Goal: Task Accomplishment & Management: Manage account settings

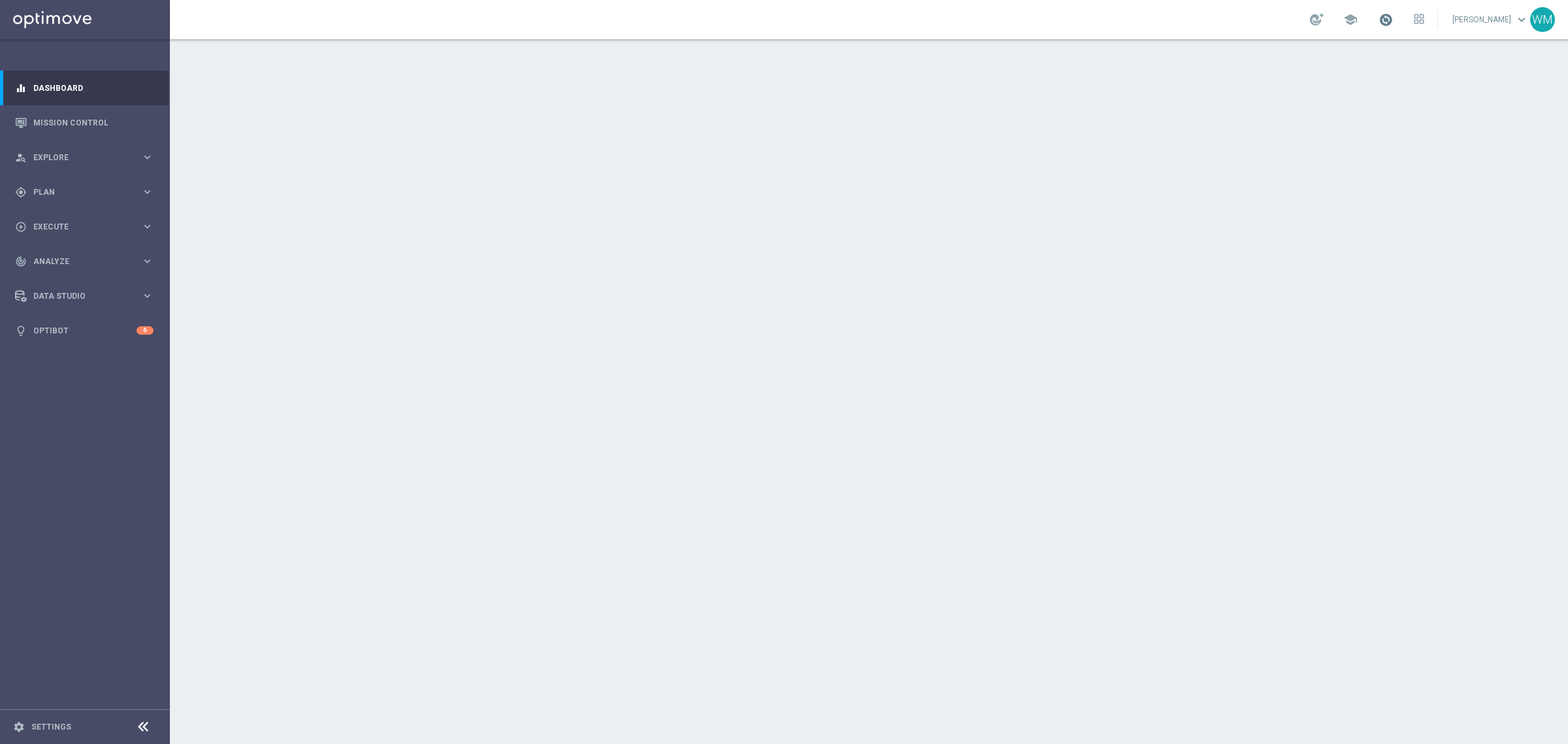
click at [1379, 19] on span at bounding box center [1385, 19] width 14 height 14
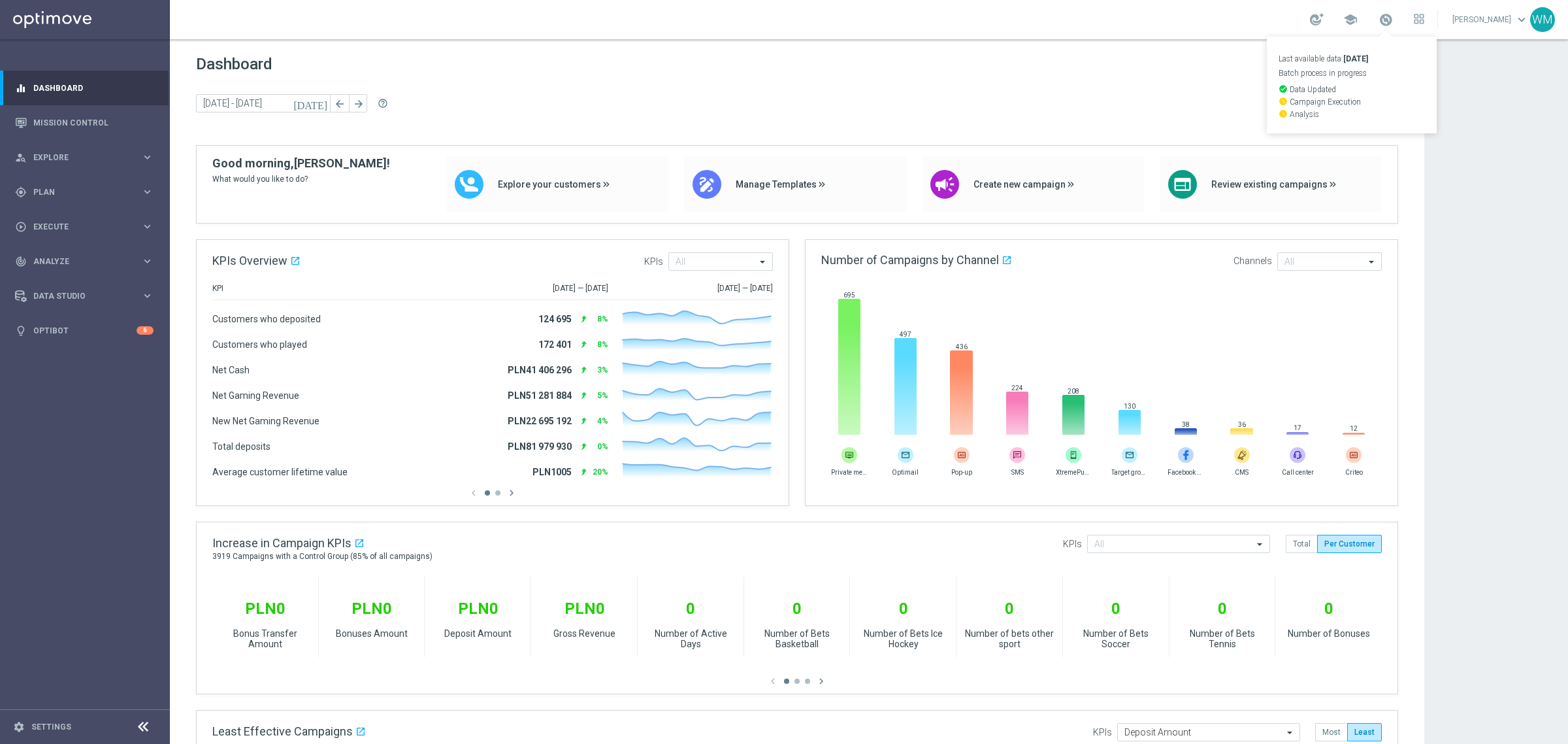
click at [1379, 26] on span at bounding box center [1385, 19] width 14 height 14
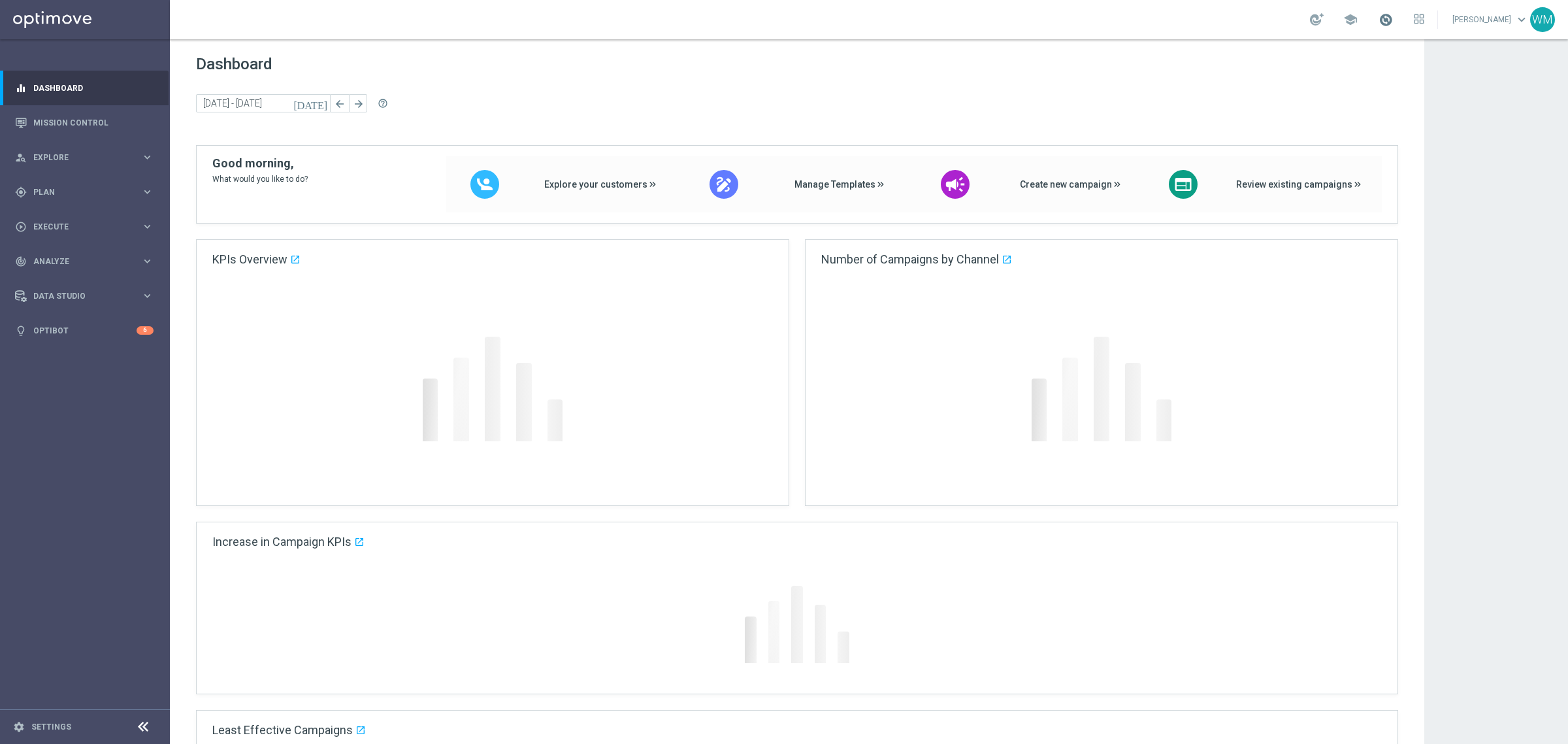
click at [1379, 23] on span at bounding box center [1385, 19] width 14 height 14
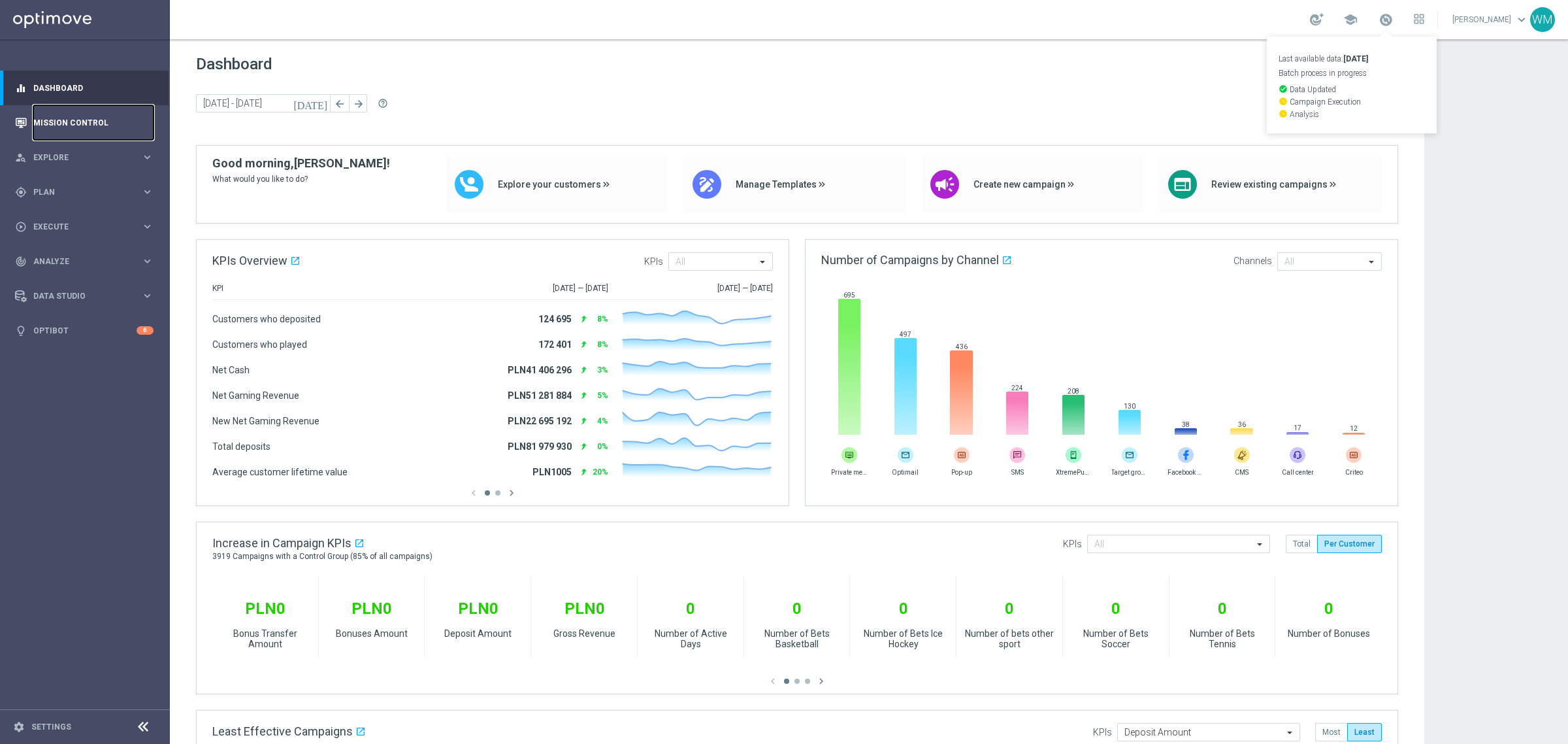
click at [106, 122] on link "Mission Control" at bounding box center [94, 123] width 120 height 35
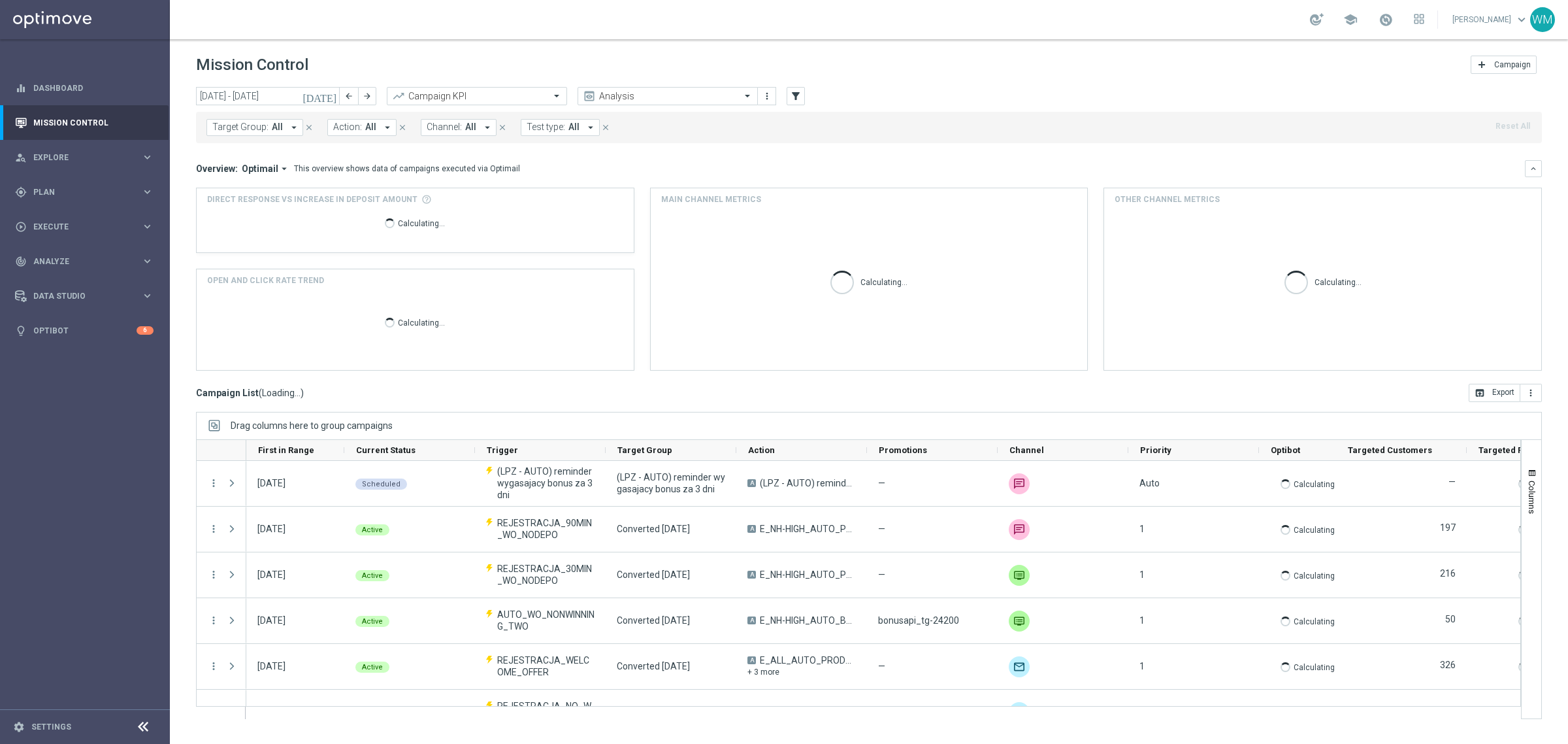
click at [358, 126] on span "Action:" at bounding box center [347, 127] width 29 height 11
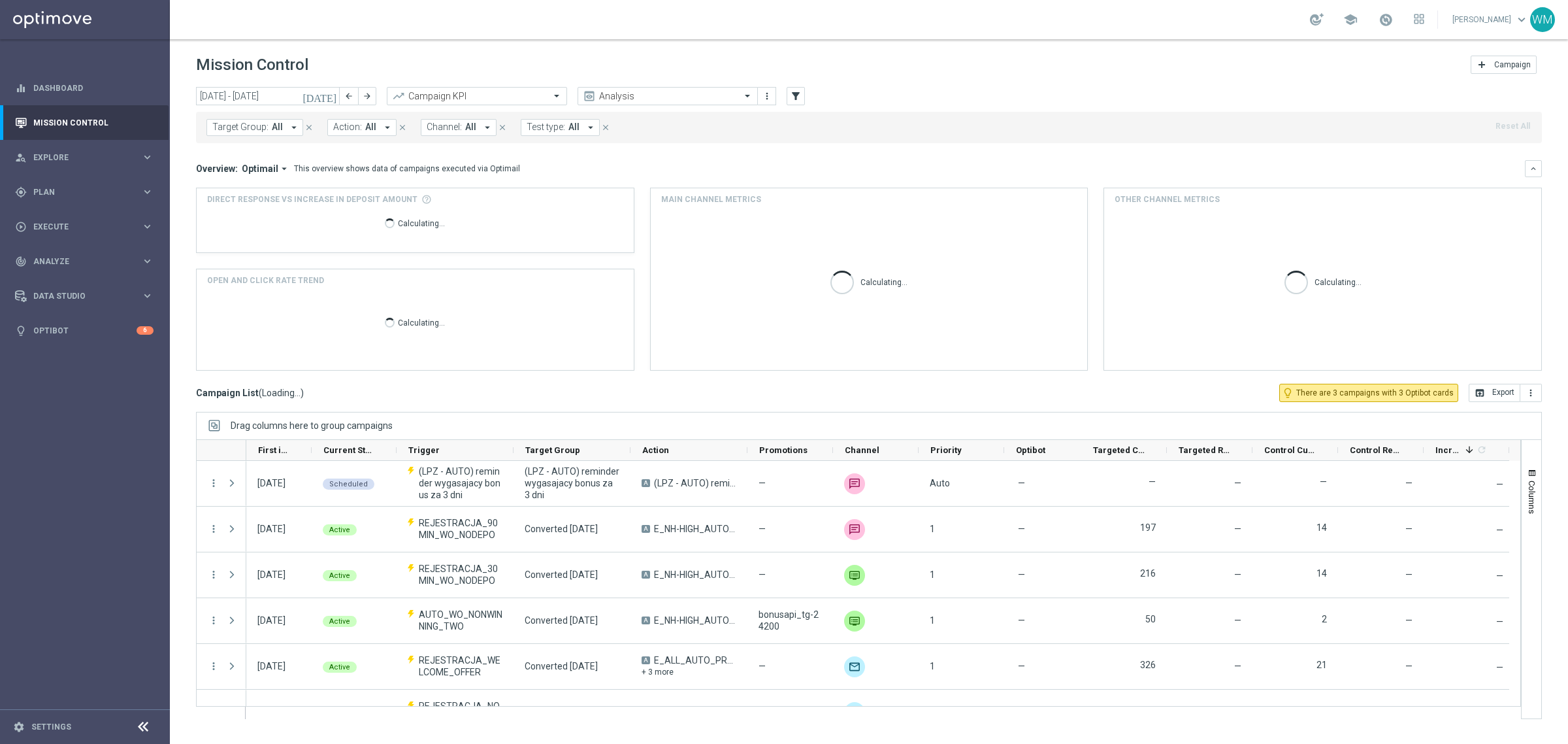
click at [358, 126] on span "Action:" at bounding box center [347, 127] width 29 height 11
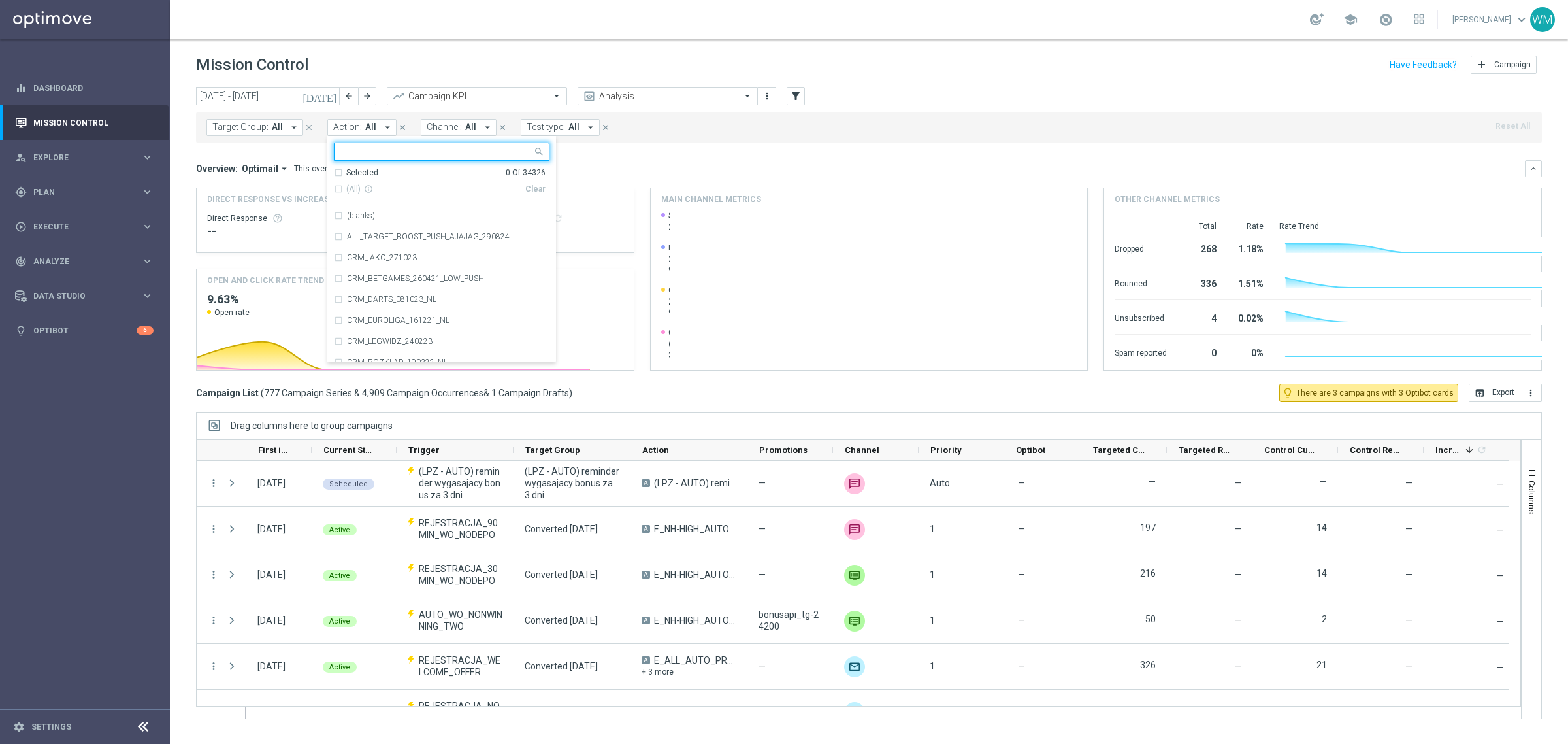
click at [410, 159] on div at bounding box center [435, 153] width 193 height 13
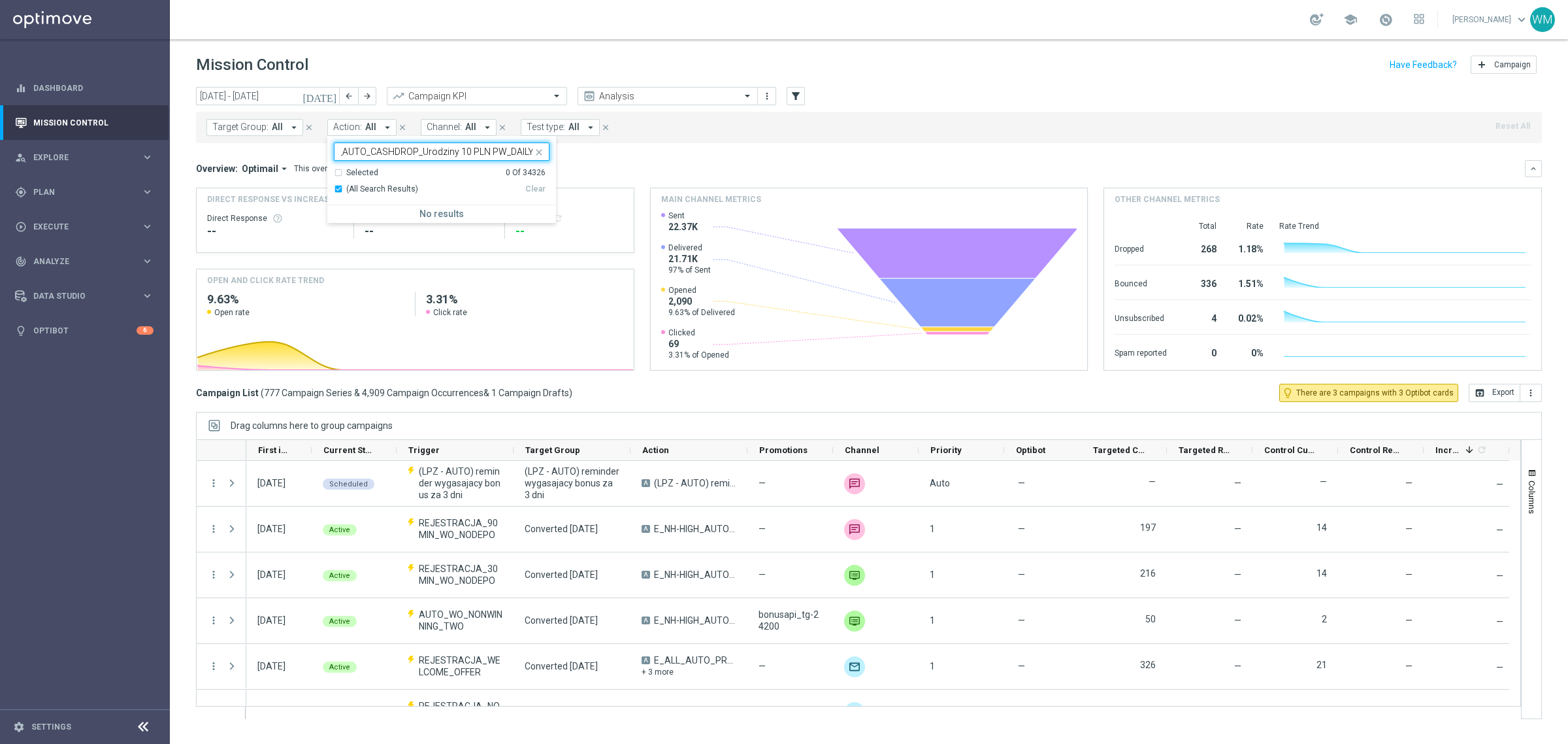
scroll to position [0, 38]
click at [401, 213] on label "REA_MIN_AUTO_CASHDROP_Urodziny 10 PLN PW_DAILY" at bounding box center [447, 216] width 201 height 8
type input "REA_MIN_AUTO_CASHDROP_Urodziny 10 PLN PW_DAILY"
click at [739, 155] on mini-dashboard "Overview: Optimail arrow_drop_down This overview shows data of campaigns execut…" at bounding box center [869, 264] width 1346 height 241
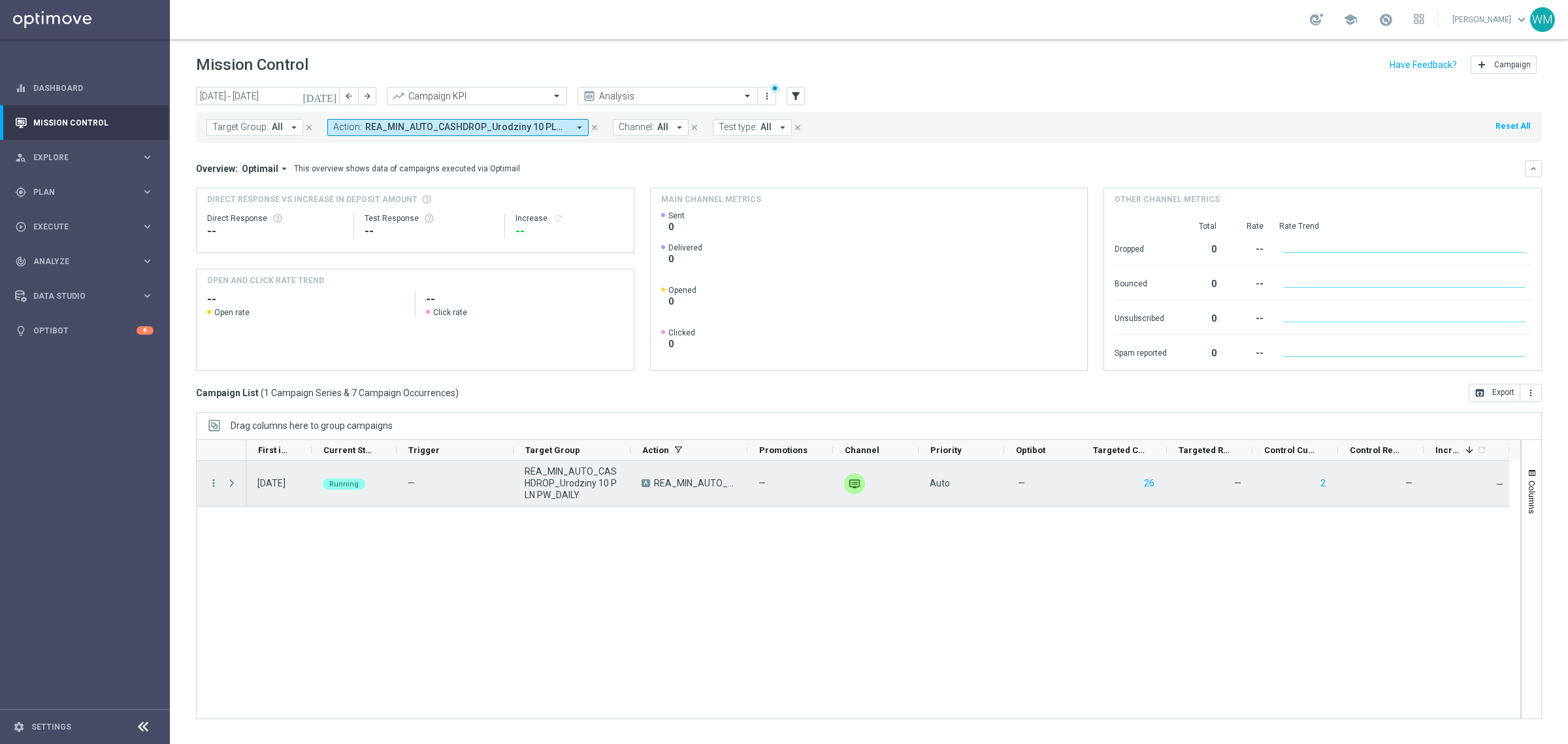
click at [233, 485] on span at bounding box center [232, 483] width 12 height 10
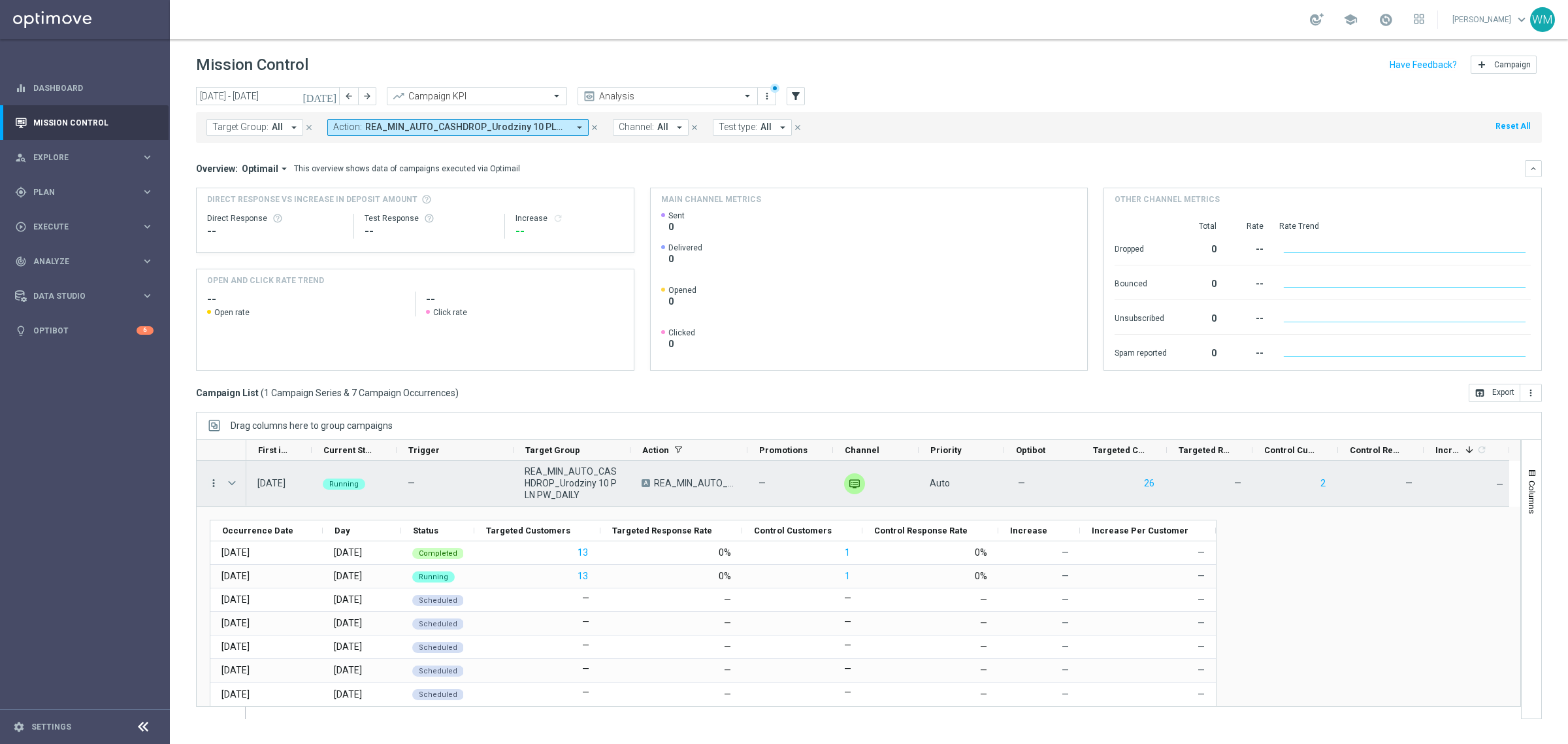
click at [216, 485] on icon "more_vert" at bounding box center [214, 483] width 12 height 12
click at [234, 488] on div "list" at bounding box center [229, 492] width 19 height 9
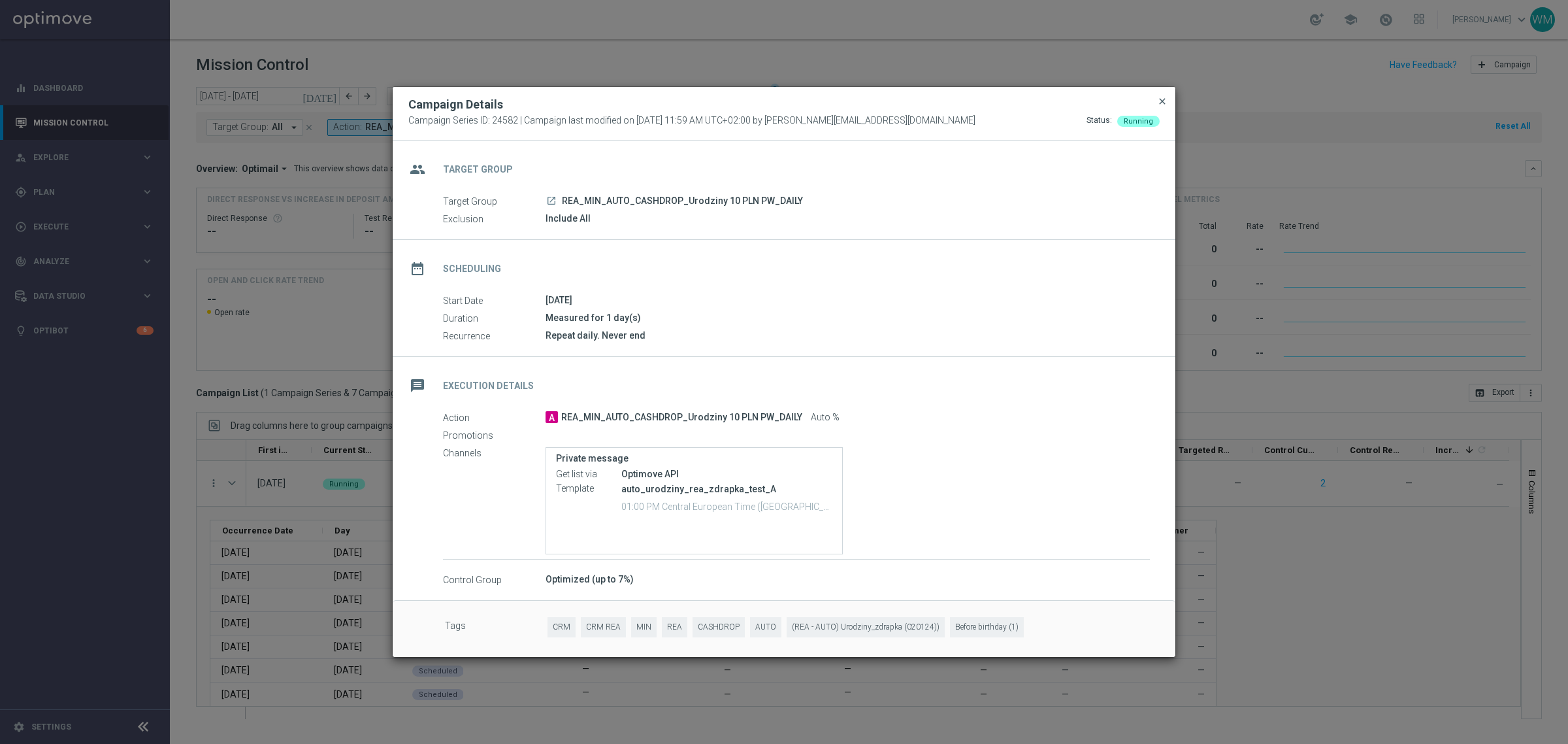
click at [1164, 106] on span "close" at bounding box center [1162, 101] width 10 height 10
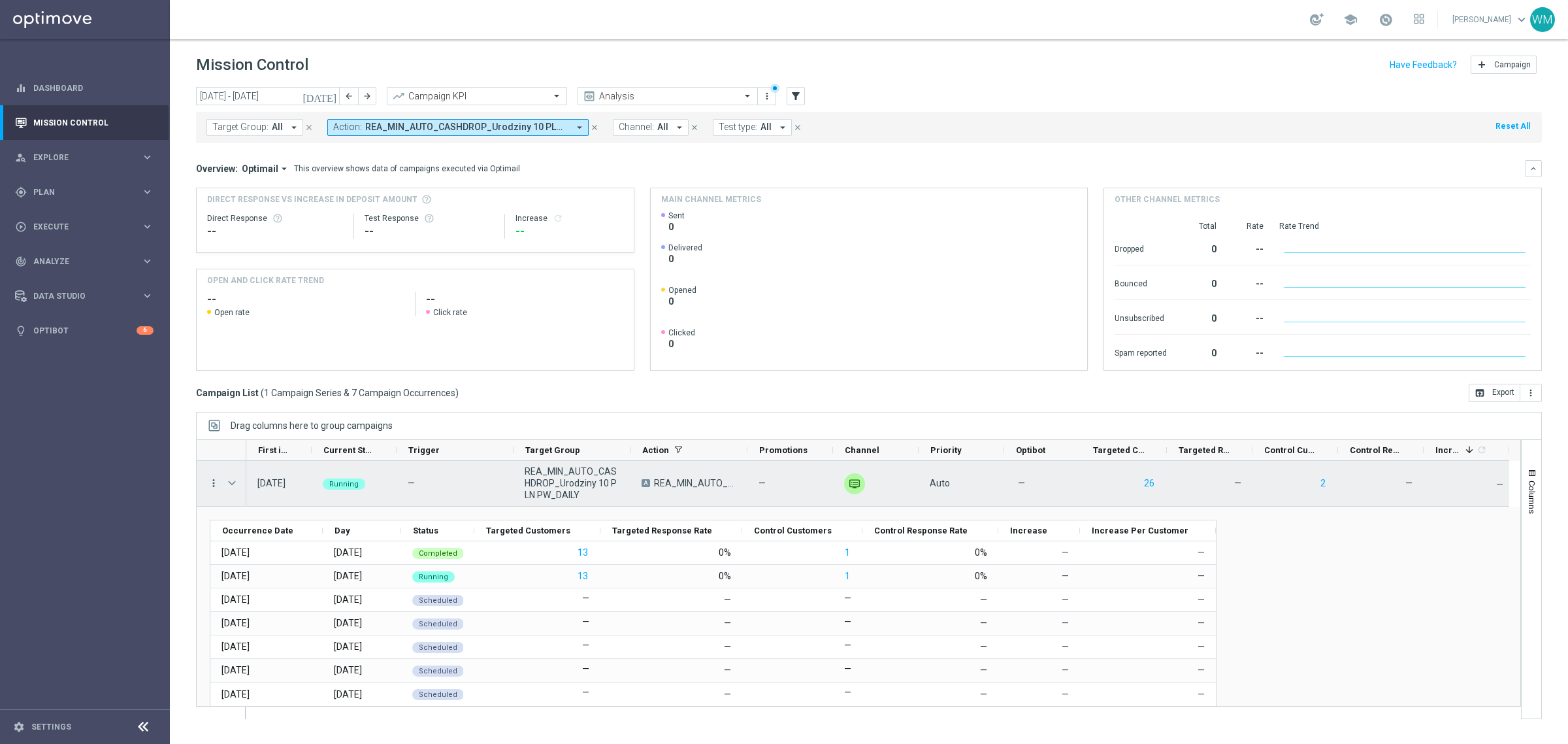
click at [213, 480] on icon "more_vert" at bounding box center [214, 483] width 12 height 12
click at [256, 608] on div "Edit" at bounding box center [300, 607] width 122 height 9
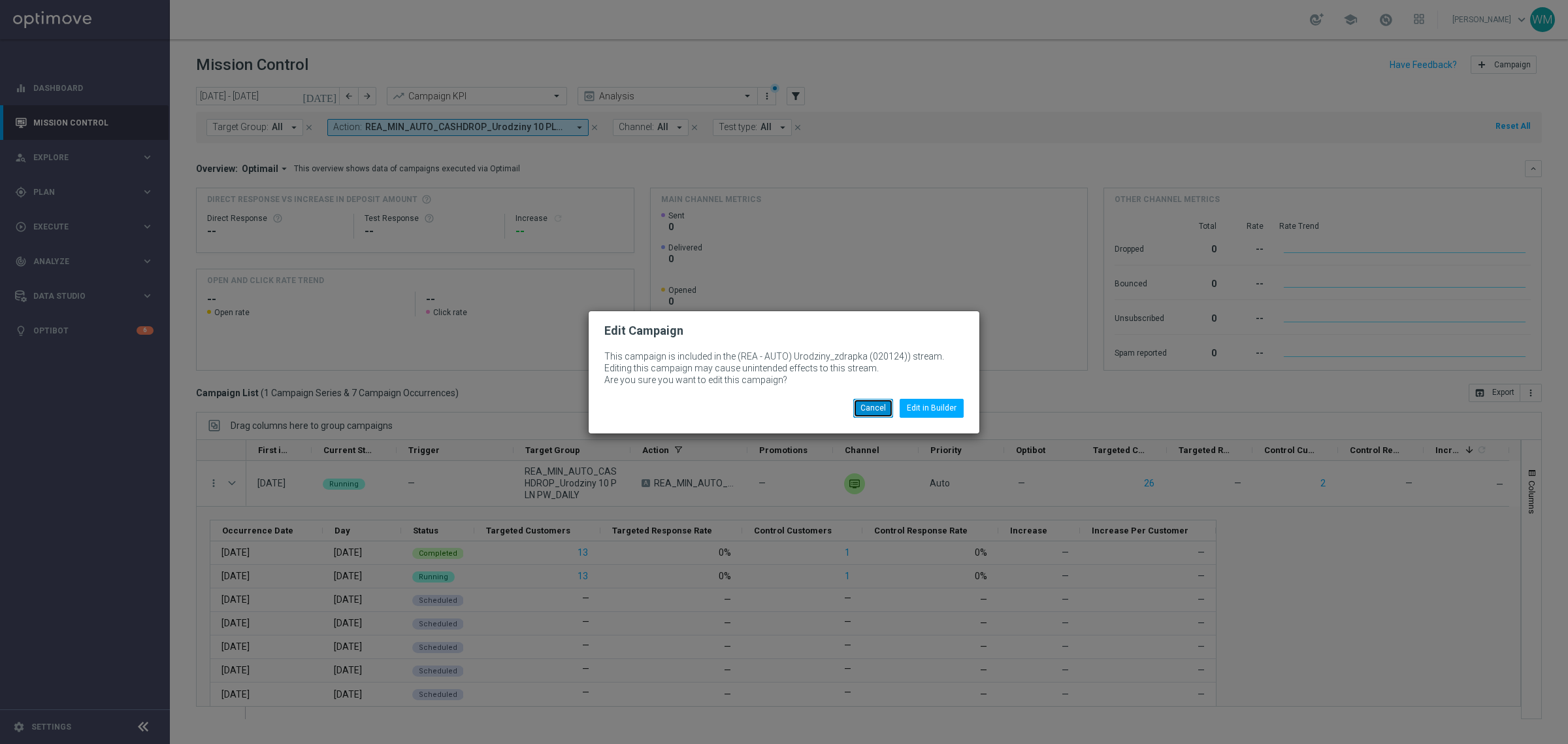
click at [867, 403] on button "Cancel" at bounding box center [873, 407] width 40 height 19
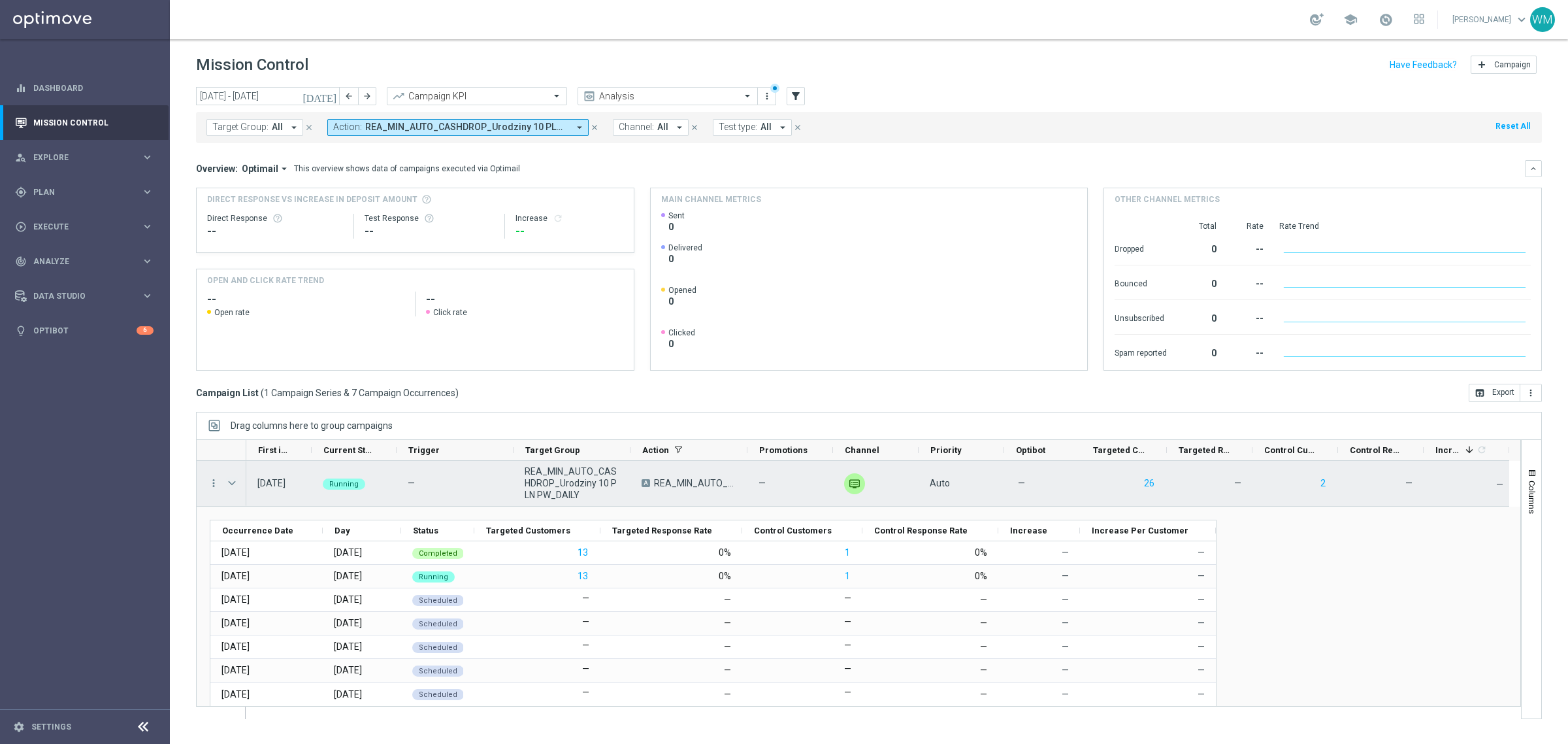
click at [230, 482] on span "Press SPACE to select this row." at bounding box center [232, 483] width 12 height 10
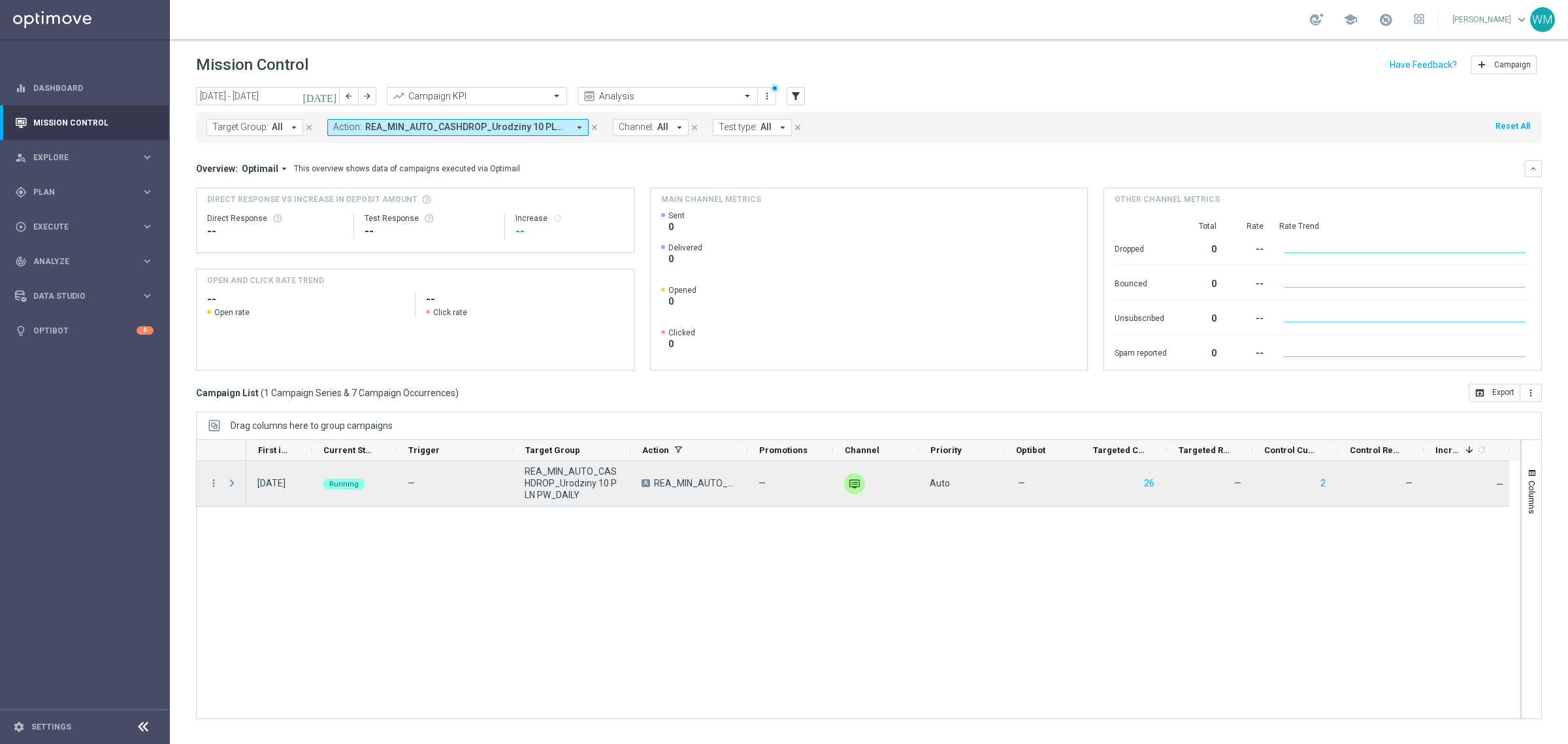
click at [227, 485] on span "Press SPACE to select this row." at bounding box center [232, 483] width 12 height 10
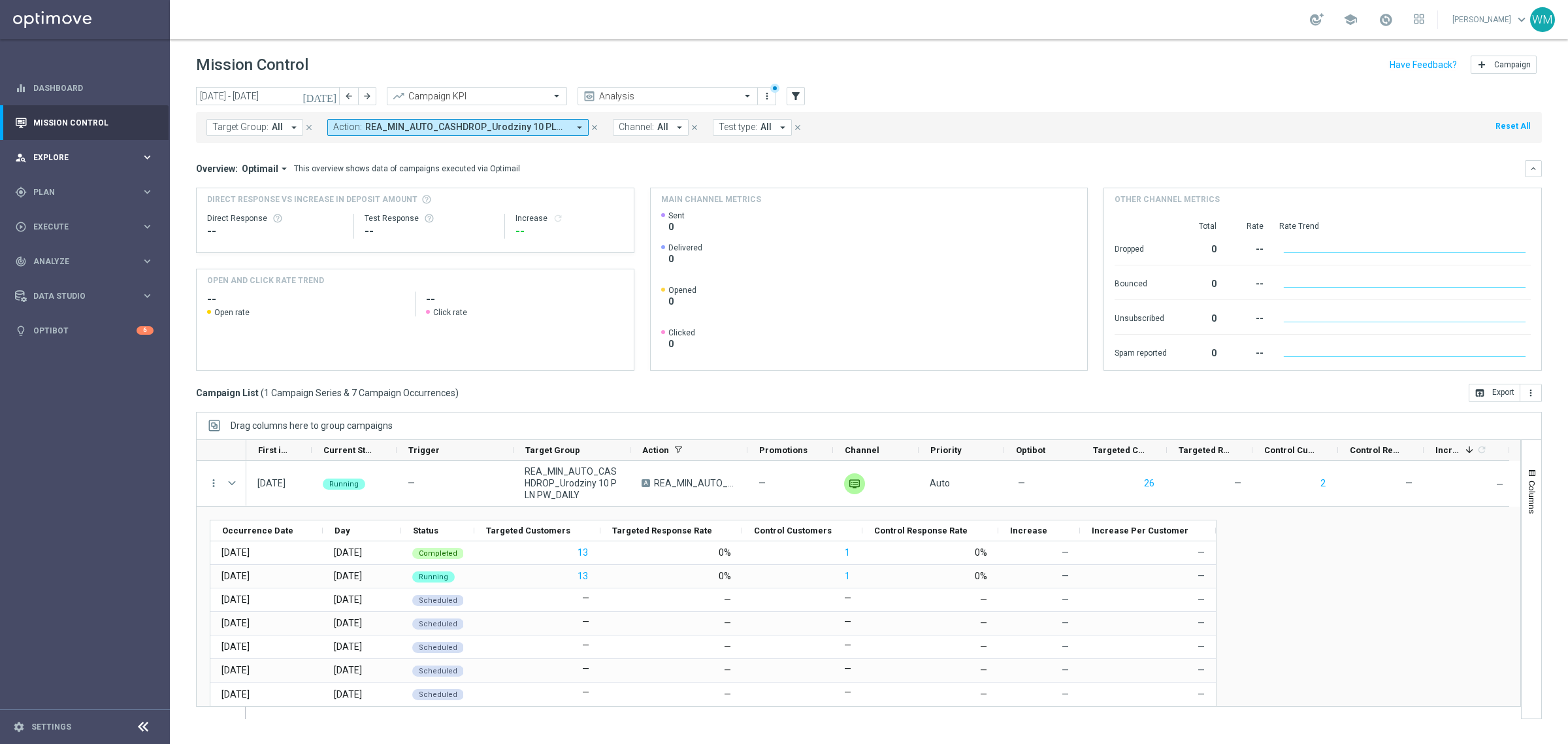
click at [77, 155] on span "Explore" at bounding box center [87, 158] width 108 height 8
click at [114, 345] on span "Plan" at bounding box center [87, 349] width 108 height 8
click at [79, 219] on link "Target Groups" at bounding box center [85, 219] width 102 height 10
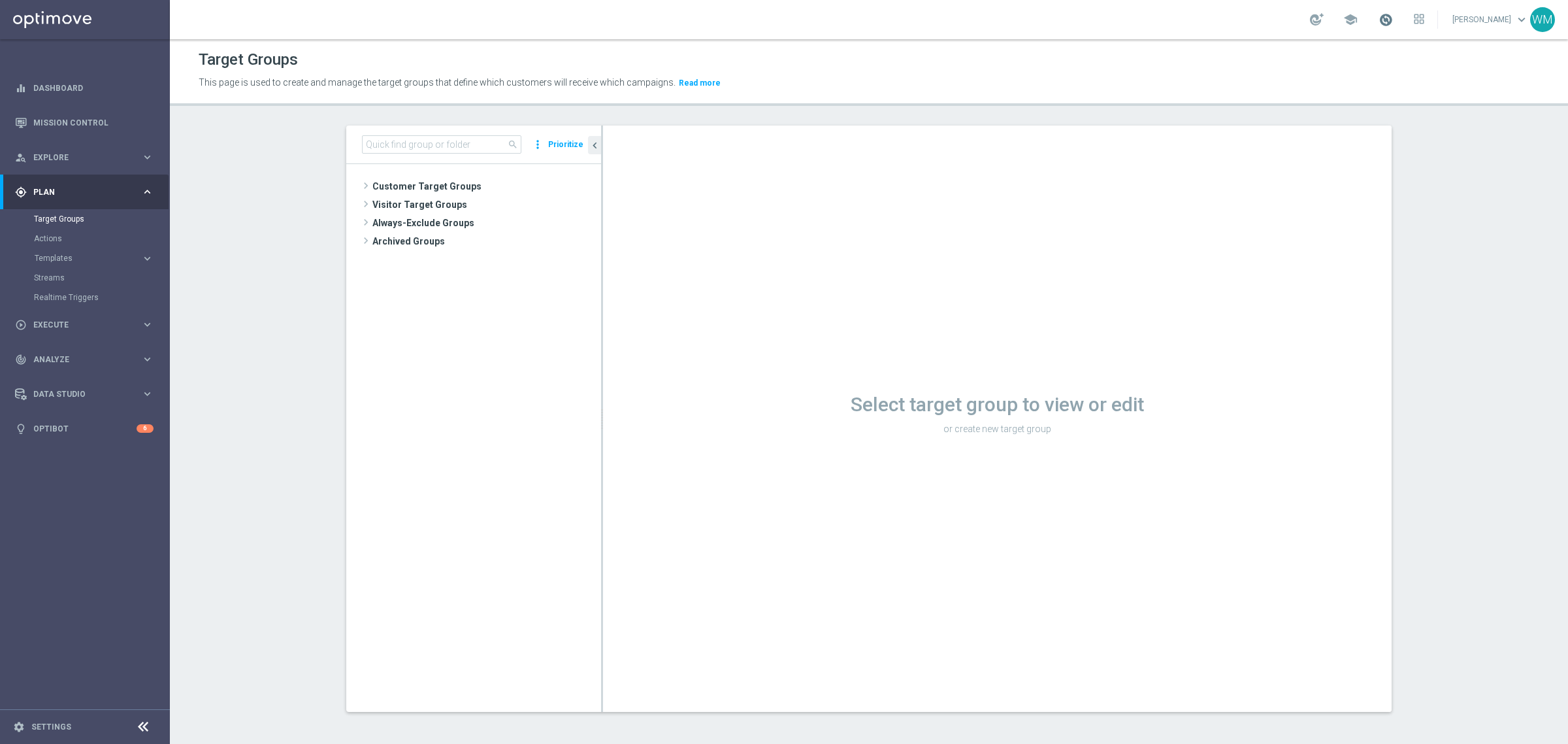
click at [1379, 20] on span at bounding box center [1385, 19] width 14 height 14
drag, startPoint x: 840, startPoint y: 395, endPoint x: 1147, endPoint y: 461, distance: 314.0
click at [1147, 461] on div "Select target group to view or edit or create new target group" at bounding box center [997, 418] width 788 height 586
drag, startPoint x: 1104, startPoint y: 440, endPoint x: 835, endPoint y: 402, distance: 271.7
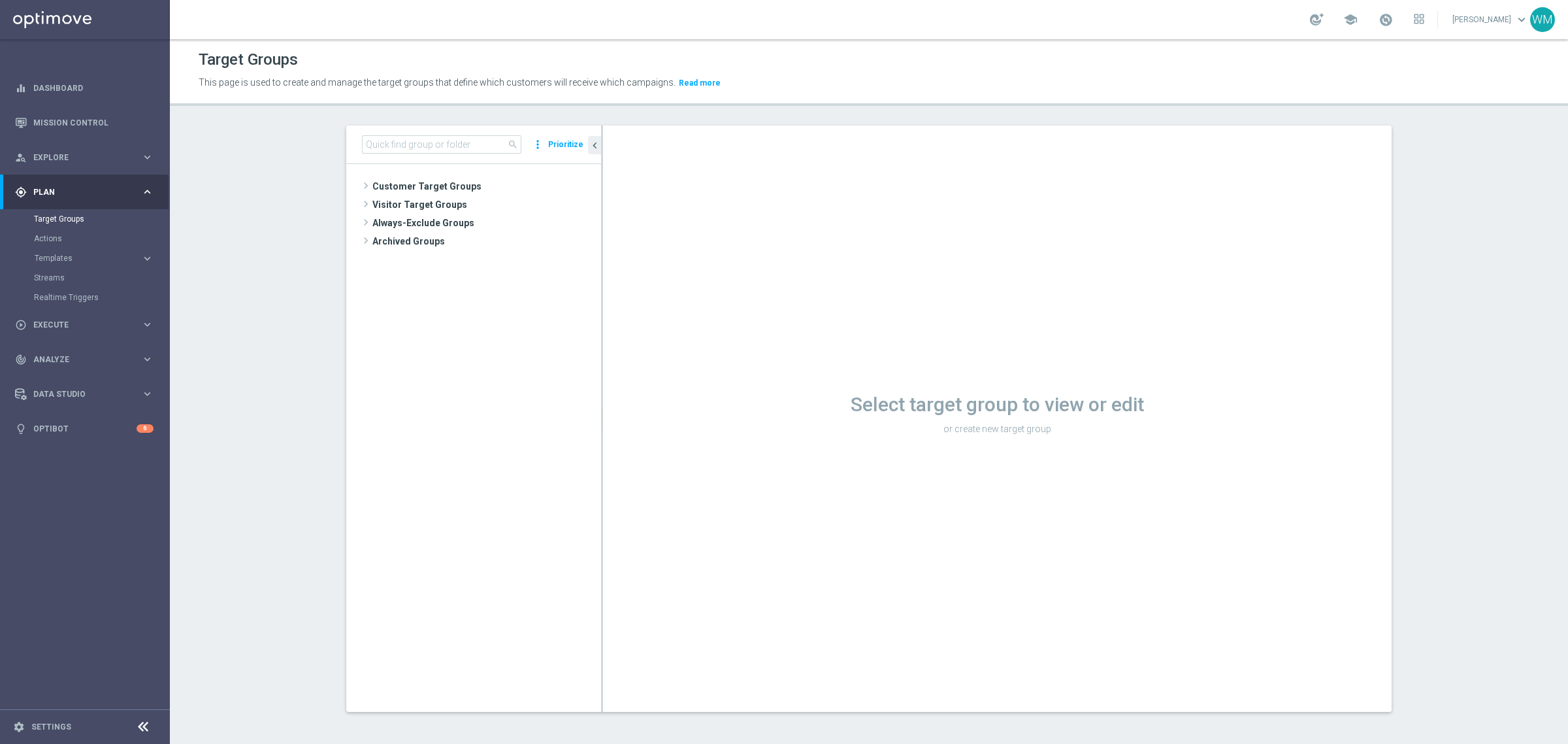
click at [835, 402] on div "Select target group to view or edit or create new target group" at bounding box center [997, 418] width 788 height 586
click at [835, 402] on h1 "Select target group to view or edit" at bounding box center [997, 404] width 788 height 24
drag, startPoint x: 835, startPoint y: 402, endPoint x: 1069, endPoint y: 438, distance: 236.8
click at [1069, 438] on div "Select target group to view or edit or create new target group" at bounding box center [997, 412] width 788 height 51
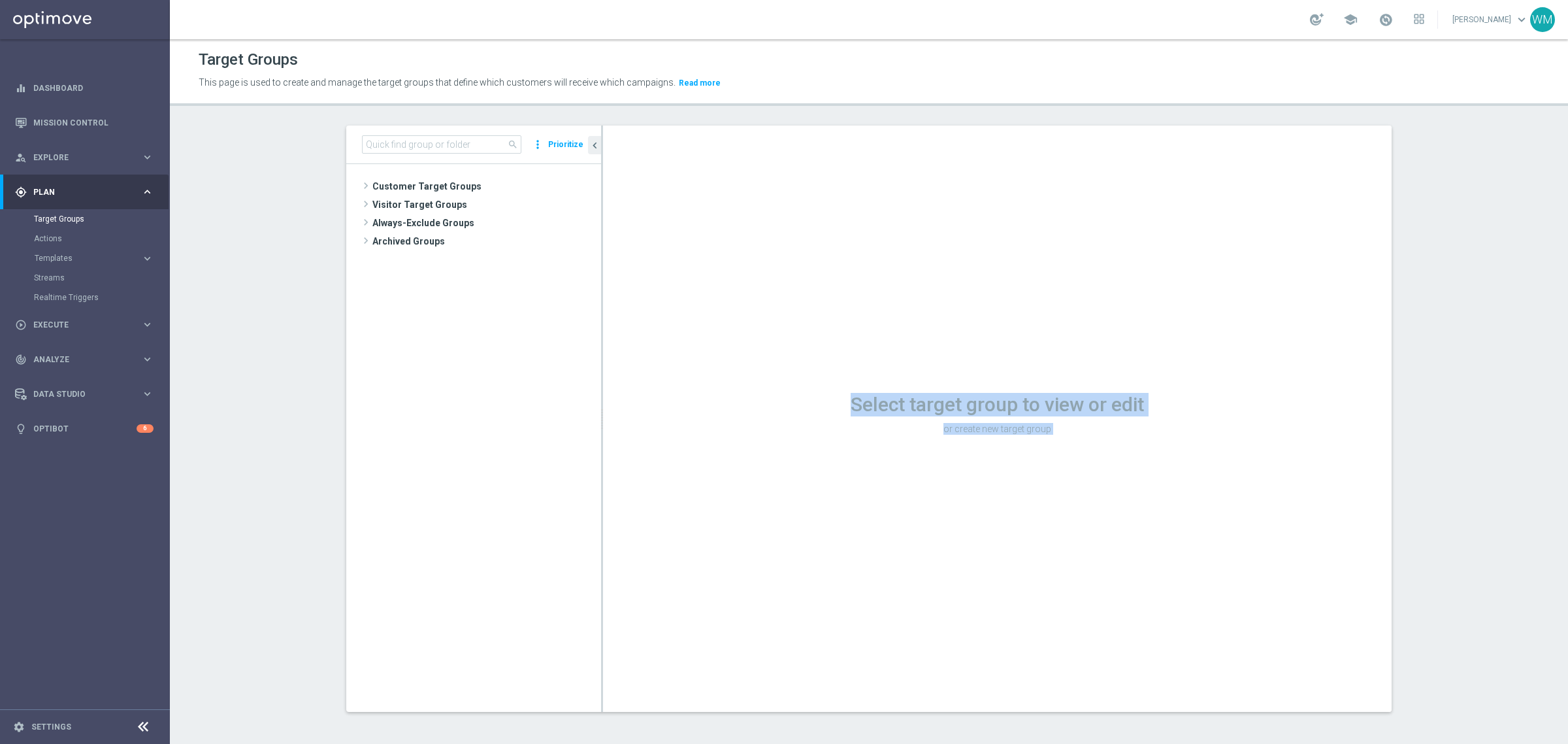
drag, startPoint x: 1069, startPoint y: 438, endPoint x: 760, endPoint y: 384, distance: 313.7
click at [760, 384] on div "Select target group to view or edit or create new target group" at bounding box center [997, 418] width 788 height 586
drag, startPoint x: 760, startPoint y: 384, endPoint x: 1096, endPoint y: 436, distance: 340.0
click at [1096, 436] on div "Select target group to view or edit or create new target group" at bounding box center [997, 418] width 788 height 586
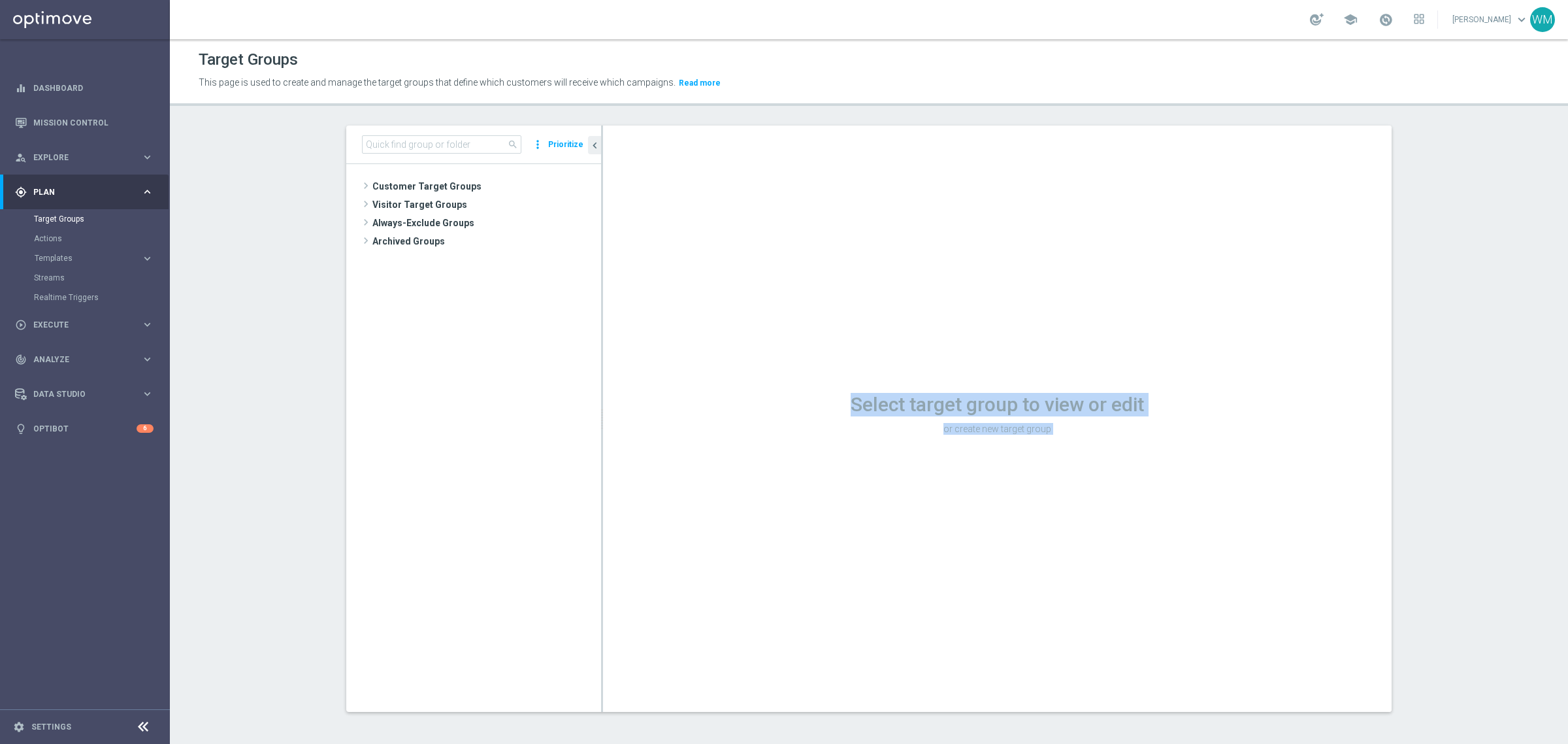
click at [1096, 436] on div "Select target group to view or edit or create new target group" at bounding box center [997, 412] width 788 height 51
drag, startPoint x: 1096, startPoint y: 436, endPoint x: 814, endPoint y: 400, distance: 284.3
click at [814, 400] on div "Select target group to view or edit or create new target group" at bounding box center [997, 412] width 788 height 51
click at [814, 400] on h1 "Select target group to view or edit" at bounding box center [997, 404] width 788 height 24
drag, startPoint x: 814, startPoint y: 400, endPoint x: 1122, endPoint y: 431, distance: 309.6
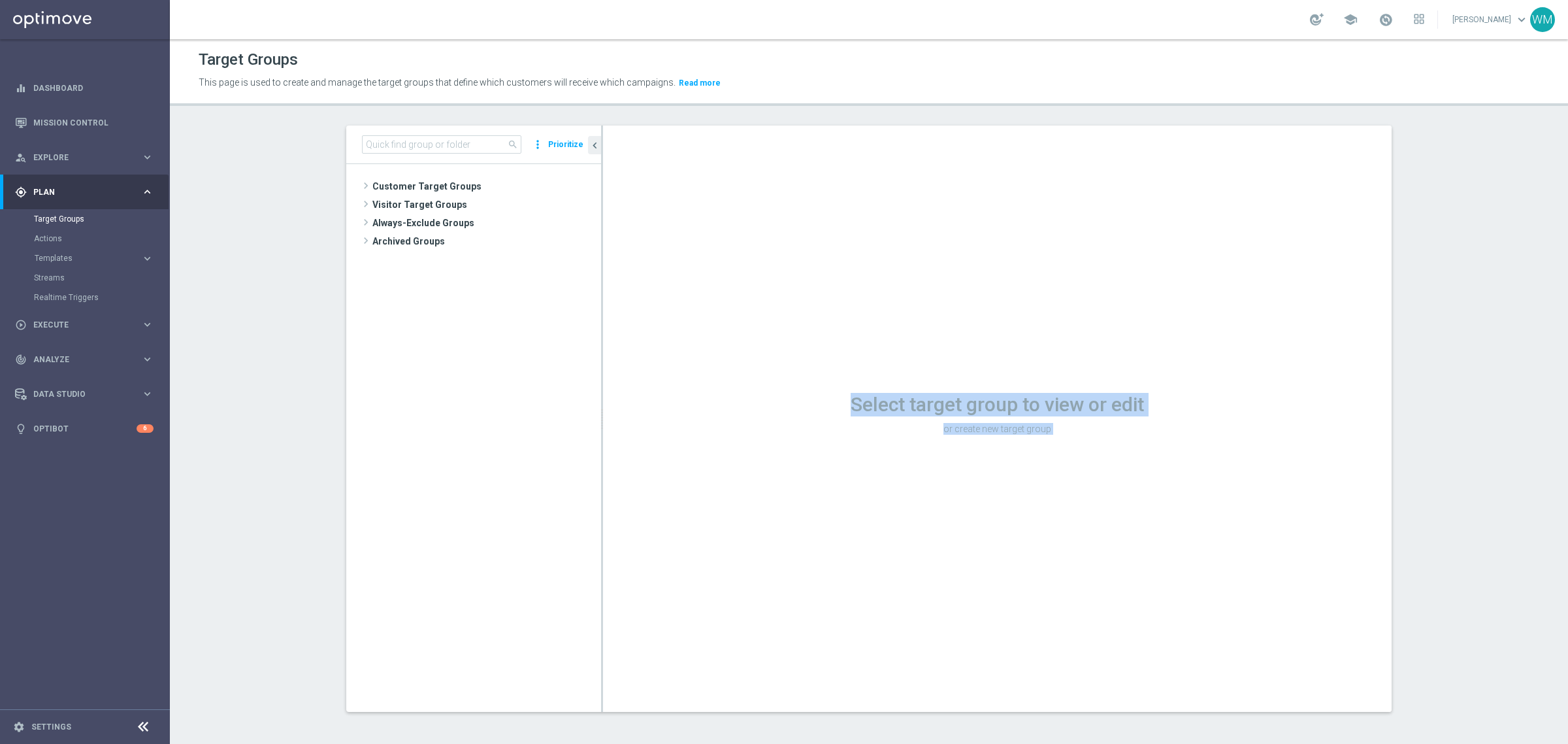
click at [1122, 431] on div "Select target group to view or edit or create new target group" at bounding box center [997, 412] width 788 height 51
click at [1122, 431] on p "or create new target group" at bounding box center [997, 429] width 788 height 12
drag, startPoint x: 1122, startPoint y: 431, endPoint x: 852, endPoint y: 392, distance: 272.8
click at [852, 392] on div "Select target group to view or edit or create new target group" at bounding box center [997, 412] width 788 height 51
click at [852, 392] on h1 "Select target group to view or edit" at bounding box center [997, 404] width 788 height 24
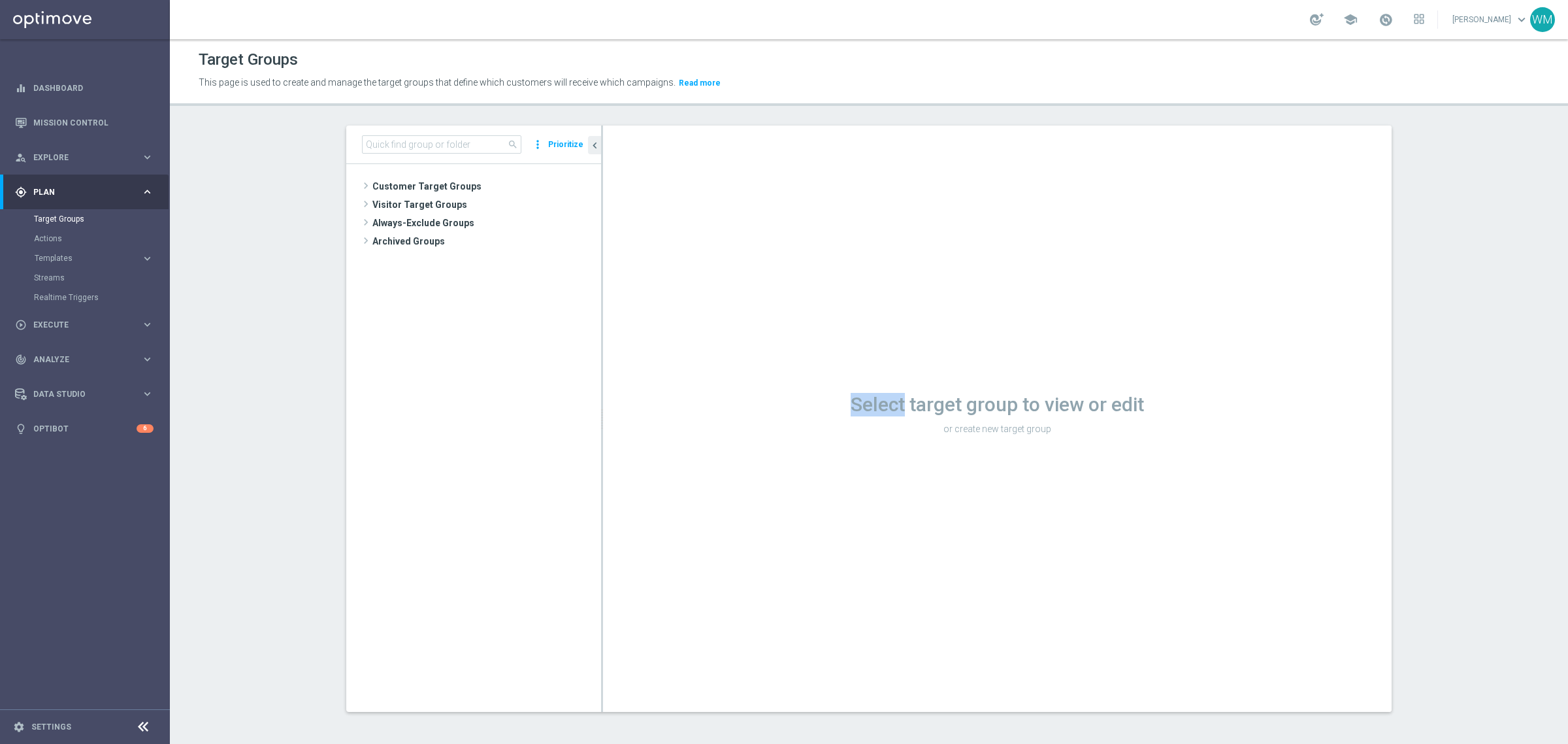
drag, startPoint x: 852, startPoint y: 392, endPoint x: 1164, endPoint y: 441, distance: 315.8
click at [1164, 441] on div "Select target group to view or edit or create new target group" at bounding box center [997, 418] width 788 height 586
drag, startPoint x: 1079, startPoint y: 431, endPoint x: 832, endPoint y: 403, distance: 248.6
click at [832, 403] on div "Select target group to view or edit or create new target group" at bounding box center [997, 412] width 788 height 51
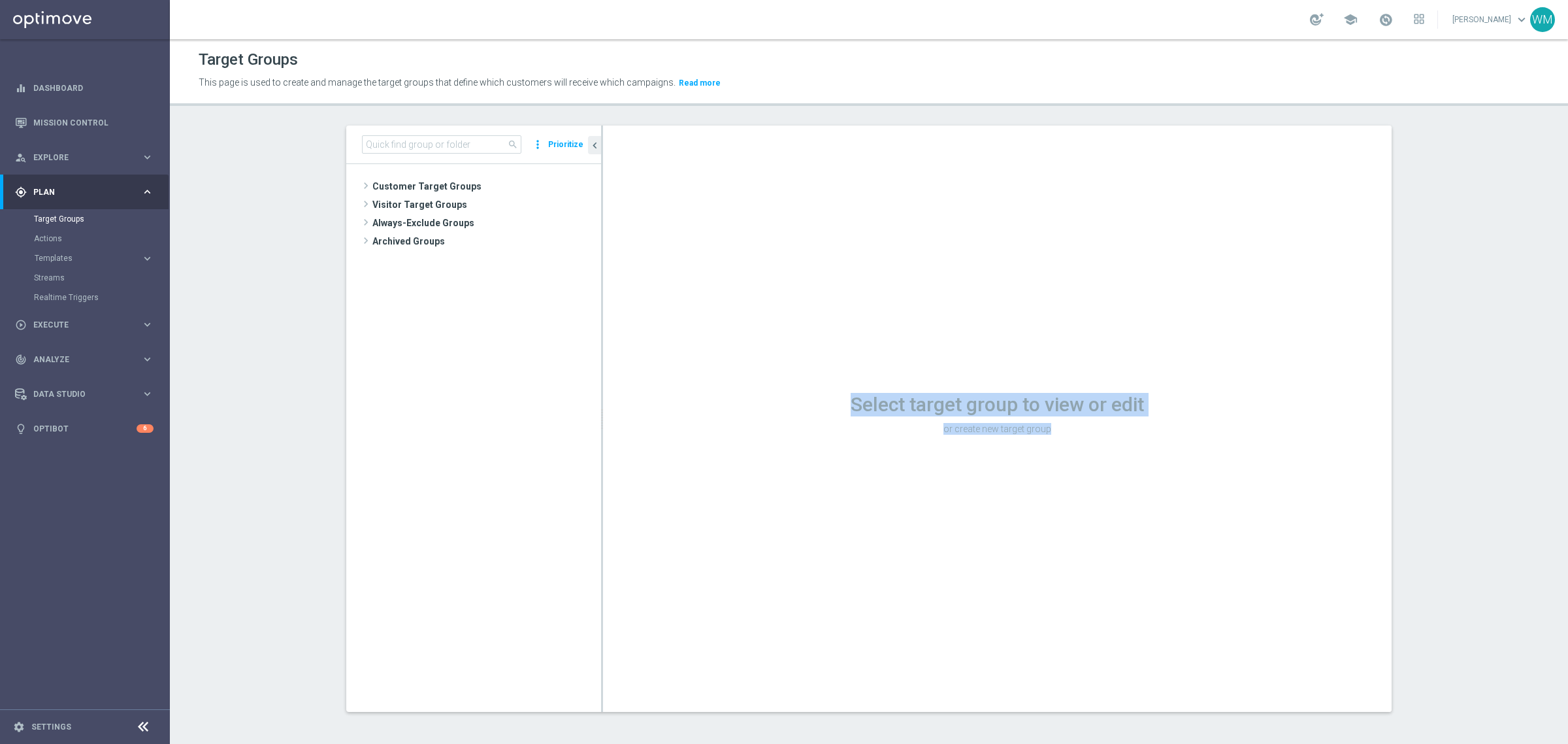
click at [832, 403] on h1 "Select target group to view or edit" at bounding box center [997, 404] width 788 height 24
drag, startPoint x: 832, startPoint y: 403, endPoint x: 1065, endPoint y: 420, distance: 233.6
click at [1065, 420] on div "Select target group to view or edit or create new target group" at bounding box center [997, 412] width 788 height 51
drag, startPoint x: 1065, startPoint y: 420, endPoint x: 807, endPoint y: 384, distance: 260.5
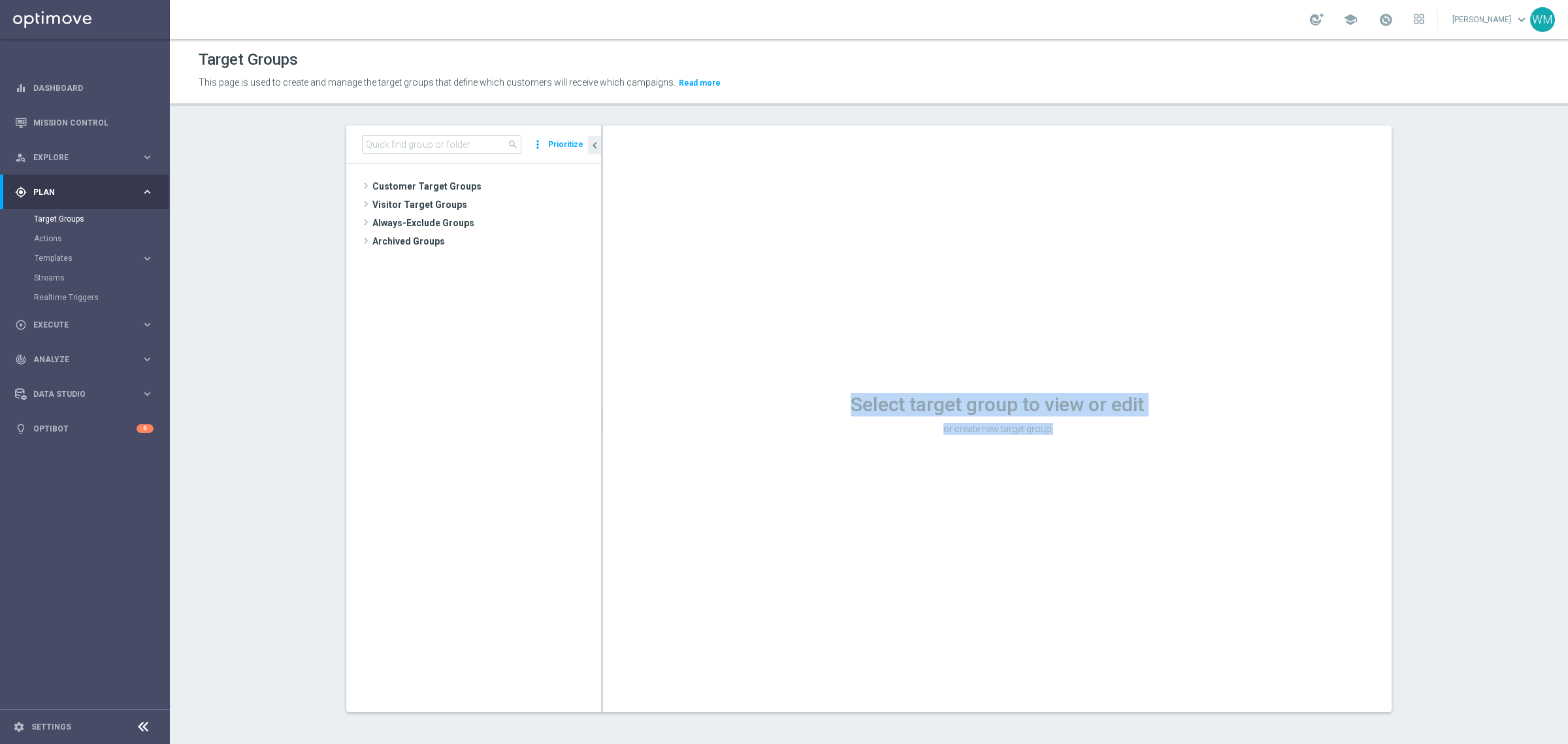
click at [807, 384] on div "Select target group to view or edit or create new target group" at bounding box center [997, 418] width 788 height 586
drag, startPoint x: 807, startPoint y: 384, endPoint x: 1056, endPoint y: 428, distance: 252.9
click at [1056, 428] on div "Select target group to view or edit or create new target group" at bounding box center [997, 418] width 788 height 586
click at [1056, 428] on p "or create new target group" at bounding box center [997, 429] width 788 height 12
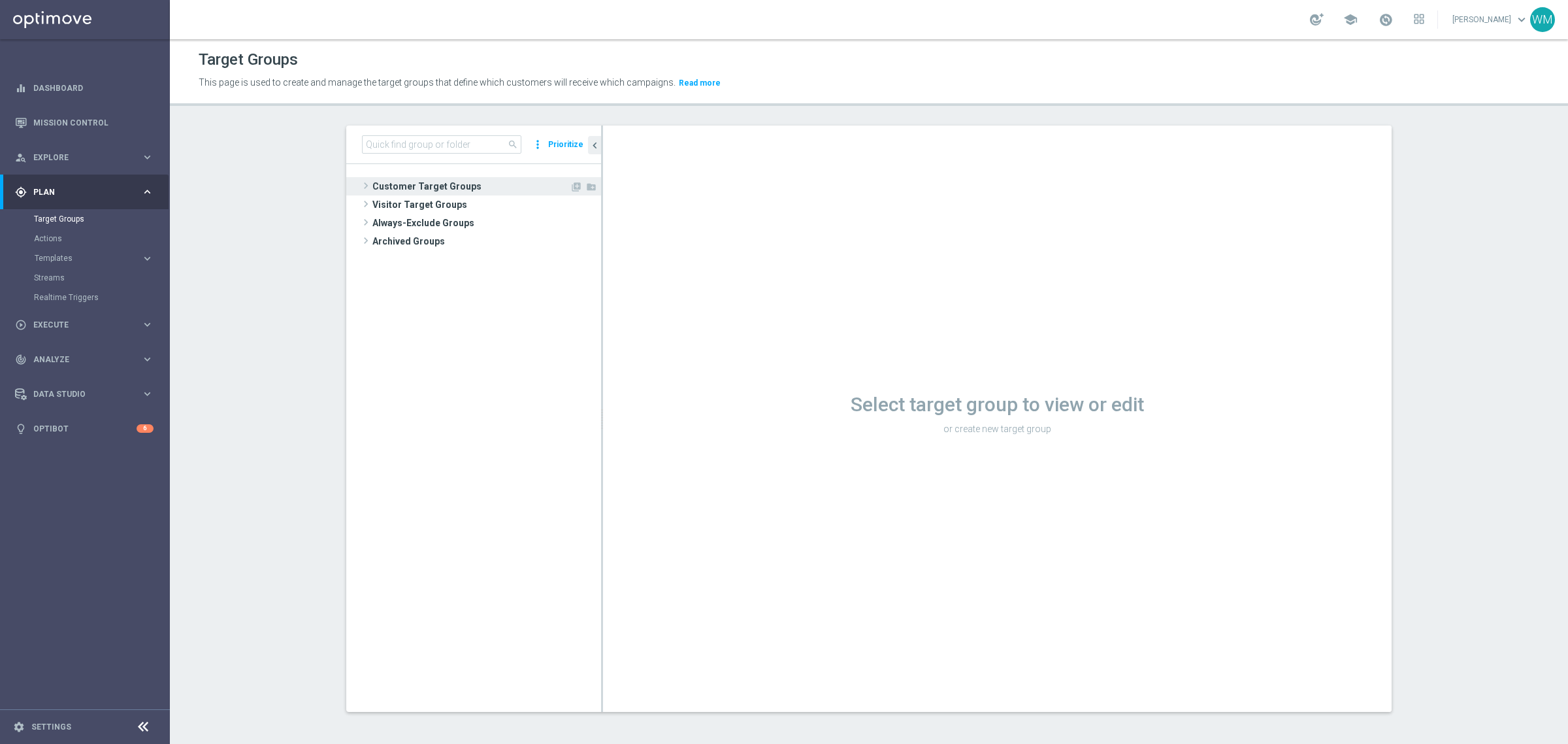
click at [474, 181] on span "Customer Target Groups" at bounding box center [471, 186] width 198 height 19
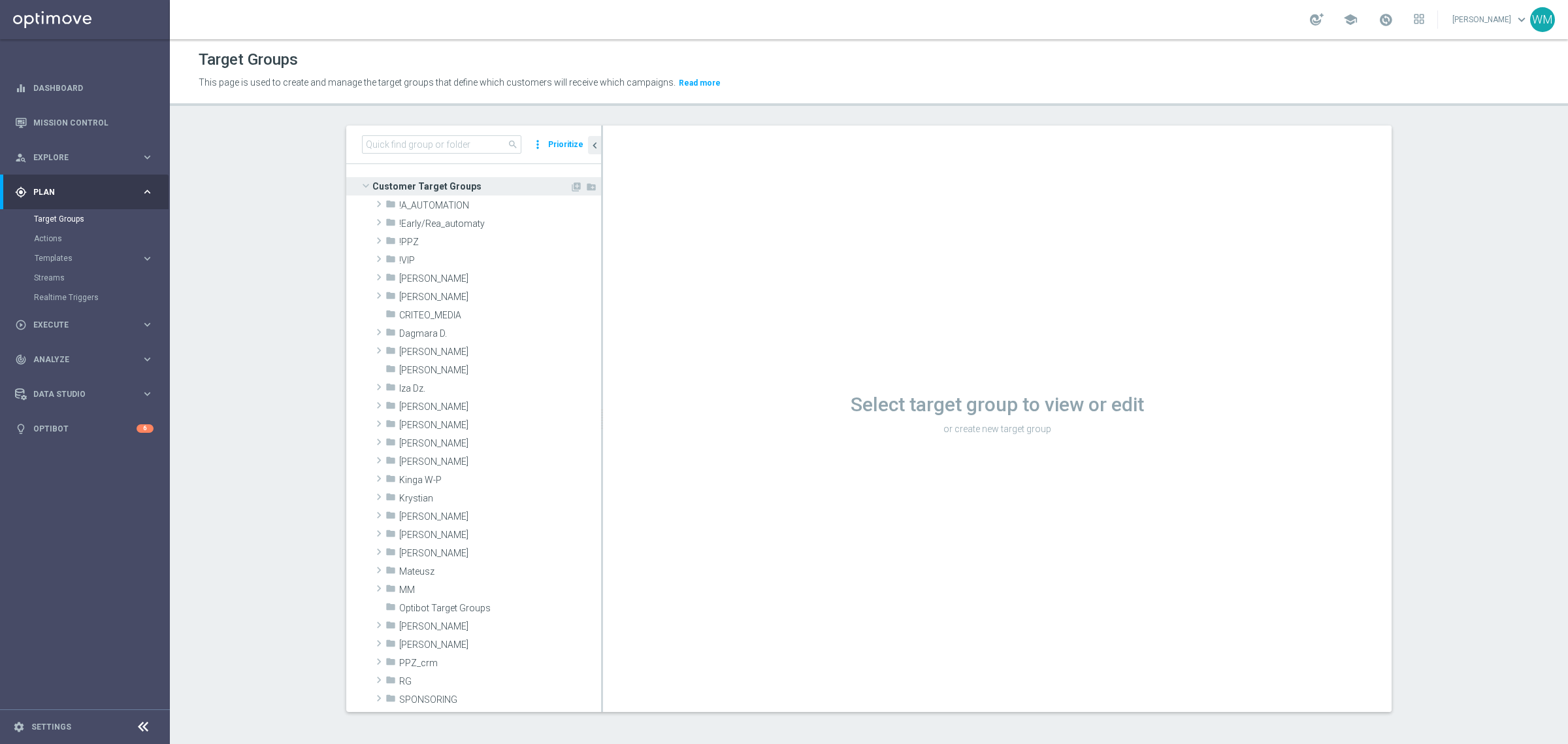
click at [450, 187] on span "Customer Target Groups" at bounding box center [471, 186] width 198 height 19
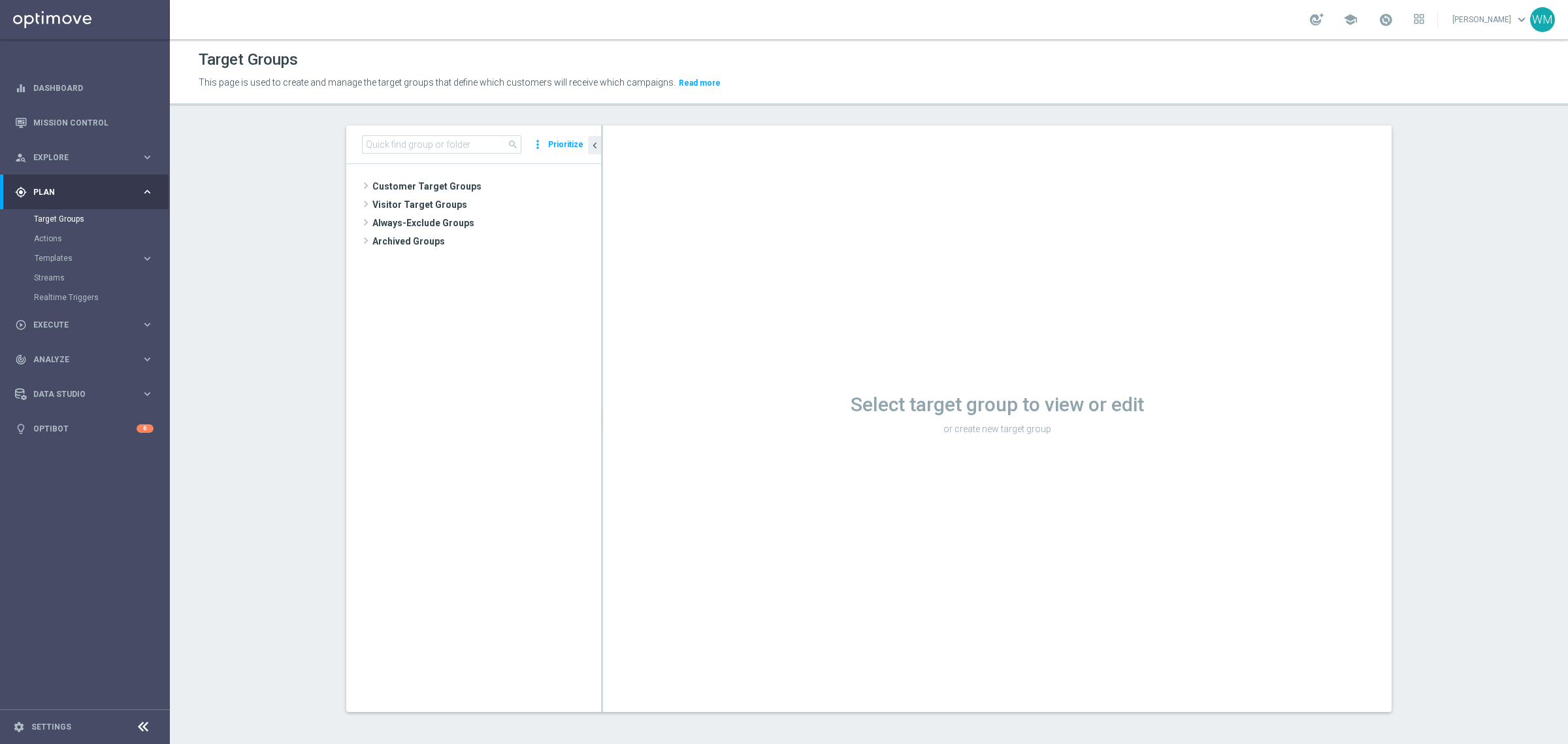
drag, startPoint x: 595, startPoint y: 266, endPoint x: 563, endPoint y: 293, distance: 41.9
click at [563, 293] on as-split "search more_vert Prioritize Customer Target Groups library_add create_new_folder" at bounding box center [869, 418] width 1046 height 586
click at [1379, 17] on span at bounding box center [1385, 19] width 14 height 14
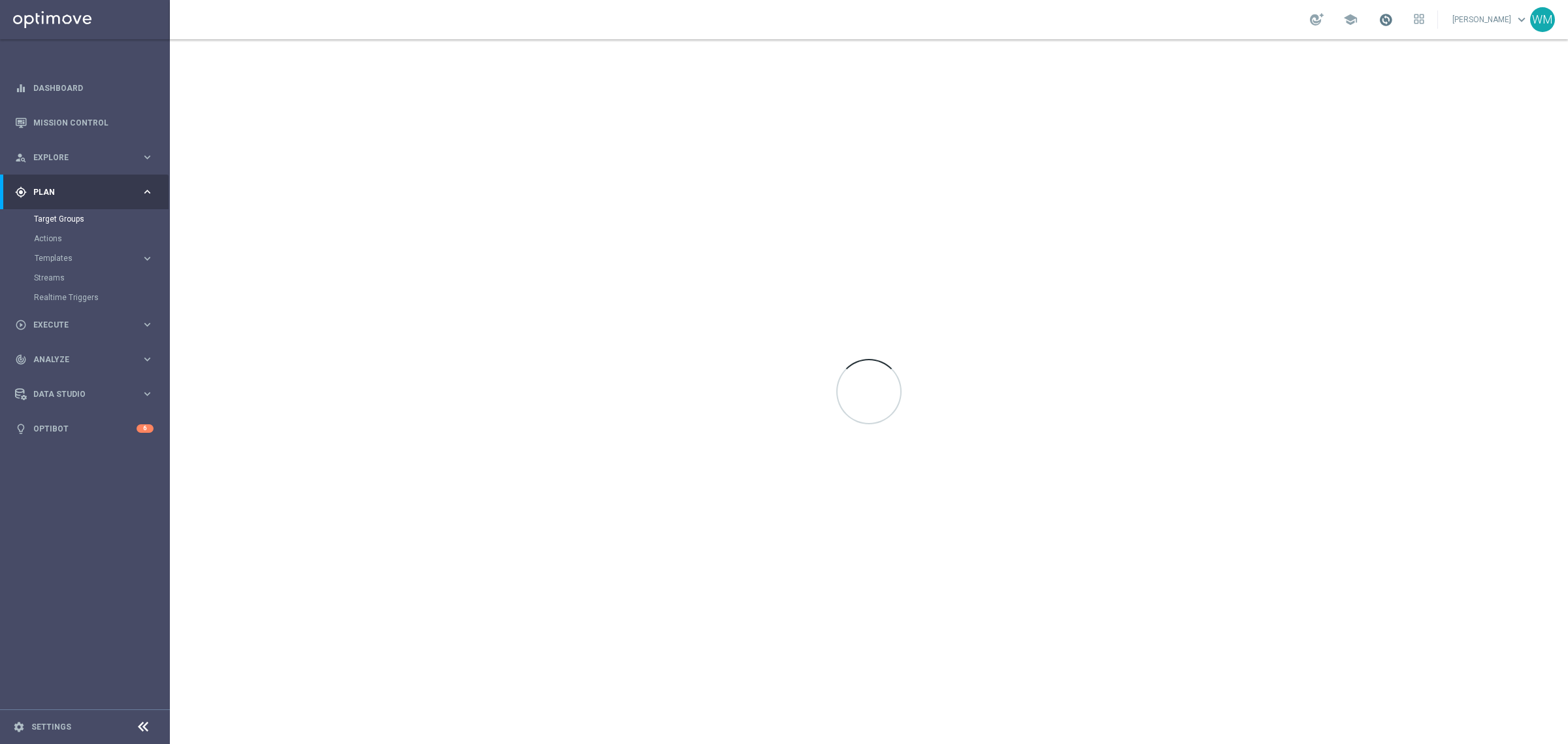
click at [1379, 21] on span at bounding box center [1385, 19] width 14 height 14
click at [1295, 90] on p "check_circle Data Updated" at bounding box center [1352, 88] width 146 height 9
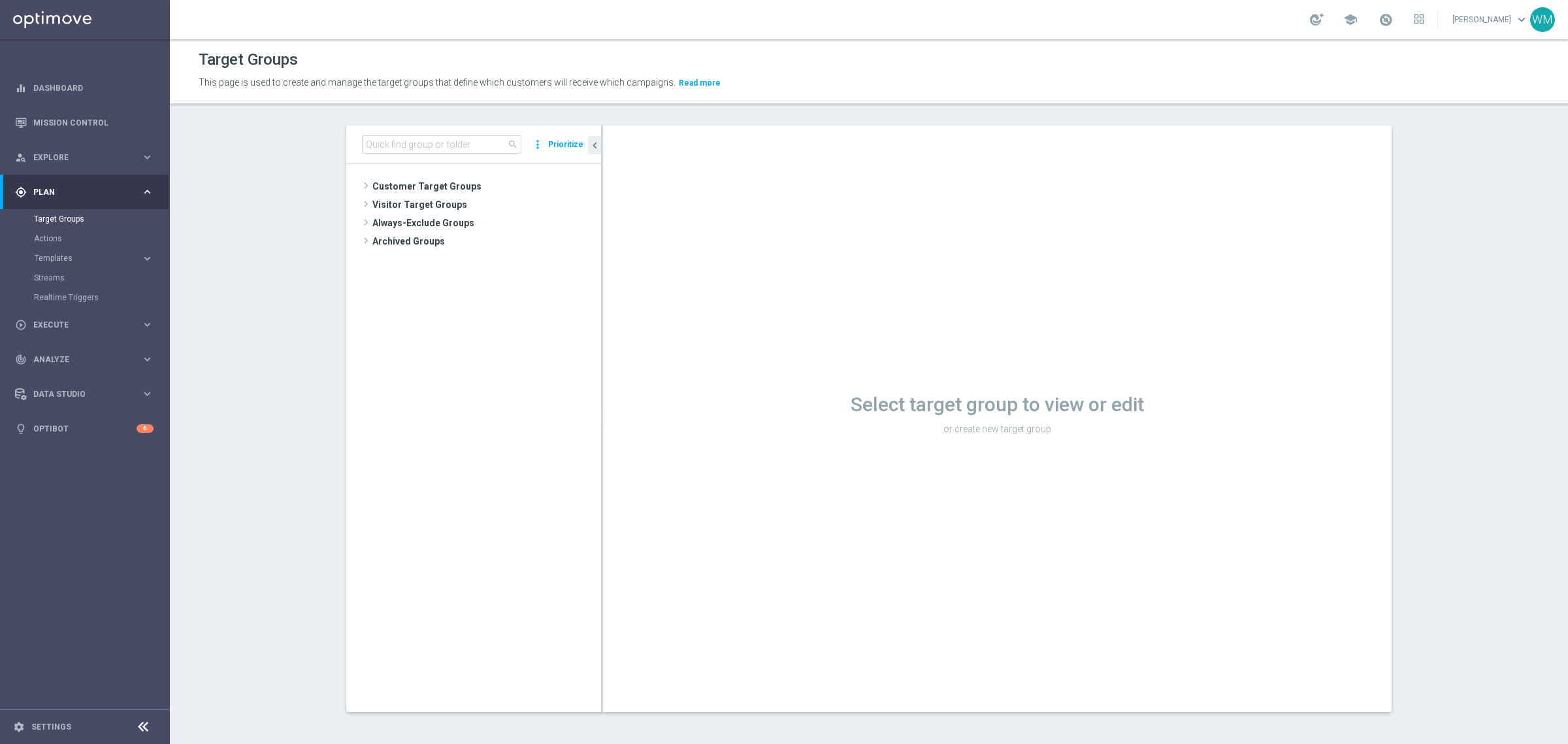
click at [1295, 90] on div "This page is used to create and manage the target groups that define which cust…" at bounding box center [869, 83] width 1361 height 21
click at [1379, 20] on span at bounding box center [1385, 19] width 14 height 14
click at [422, 145] on input at bounding box center [441, 144] width 160 height 19
type input "WM_TEST"
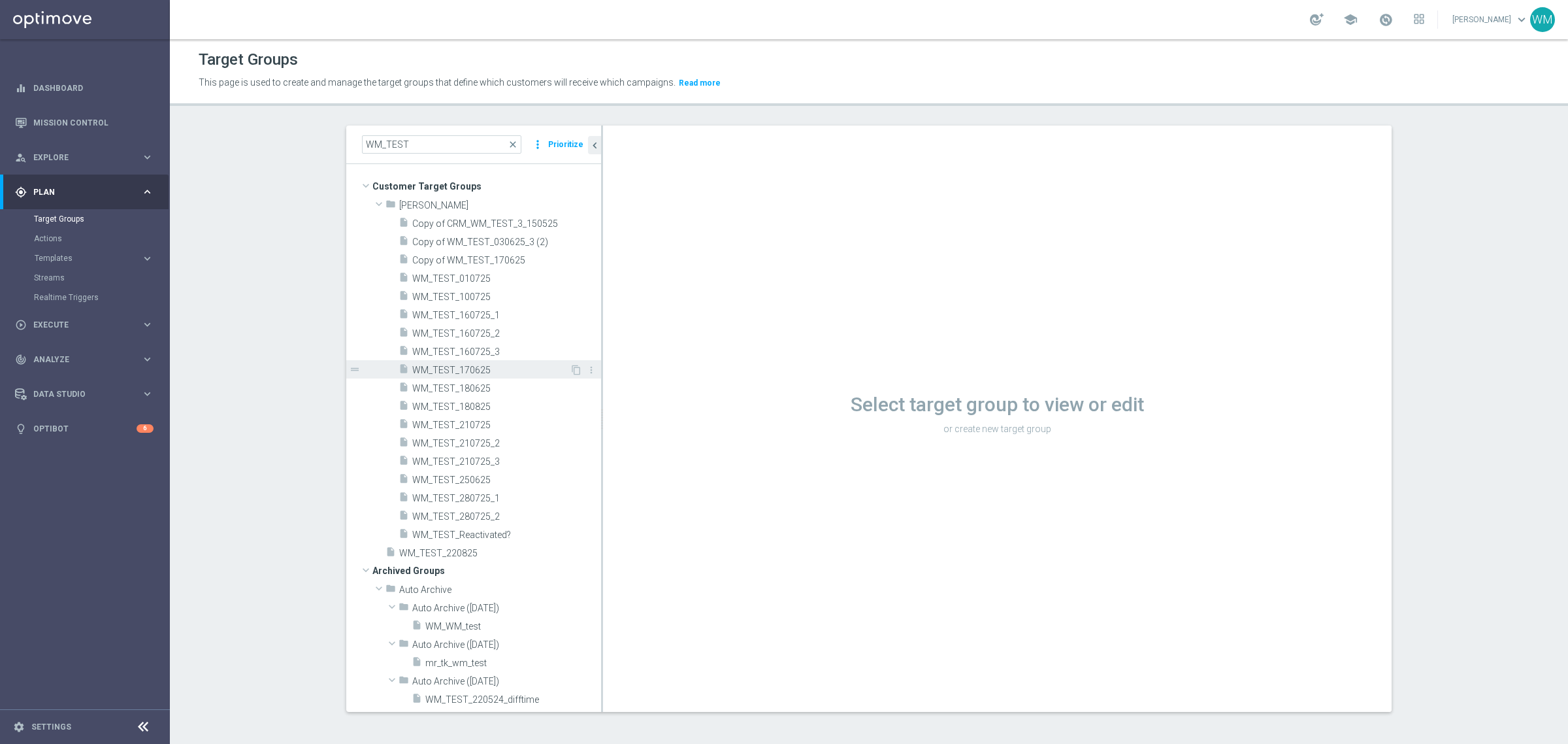
click at [505, 370] on span "WM_TEST_170625" at bounding box center [491, 370] width 158 height 11
click at [488, 370] on span "WM_TEST_170625" at bounding box center [491, 370] width 158 height 11
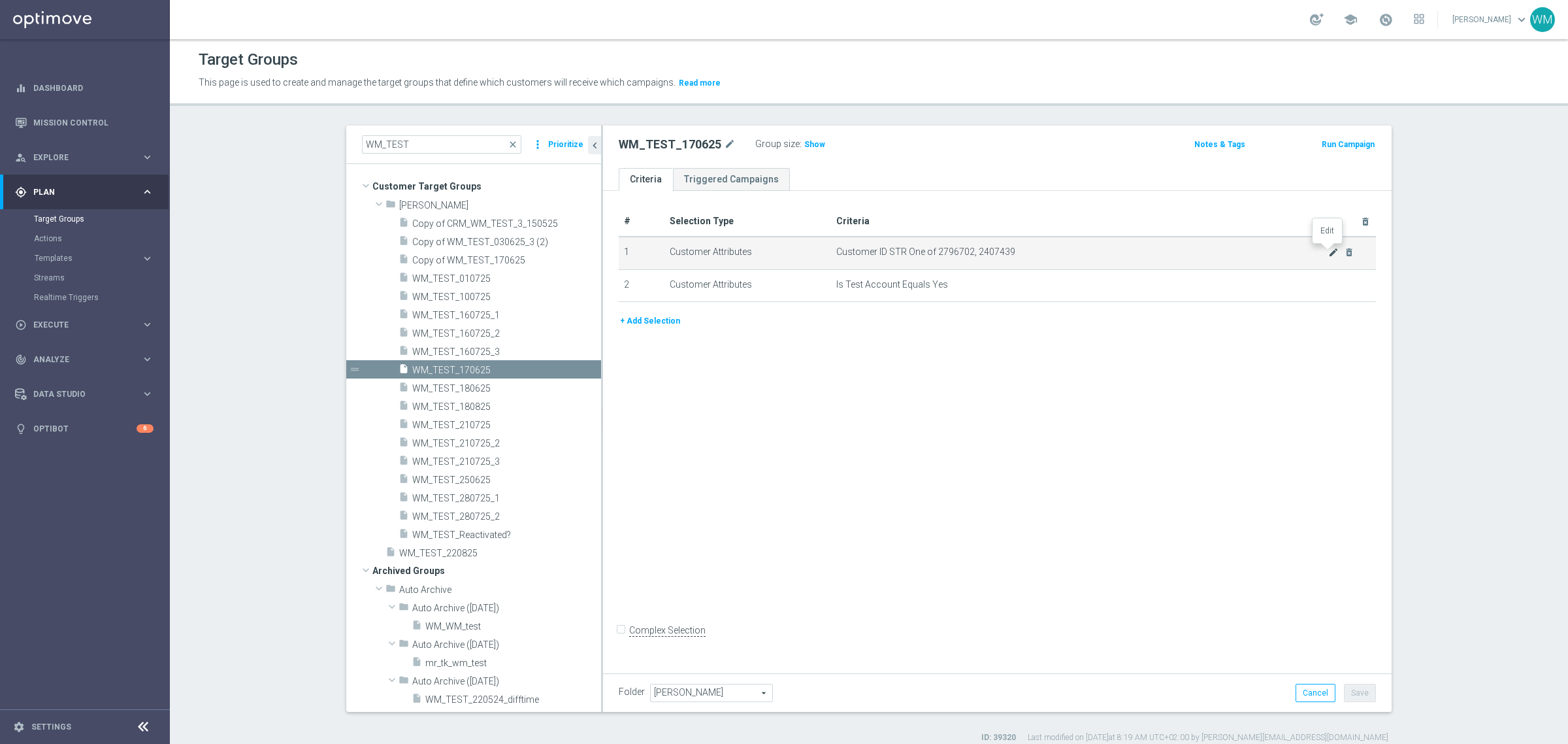
click at [1328, 247] on icon "mode_edit" at bounding box center [1333, 252] width 10 height 10
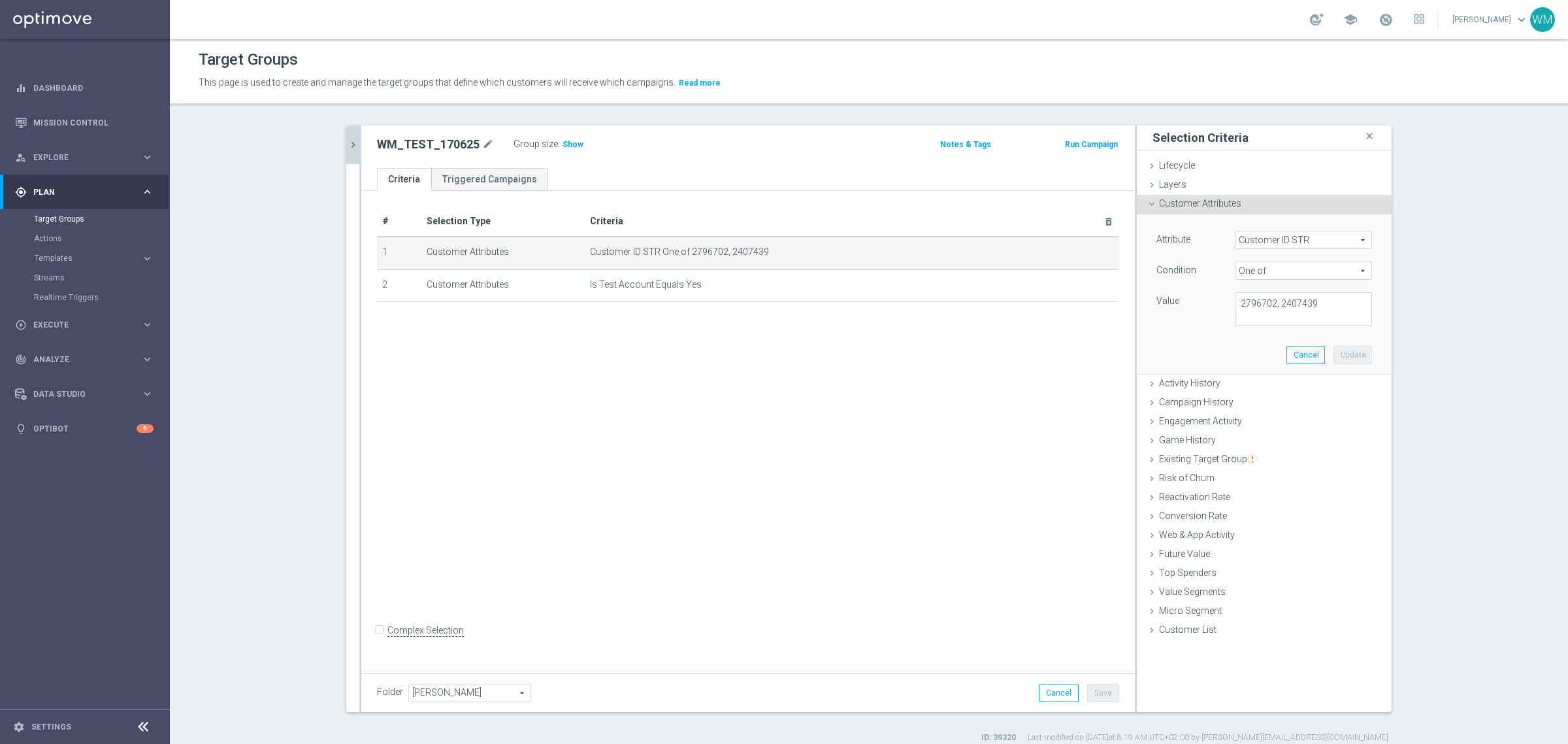
click at [346, 152] on button "chevron_right" at bounding box center [353, 145] width 13 height 39
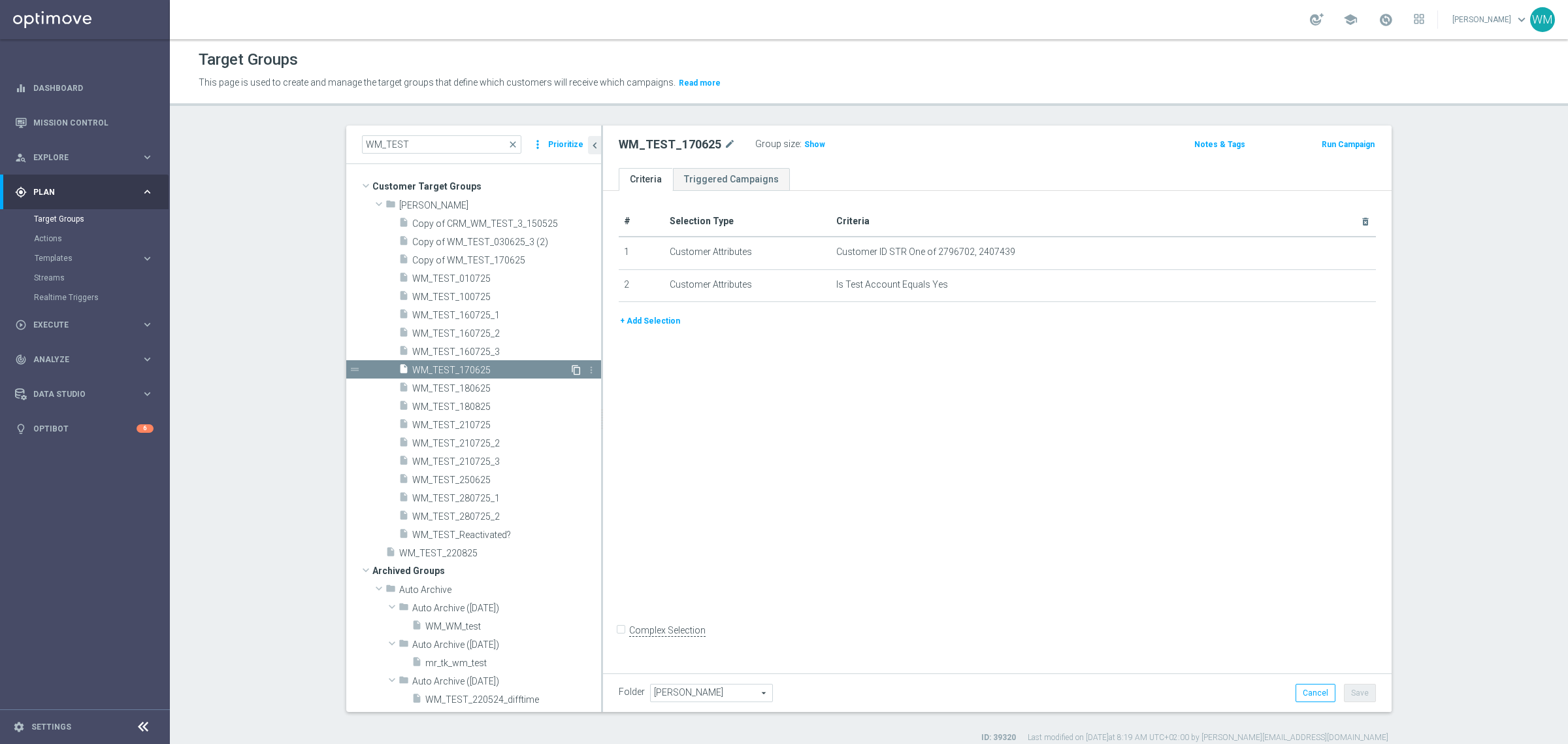
click at [571, 366] on icon "content_copy" at bounding box center [576, 370] width 10 height 10
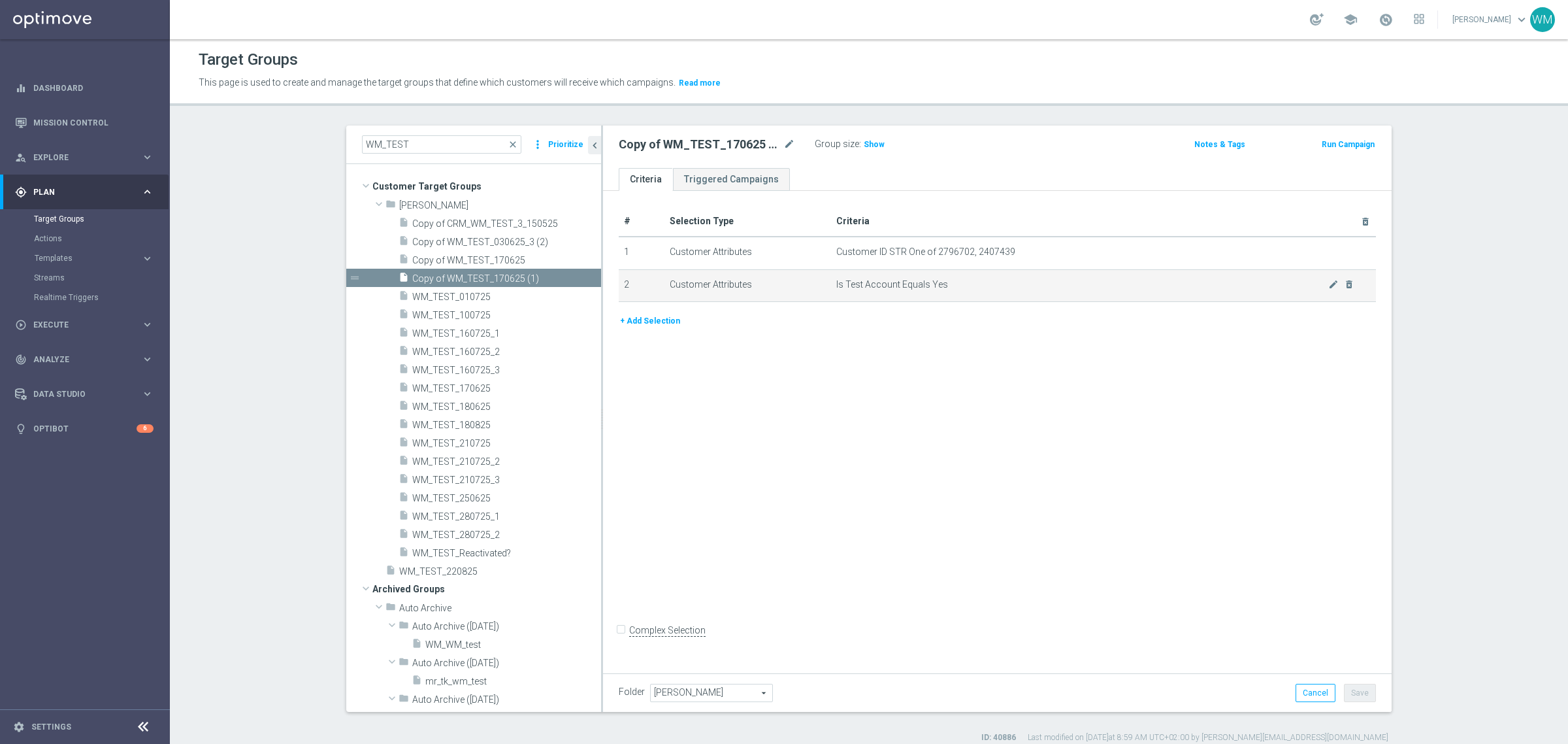
click at [965, 298] on td "Is Test Account Equals Yes mode_edit delete_forever" at bounding box center [1104, 285] width 545 height 33
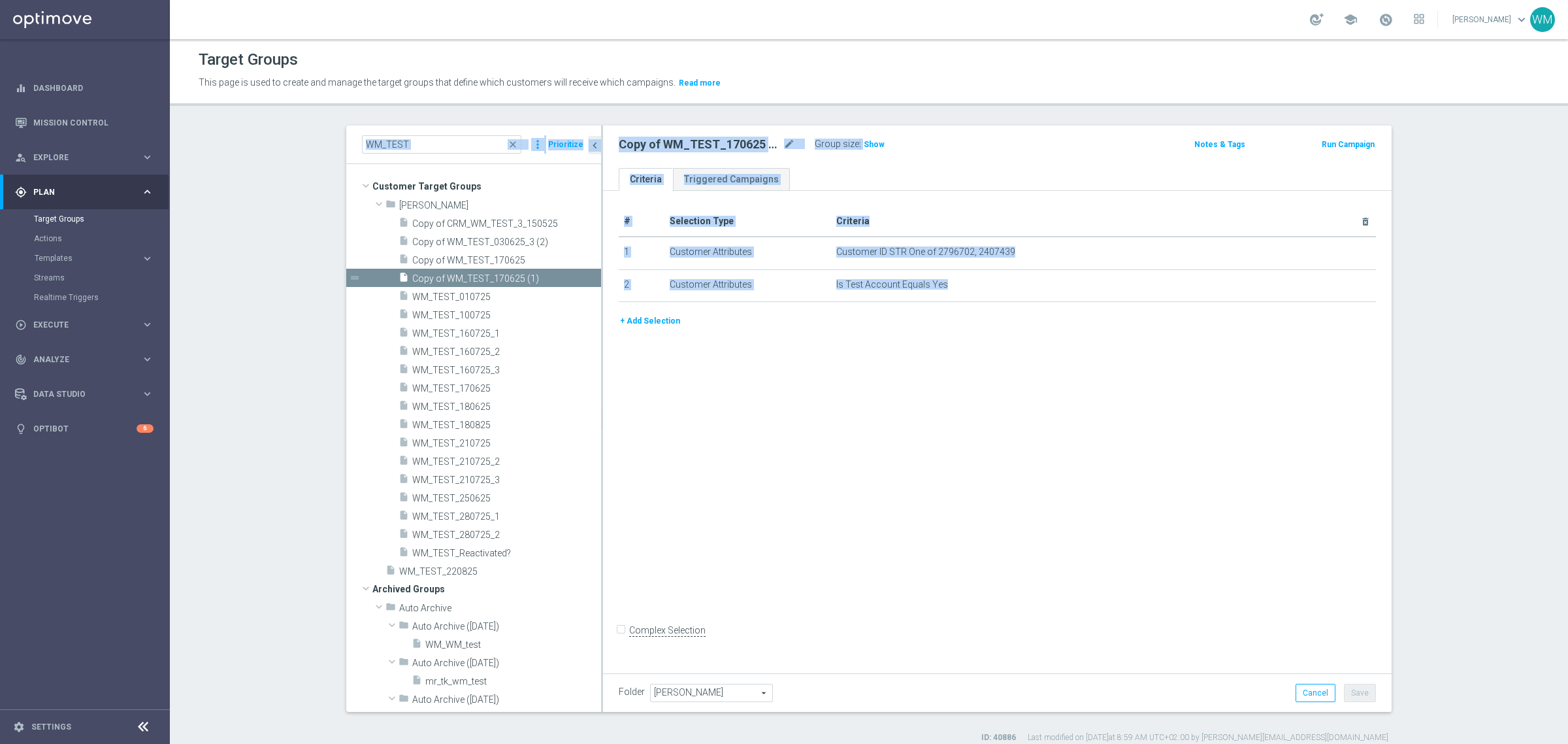
drag, startPoint x: 769, startPoint y: 253, endPoint x: 308, endPoint y: 142, distance: 474.2
click at [308, 142] on section "WM_TEST close more_vert Prioritize Customer Target Groups library_add create_ne…" at bounding box center [869, 434] width 1399 height 618
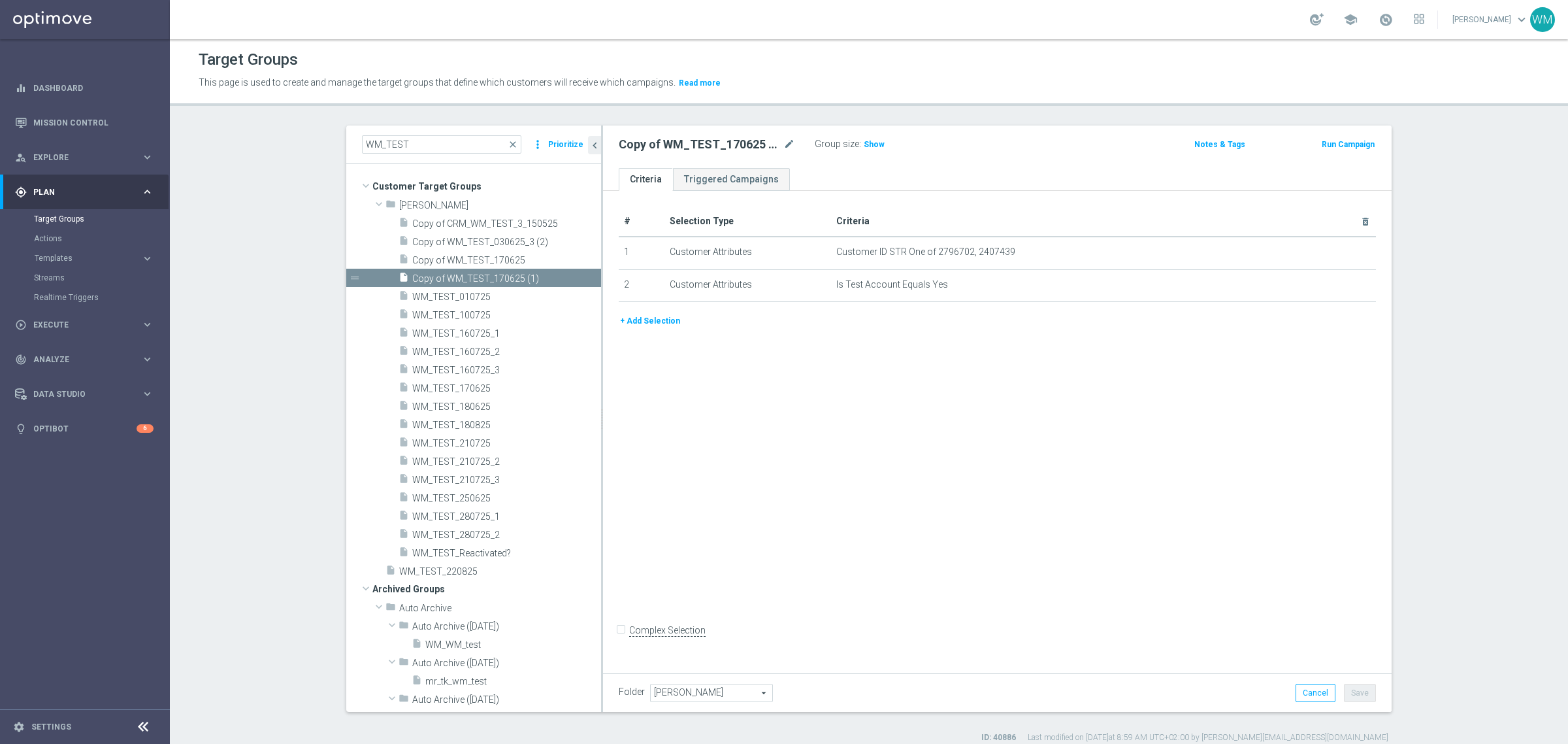
click at [308, 142] on section "WM_TEST close more_vert Prioritize Customer Target Groups library_add create_ne…" at bounding box center [869, 434] width 1399 height 618
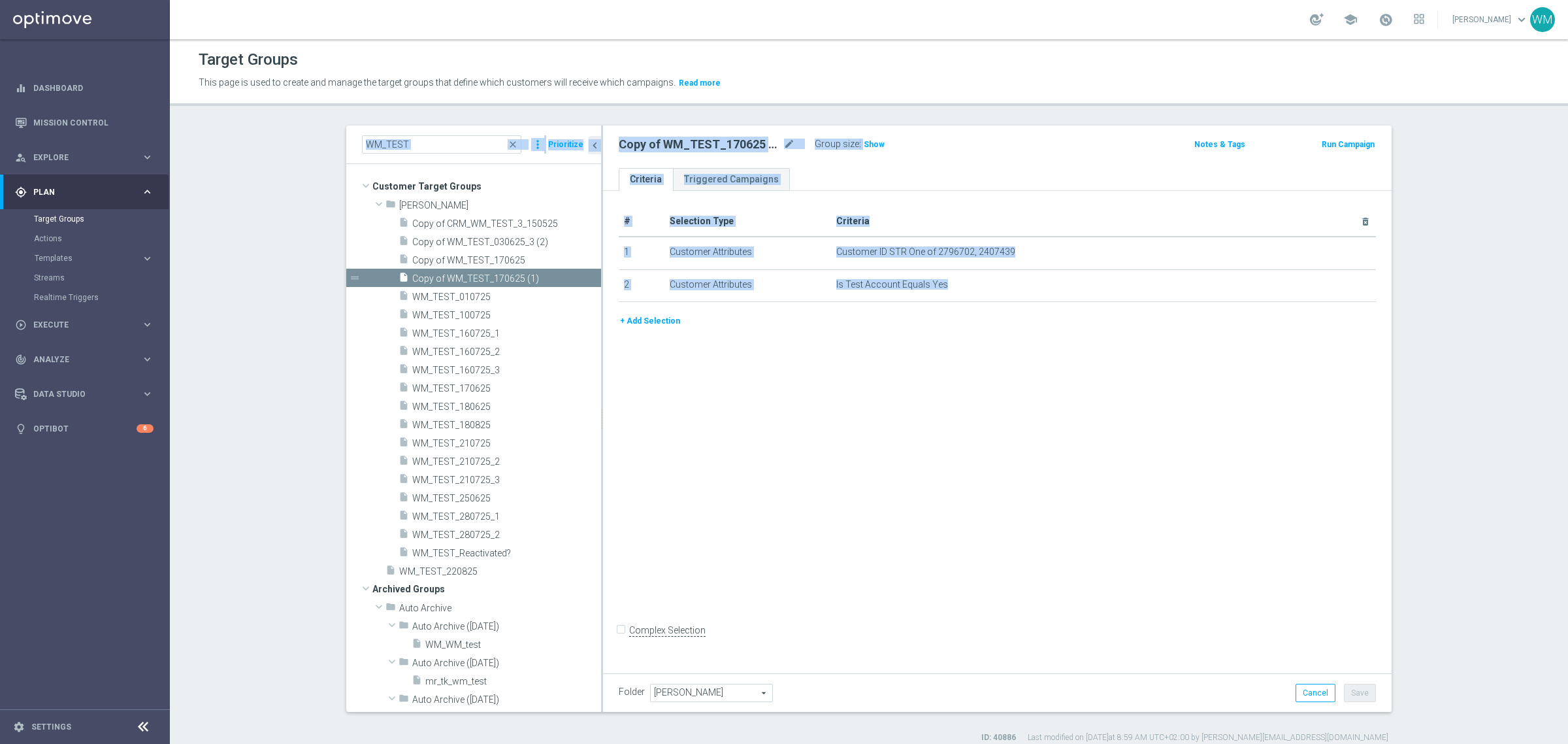
drag, startPoint x: 308, startPoint y: 142, endPoint x: 1141, endPoint y: 315, distance: 850.8
click at [1141, 315] on section "WM_TEST close more_vert Prioritize Customer Target Groups library_add create_ne…" at bounding box center [869, 434] width 1399 height 618
click at [1141, 315] on div "+ Add Selection" at bounding box center [997, 320] width 777 height 14
drag, startPoint x: 1141, startPoint y: 315, endPoint x: 279, endPoint y: 145, distance: 878.6
click at [279, 145] on section "WM_TEST close more_vert Prioritize Customer Target Groups library_add create_ne…" at bounding box center [869, 434] width 1399 height 618
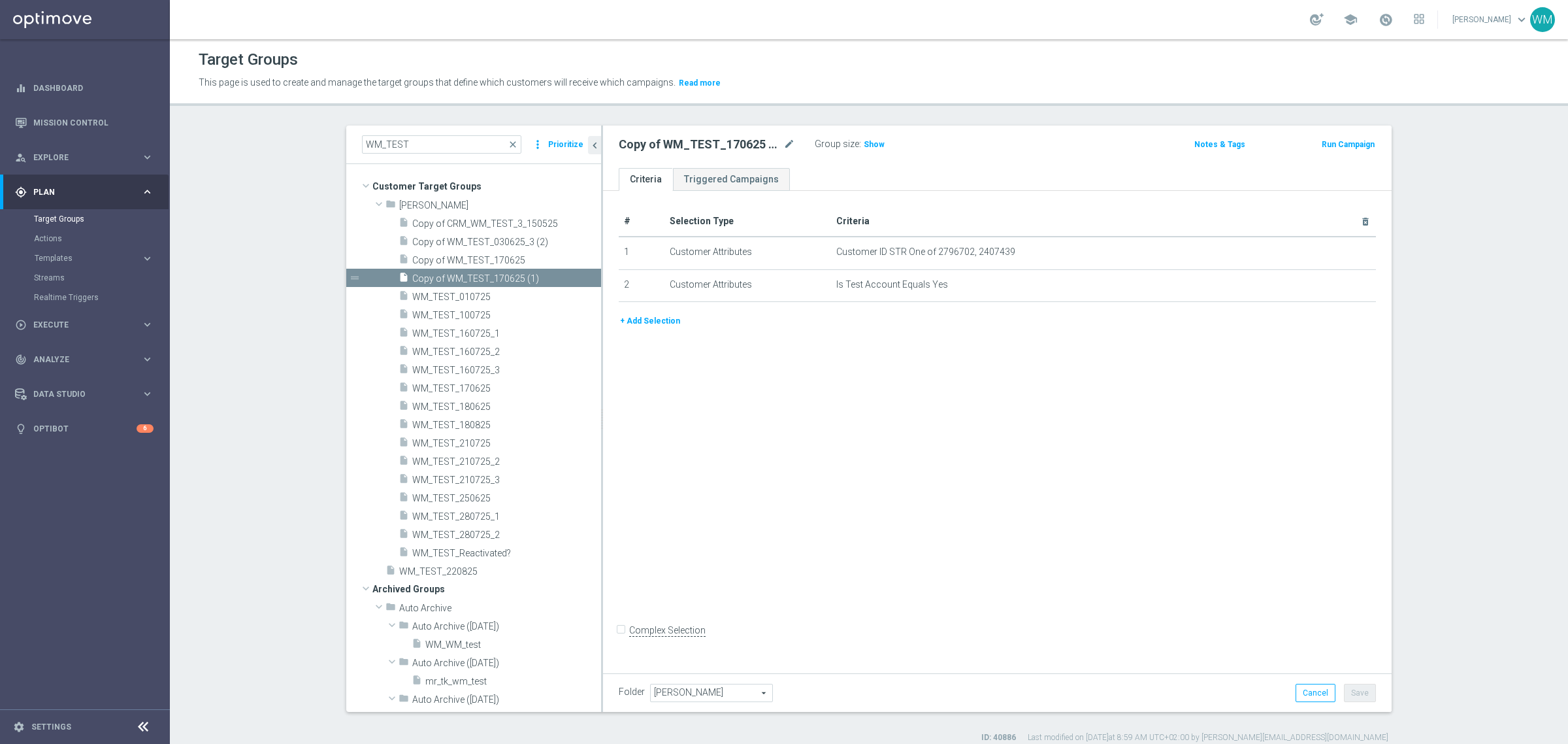
click at [279, 145] on section "WM_TEST close more_vert Prioritize Customer Target Groups library_add create_ne…" at bounding box center [869, 434] width 1399 height 618
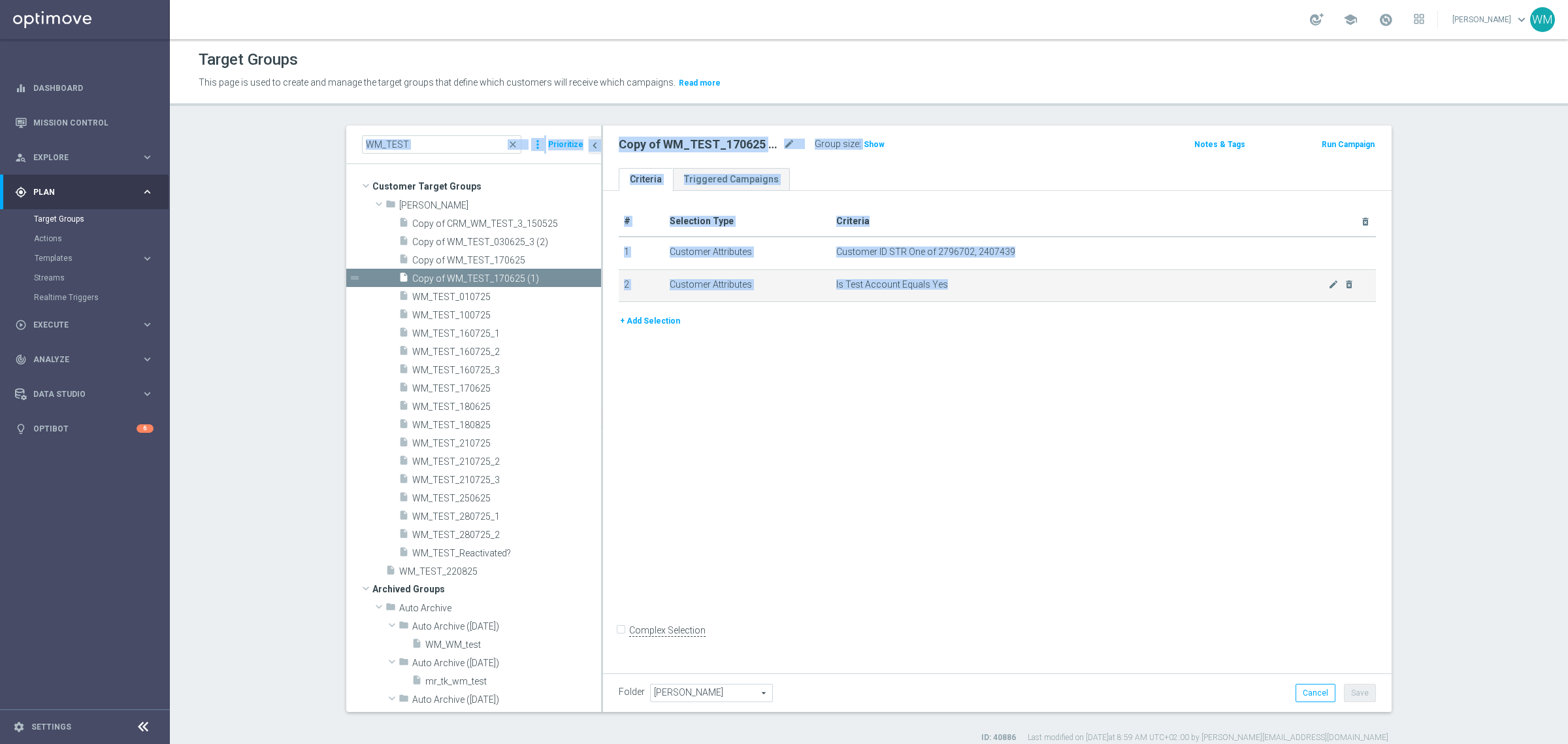
drag, startPoint x: 279, startPoint y: 145, endPoint x: 1017, endPoint y: 288, distance: 751.7
click at [1017, 288] on section "WM_TEST close more_vert Prioritize Customer Target Groups library_add create_ne…" at bounding box center [869, 434] width 1399 height 618
click at [1017, 288] on span "Is Test Account Equals Yes" at bounding box center [1082, 284] width 492 height 11
drag, startPoint x: 1017, startPoint y: 288, endPoint x: 283, endPoint y: 119, distance: 753.2
click at [283, 119] on div "Target Groups This page is used to create and manage the target groups that def…" at bounding box center [869, 392] width 1399 height 705
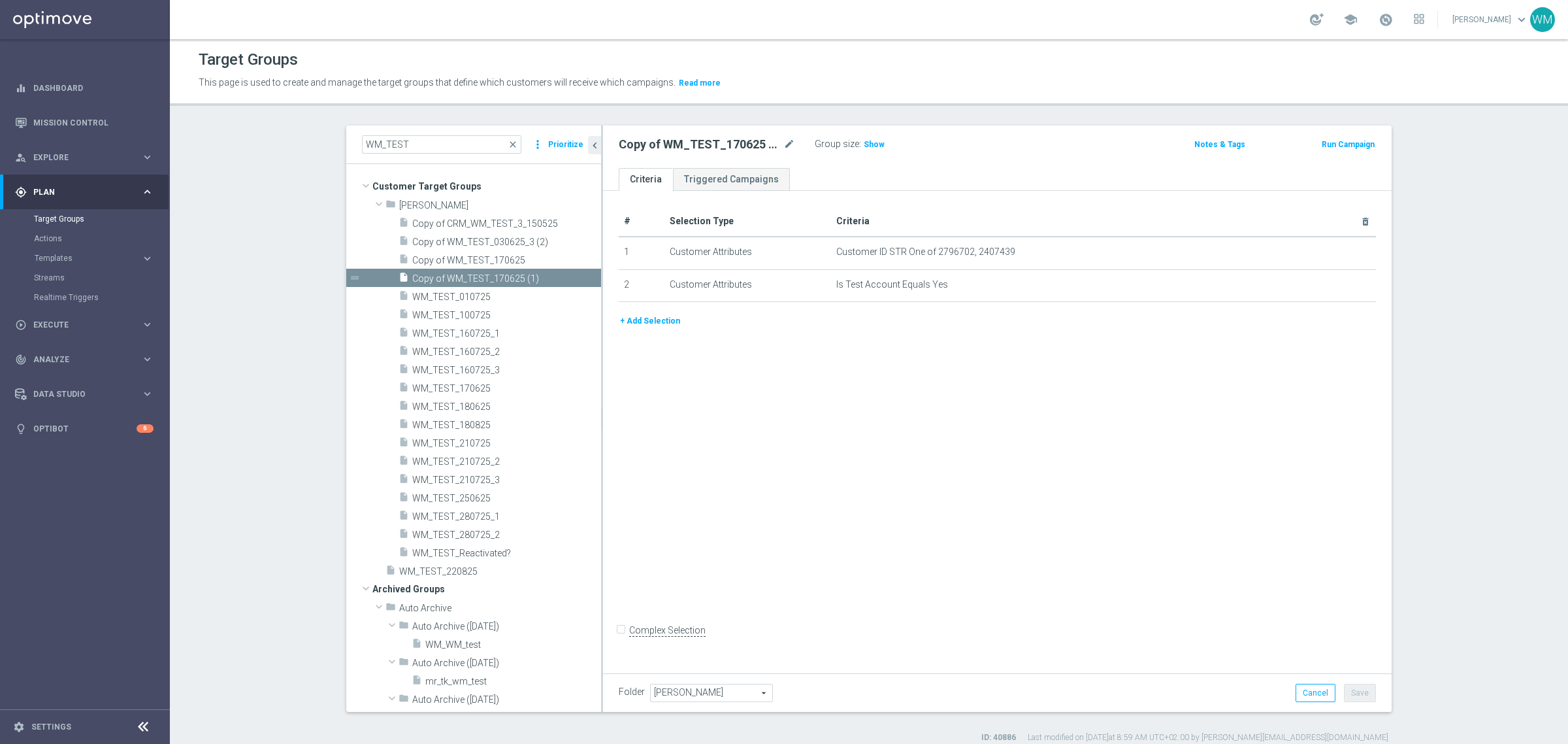
click at [283, 142] on section "WM_TEST close more_vert Prioritize Customer Target Groups library_add create_ne…" at bounding box center [869, 434] width 1399 height 618
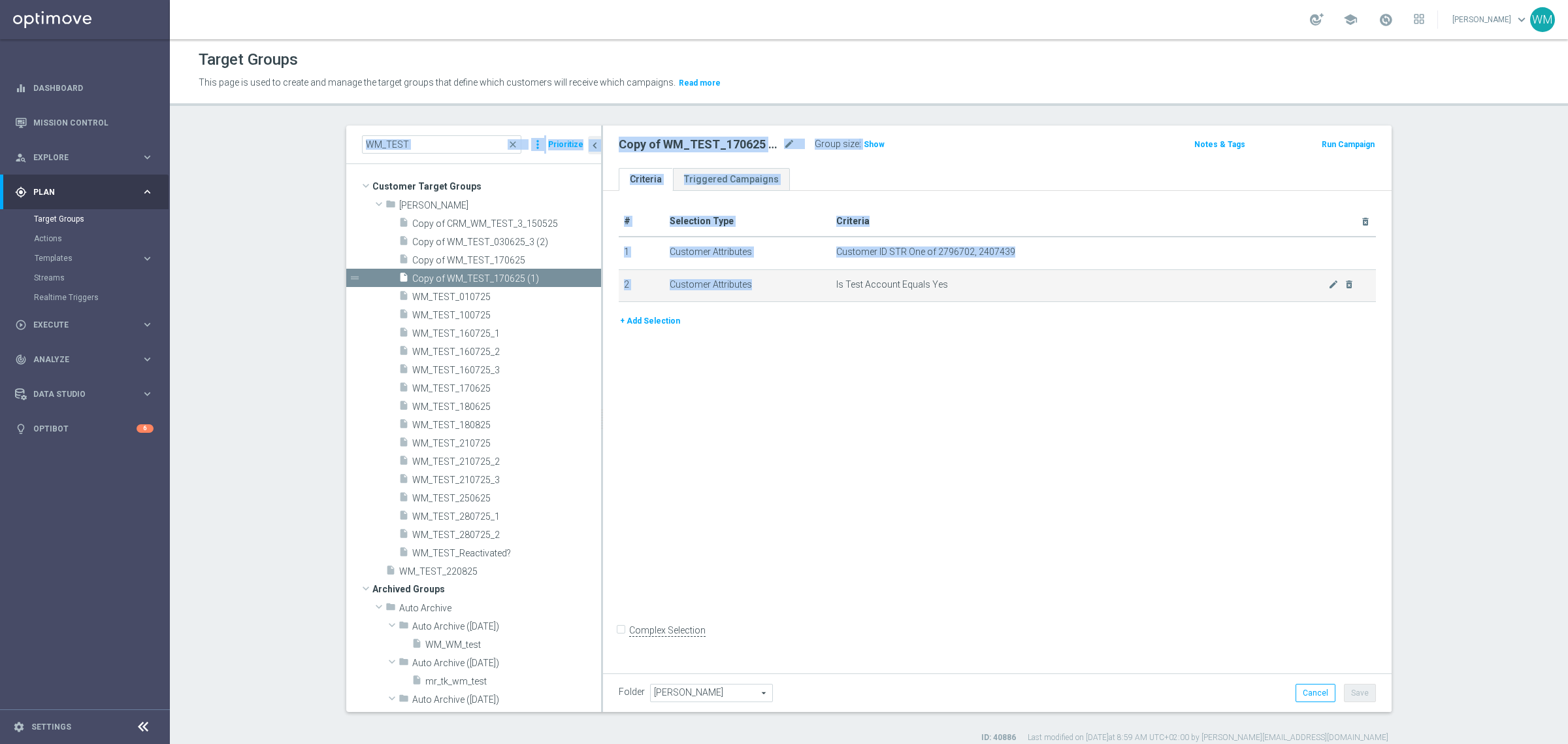
drag, startPoint x: 283, startPoint y: 142, endPoint x: 1098, endPoint y: 271, distance: 825.1
click at [1098, 271] on section "WM_TEST close more_vert Prioritize Customer Target Groups library_add create_ne…" at bounding box center [869, 434] width 1399 height 618
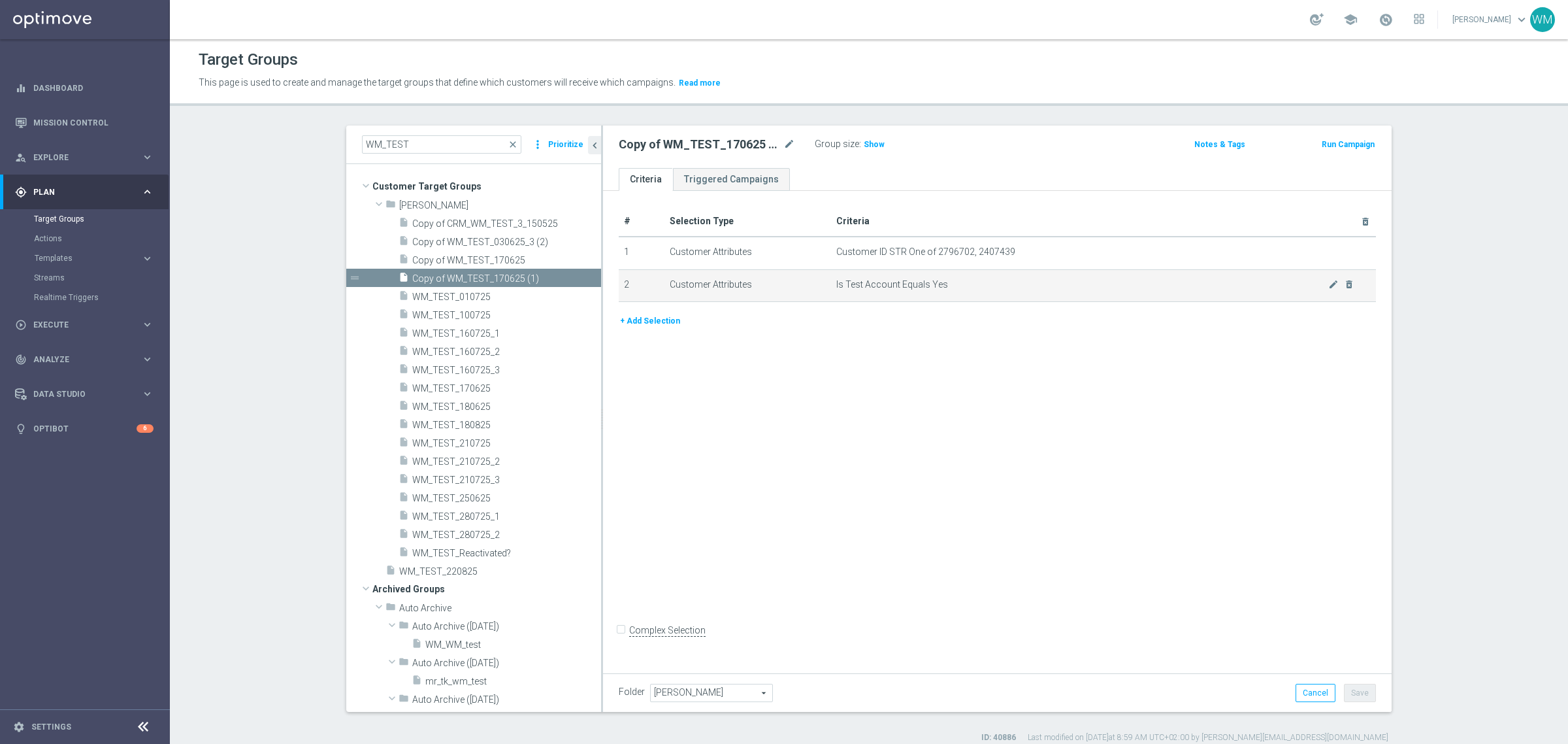
click at [1096, 288] on span "Is Test Account Equals Yes" at bounding box center [1082, 284] width 492 height 11
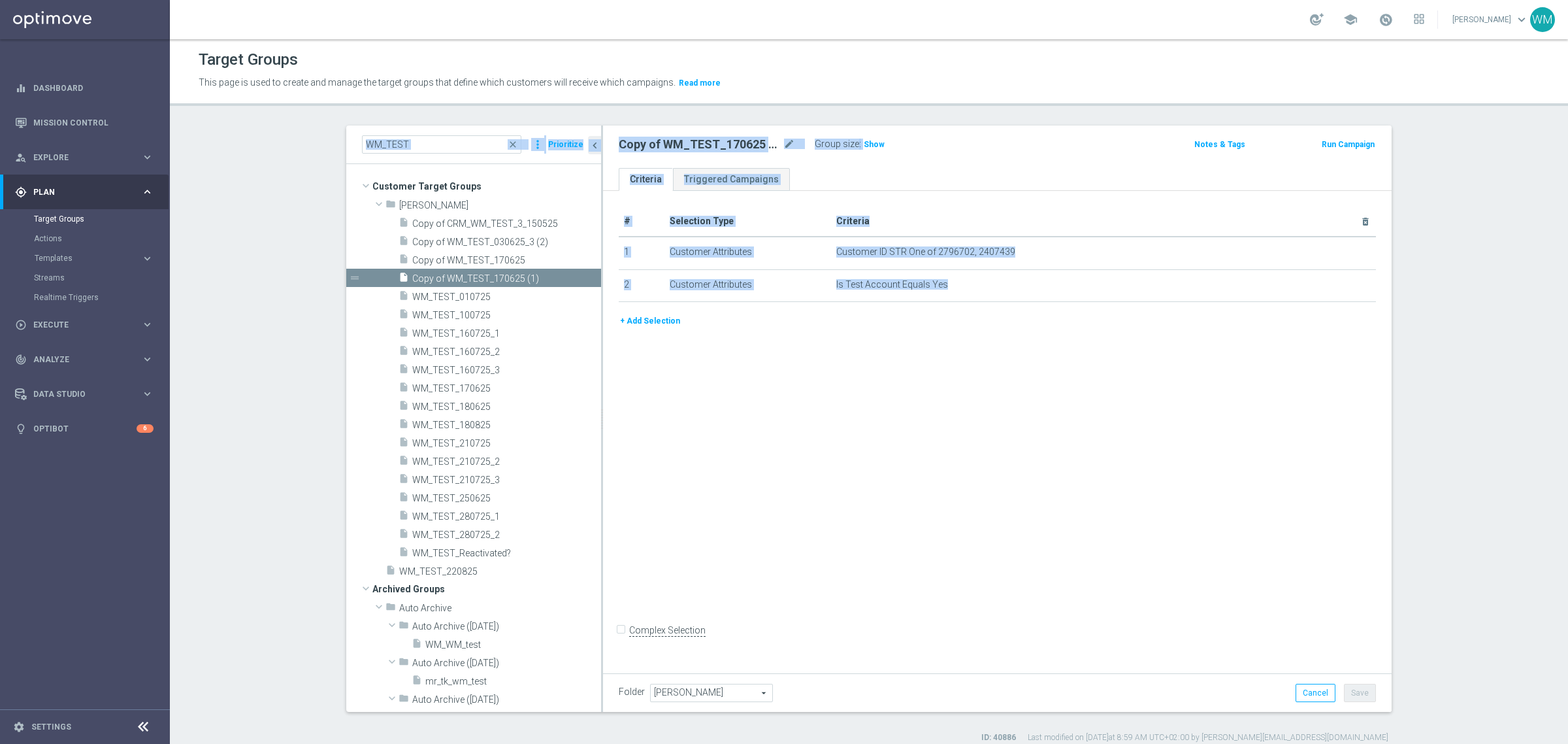
drag, startPoint x: 1086, startPoint y: 294, endPoint x: 294, endPoint y: 126, distance: 809.6
click at [294, 126] on section "WM_TEST close more_vert Prioritize Customer Target Groups library_add create_ne…" at bounding box center [869, 434] width 1399 height 618
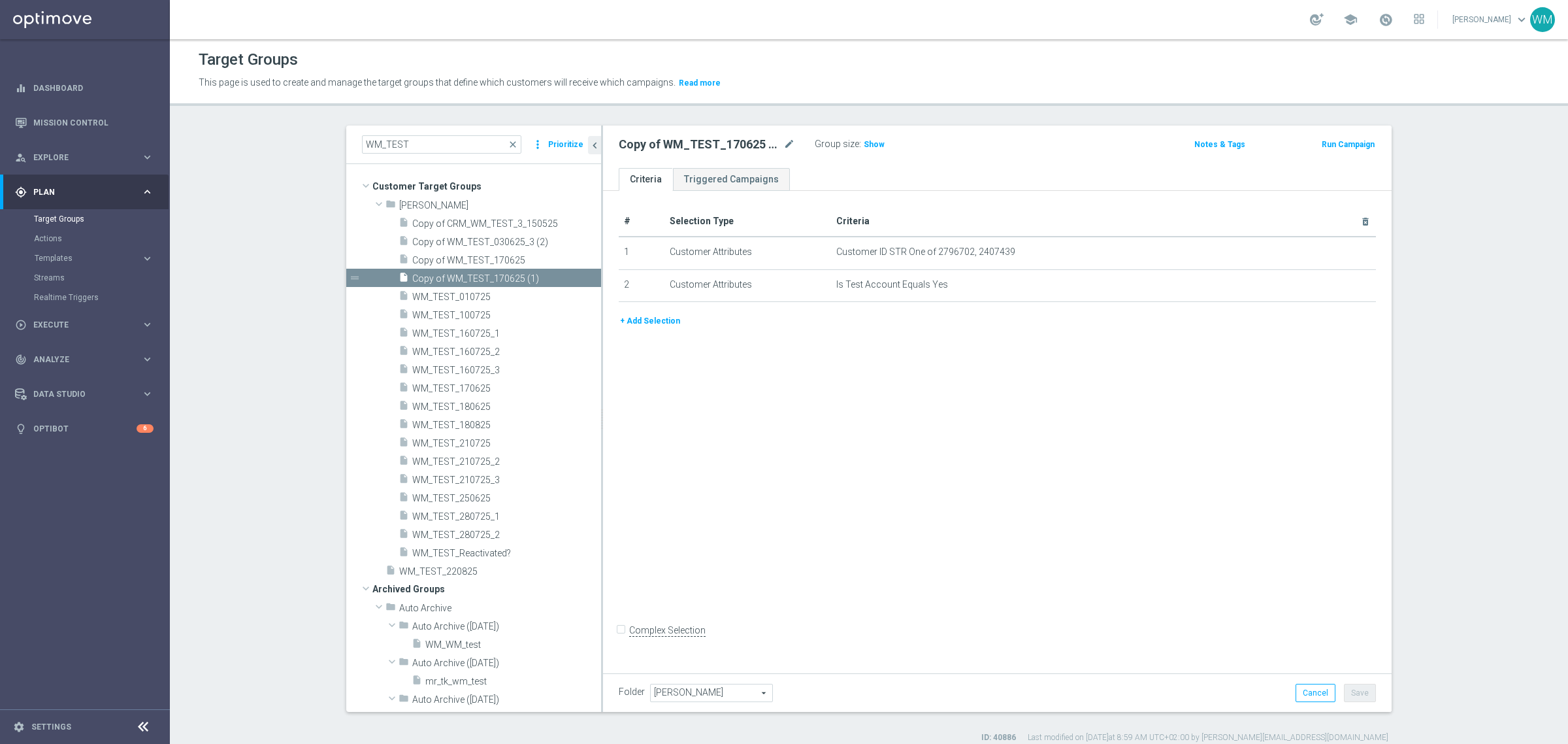
click at [294, 126] on section "WM_TEST close more_vert Prioritize Customer Target Groups library_add create_ne…" at bounding box center [869, 434] width 1399 height 618
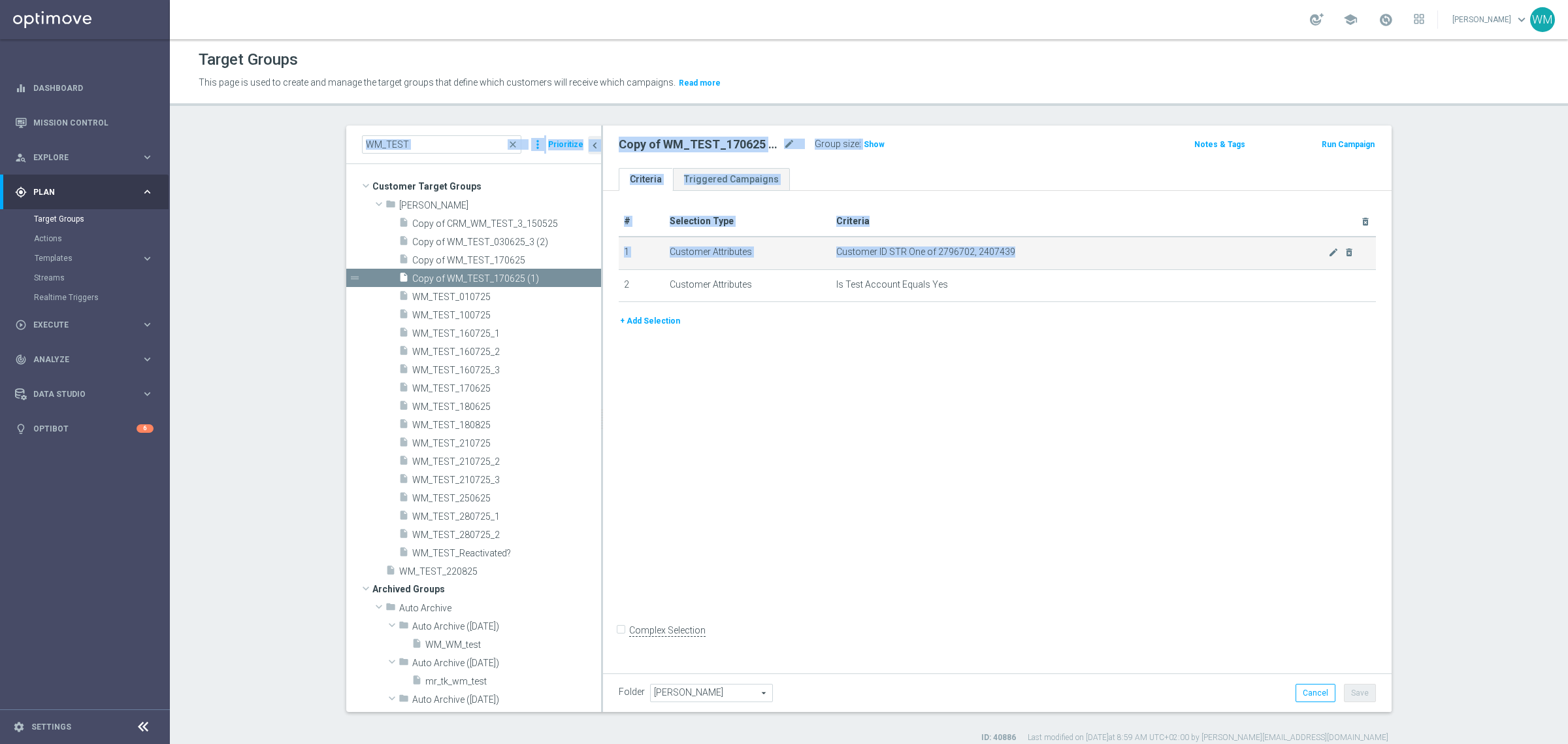
drag, startPoint x: 294, startPoint y: 126, endPoint x: 988, endPoint y: 265, distance: 707.8
click at [988, 265] on section "WM_TEST close more_vert Prioritize Customer Target Groups library_add create_ne…" at bounding box center [869, 434] width 1399 height 618
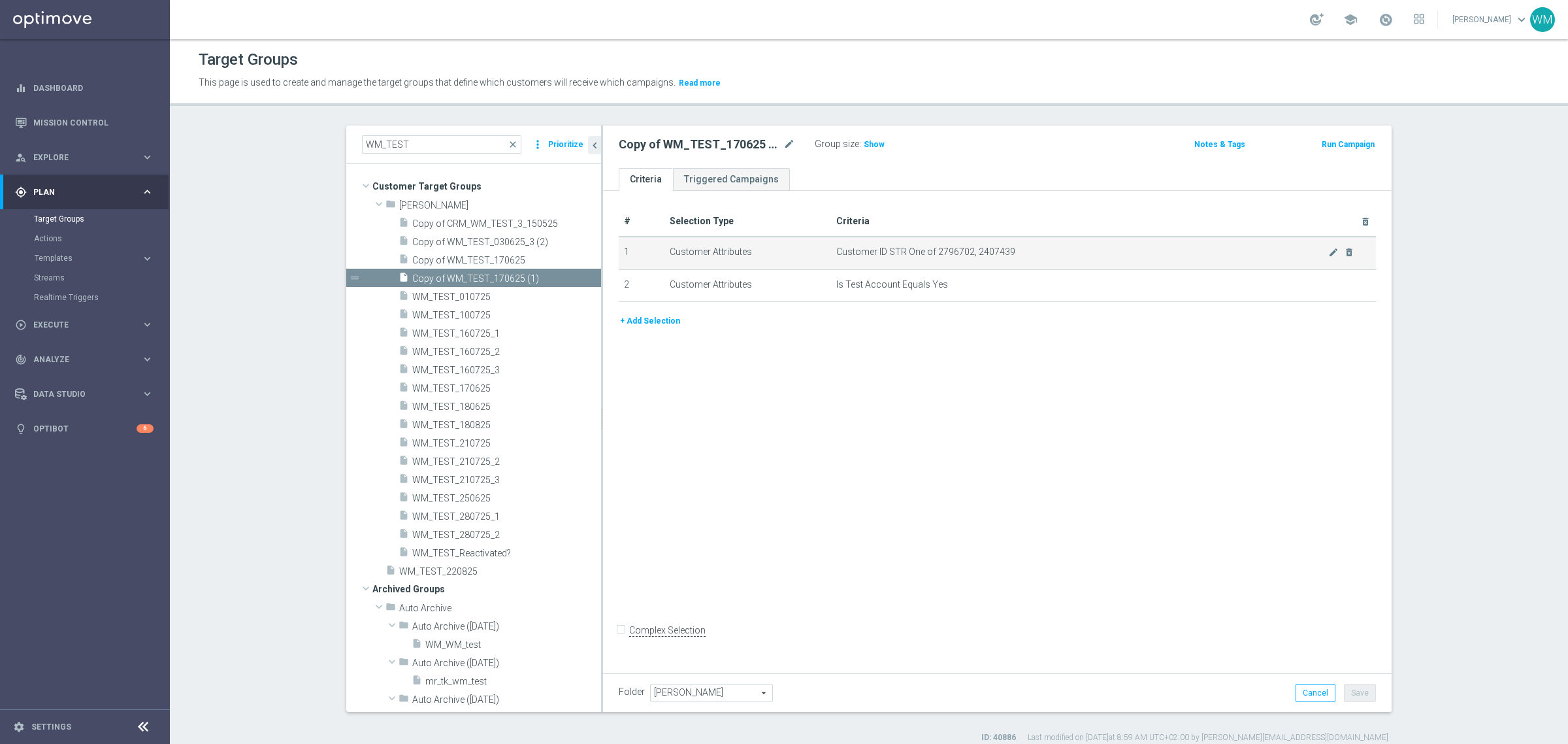
click at [988, 265] on td "Customer ID STR One of 2796702, 2407439 mode_edit delete_forever" at bounding box center [1104, 253] width 545 height 33
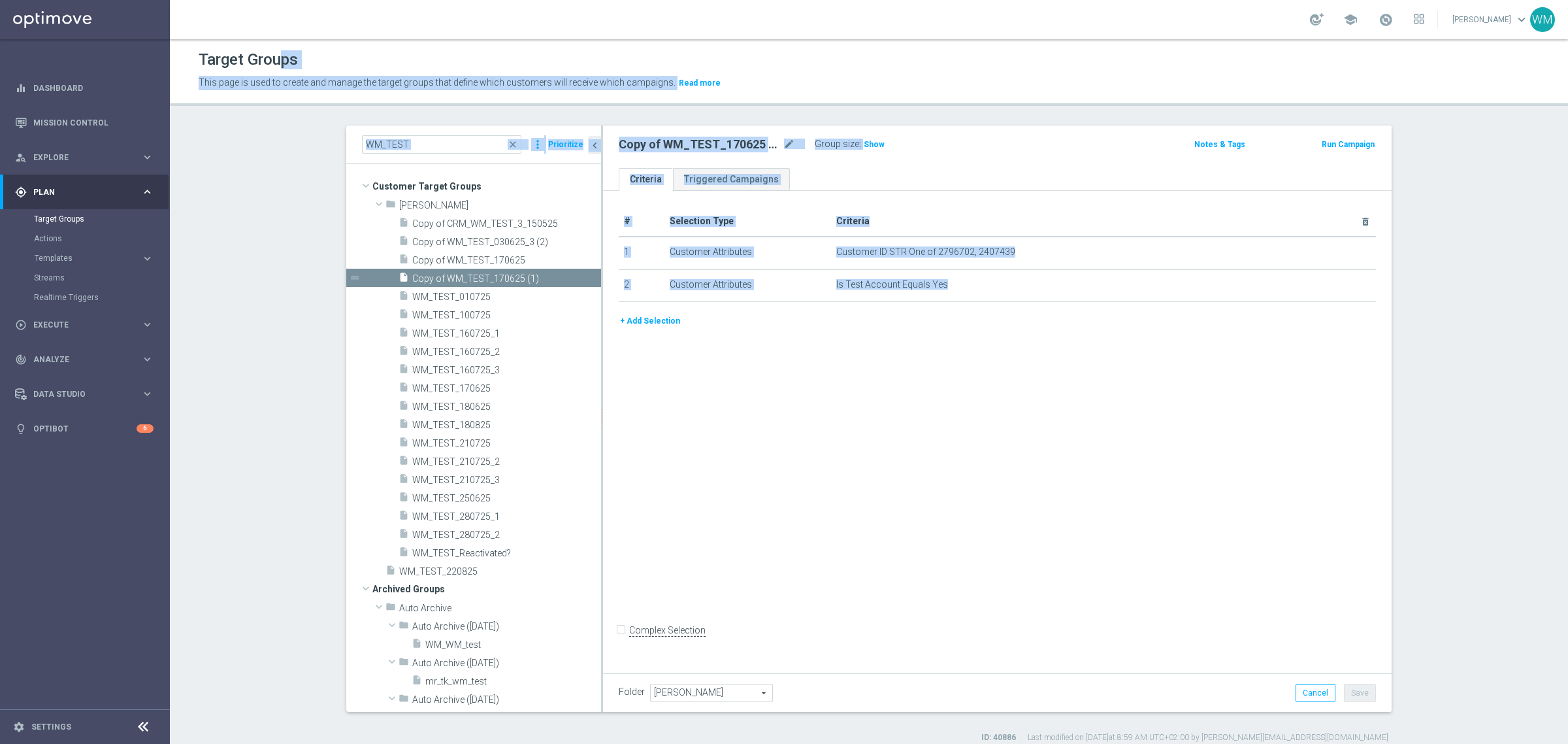
drag, startPoint x: 964, startPoint y: 294, endPoint x: 279, endPoint y: 45, distance: 728.9
click at [279, 45] on div "Target Groups This page is used to create and manage the target groups that def…" at bounding box center [869, 392] width 1399 height 705
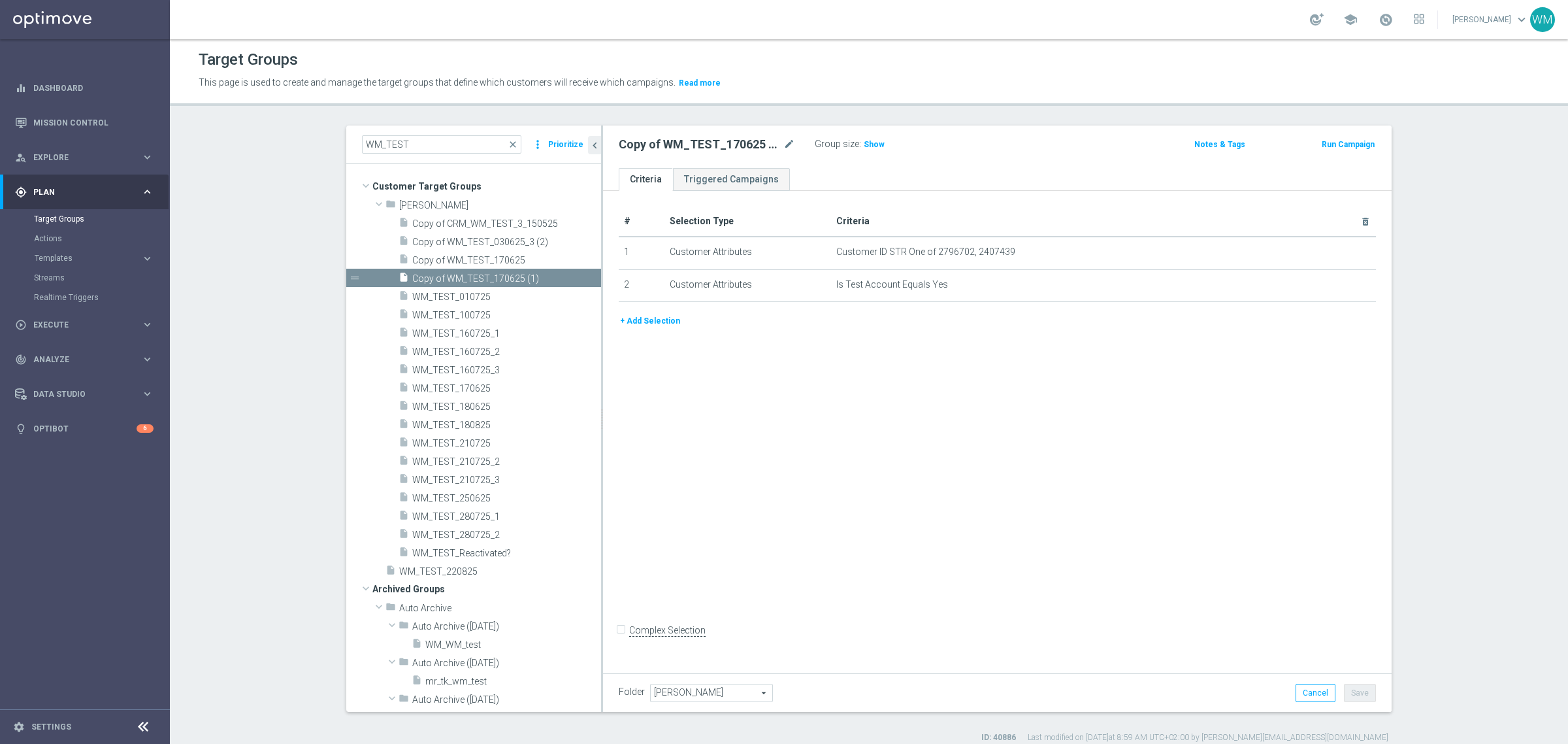
click at [936, 358] on div "# Selection Type Criteria delete_forever 1 Customer Attributes Customer ID STR …" at bounding box center [997, 430] width 788 height 477
click at [1328, 253] on icon "mode_edit" at bounding box center [1333, 252] width 10 height 10
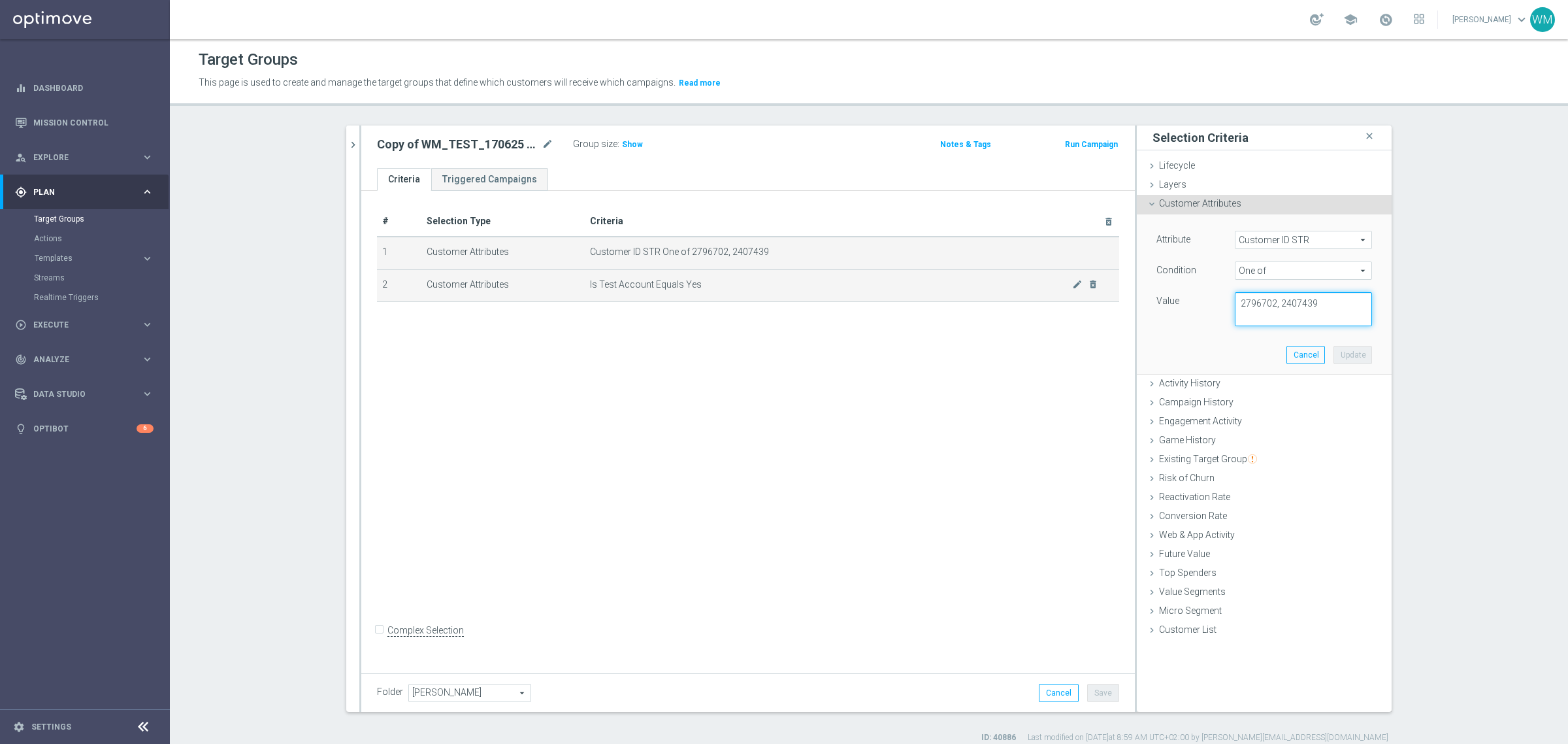
drag, startPoint x: 1276, startPoint y: 309, endPoint x: 936, endPoint y: 282, distance: 341.1
click at [936, 282] on as-split "WM_TEST close more_vert Prioritize Customer Target Groups library_add create_ne…" at bounding box center [869, 418] width 1046 height 586
type textarea "2407439"
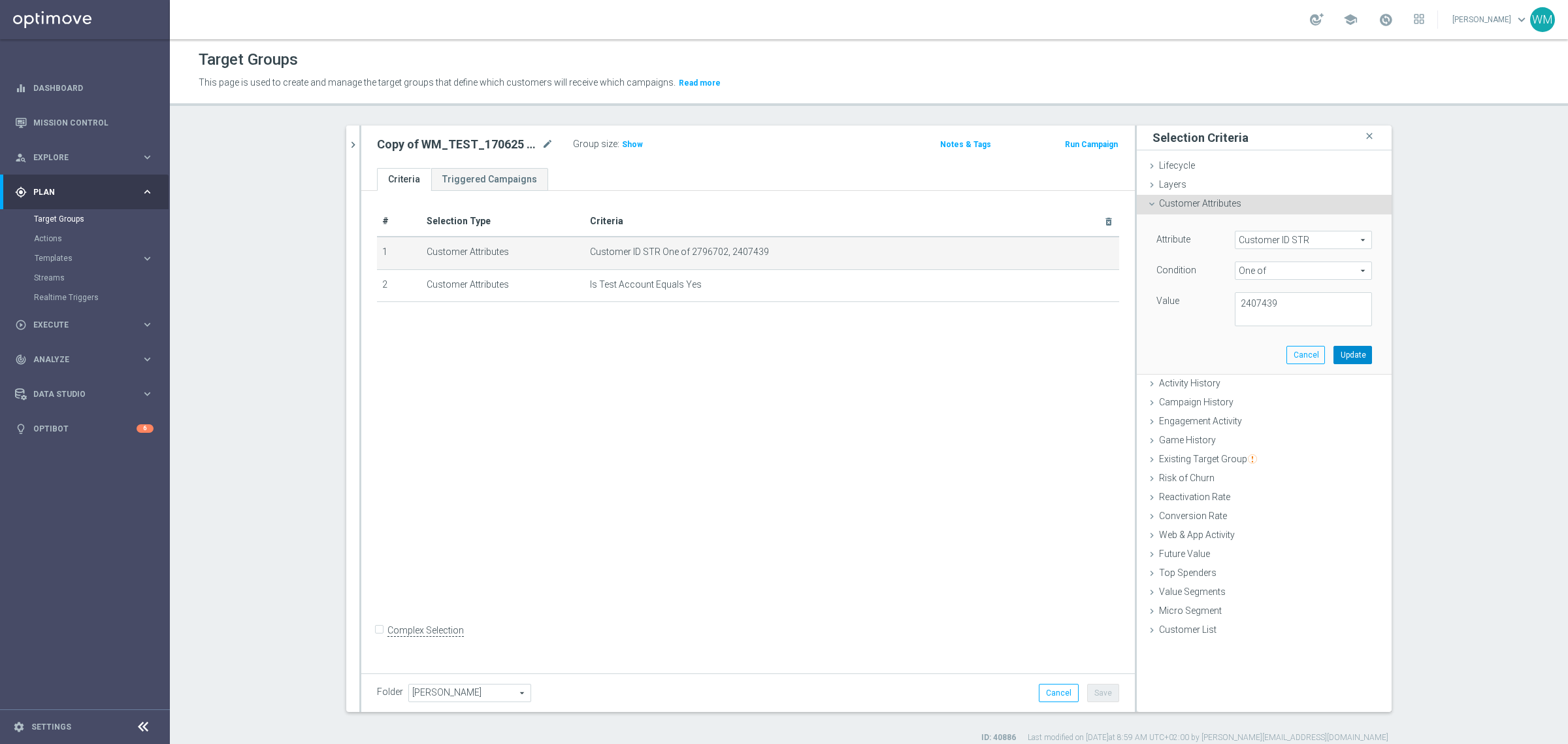
click at [1358, 355] on button "Update" at bounding box center [1353, 355] width 39 height 19
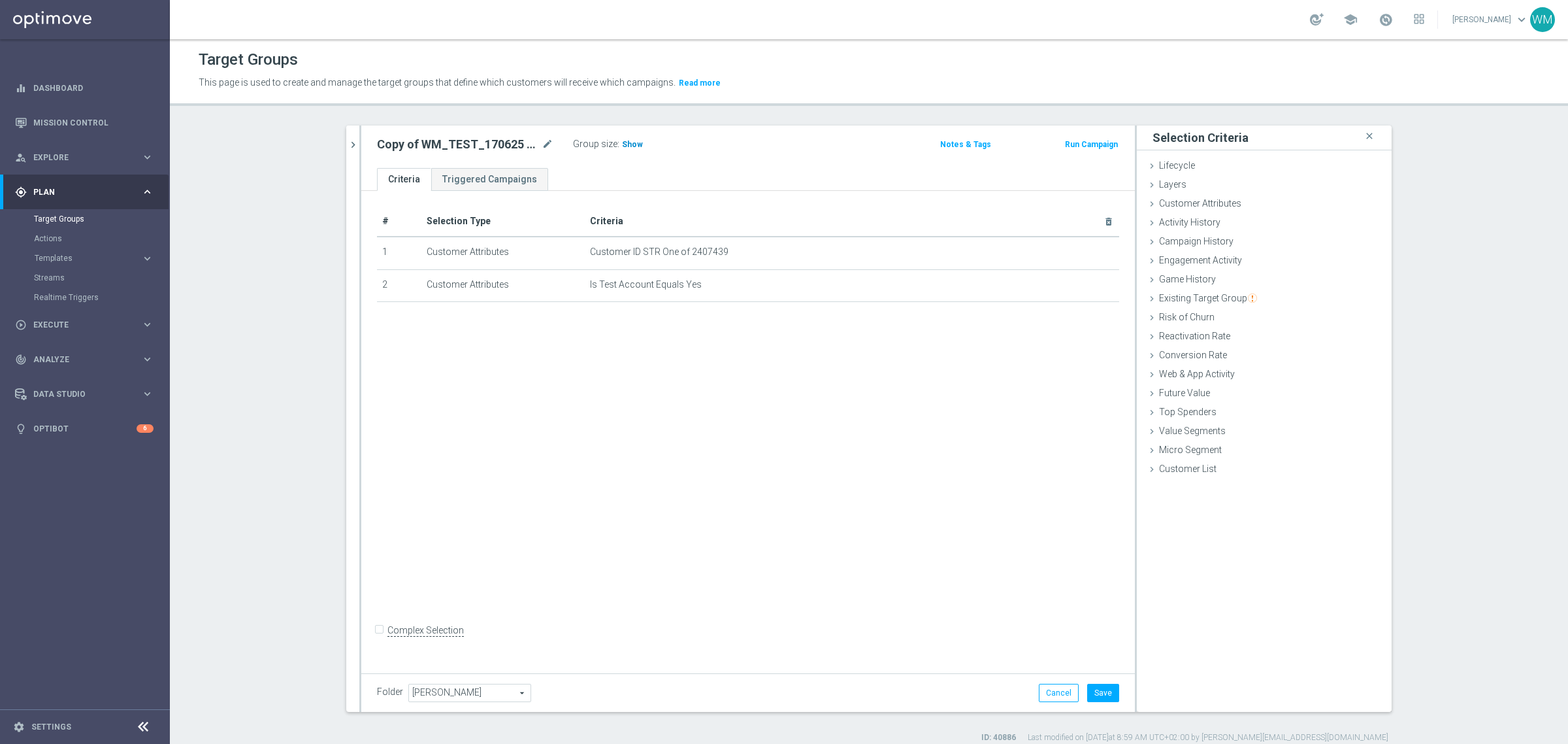
click at [621, 149] on h3 "Show" at bounding box center [632, 144] width 24 height 14
click at [542, 146] on icon "mode_edit" at bounding box center [548, 144] width 12 height 16
type input "WM_TEST_020925"
click at [1092, 696] on button "Save" at bounding box center [1103, 693] width 32 height 19
click at [454, 145] on h2 "WM_TEST_020925" at bounding box center [428, 144] width 103 height 16
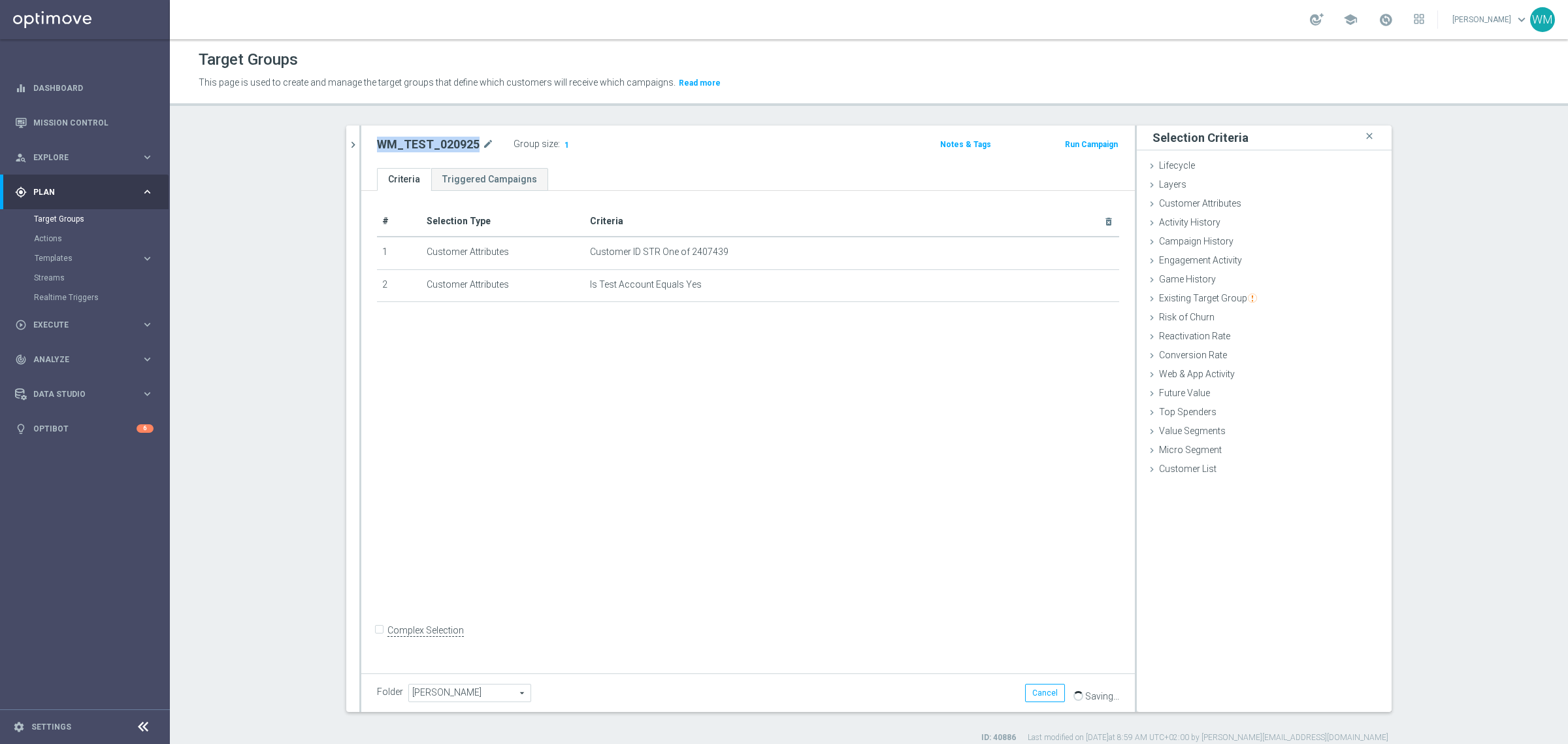
click at [454, 145] on h2 "WM_TEST_020925" at bounding box center [428, 144] width 103 height 16
copy h2 "WM_TEST_020925"
click at [64, 236] on link "Actions" at bounding box center [85, 239] width 102 height 10
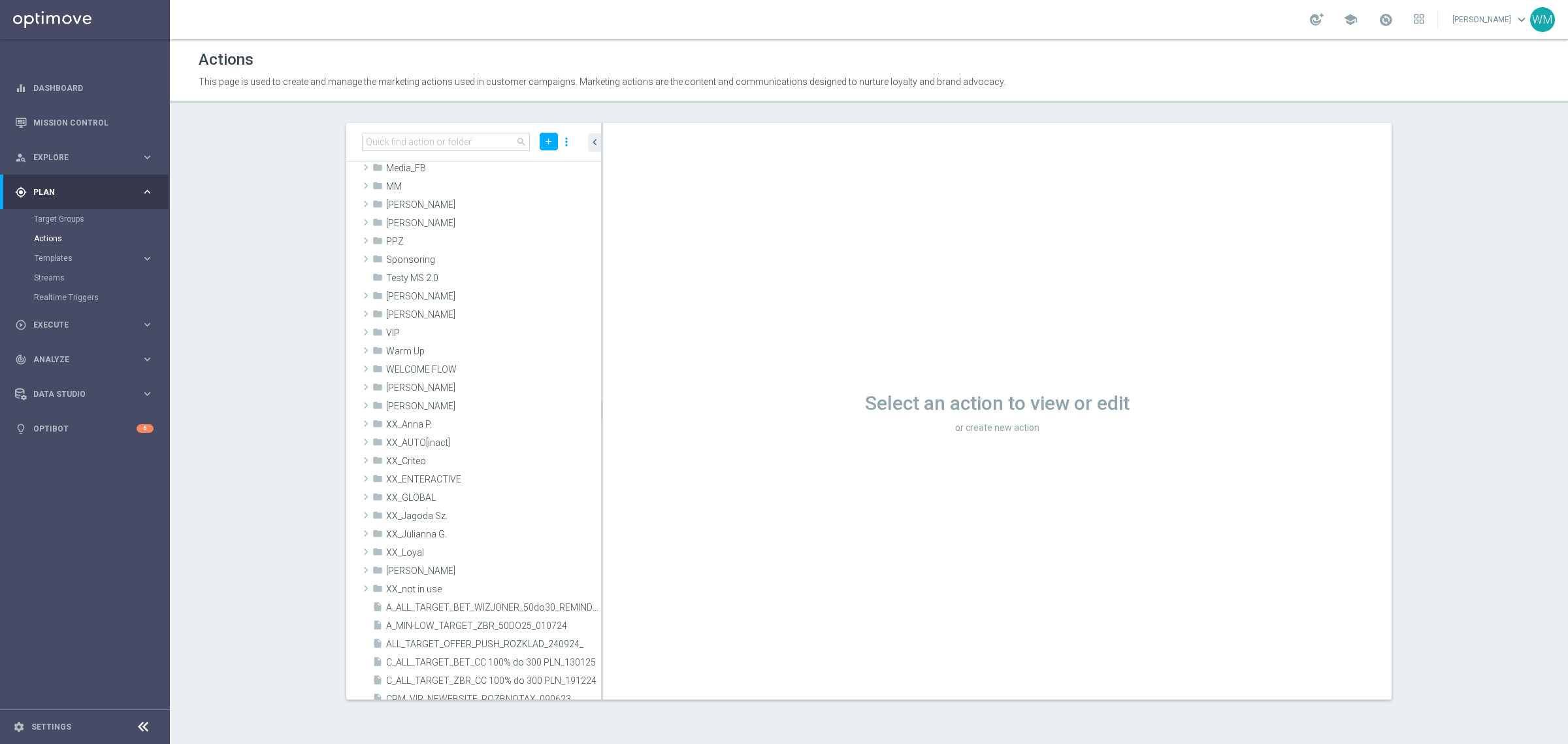
scroll to position [245, 0]
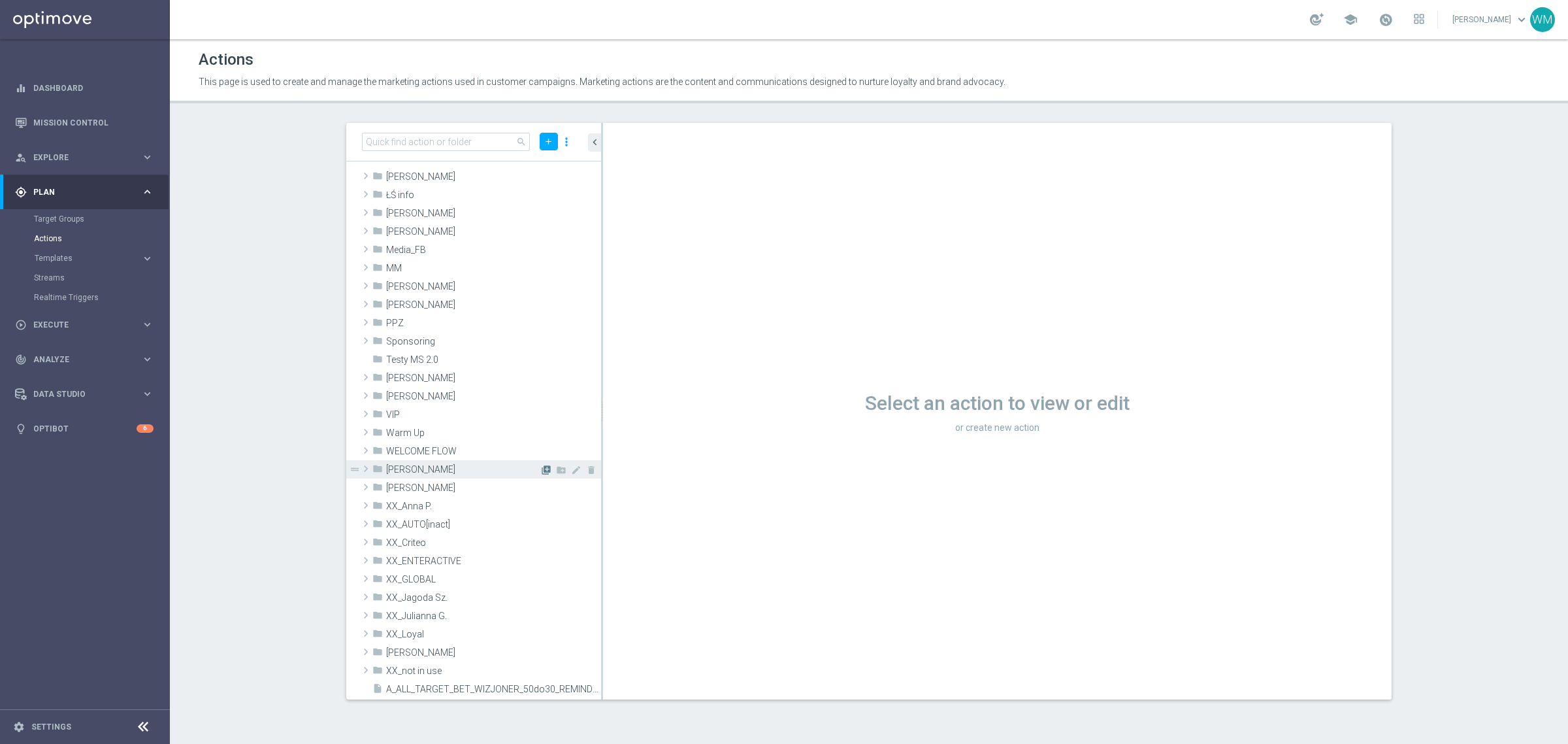
click at [541, 466] on icon "library_add" at bounding box center [546, 470] width 10 height 10
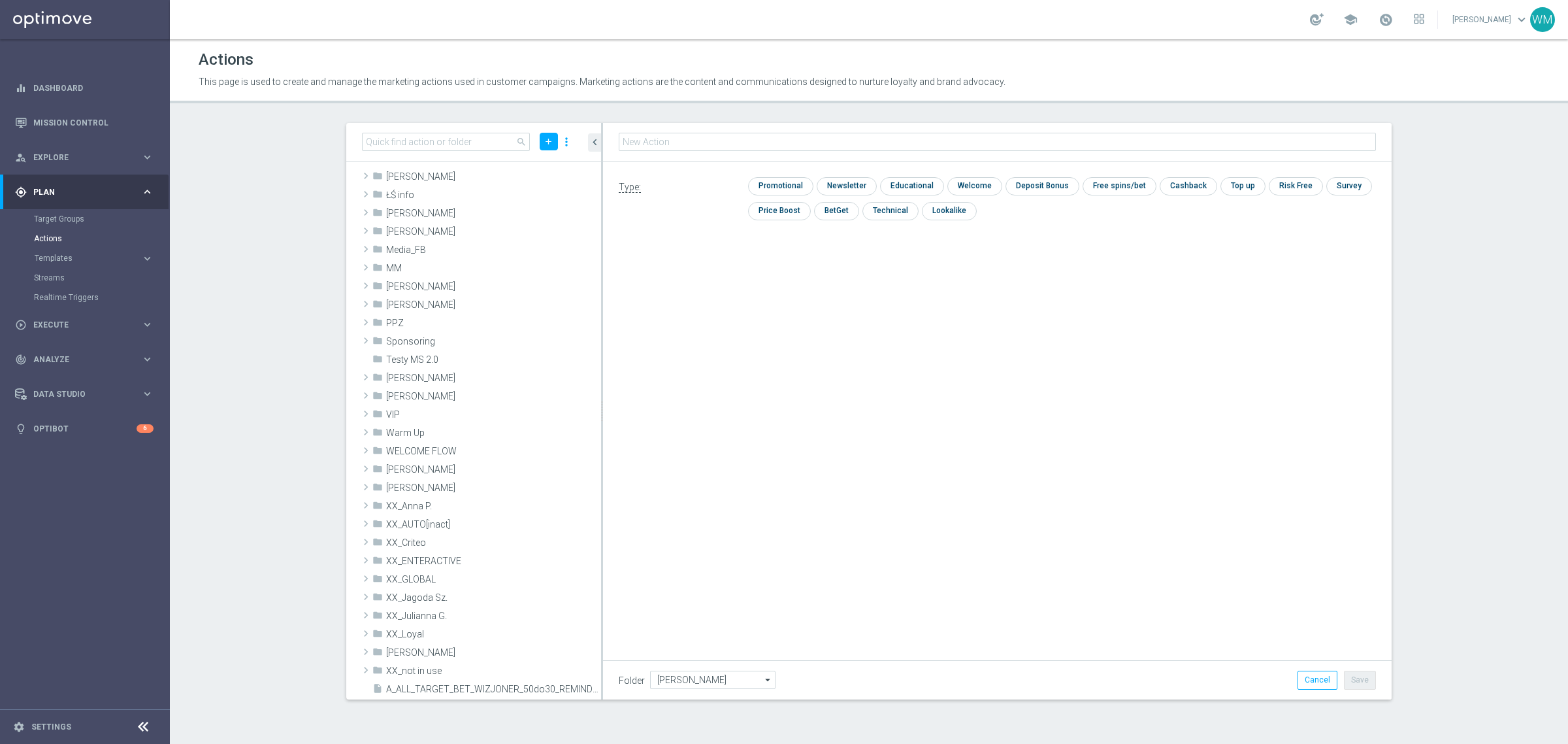
click at [650, 140] on input "text" at bounding box center [997, 141] width 757 height 19
type input "WM_TEST_020925"
click at [890, 214] on input "checkbox" at bounding box center [890, 211] width 54 height 18
checkbox input "true"
click at [1357, 688] on button "Save" at bounding box center [1360, 679] width 32 height 19
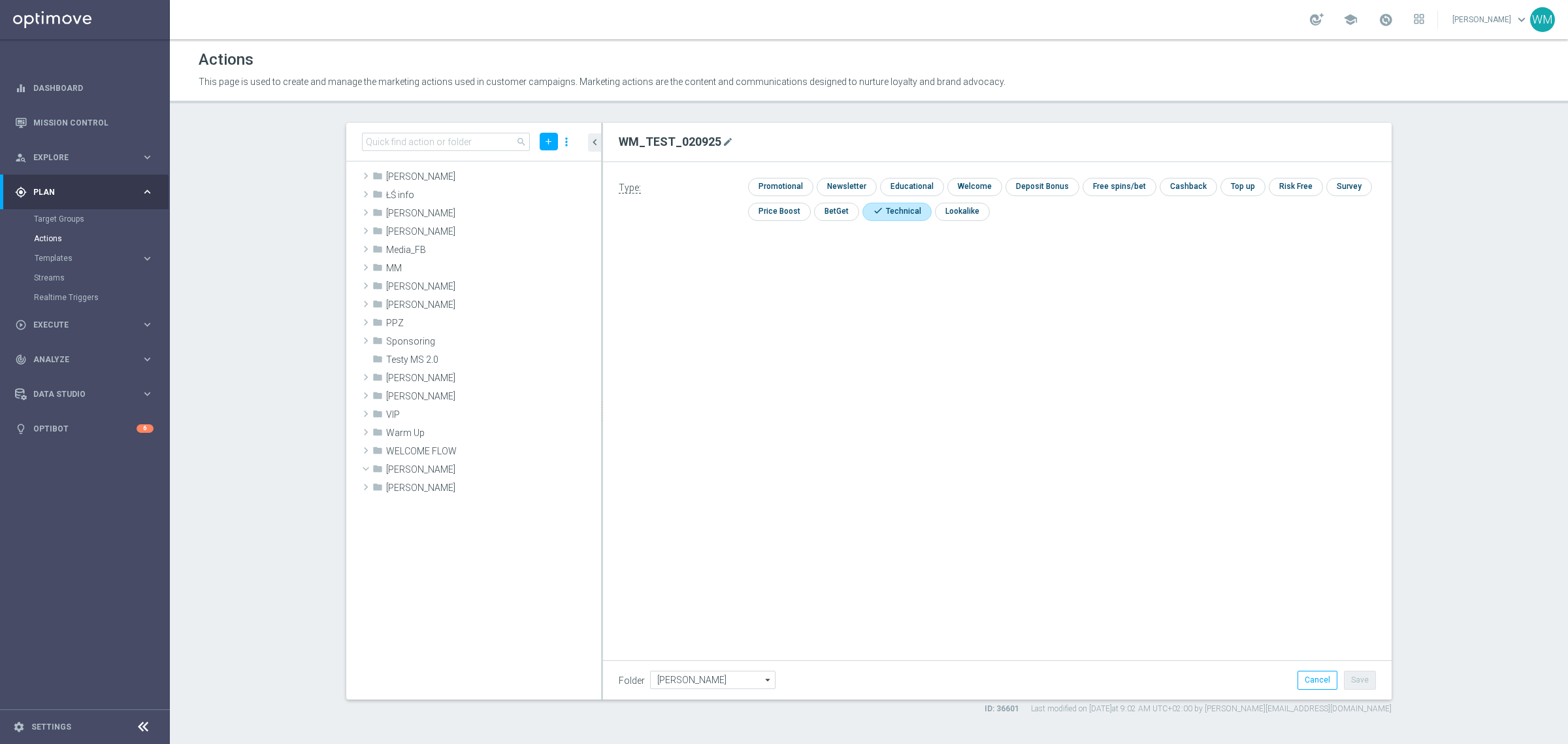
click at [693, 132] on div "WM_TEST_020925 mode_edit" at bounding box center [677, 142] width 116 height 22
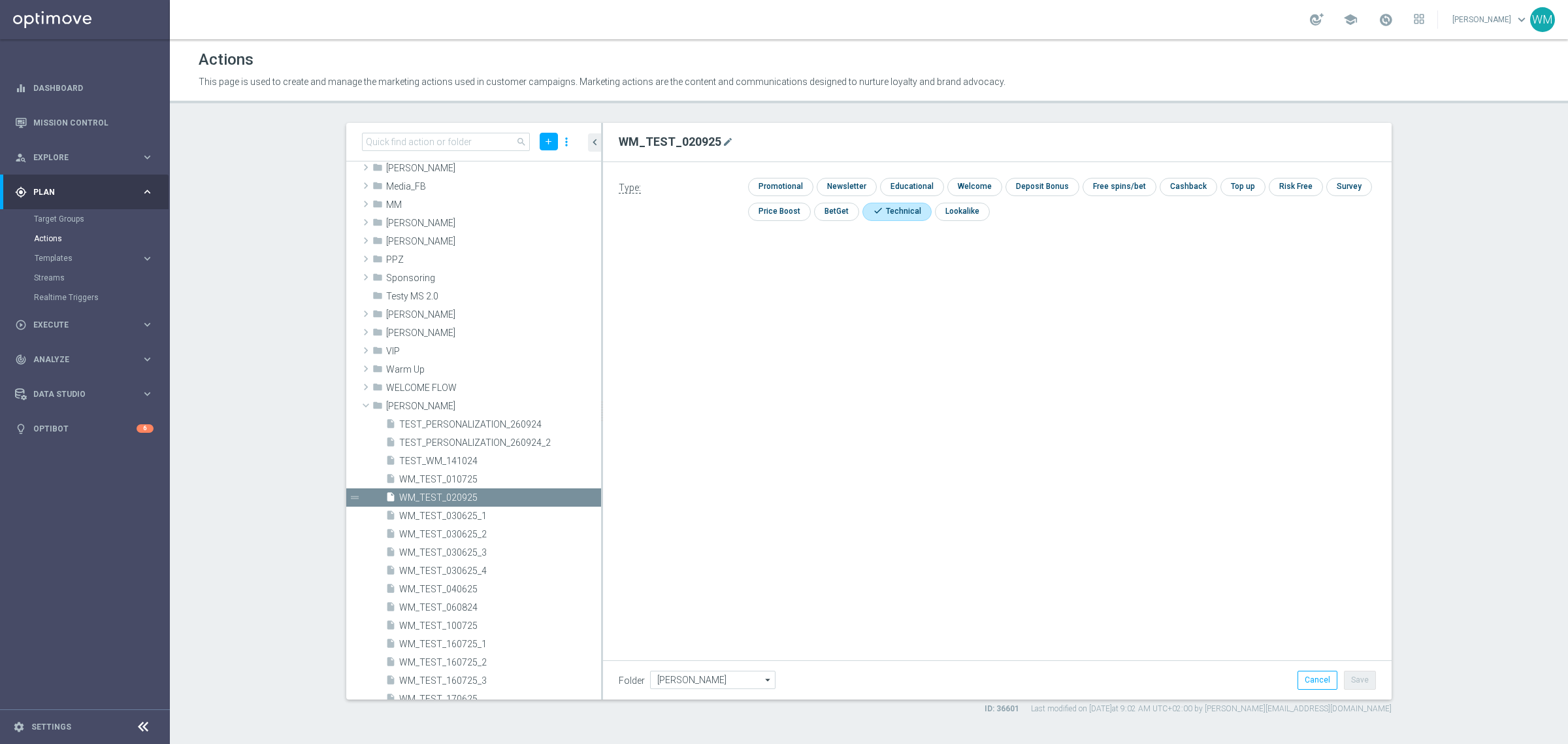
click at [698, 140] on h2 "WM_TEST_020925" at bounding box center [670, 141] width 103 height 16
copy h2 "WM_TEST_020925"
click at [48, 324] on span "Execute" at bounding box center [87, 325] width 108 height 8
click at [67, 253] on link "Campaign Builder" at bounding box center [85, 253] width 102 height 10
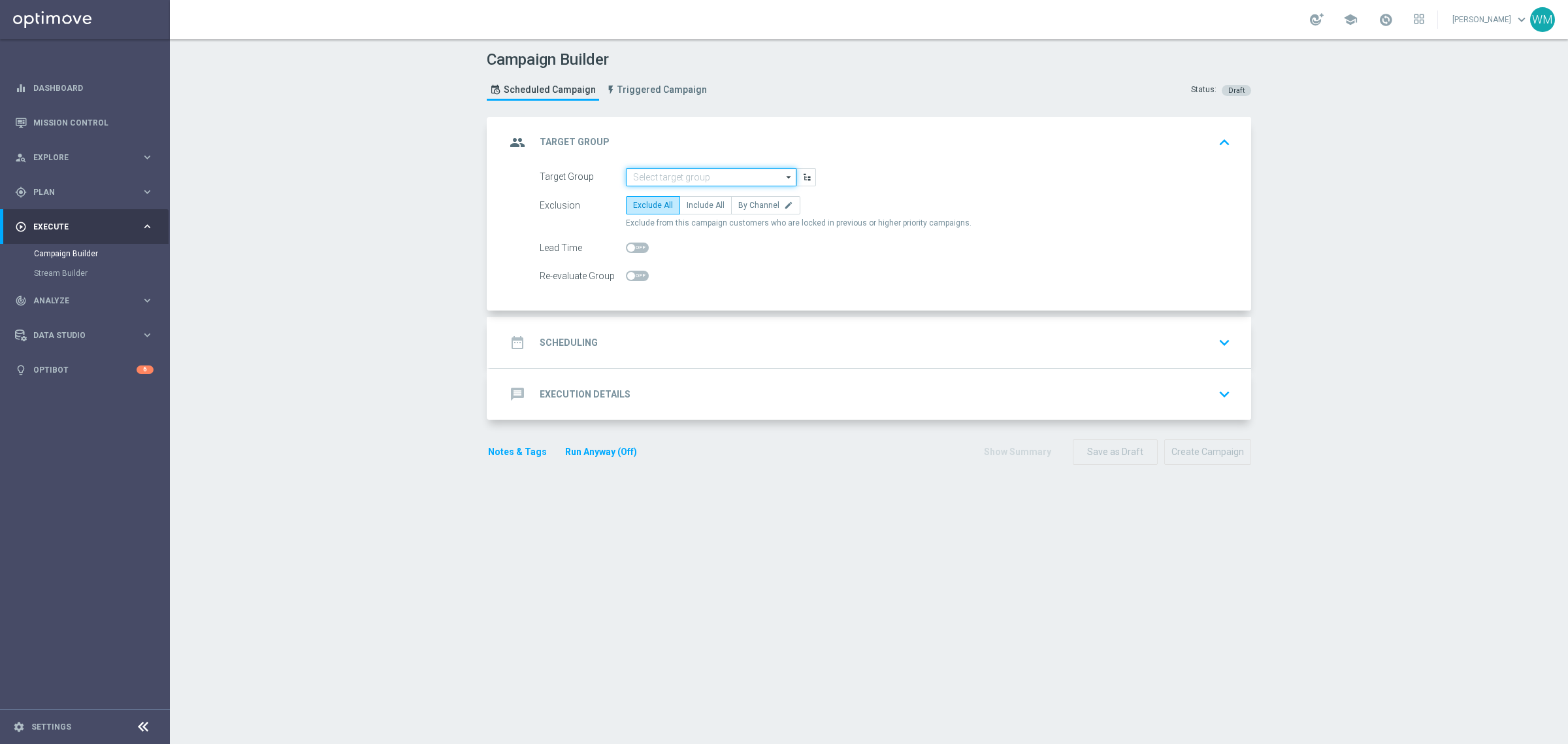
click at [709, 177] on input at bounding box center [710, 177] width 170 height 19
paste input "WM_TEST_020925"
click at [673, 206] on div "WM_TEST_020925" at bounding box center [710, 196] width 170 height 19
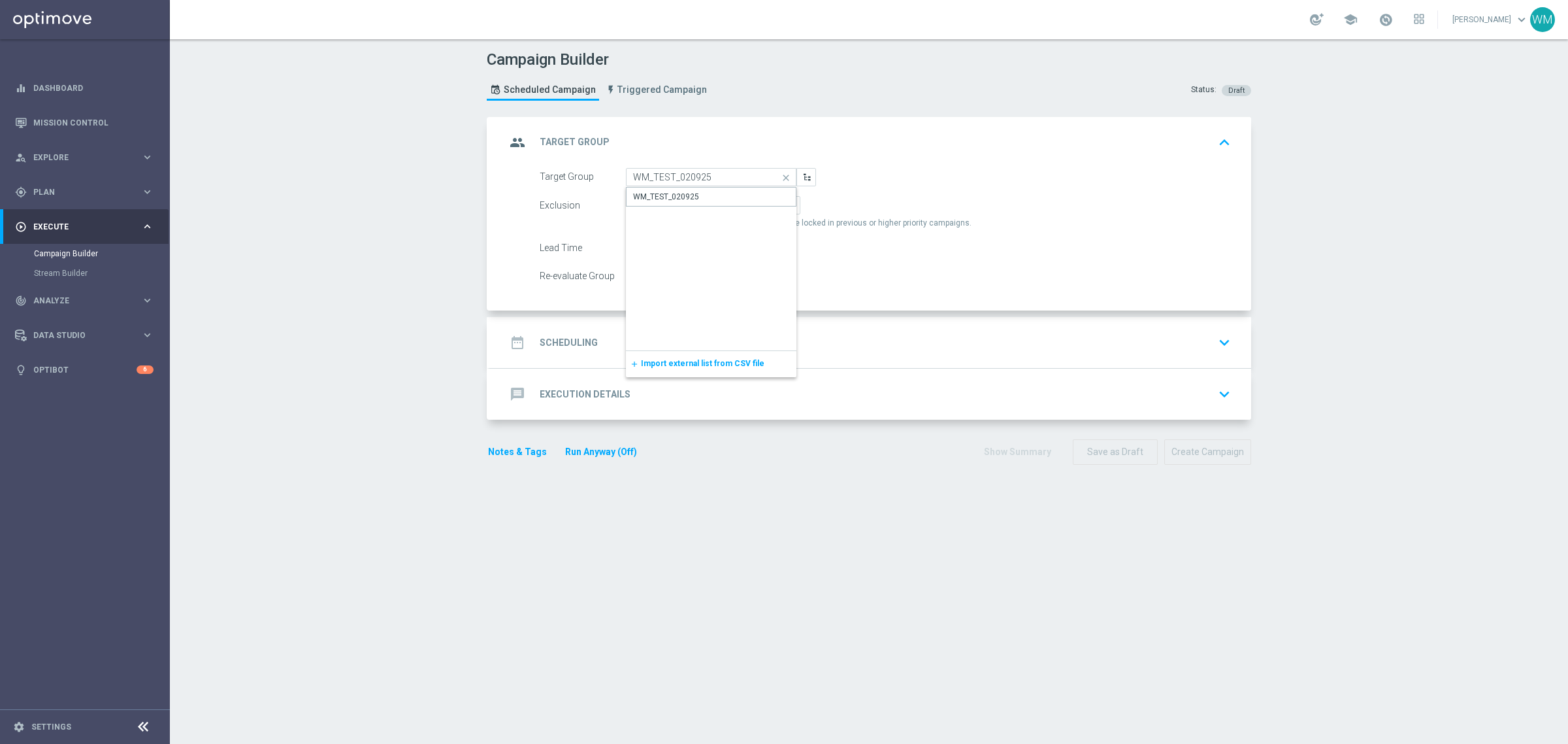
click at [683, 207] on div "WM_TEST_020925" at bounding box center [710, 268] width 170 height 164
click at [683, 198] on div "WM_TEST_020925" at bounding box center [666, 197] width 66 height 12
type input "WM_TEST_020925"
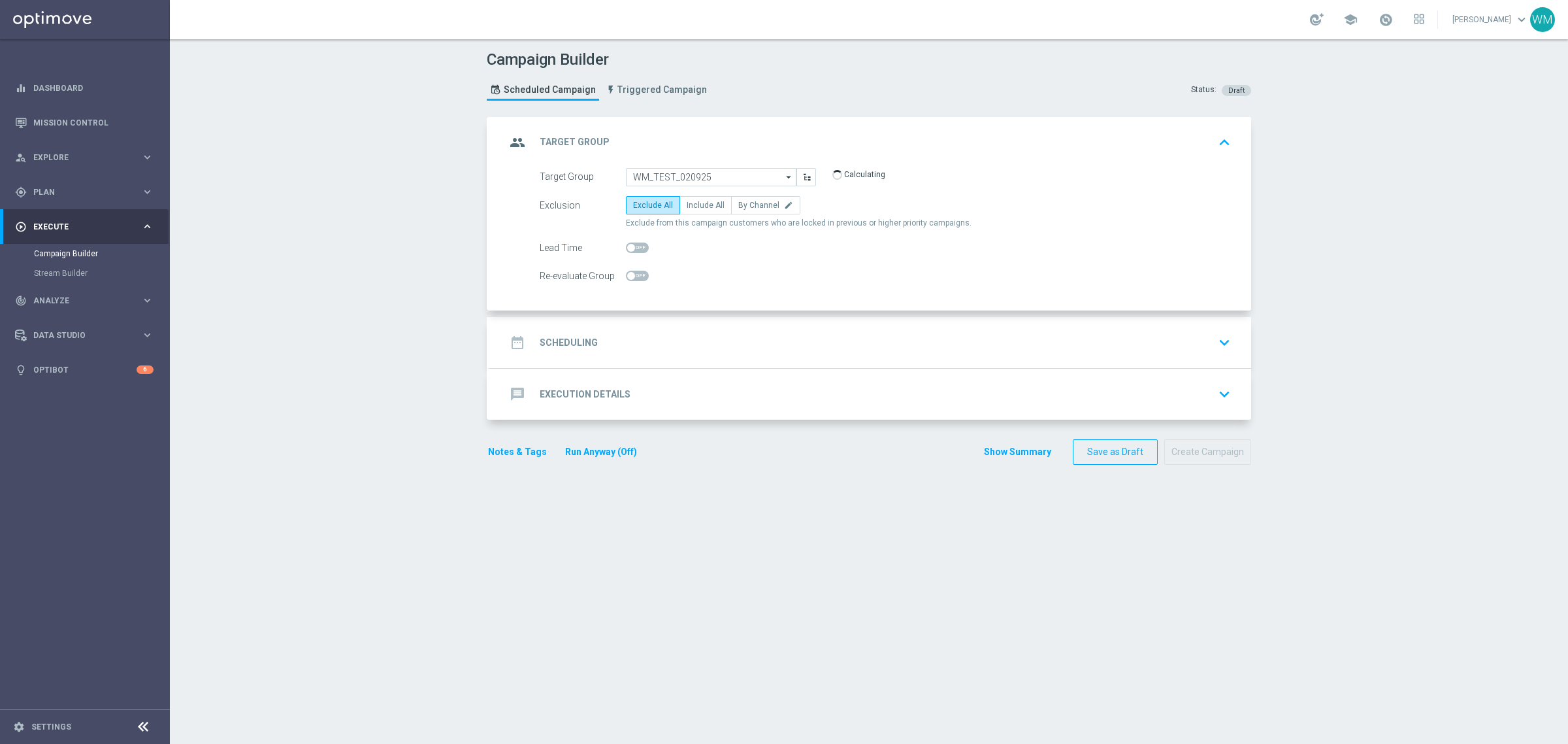
click at [683, 198] on label "Include All" at bounding box center [705, 205] width 52 height 19
click at [687, 203] on input "Include All" at bounding box center [690, 207] width 8 height 8
radio input "true"
click at [670, 343] on div "date_range Scheduling keyboard_arrow_down" at bounding box center [871, 342] width 730 height 25
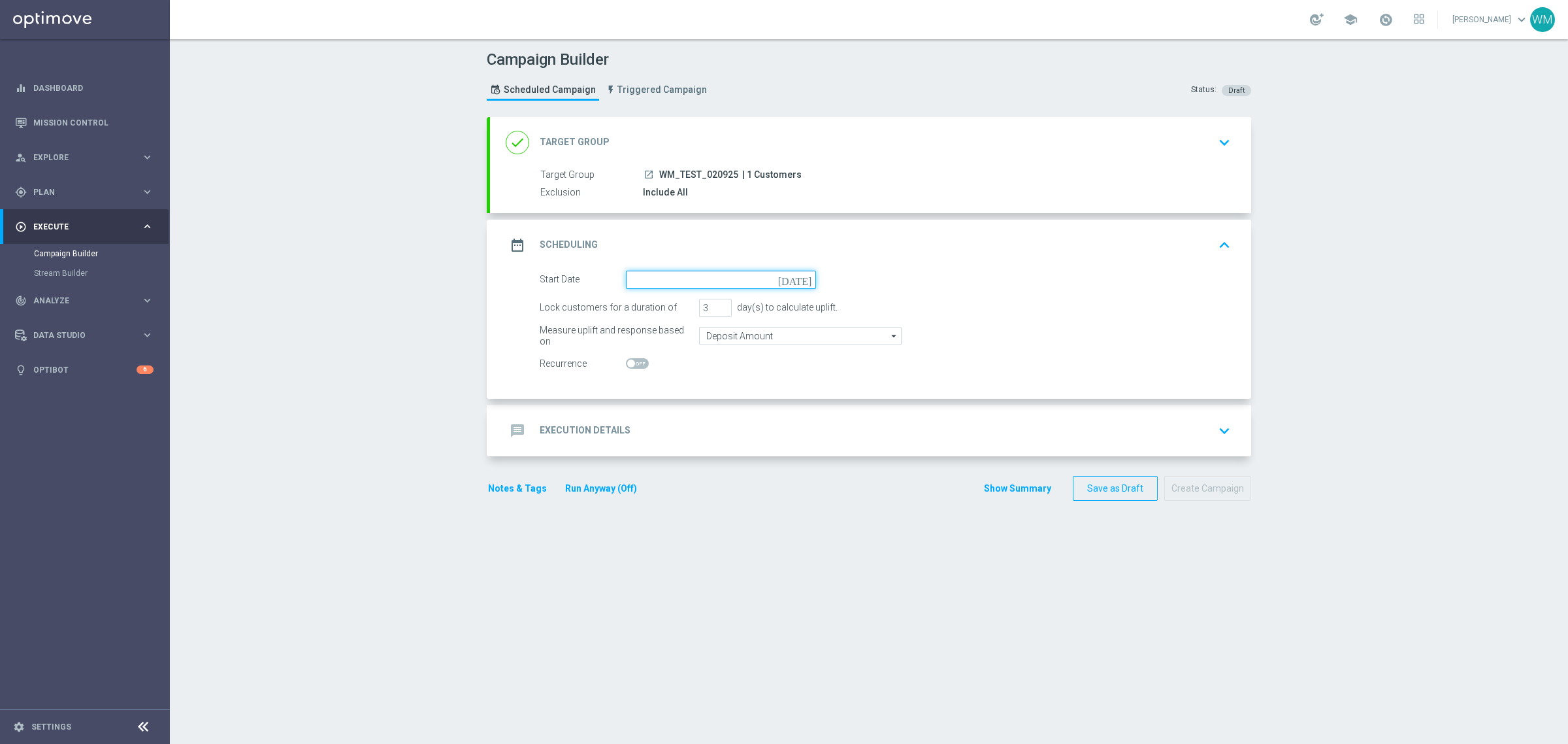
click at [637, 279] on input at bounding box center [721, 279] width 190 height 19
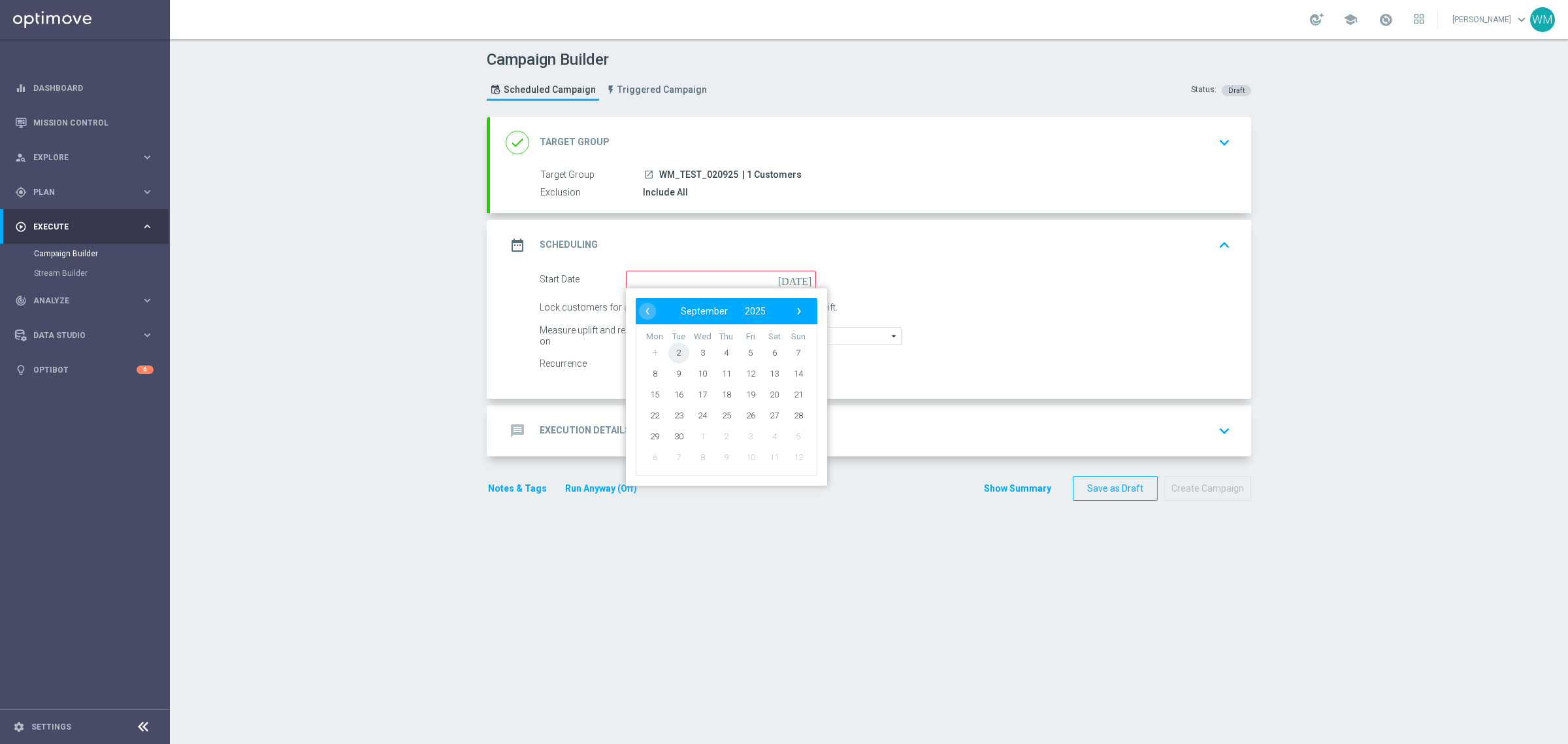
click at [668, 355] on span "2" at bounding box center [678, 352] width 21 height 21
type input "02 Sep 2025"
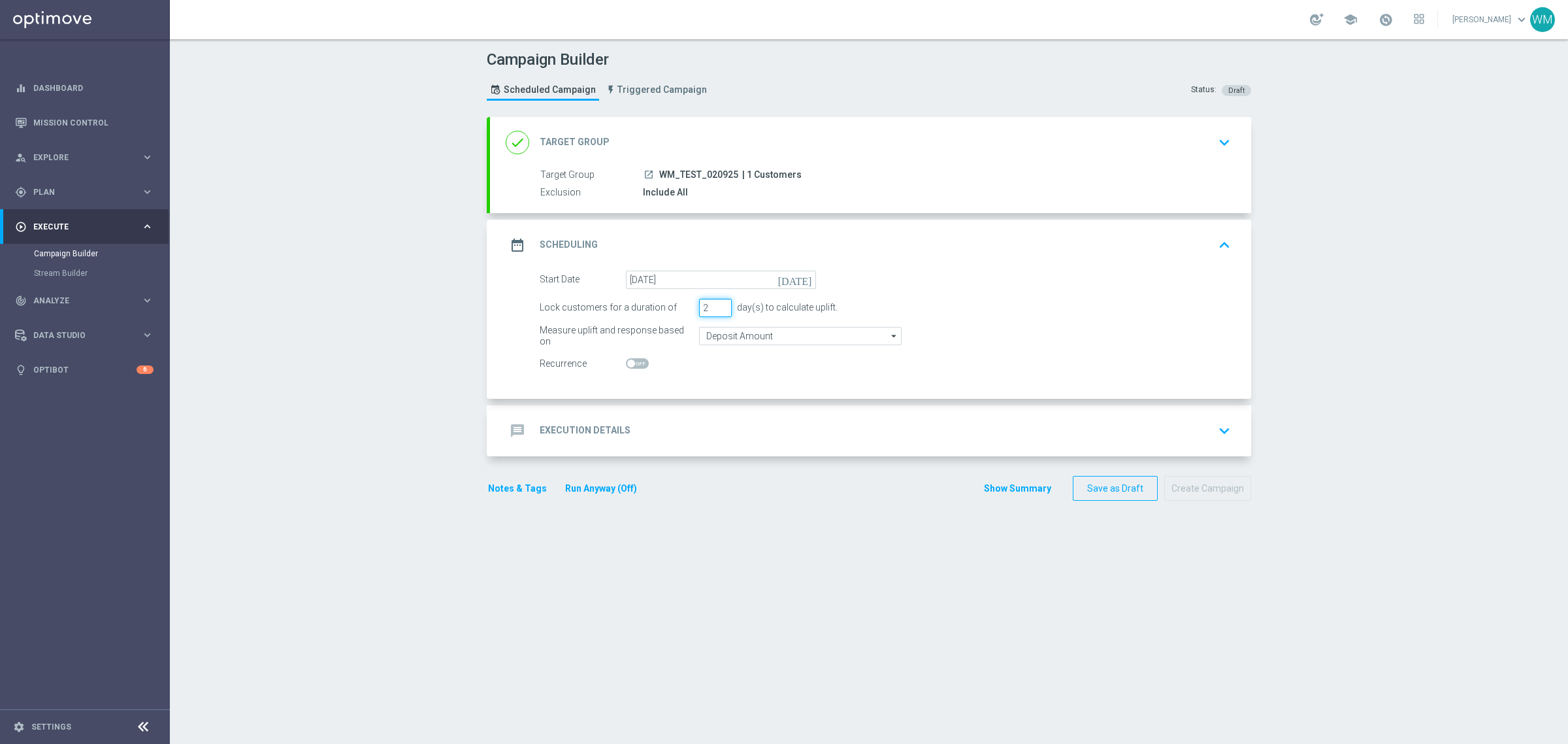
click at [712, 311] on input "2" at bounding box center [716, 308] width 33 height 19
type input "1"
click at [712, 311] on input "1" at bounding box center [716, 308] width 33 height 19
click at [697, 409] on div "message Execution Details keyboard_arrow_down" at bounding box center [870, 430] width 761 height 51
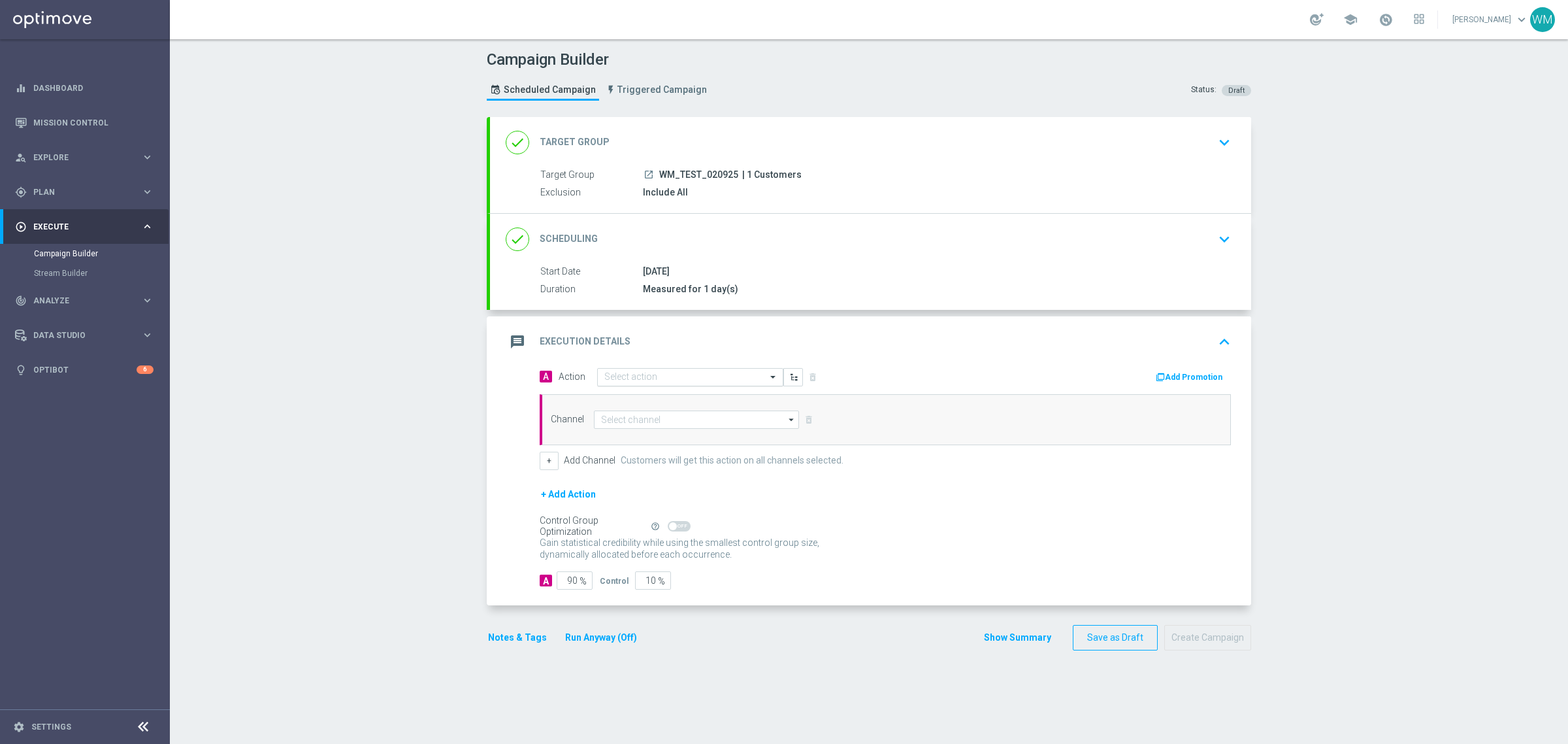
click at [652, 376] on input "text" at bounding box center [677, 377] width 146 height 11
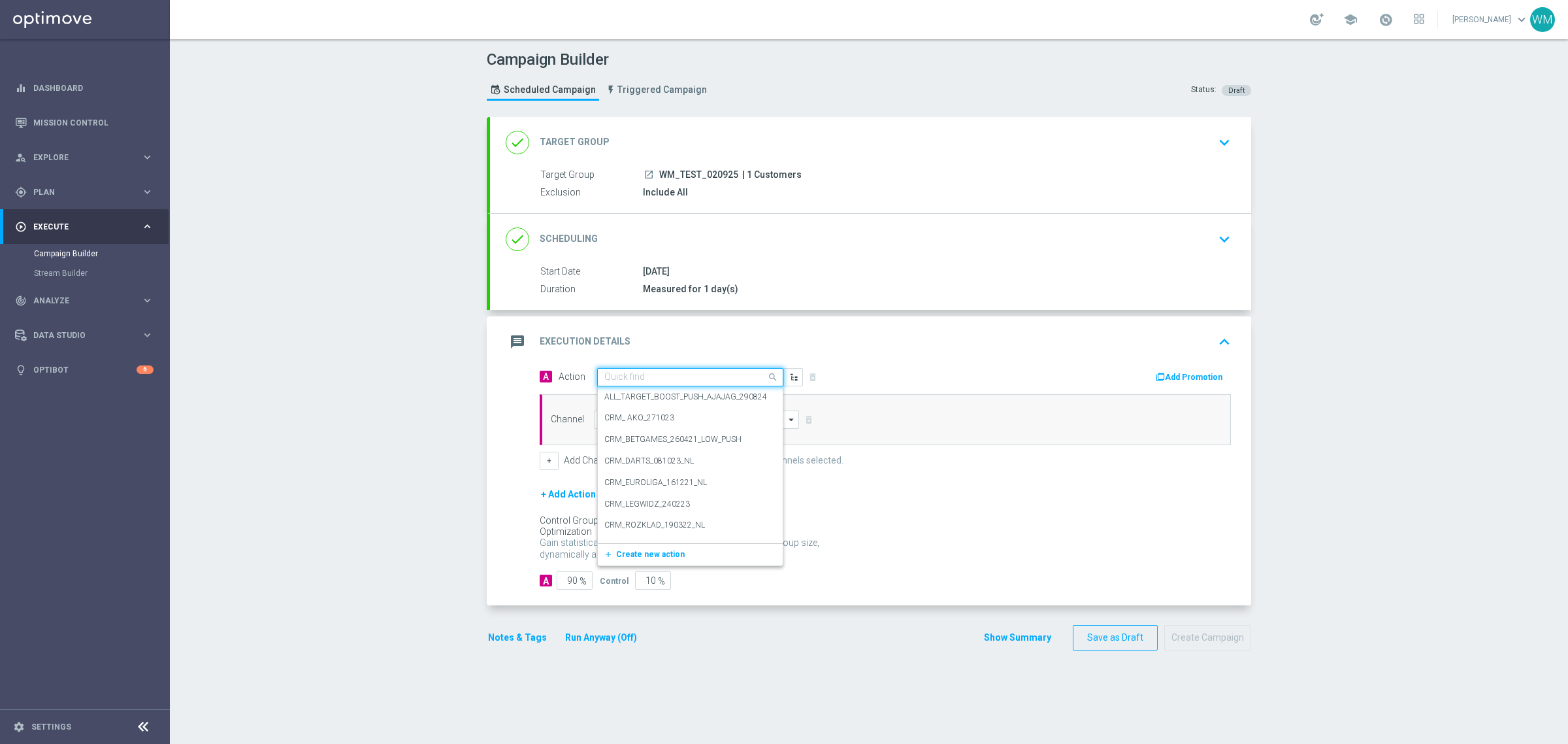
click at [652, 376] on input "text" at bounding box center [677, 377] width 146 height 11
paste input "WM_TEST_020925"
type input "WM_TEST_020925"
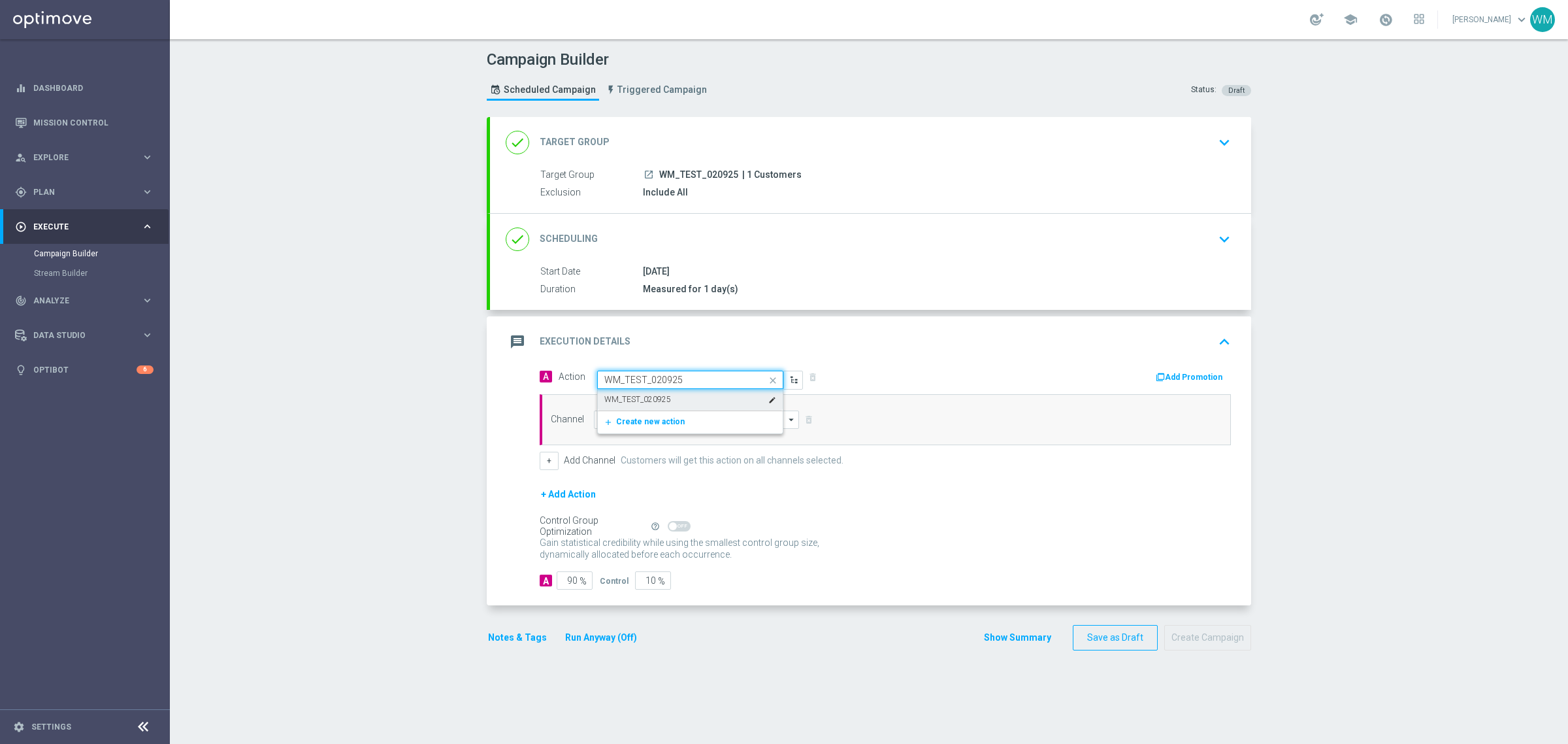
click at [649, 404] on label "WM_TEST_020925" at bounding box center [638, 399] width 67 height 11
click at [655, 414] on input at bounding box center [696, 419] width 205 height 19
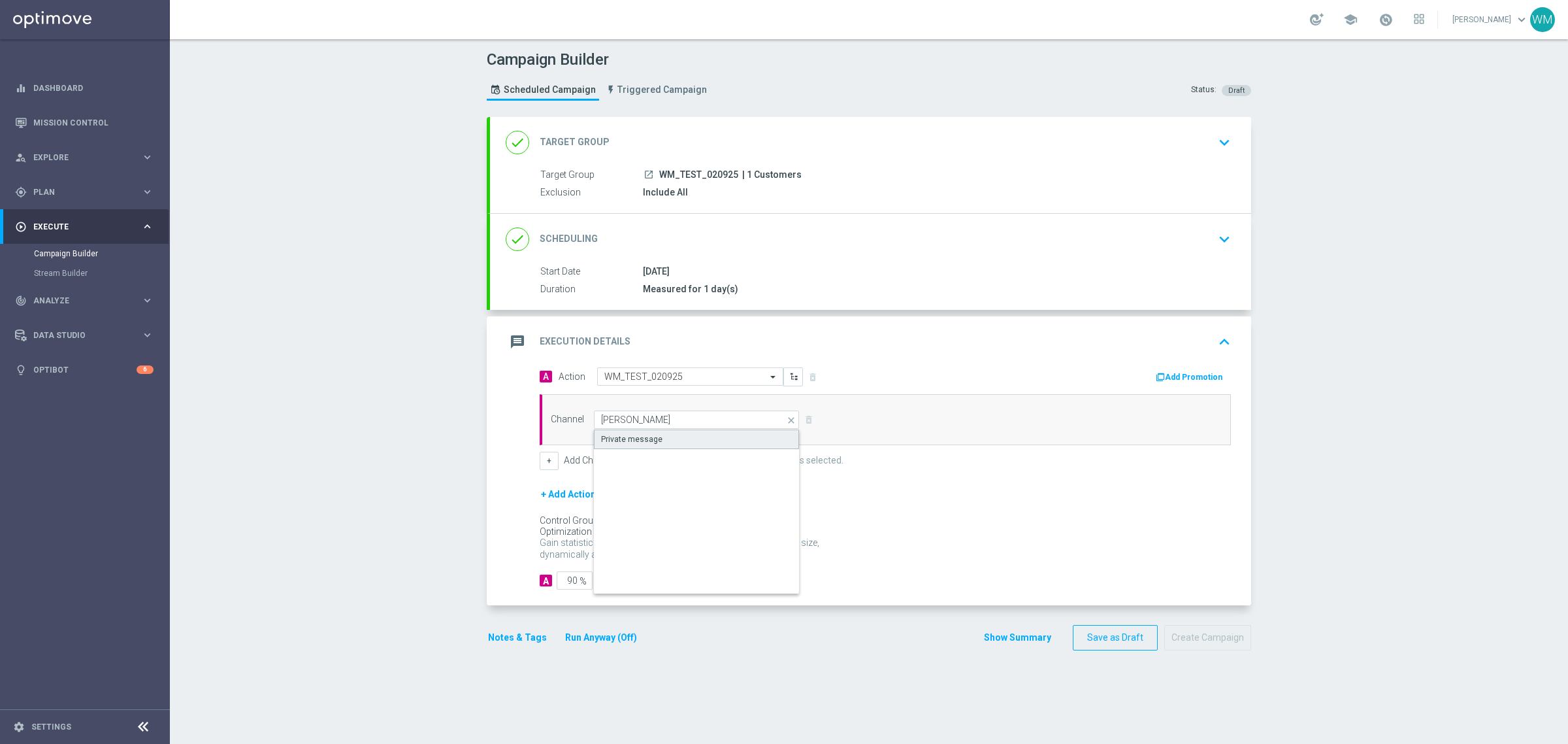
click at [657, 439] on div "Private message" at bounding box center [696, 439] width 205 height 19
type input "Private message"
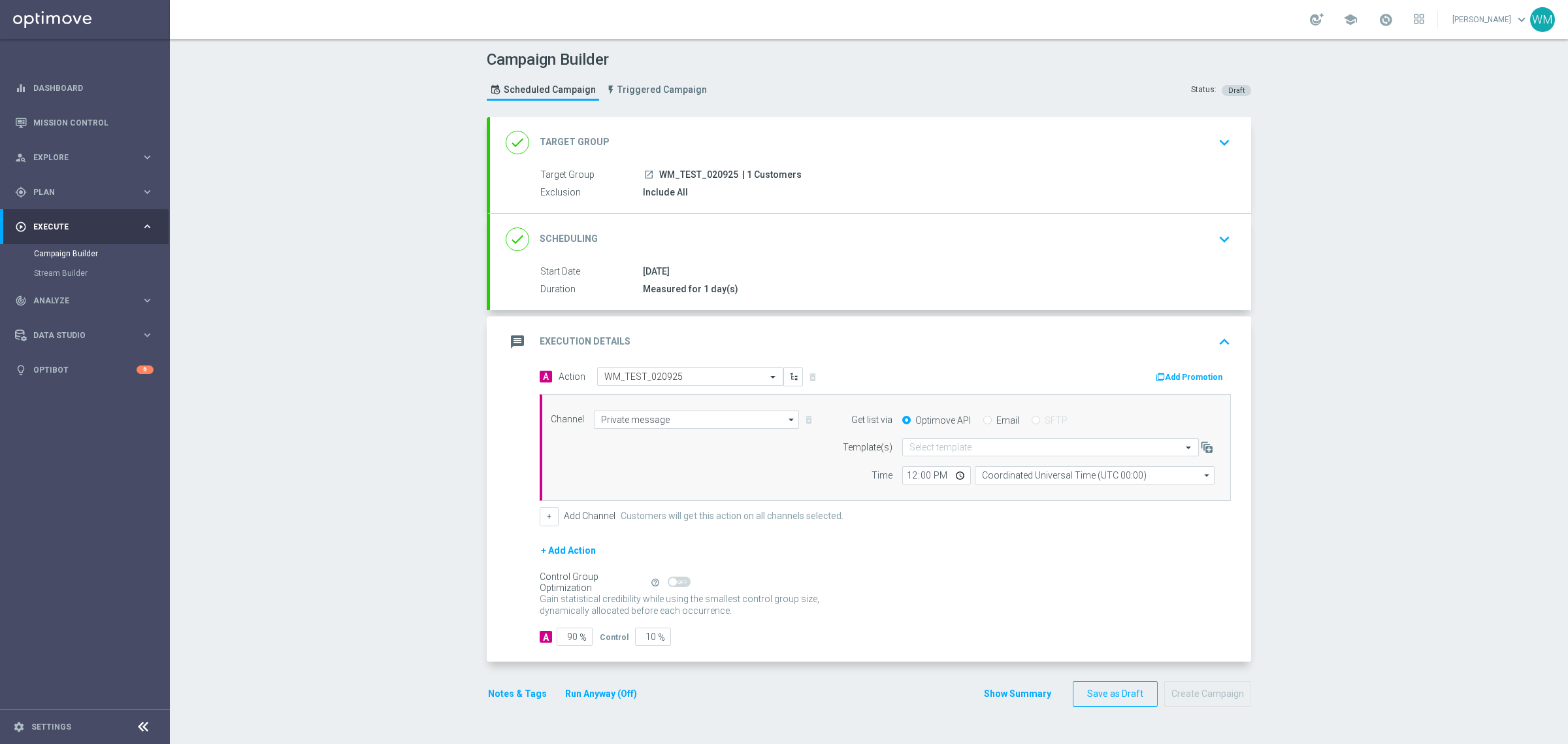
click at [994, 435] on form "Get list via Optimove API Email SFTP Template(s) Select template Time 12:00 Coo…" at bounding box center [1026, 447] width 379 height 74
click at [995, 452] on input "text" at bounding box center [1037, 447] width 256 height 11
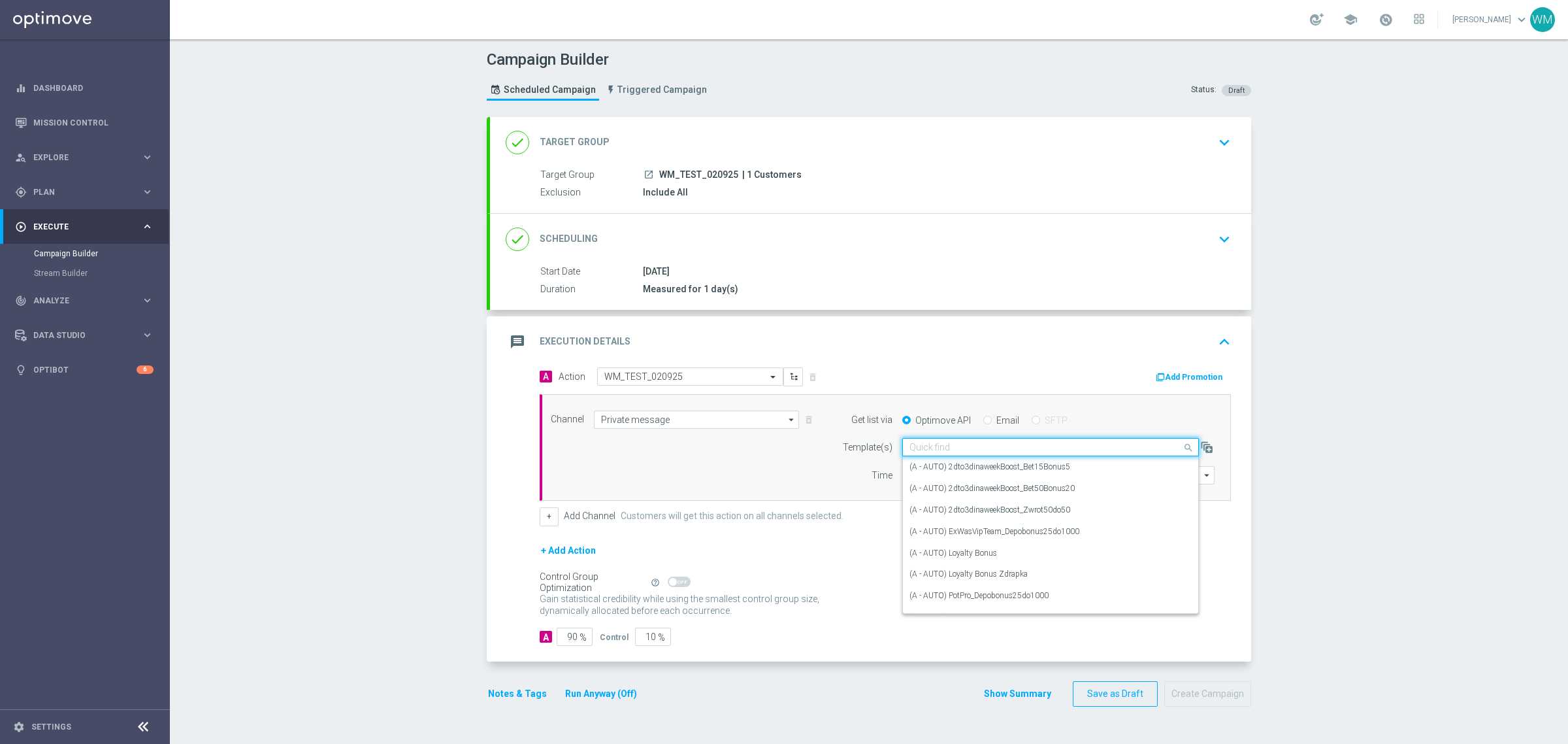
paste input "WM_TEST_020925"
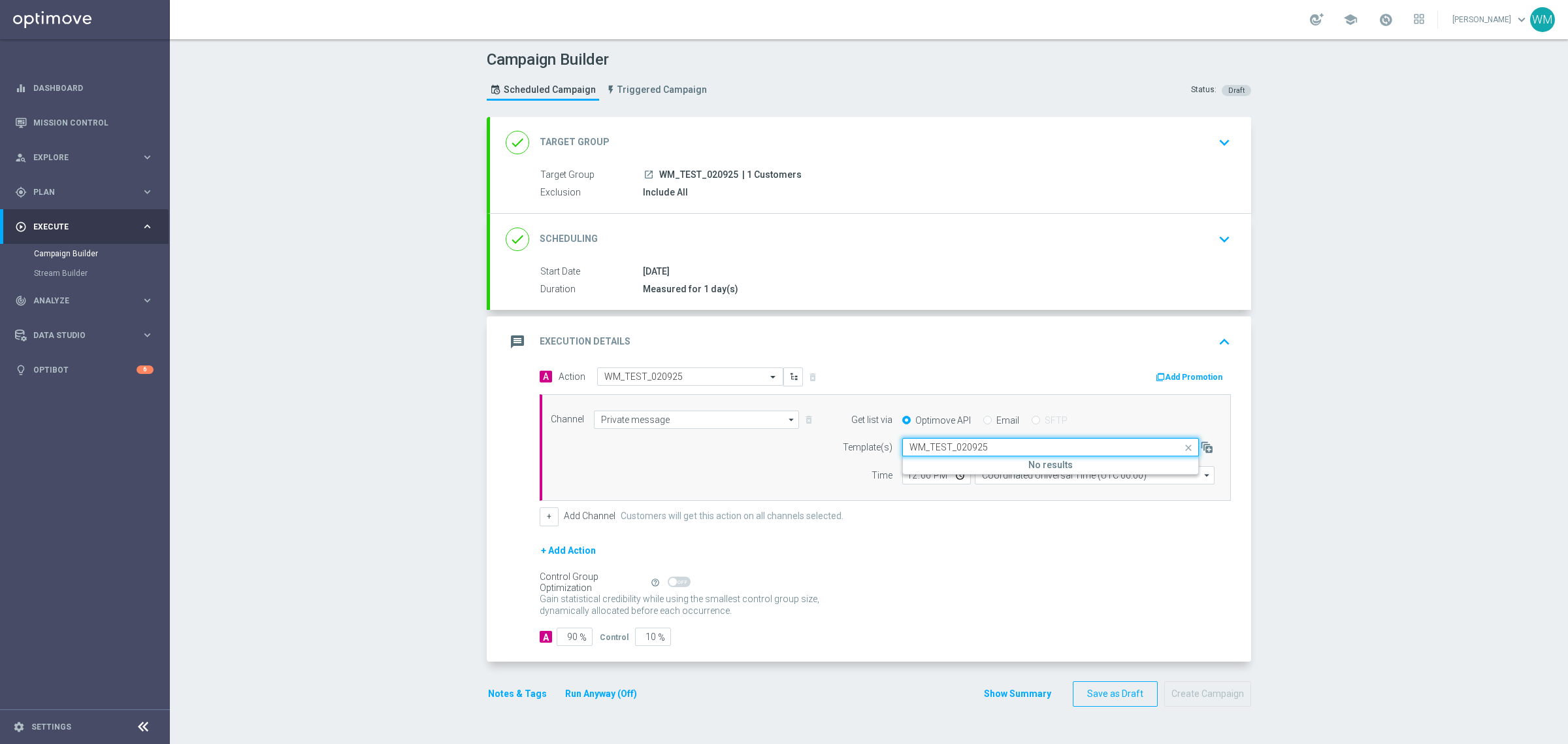
click at [947, 448] on input "WM_TEST_020925" at bounding box center [1037, 447] width 256 height 11
paste input "E_ALL_TARGET_OFFER_ODDS RUCH ESA_180725"
click at [1007, 468] on label "E_ALL_TARGET_OFFER_ODDS RUCH ESA_180725" at bounding box center [1017, 467] width 216 height 11
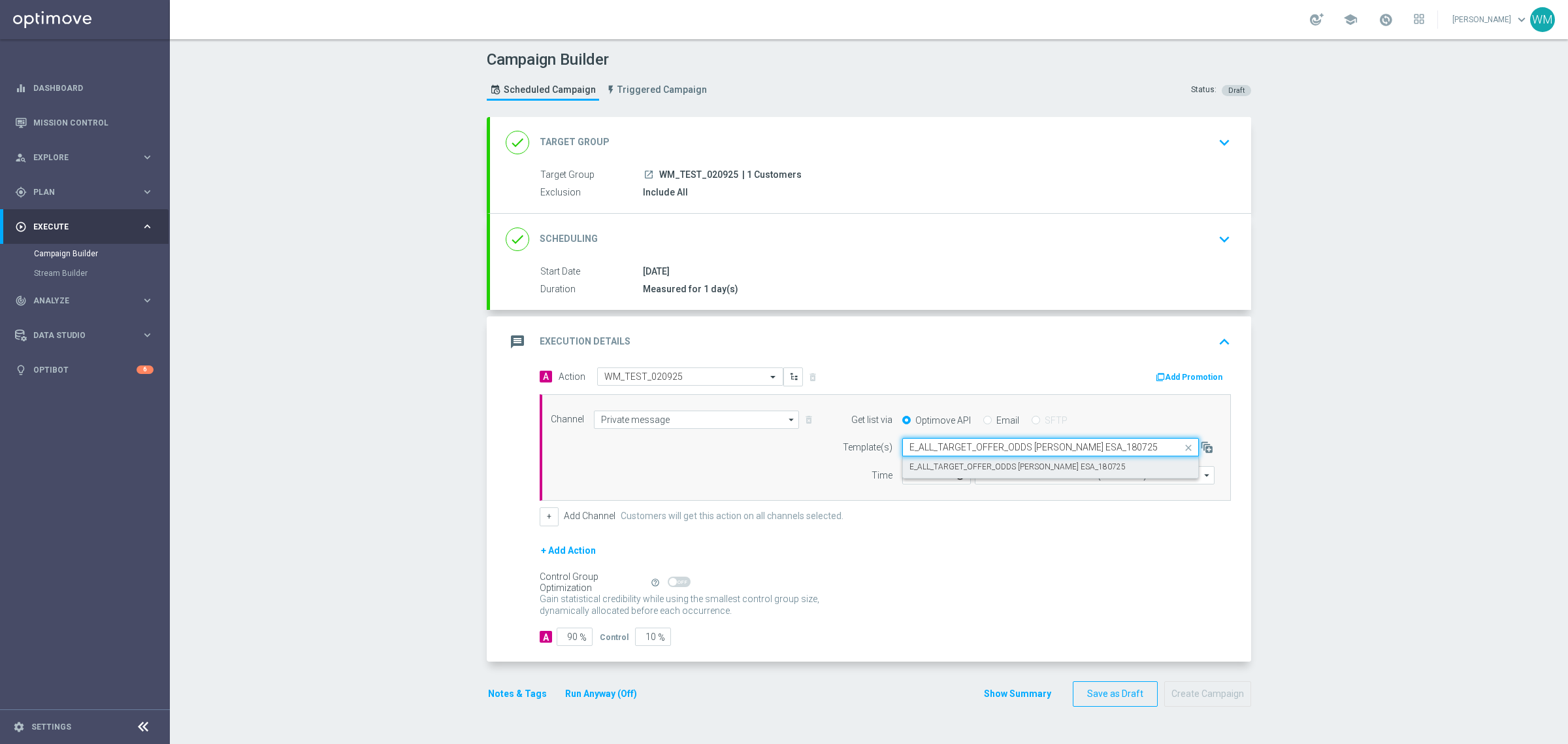
type input "E_ALL_TARGET_OFFER_ODDS RUCH ESA_180725"
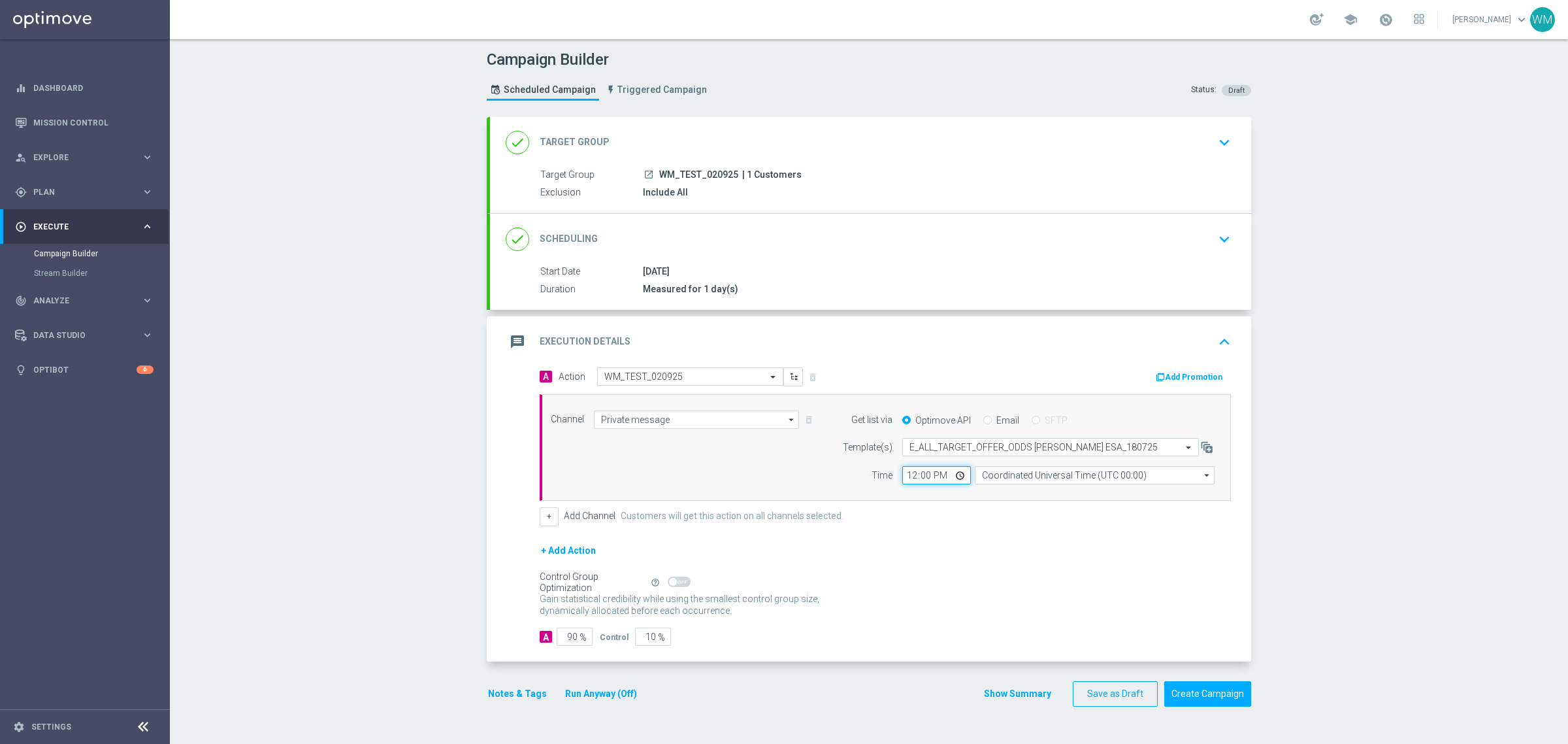
click at [910, 472] on input "12:00" at bounding box center [936, 475] width 68 height 19
type input "09:10"
click at [1020, 477] on input "Coordinated Universal Time (UTC 00:00)" at bounding box center [1095, 475] width 240 height 19
click at [1018, 491] on div "Central European Time (Warsaw) (UTC +02:00)" at bounding box center [1089, 494] width 214 height 12
type input "Central European Time (Warsaw) (UTC +02:00)"
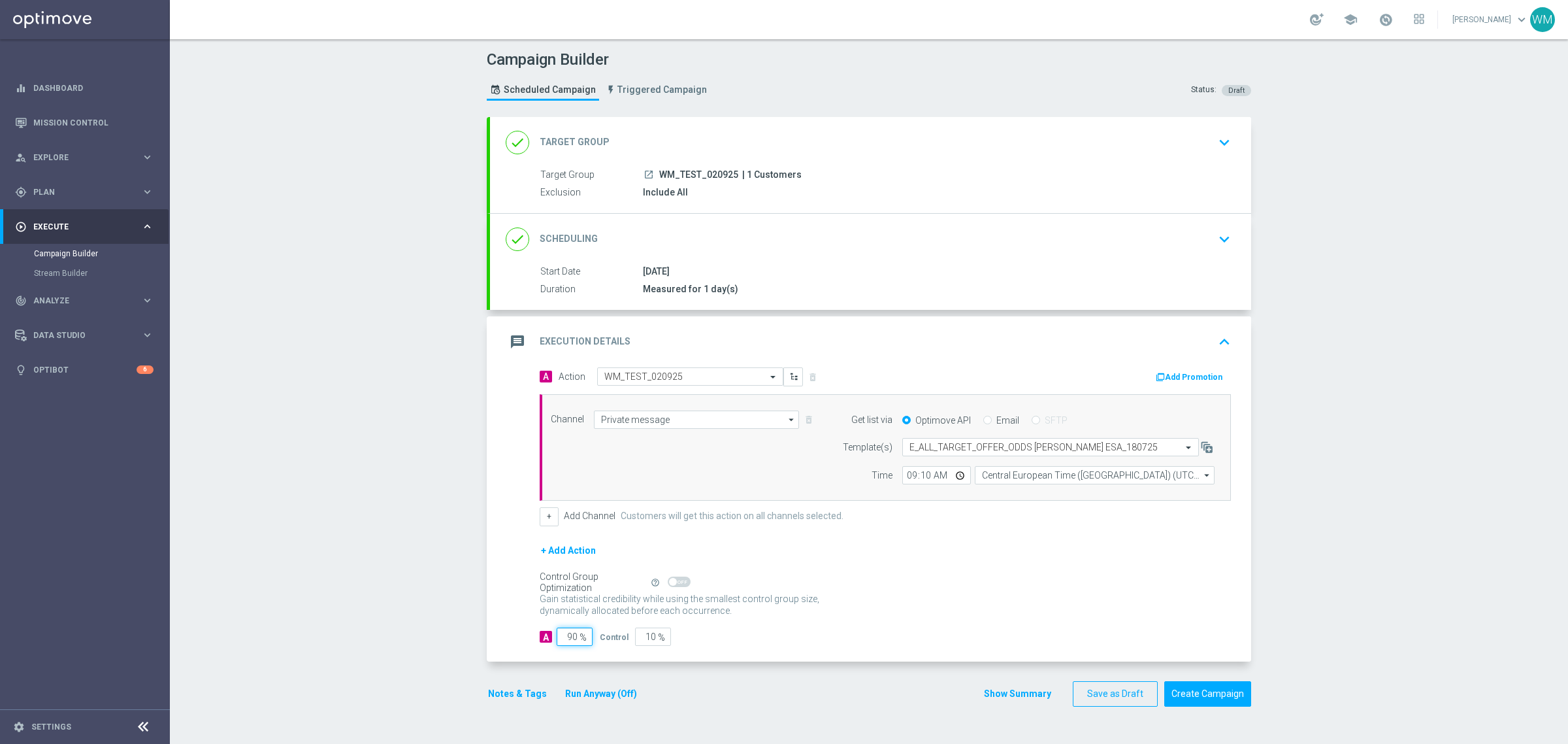
drag, startPoint x: 566, startPoint y: 644, endPoint x: 392, endPoint y: 613, distance: 176.7
click at [392, 614] on div "Campaign Builder Scheduled Campaign Triggered Campaign Status: Draft done Targe…" at bounding box center [869, 392] width 1399 height 705
type input "100"
type input "0"
type input "100"
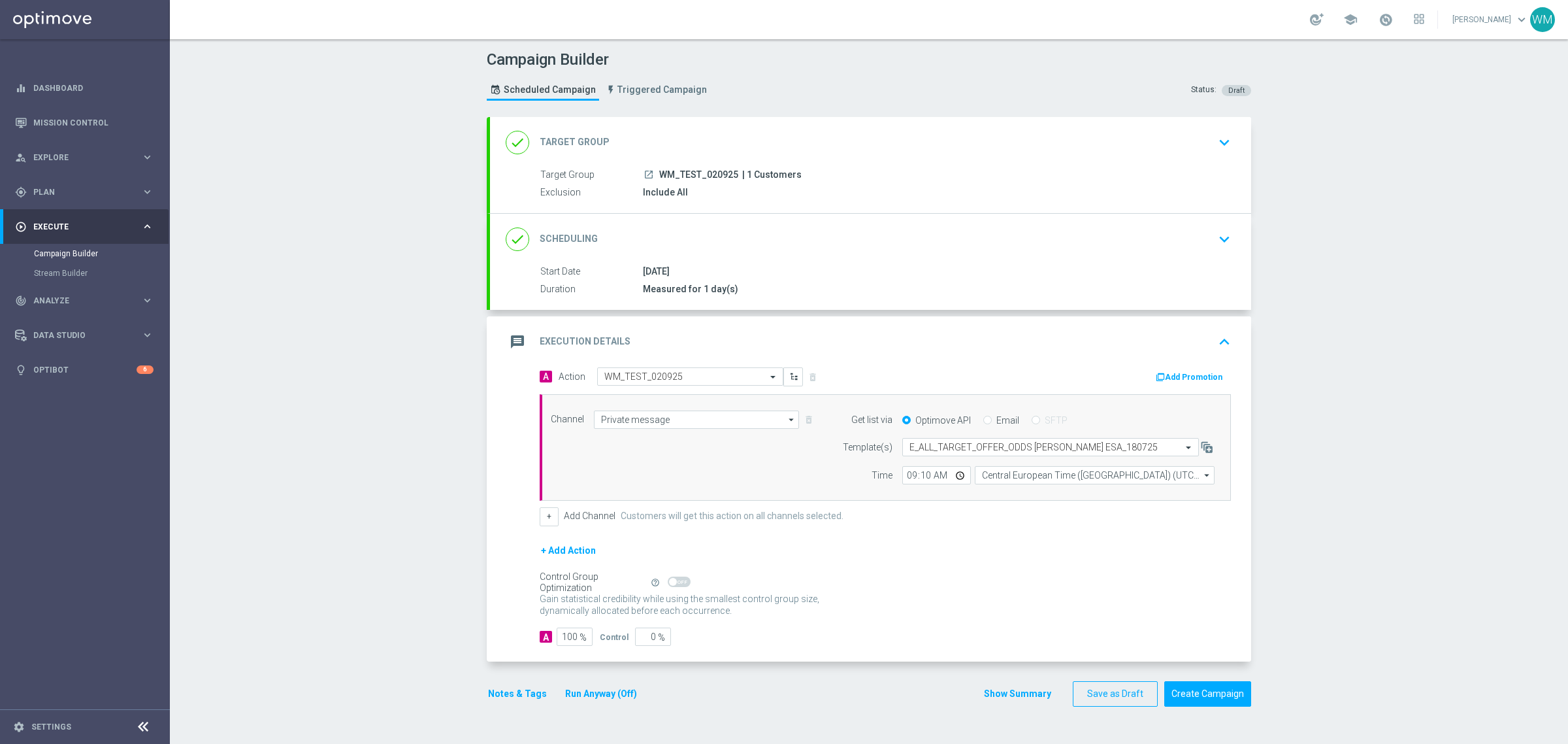
click at [981, 695] on div "Notes & Tags Run Anyway (Off) Show Summary Save as Draft Create Campaign" at bounding box center [869, 693] width 765 height 25
click at [1010, 679] on form "done Target Group keyboard_arrow_down Target Group launch WM_TEST_020925 | 1 Cu…" at bounding box center [869, 411] width 765 height 589
click at [1000, 693] on button "Show Summary" at bounding box center [1017, 693] width 68 height 15
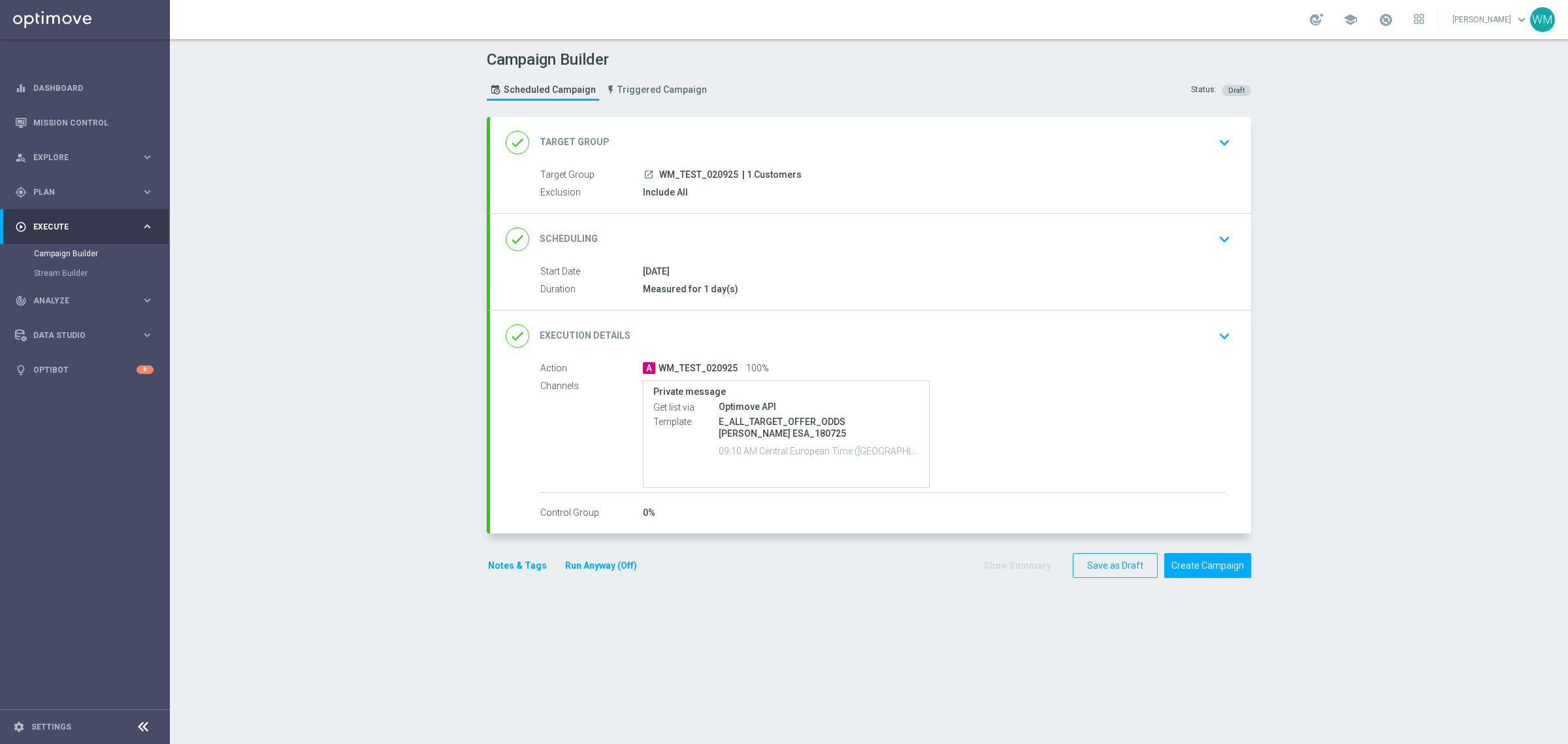
click at [1399, 263] on div "Campaign Builder Scheduled Campaign Triggered Campaign Status: Draft done Targe…" at bounding box center [869, 392] width 1399 height 705
drag, startPoint x: 701, startPoint y: 170, endPoint x: 733, endPoint y: 172, distance: 32.1
click at [733, 172] on div "launch WM_TEST_020925 | 1 Customers" at bounding box center [934, 175] width 583 height 13
copy div "020925"
click at [1190, 571] on button "Create Campaign" at bounding box center [1208, 566] width 87 height 25
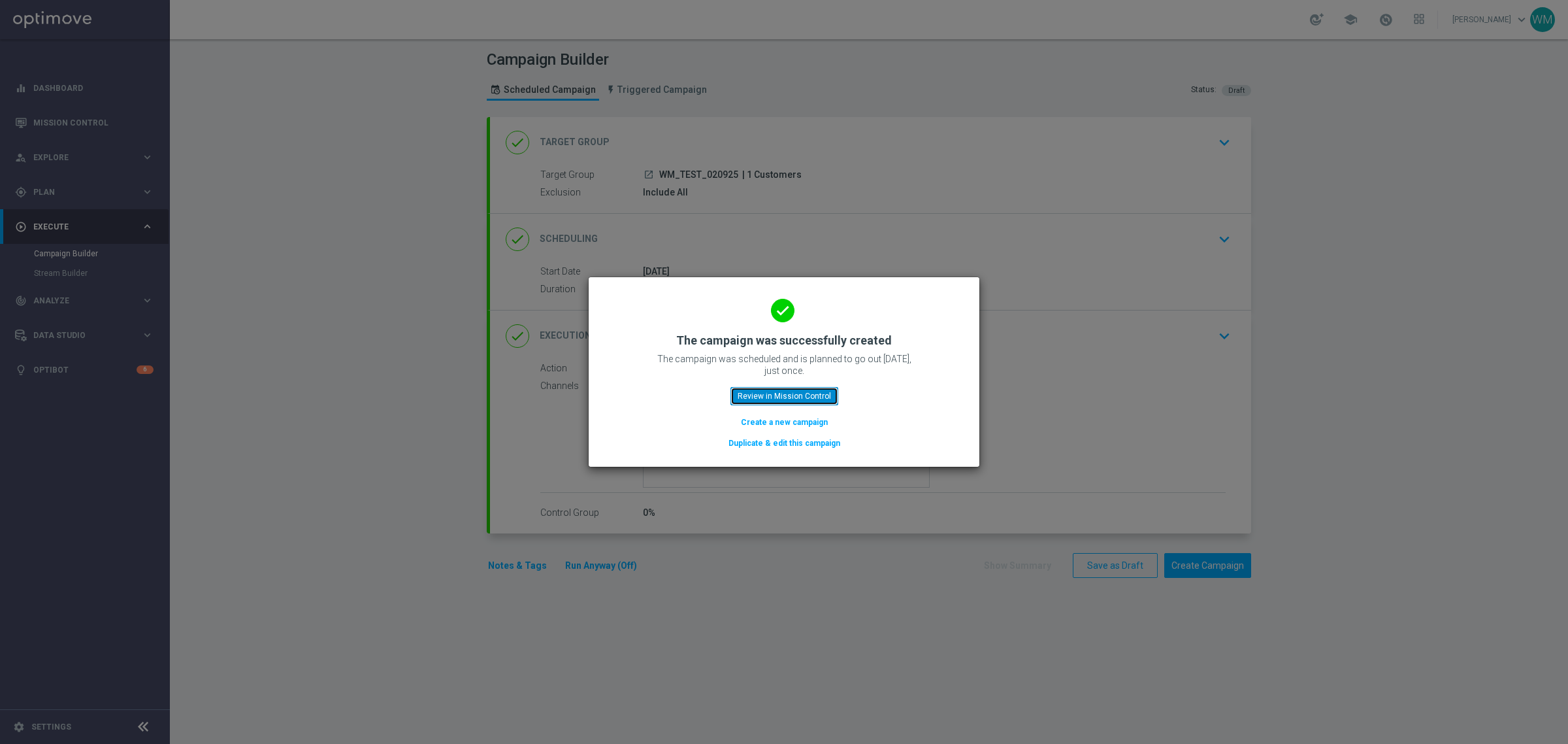
click at [768, 390] on button "Review in Mission Control" at bounding box center [784, 396] width 108 height 19
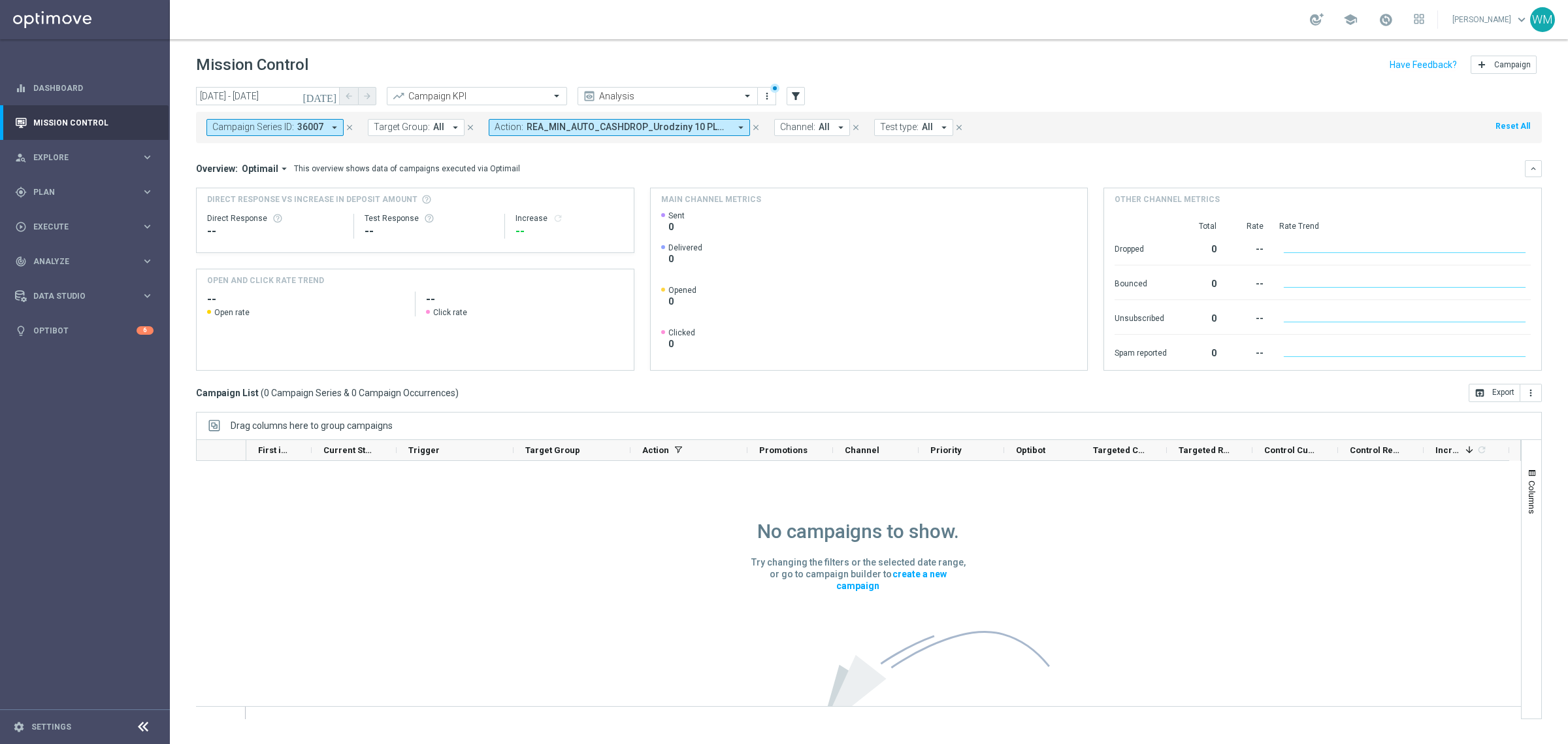
click at [759, 128] on button "close" at bounding box center [756, 127] width 12 height 14
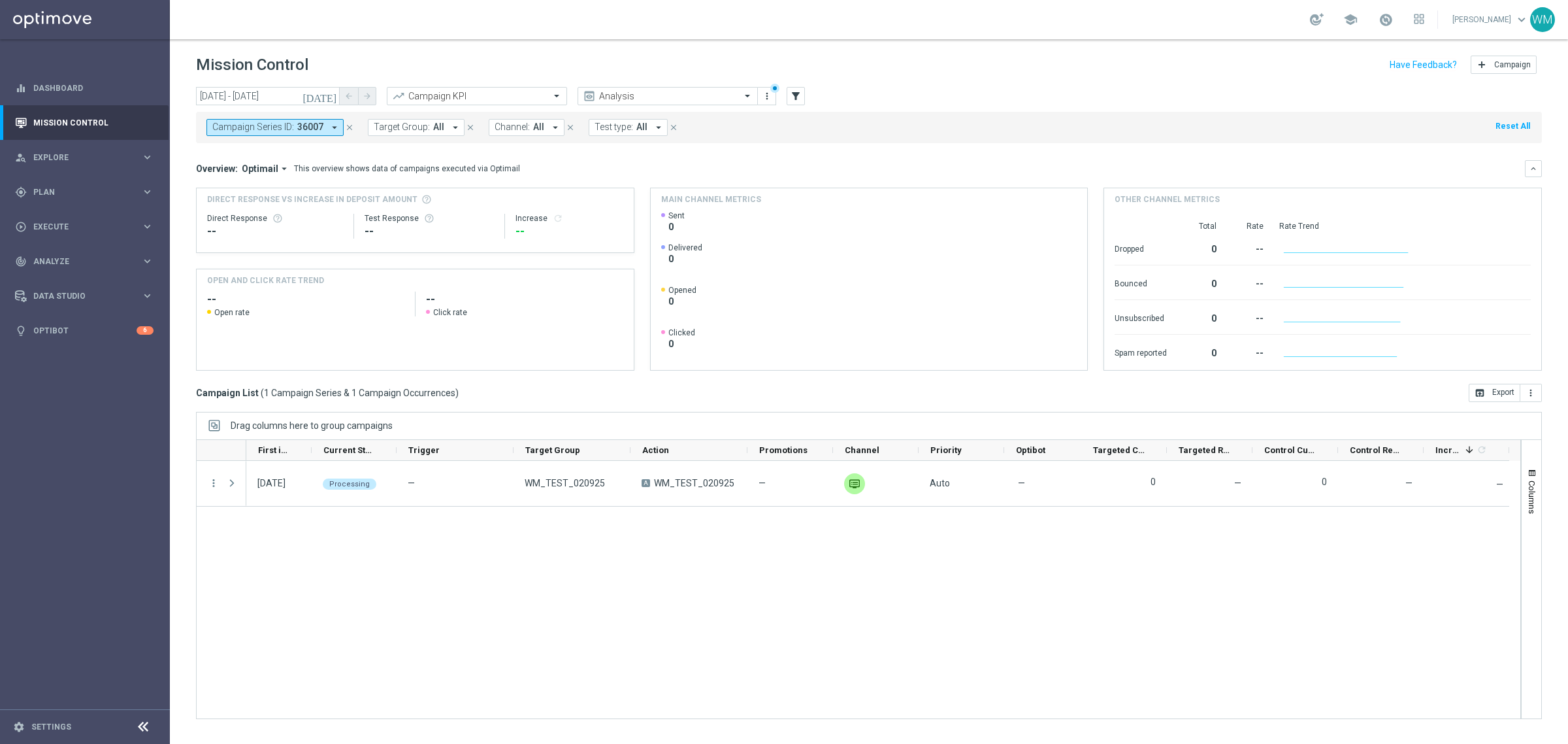
click at [346, 127] on icon "close" at bounding box center [349, 127] width 9 height 9
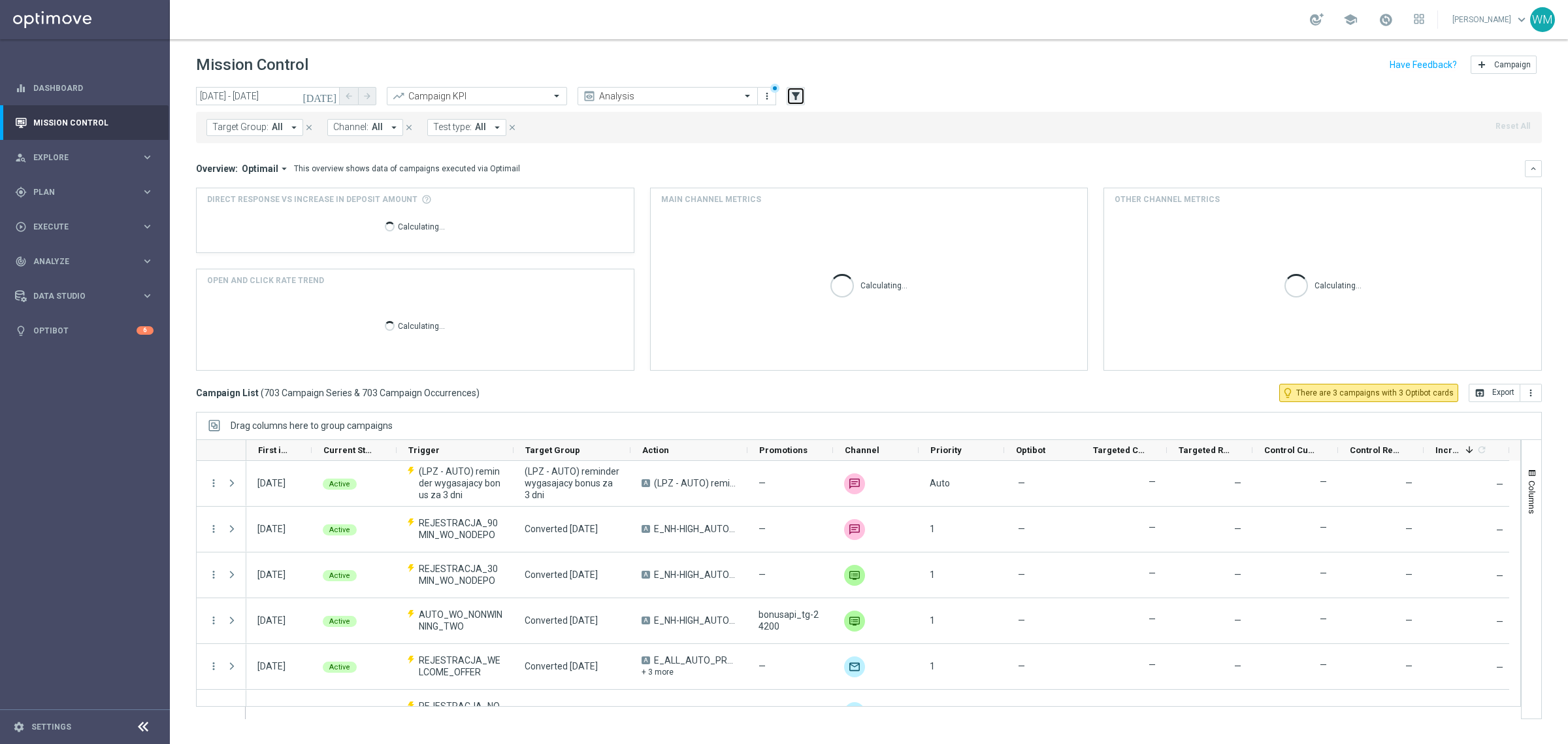
click at [791, 99] on icon "filter_alt" at bounding box center [796, 96] width 12 height 12
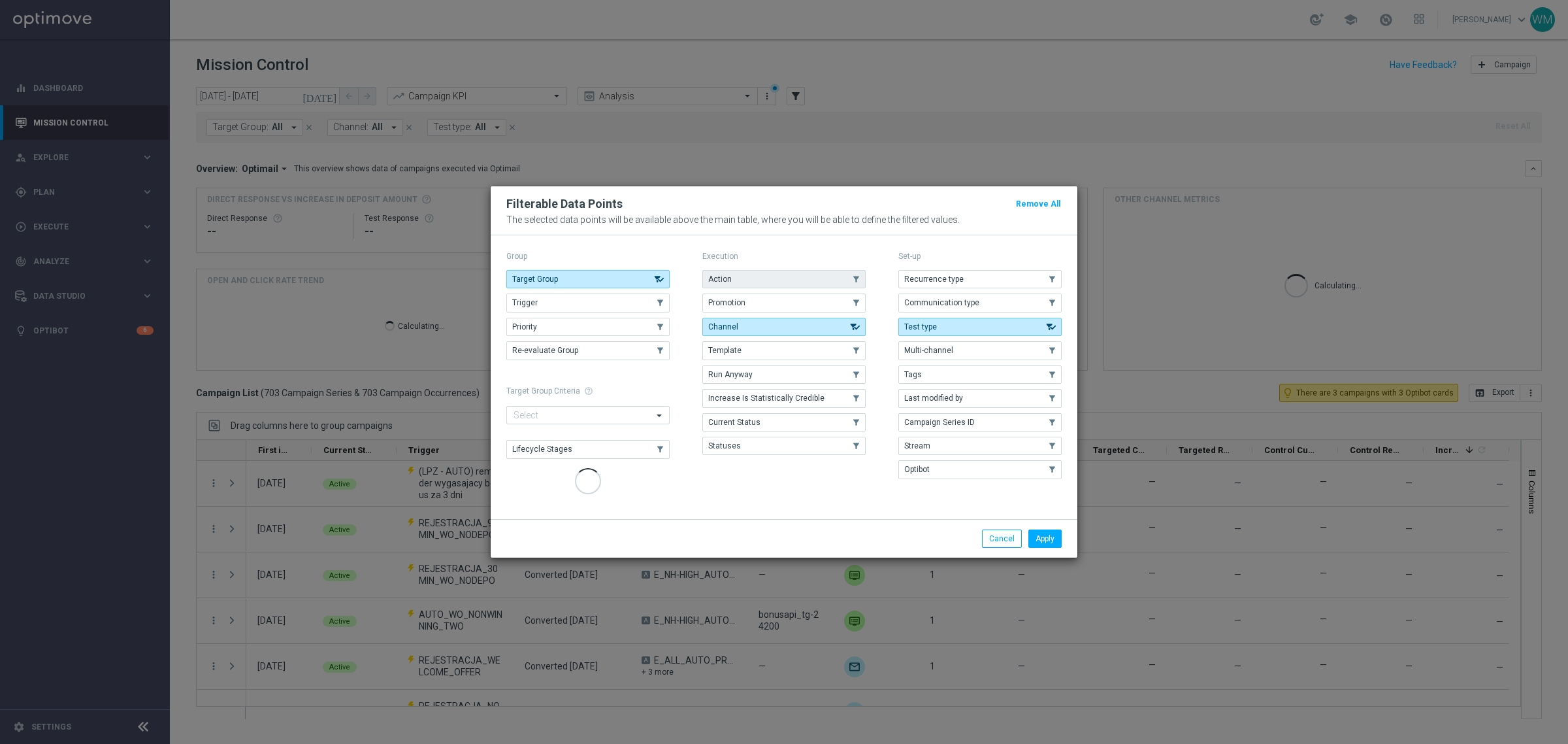
click at [771, 279] on button "Action" at bounding box center [784, 279] width 163 height 19
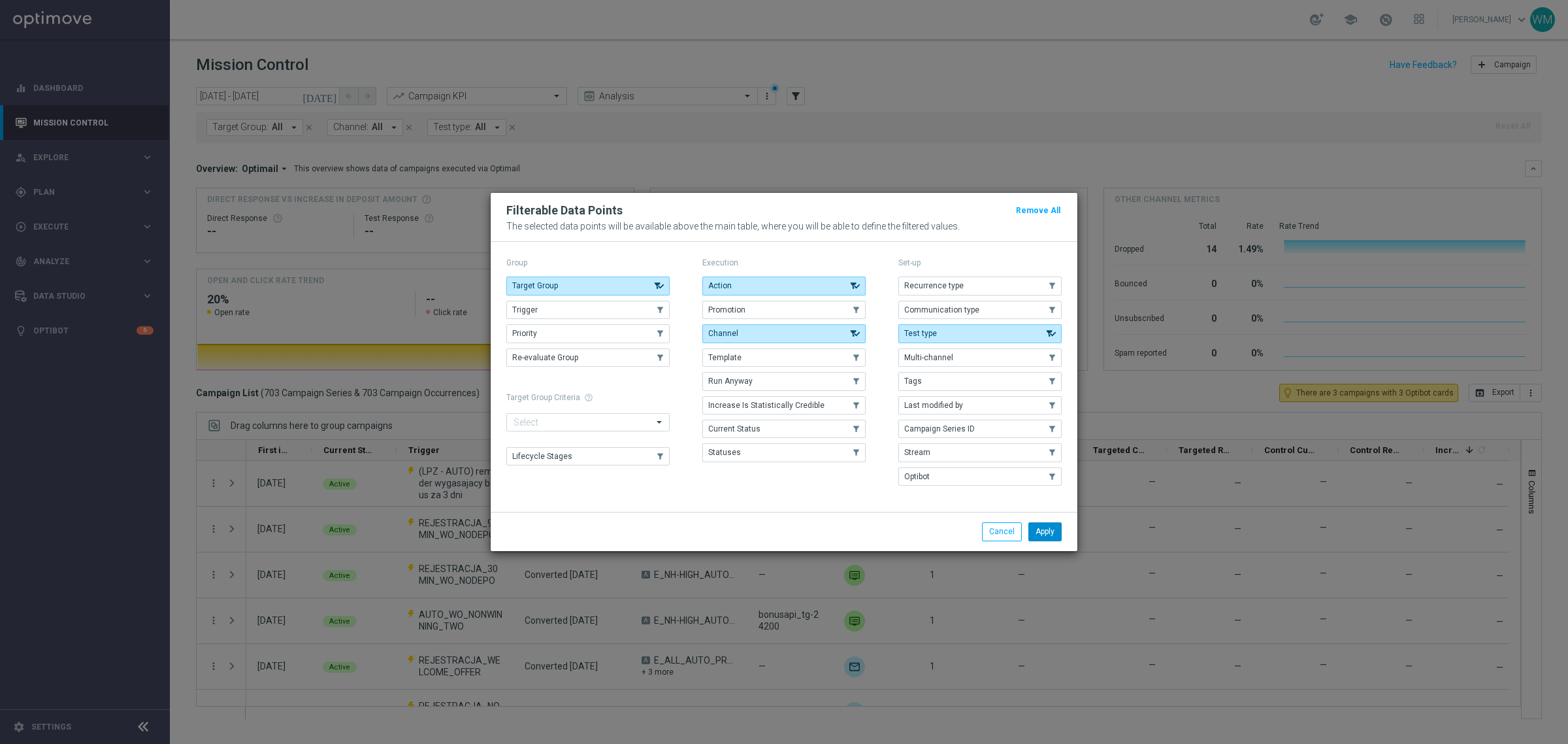
click at [1051, 529] on button "Apply" at bounding box center [1045, 531] width 33 height 19
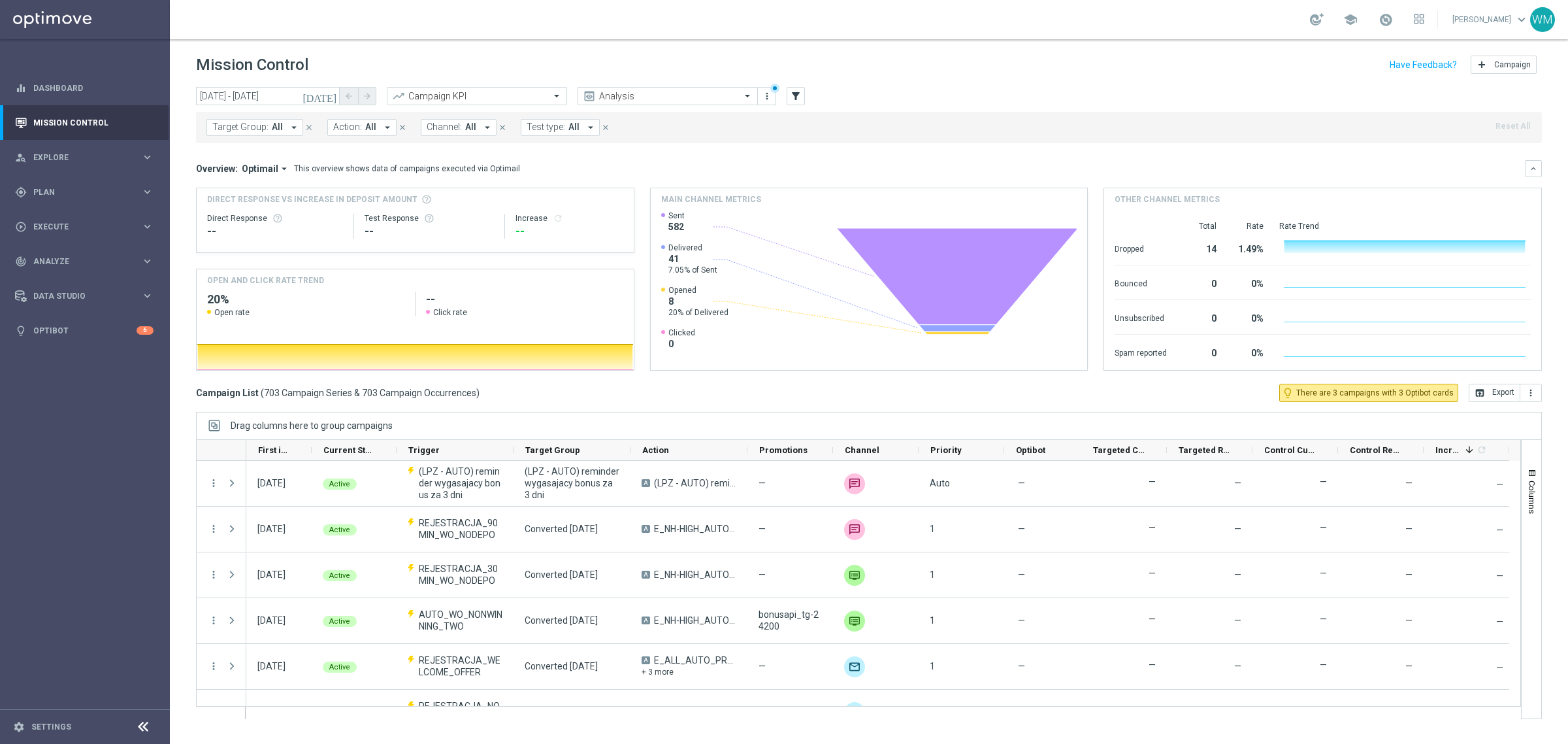
click at [641, 303] on div "Direct Response VS Increase In Deposit Amount Direct Response -- Test Response …" at bounding box center [869, 279] width 1346 height 183
click at [369, 132] on span "All" at bounding box center [370, 127] width 11 height 11
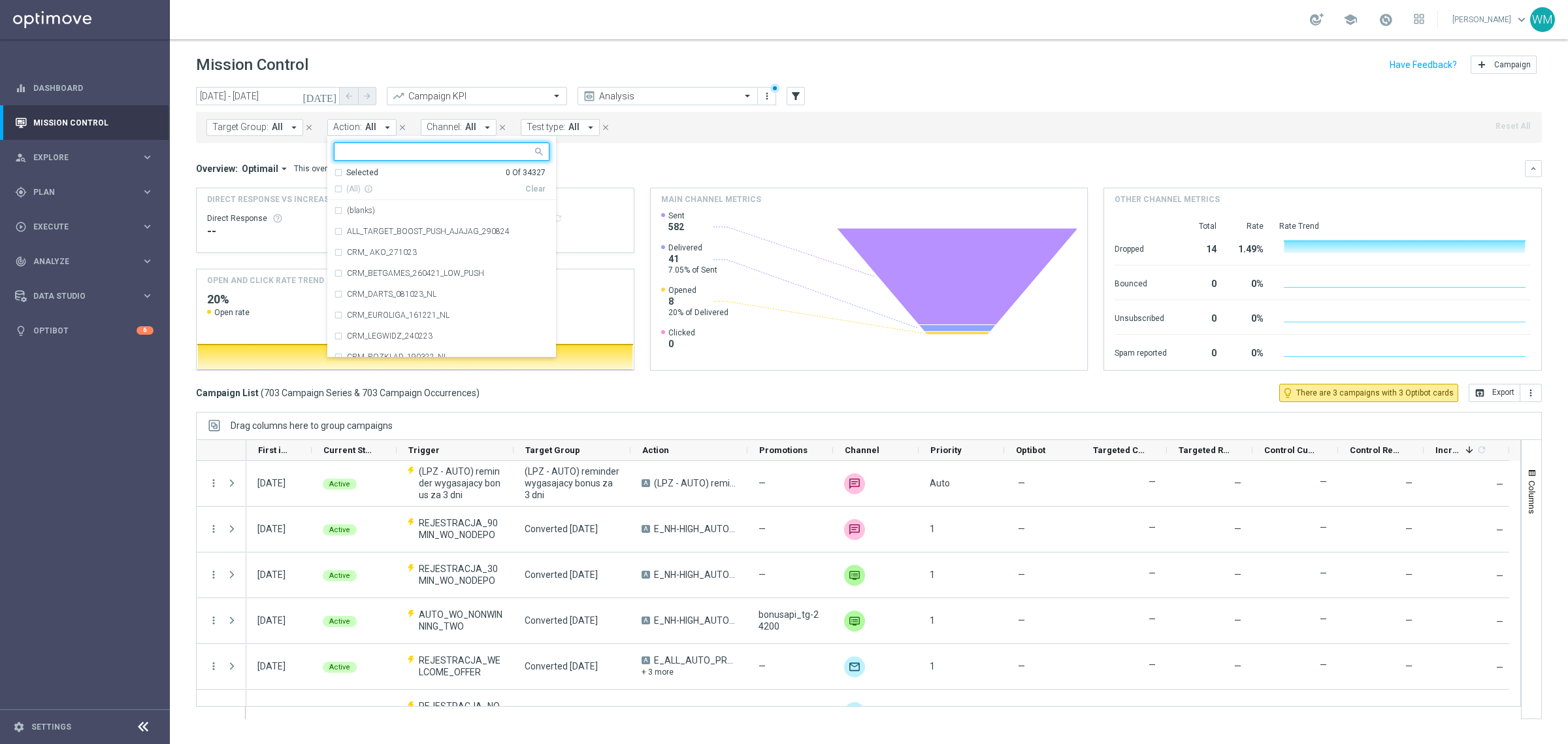
click at [366, 158] on div at bounding box center [435, 153] width 193 height 13
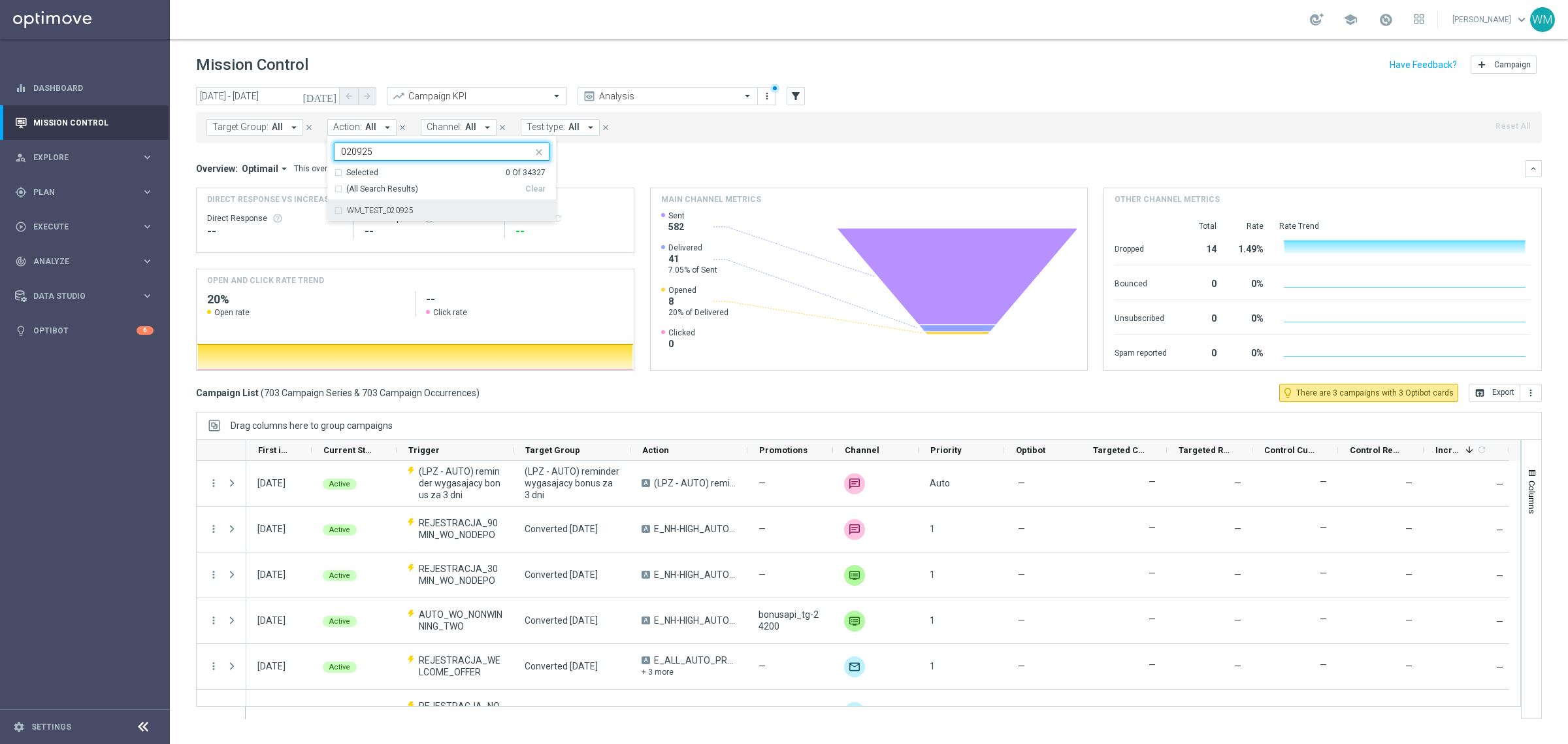
click at [366, 207] on label "WM_TEST_020925" at bounding box center [380, 210] width 67 height 8
type input "020925"
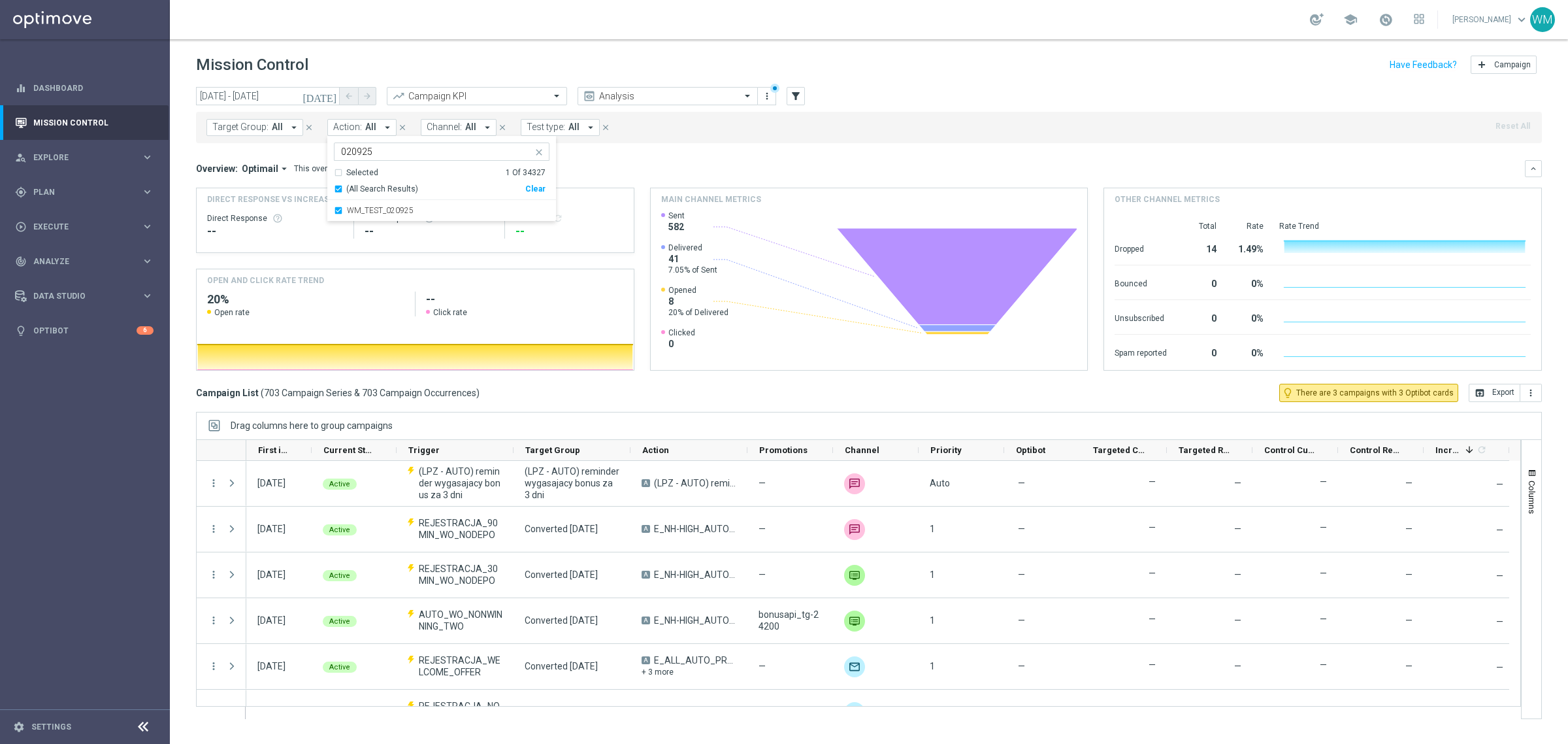
click at [695, 170] on div "Overview: Optimail arrow_drop_down This overview shows data of campaigns execut…" at bounding box center [861, 169] width 1329 height 12
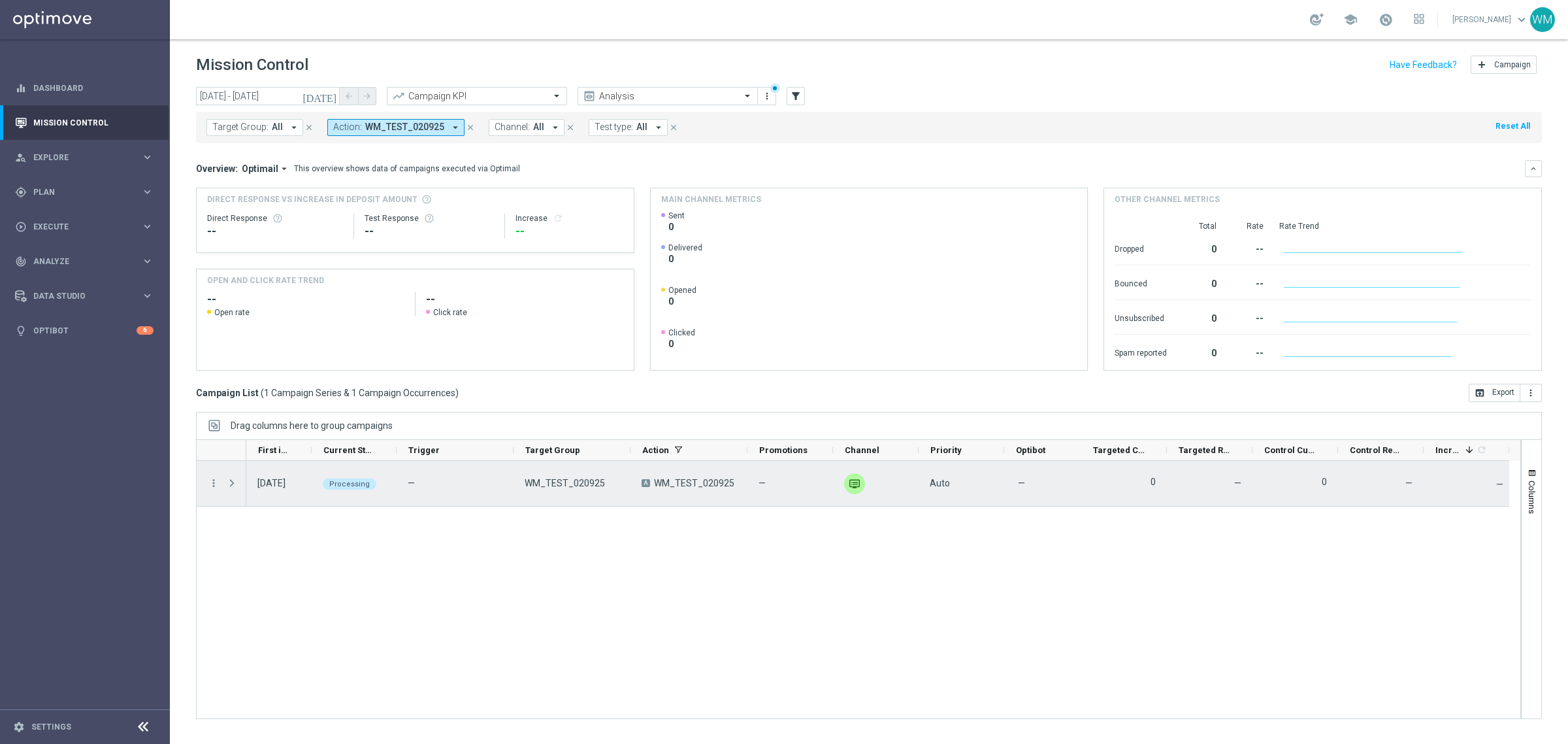
click at [233, 484] on span at bounding box center [232, 483] width 12 height 10
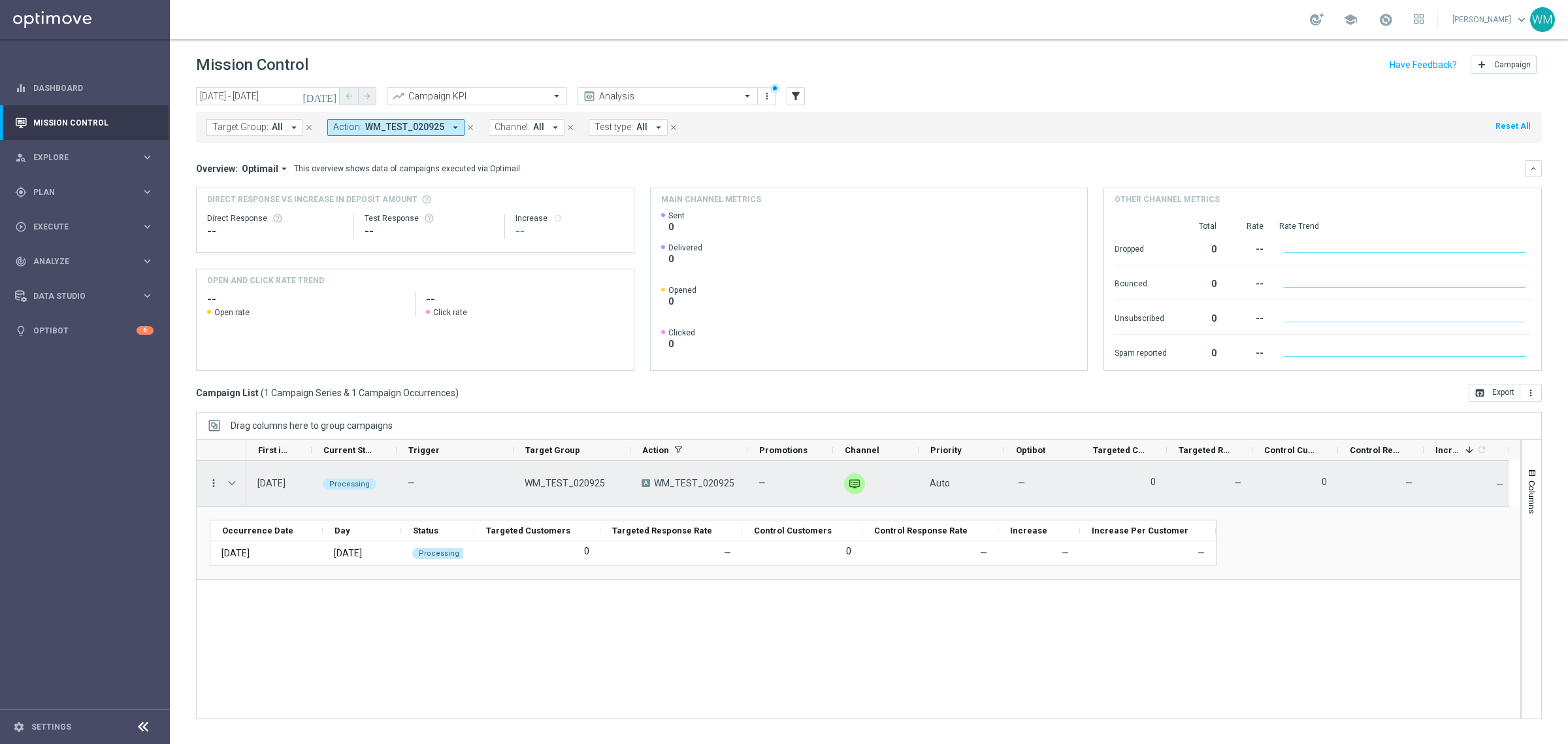
click at [214, 479] on icon "more_vert" at bounding box center [214, 483] width 12 height 12
click at [234, 495] on div "list" at bounding box center [229, 492] width 19 height 9
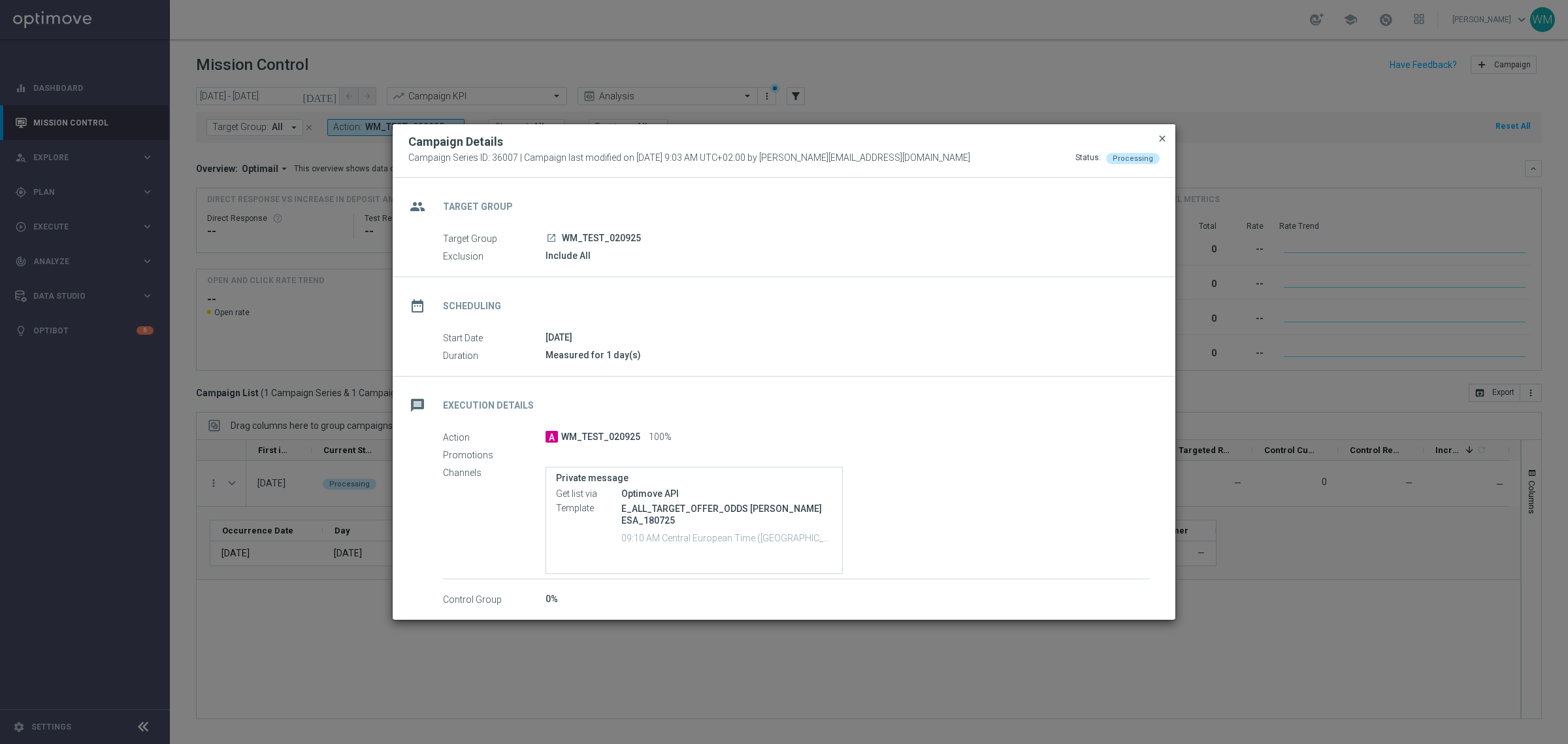
click at [1164, 143] on span "close" at bounding box center [1162, 138] width 10 height 10
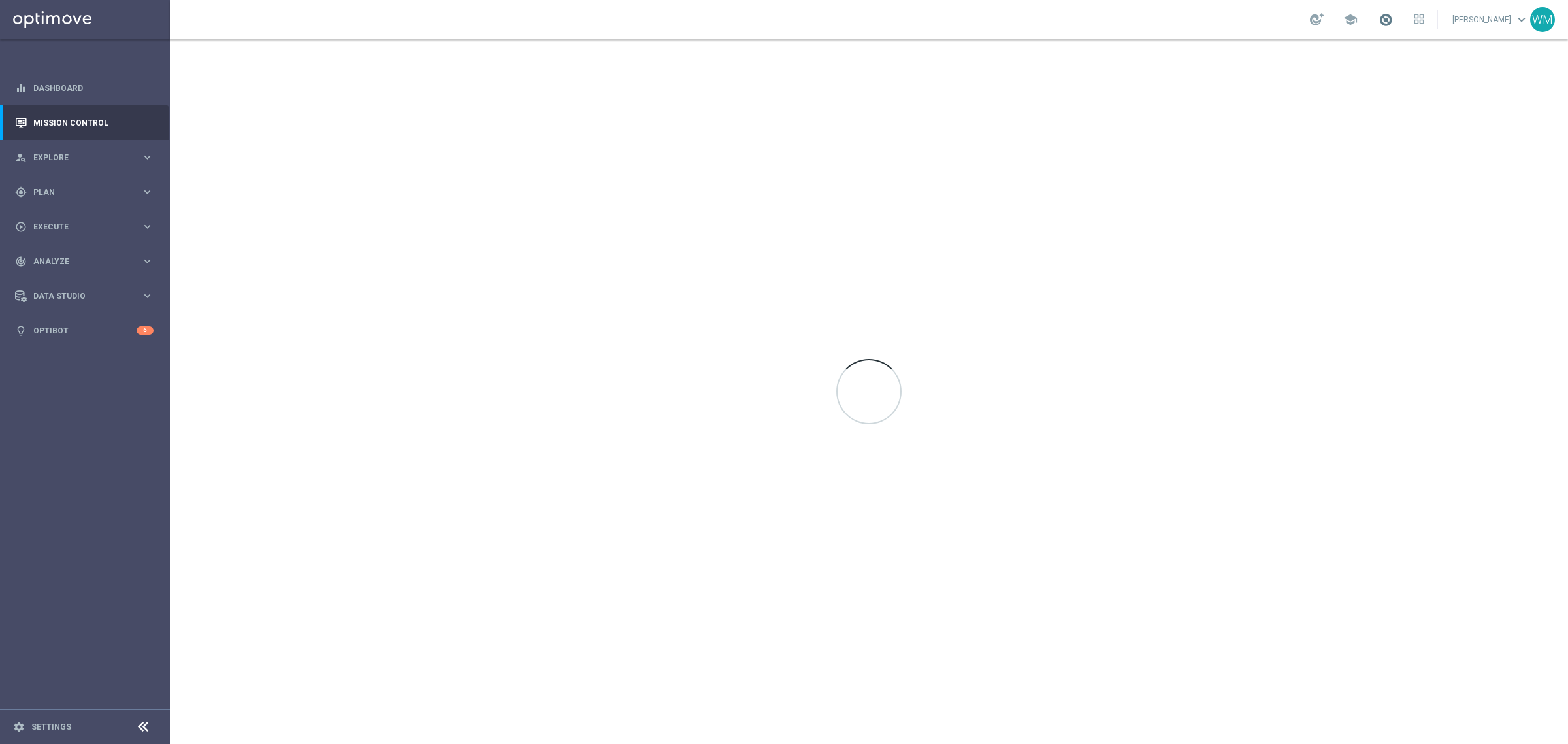
click at [1379, 17] on span at bounding box center [1385, 19] width 14 height 14
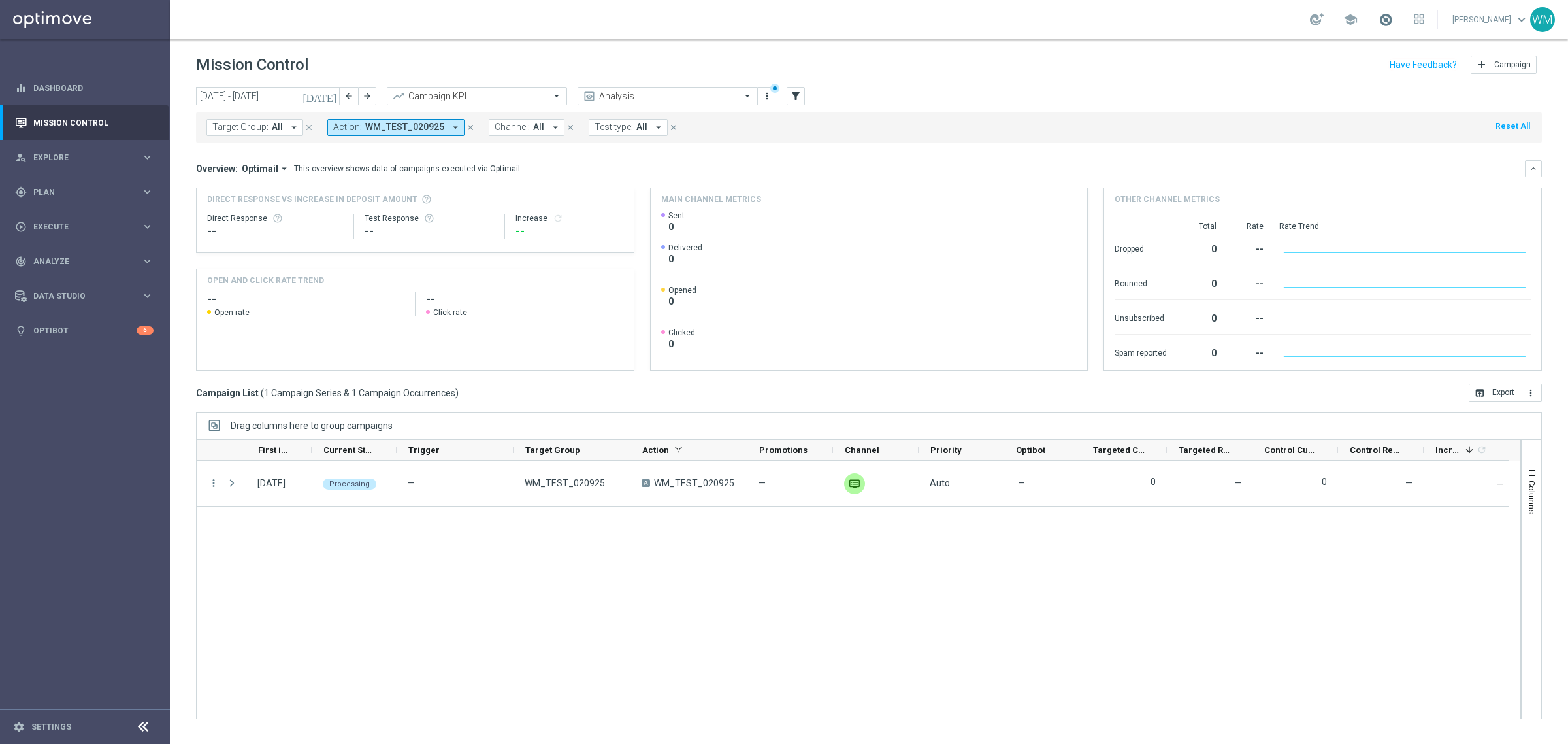
click at [1379, 21] on span at bounding box center [1385, 19] width 14 height 14
click at [885, 92] on div "today 01 Sep 2025 - 07 Sep 2025 arrow_back arrow_forward Campaign KPI trending_…" at bounding box center [869, 97] width 1346 height 19
click at [73, 17] on link at bounding box center [85, 19] width 170 height 39
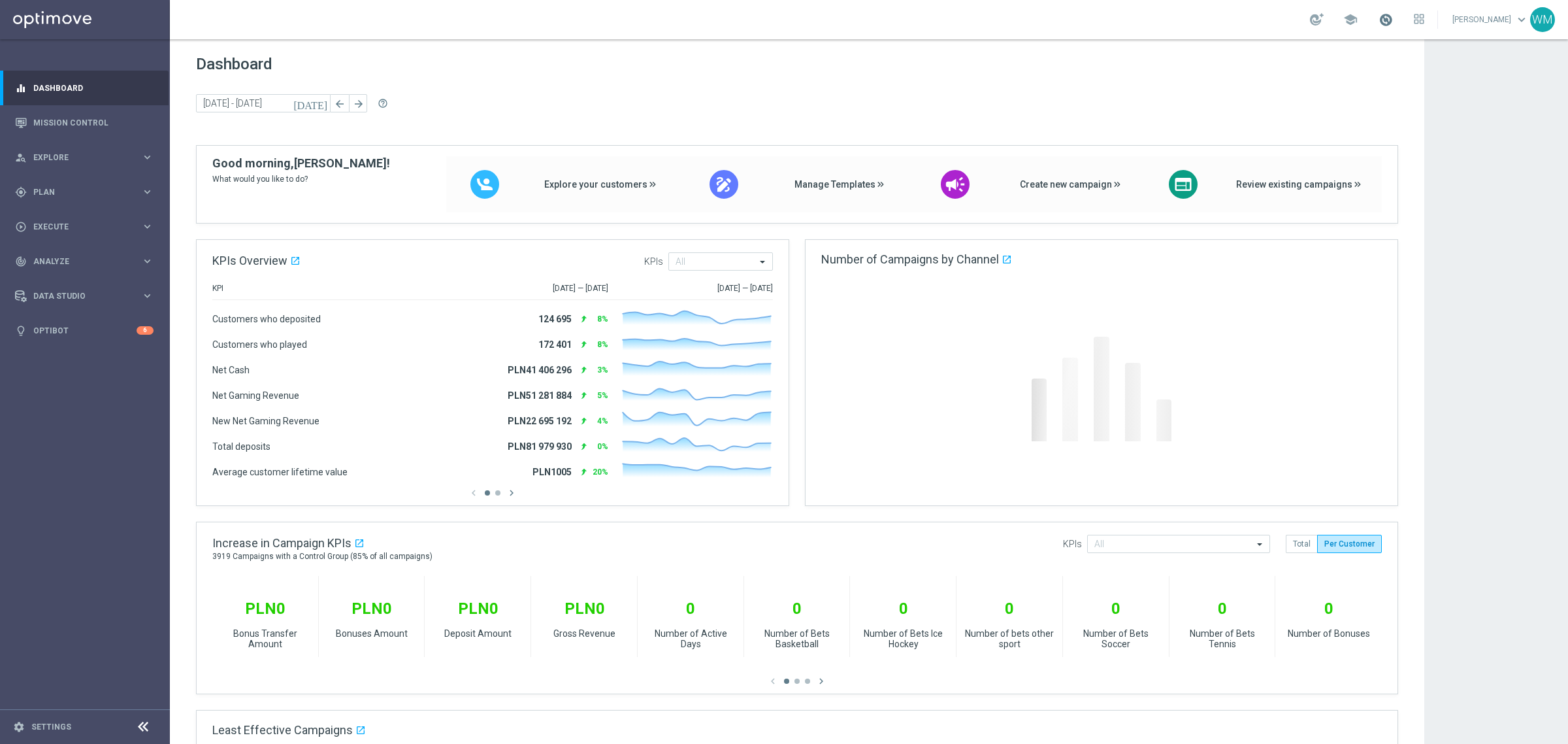
click at [1379, 20] on span at bounding box center [1385, 19] width 14 height 14
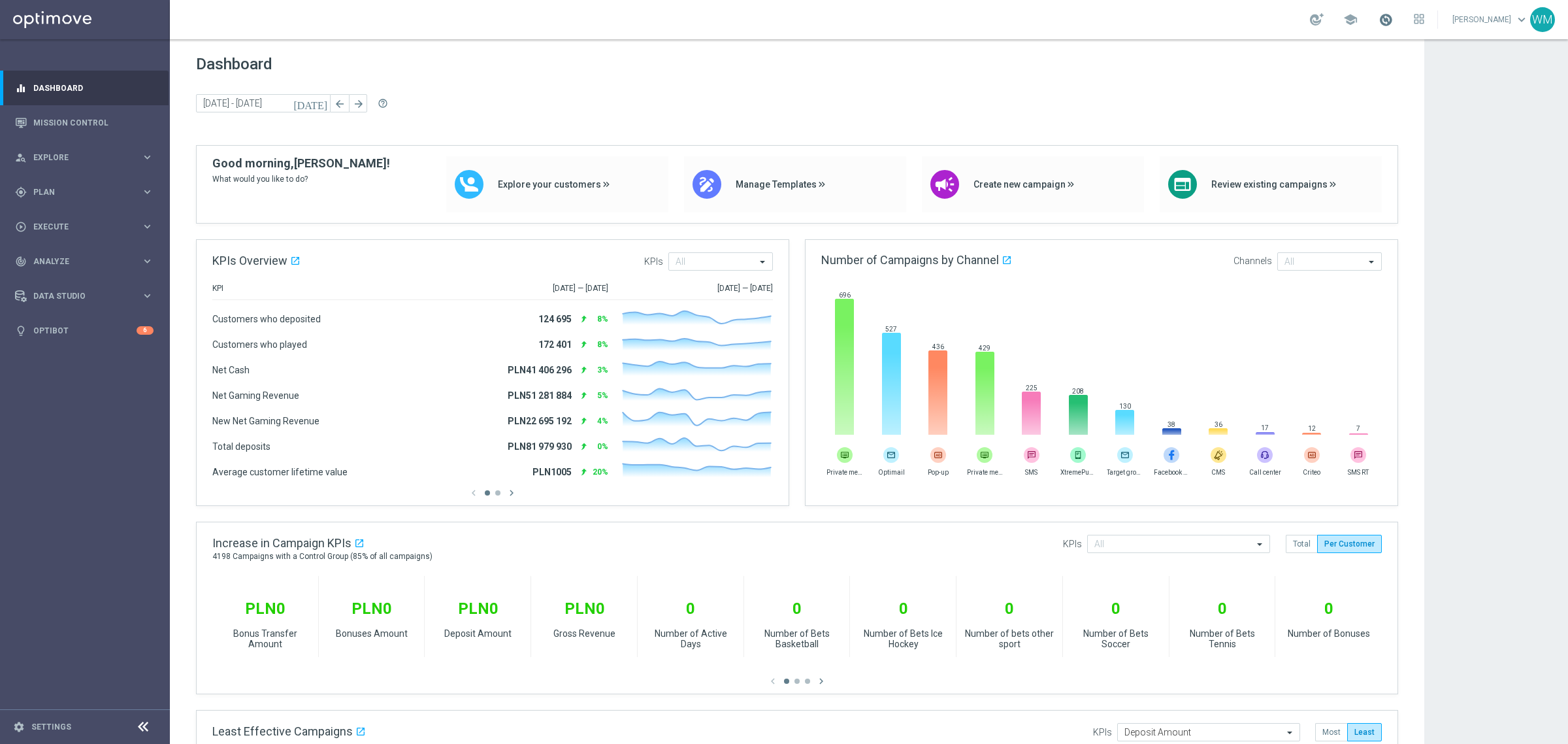
click at [1379, 22] on span at bounding box center [1385, 19] width 14 height 14
click at [978, 83] on div "Dashboard [DATE] [DATE] - [DATE] arrow_back arrow_forward help_outline" at bounding box center [797, 100] width 1202 height 90
click at [1379, 17] on span at bounding box center [1385, 19] width 14 height 14
click at [1082, 68] on span "Dashboard" at bounding box center [797, 64] width 1202 height 19
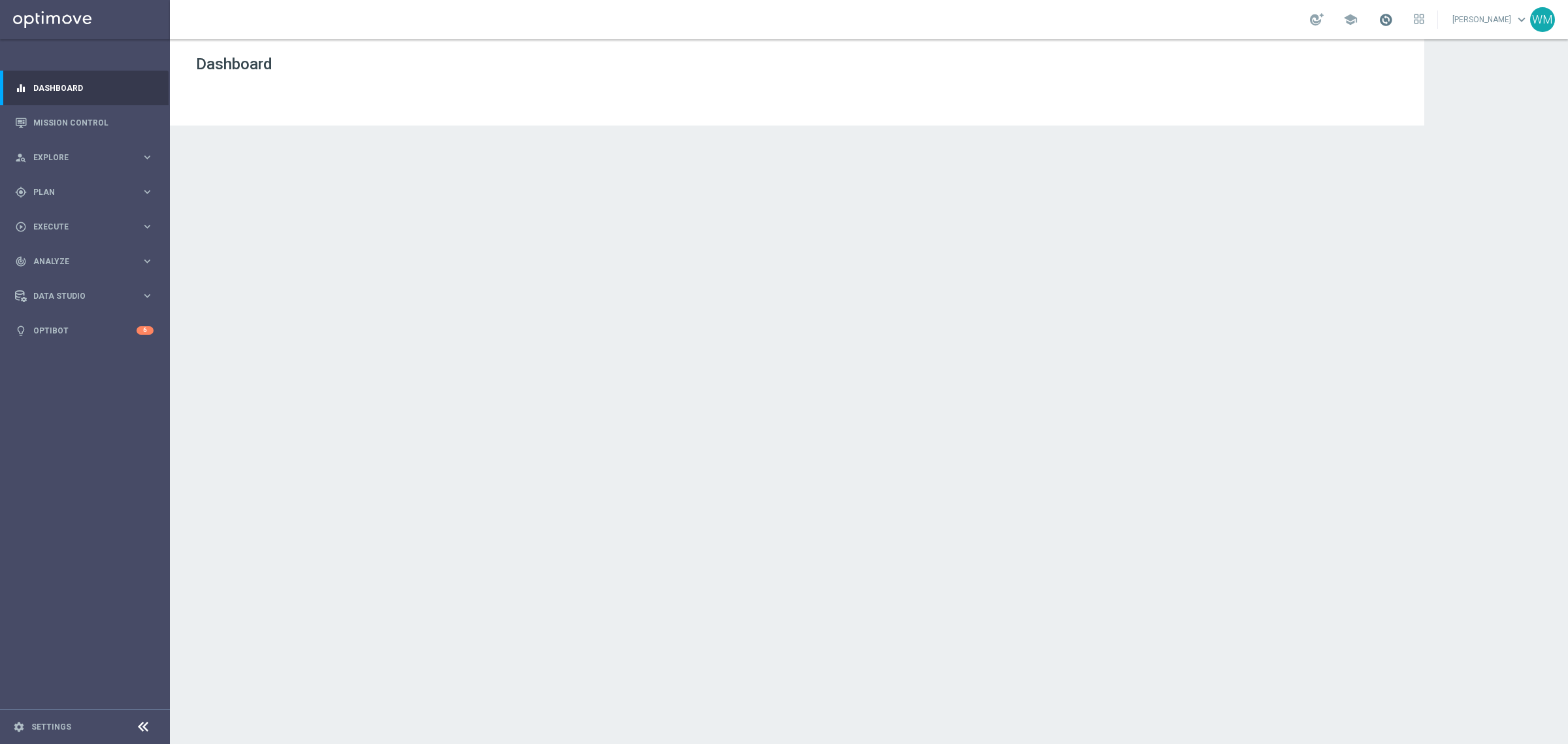
click at [1379, 26] on span at bounding box center [1385, 19] width 14 height 14
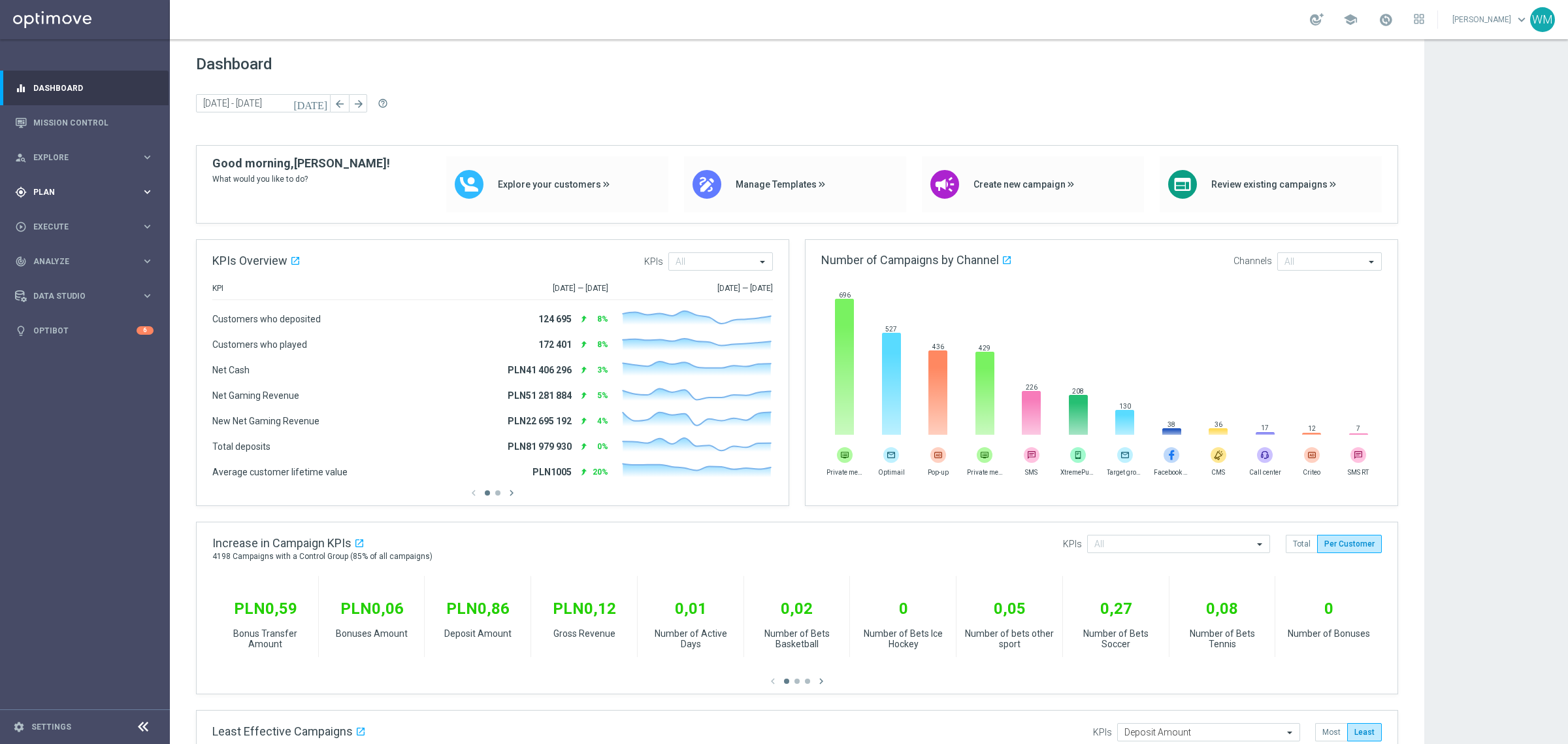
click at [56, 193] on span "Plan" at bounding box center [87, 192] width 108 height 8
click at [46, 165] on div "person_search Explore keyboard_arrow_right" at bounding box center [84, 157] width 169 height 35
click at [61, 185] on link "Customer Explorer" at bounding box center [85, 184] width 102 height 10
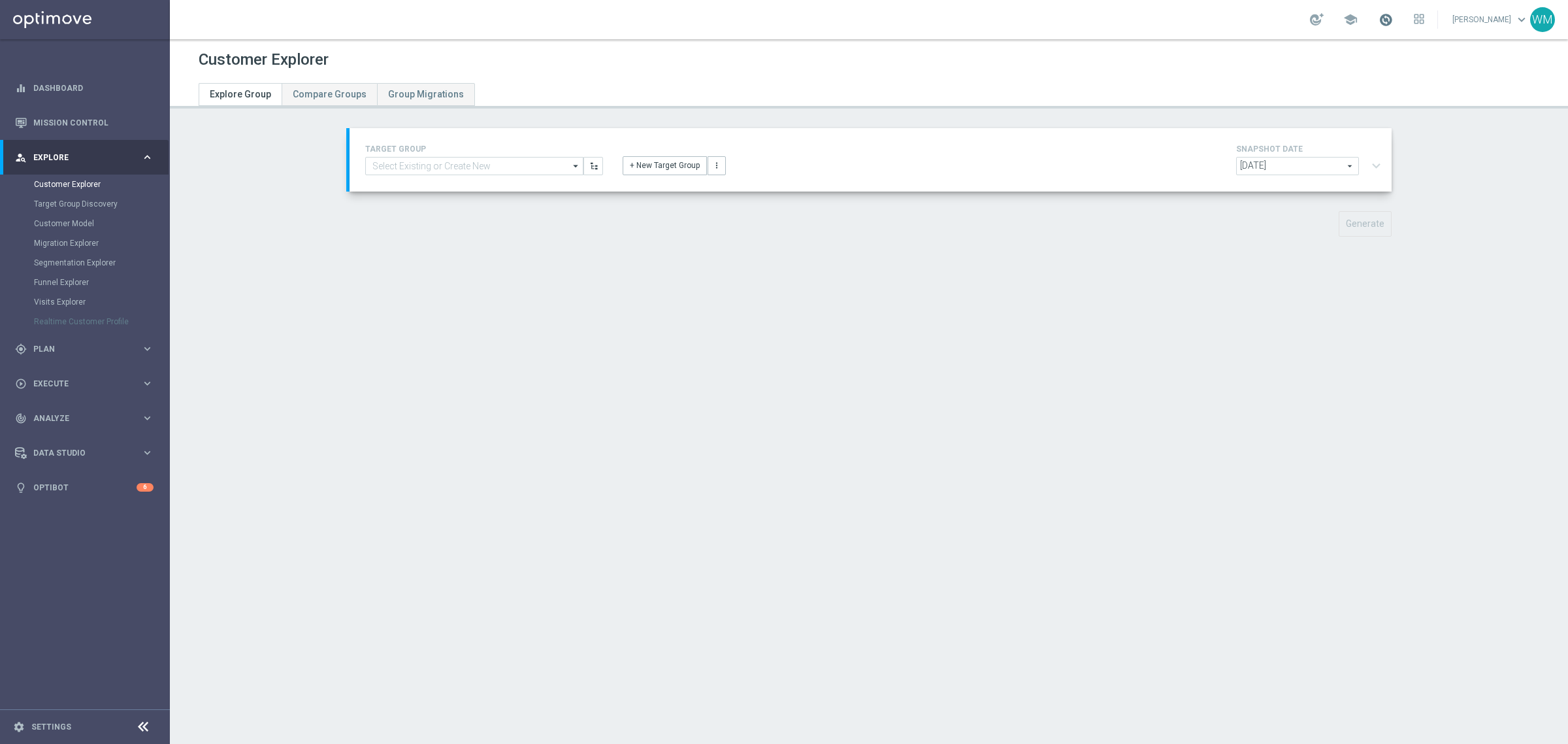
click at [1379, 13] on span at bounding box center [1385, 19] width 14 height 14
click at [1177, 91] on div at bounding box center [869, 85] width 1361 height 24
click at [520, 161] on input at bounding box center [474, 166] width 218 height 19
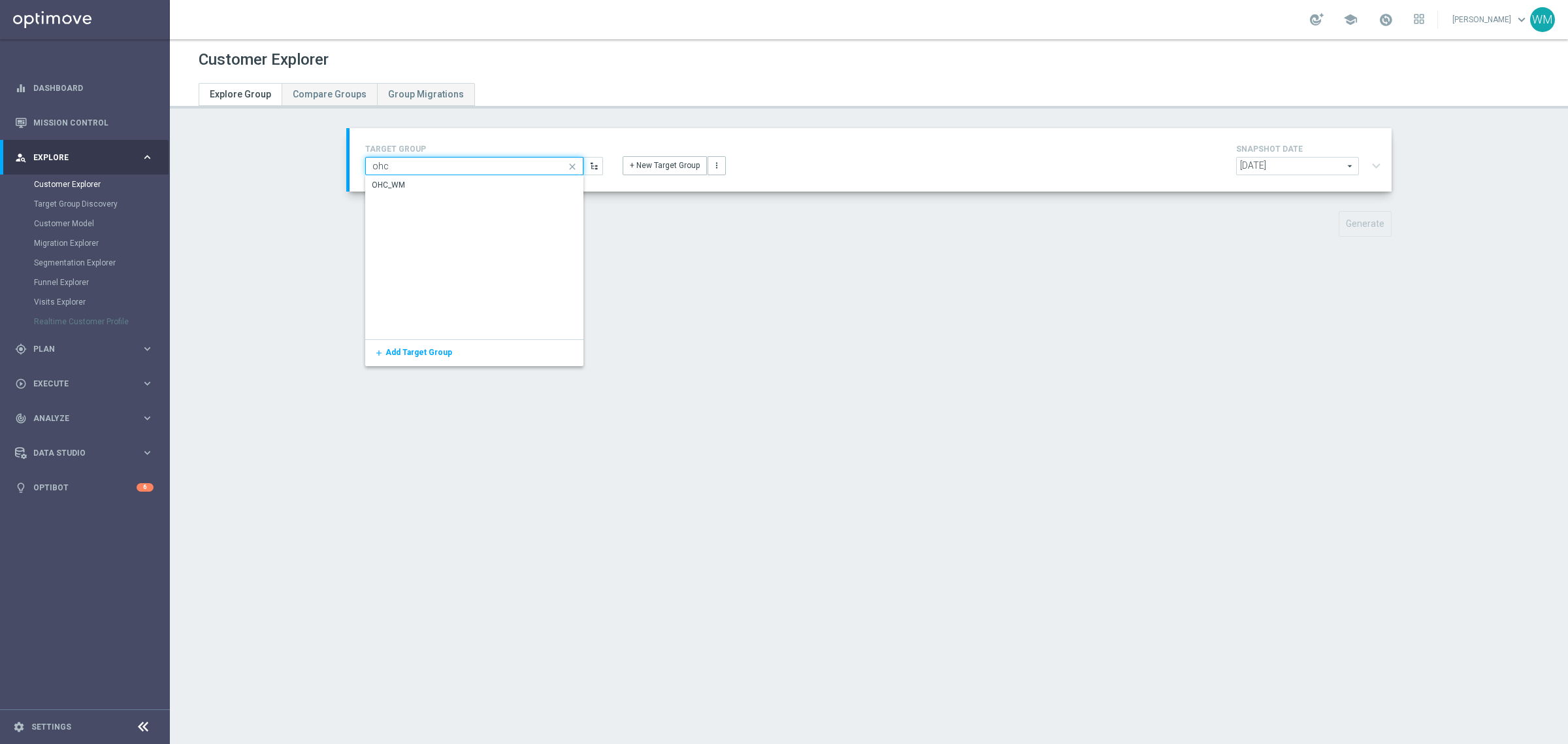
type input "ohc"
click at [459, 181] on div "OHC_WM" at bounding box center [474, 186] width 218 height 19
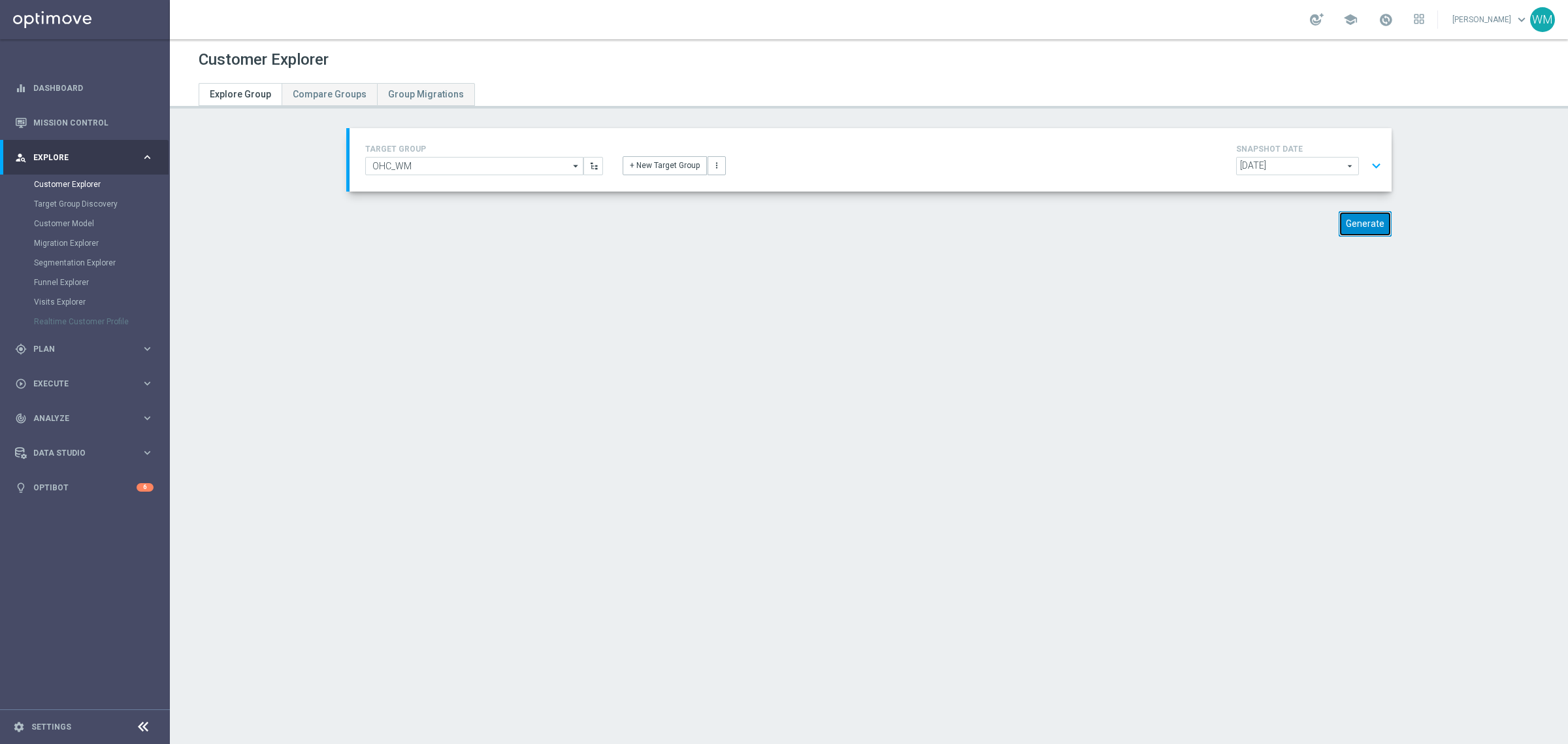
click at [1339, 229] on button "Generate" at bounding box center [1365, 224] width 53 height 25
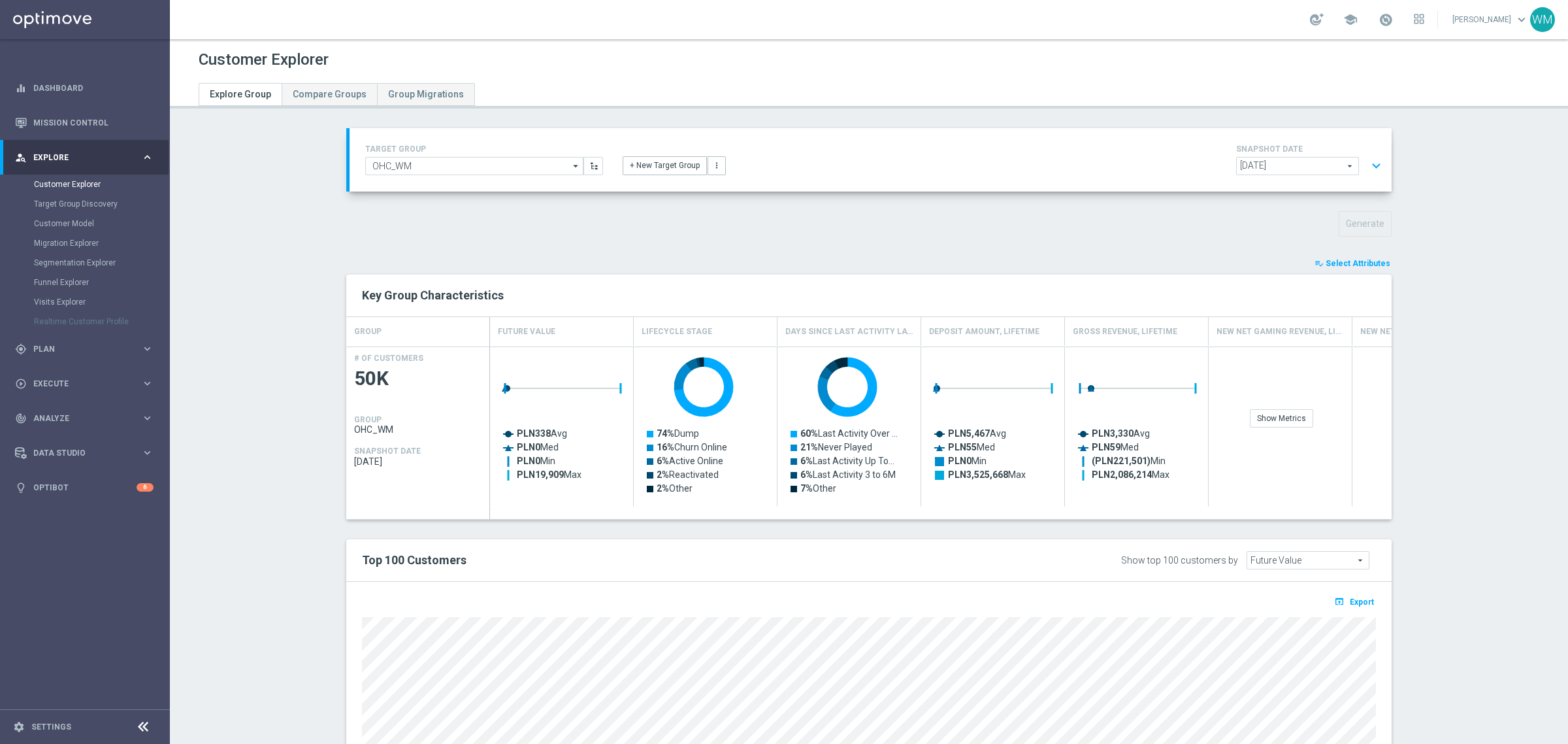
click at [1367, 161] on button "expand_more" at bounding box center [1376, 166] width 19 height 25
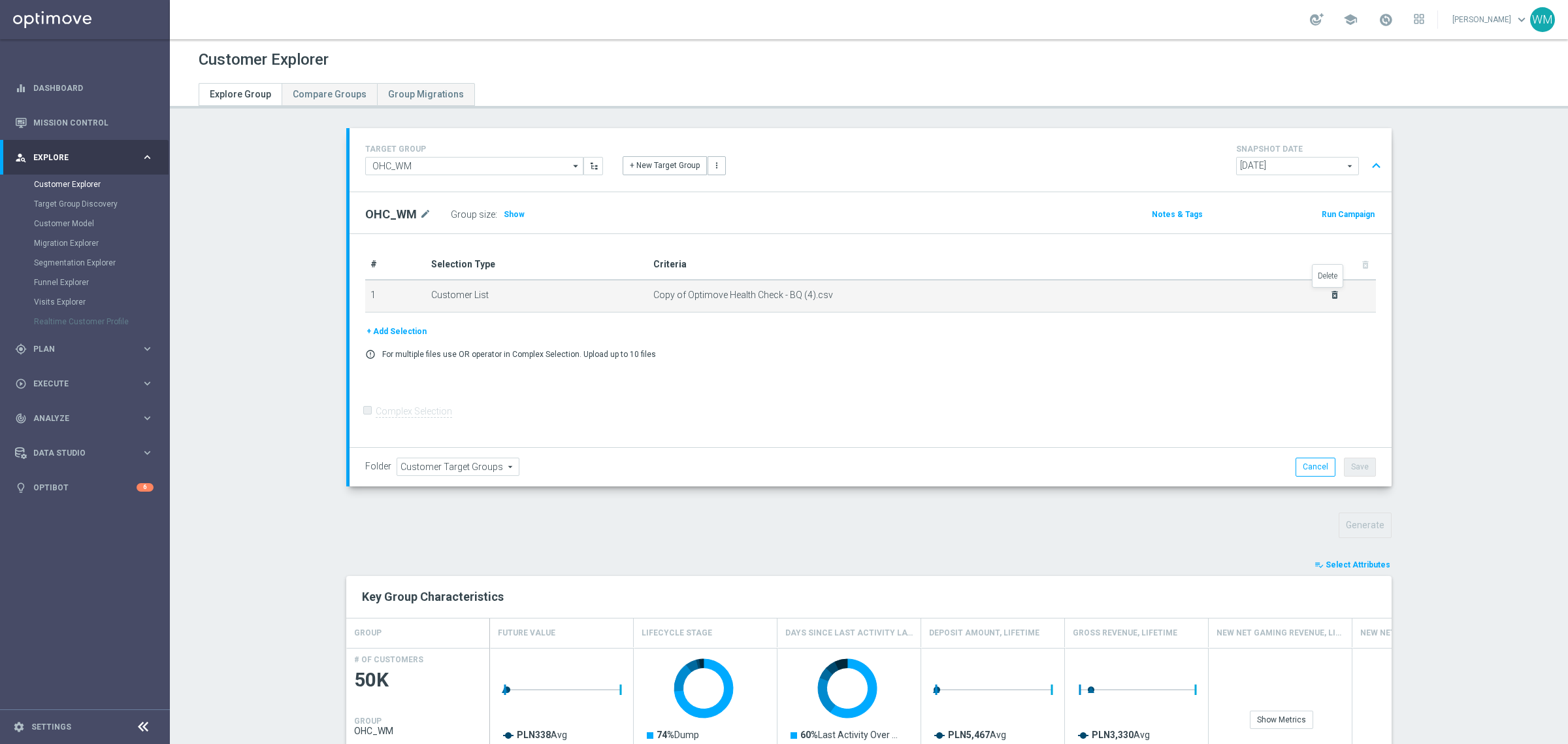
click at [1329, 295] on icon "delete_forever" at bounding box center [1335, 295] width 10 height 10
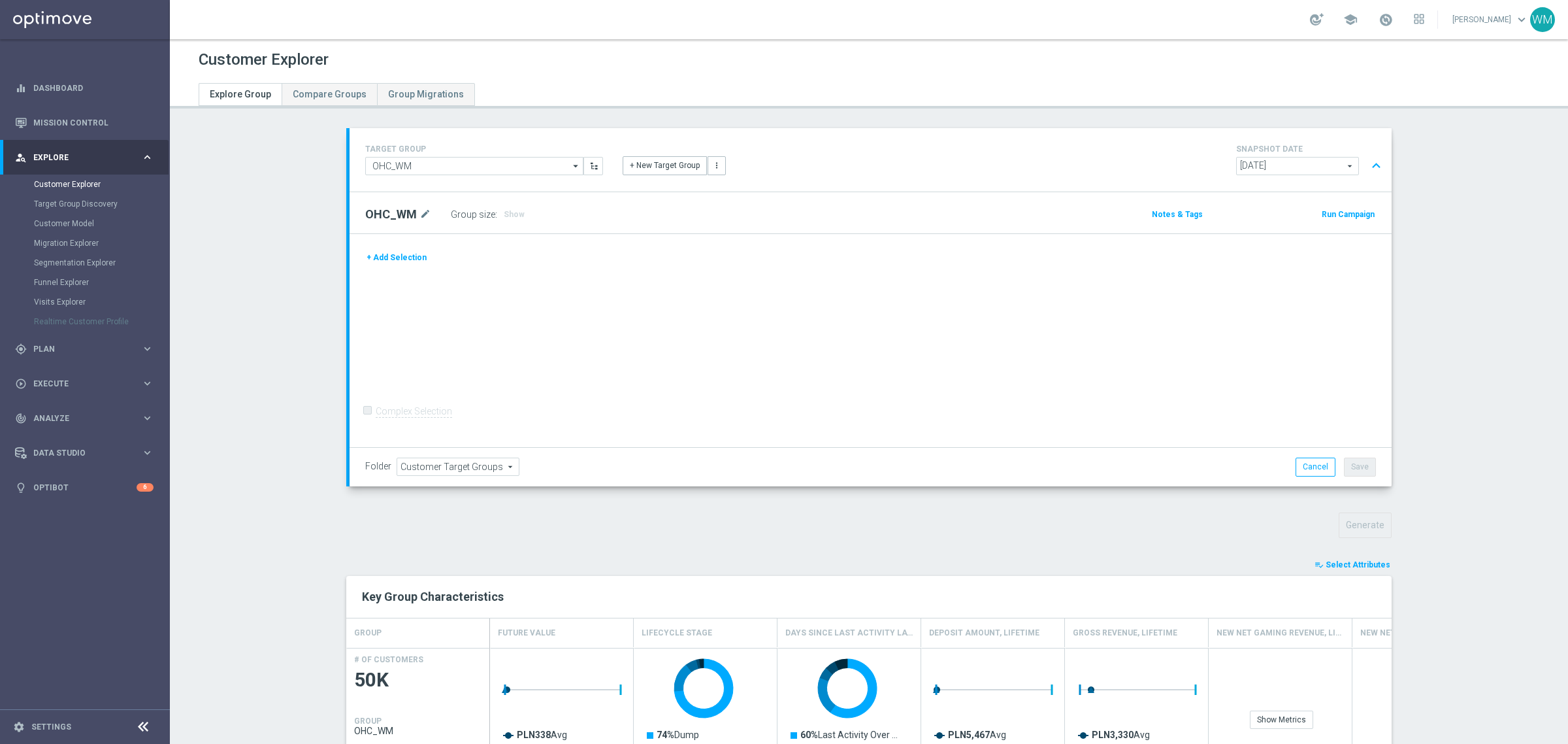
click at [403, 257] on button "+ Add Selection" at bounding box center [396, 257] width 62 height 14
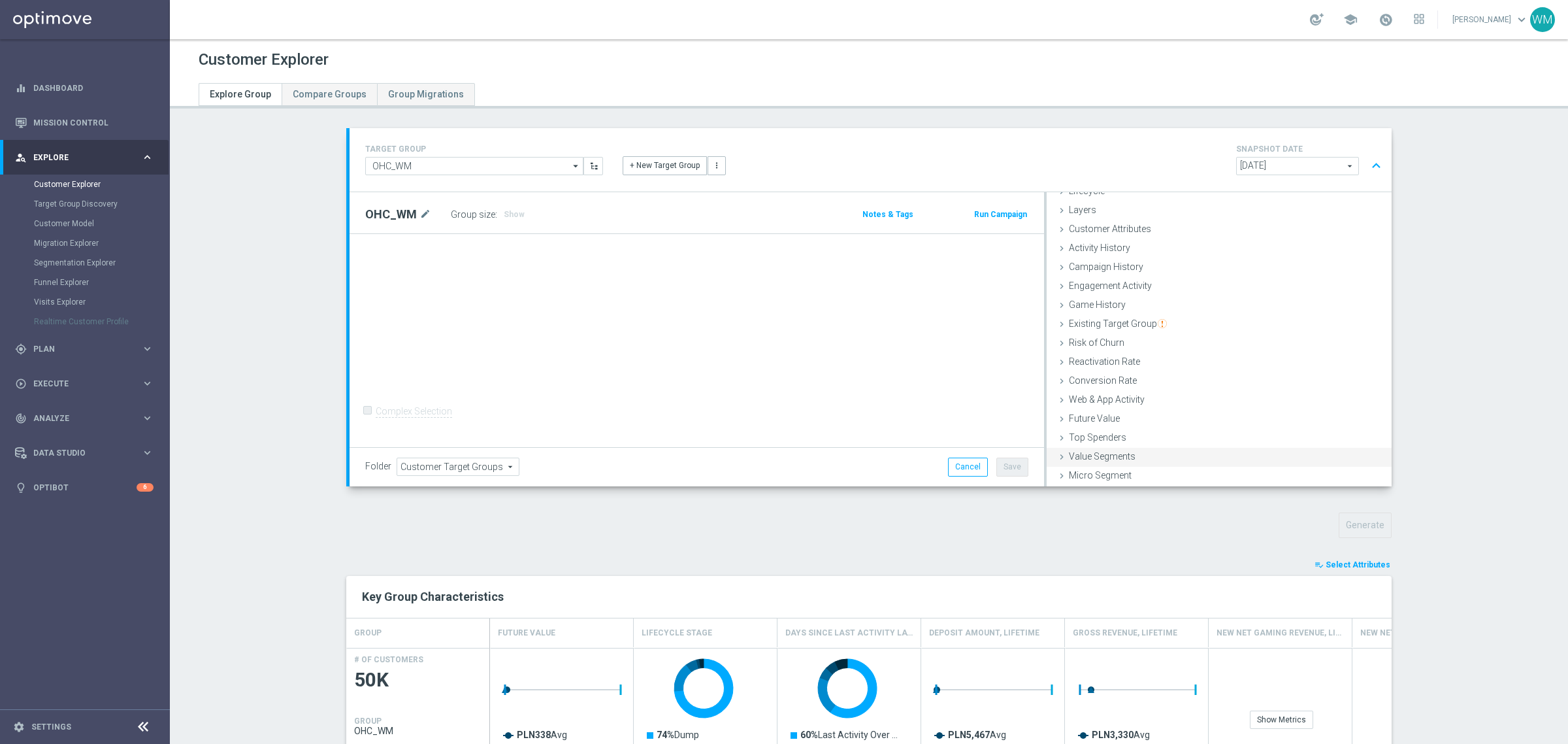
scroll to position [54, 0]
click at [1095, 473] on span "Customer List" at bounding box center [1097, 475] width 57 height 10
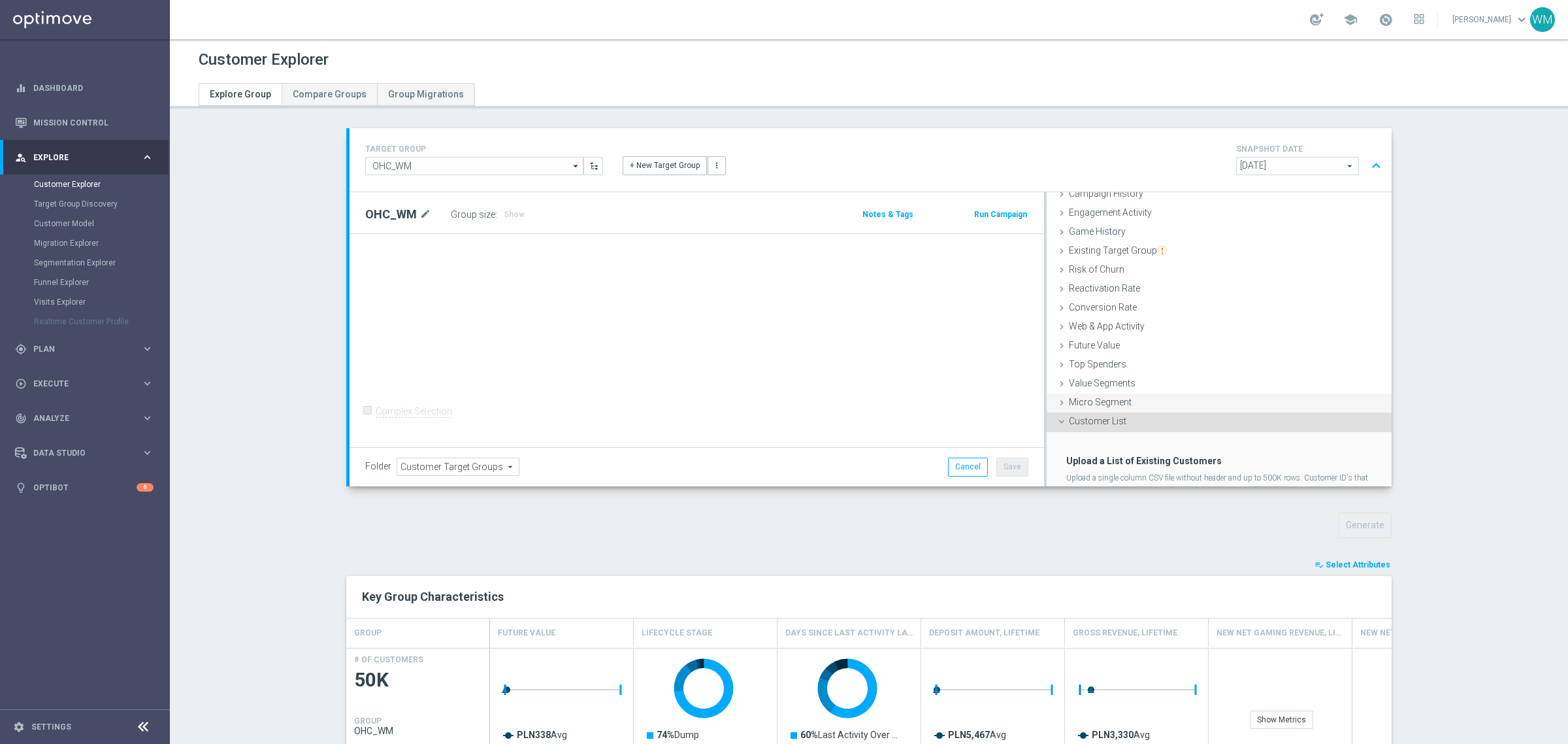
scroll to position [160, 0]
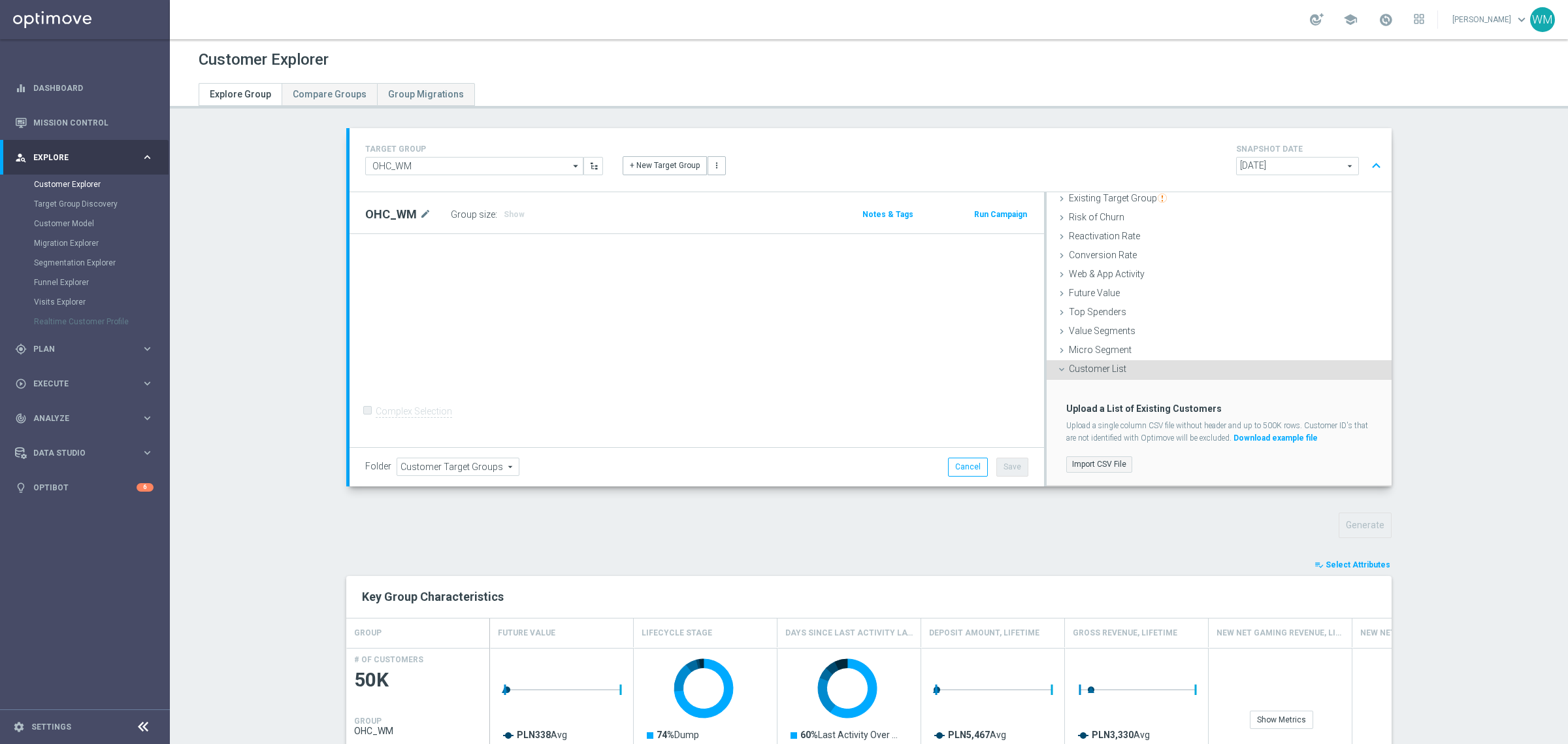
click at [1099, 465] on label "Import CSV File" at bounding box center [1099, 465] width 66 height 16
click at [0, 0] on input "Import CSV File" at bounding box center [0, 0] width 0 height 0
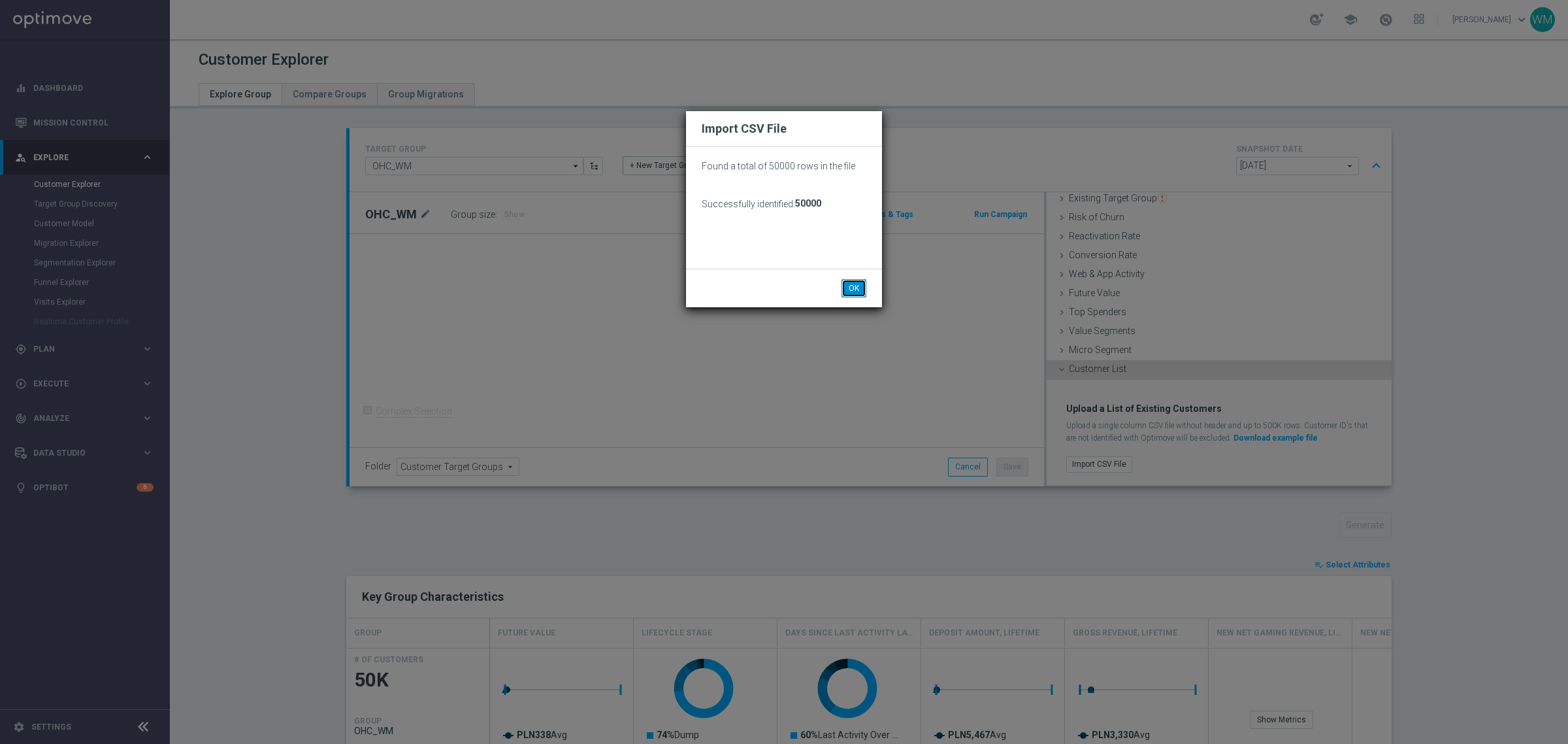
click at [853, 286] on button "OK" at bounding box center [853, 288] width 25 height 19
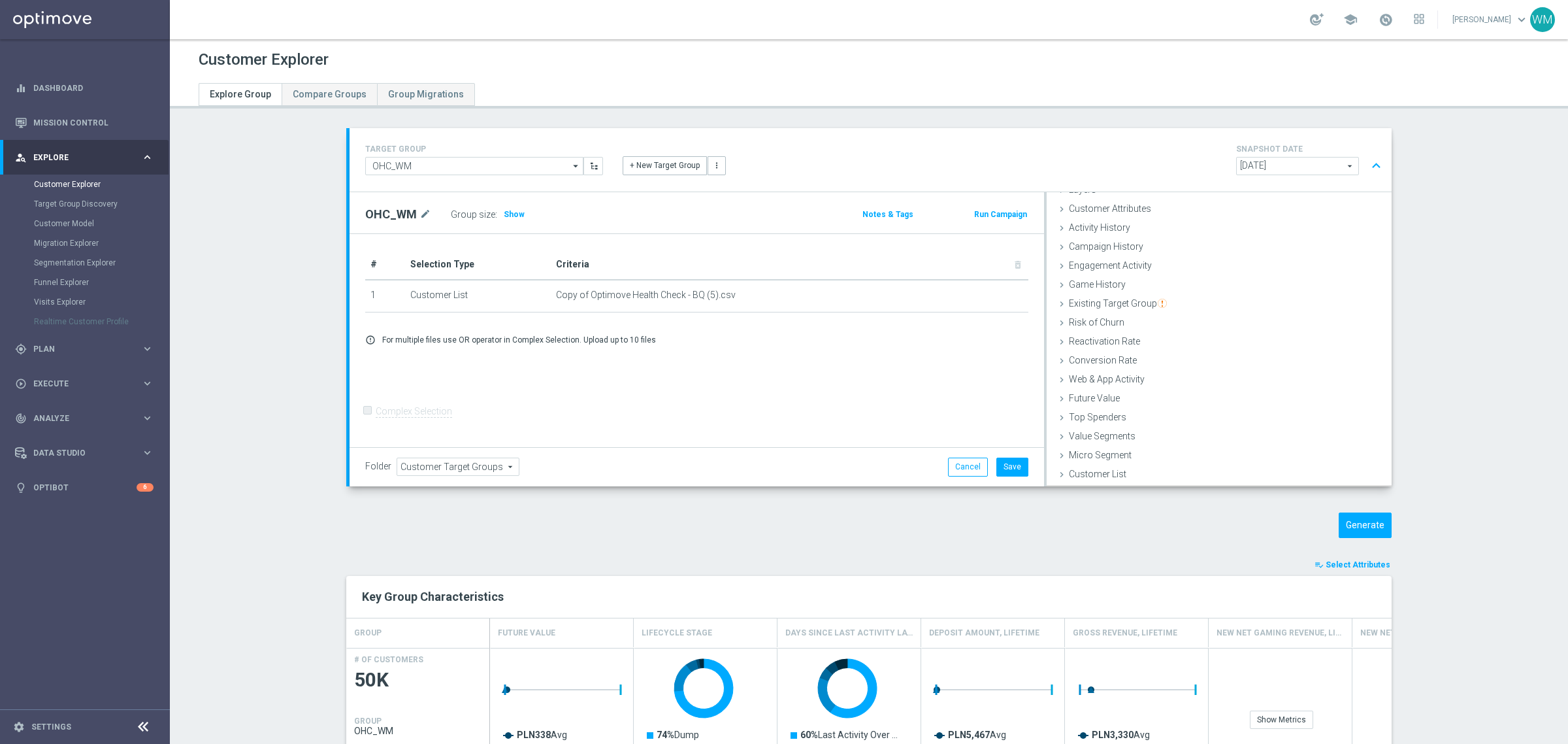
scroll to position [54, 0]
drag, startPoint x: 735, startPoint y: 295, endPoint x: 405, endPoint y: 295, distance: 330.0
click at [405, 295] on tr "1 Customer List Copy of Optimove Health Check - BQ (5).csv delete_forever" at bounding box center [696, 296] width 663 height 33
click at [405, 295] on td "Customer List" at bounding box center [478, 296] width 146 height 33
drag, startPoint x: 405, startPoint y: 295, endPoint x: 777, endPoint y: 285, distance: 372.1
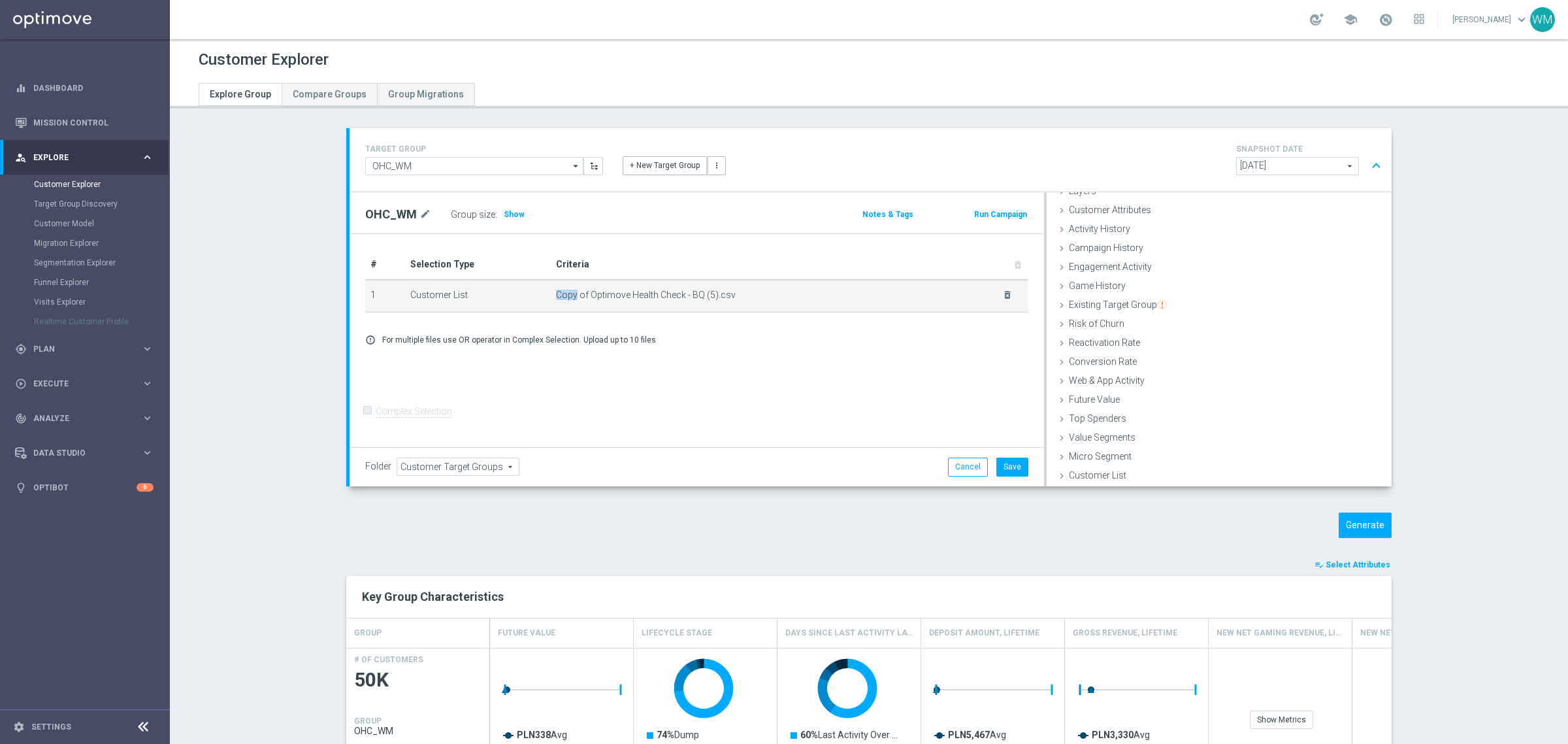
click at [777, 285] on tr "1 Customer List Copy of Optimove Health Check - BQ (5).csv delete_forever" at bounding box center [696, 296] width 663 height 33
click at [777, 285] on td "Copy of Optimove Health Check - BQ (5).csv delete_forever" at bounding box center [789, 296] width 478 height 33
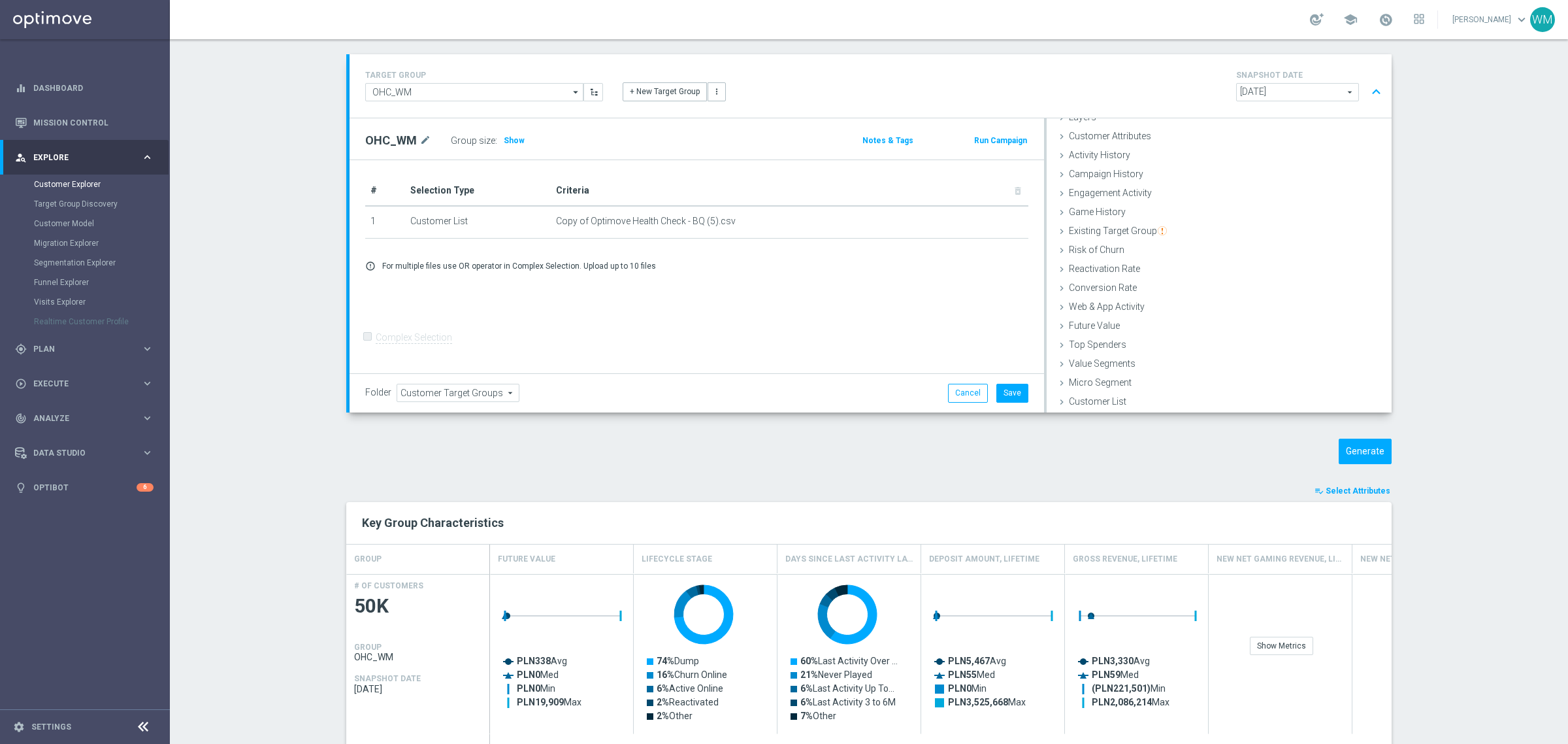
scroll to position [82, 0]
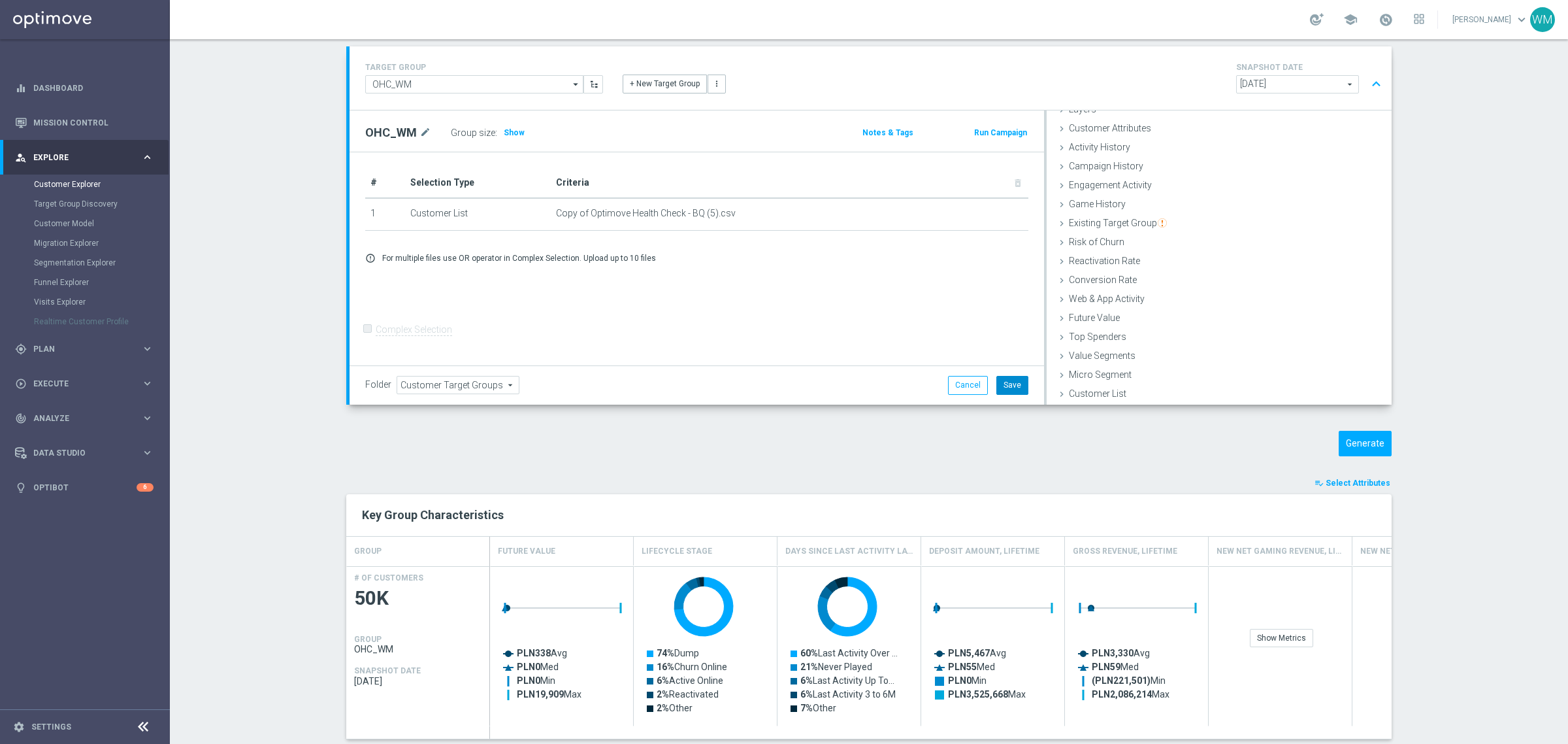
click at [1003, 387] on button "Save" at bounding box center [1012, 385] width 32 height 19
click at [1355, 438] on button "Generate" at bounding box center [1365, 443] width 53 height 25
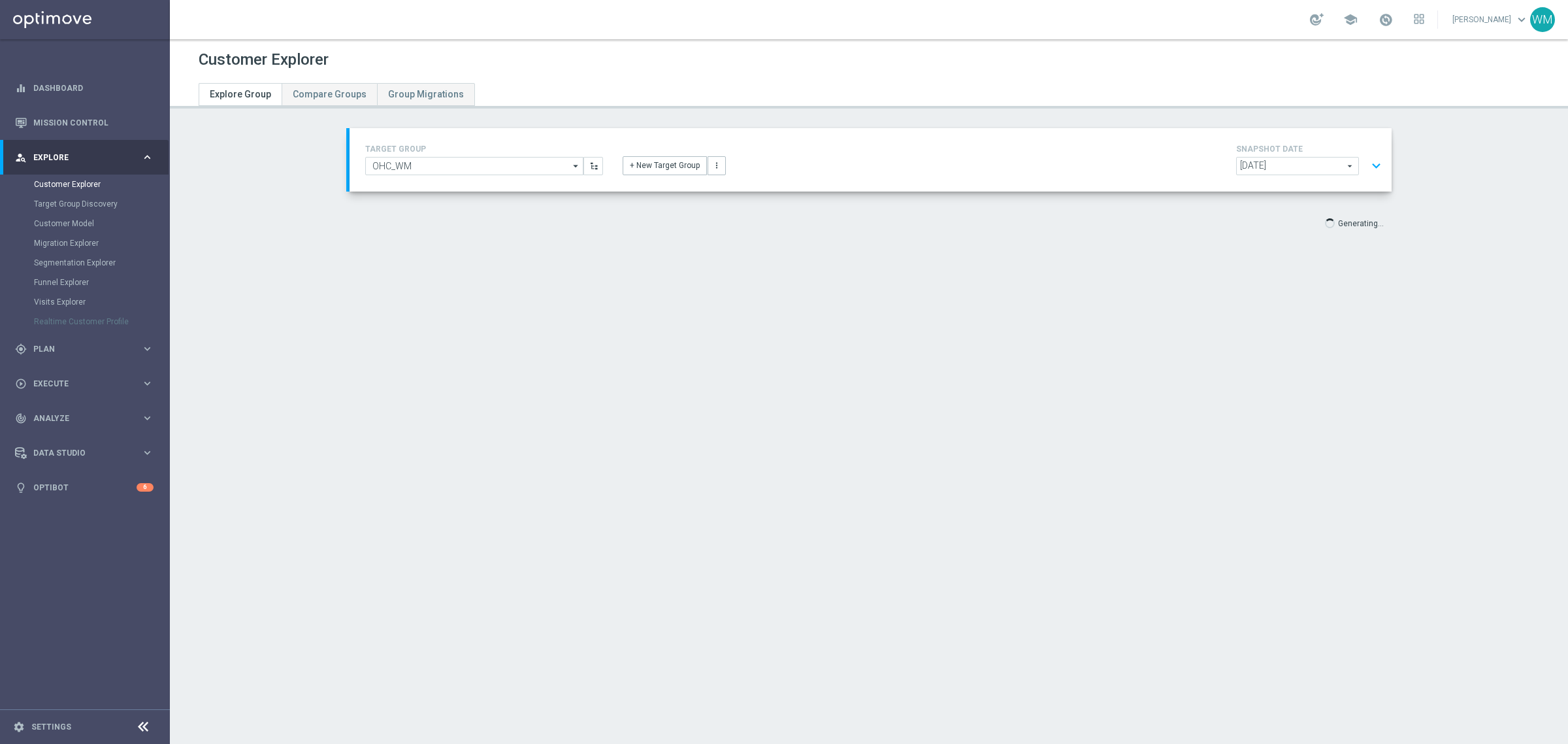
scroll to position [0, 0]
click at [320, 250] on div "TARGET GROUP OHC_WM OHC_WM arrow_drop_down Show Selected 0 of NaN - Campaign 1" at bounding box center [869, 191] width 1098 height 126
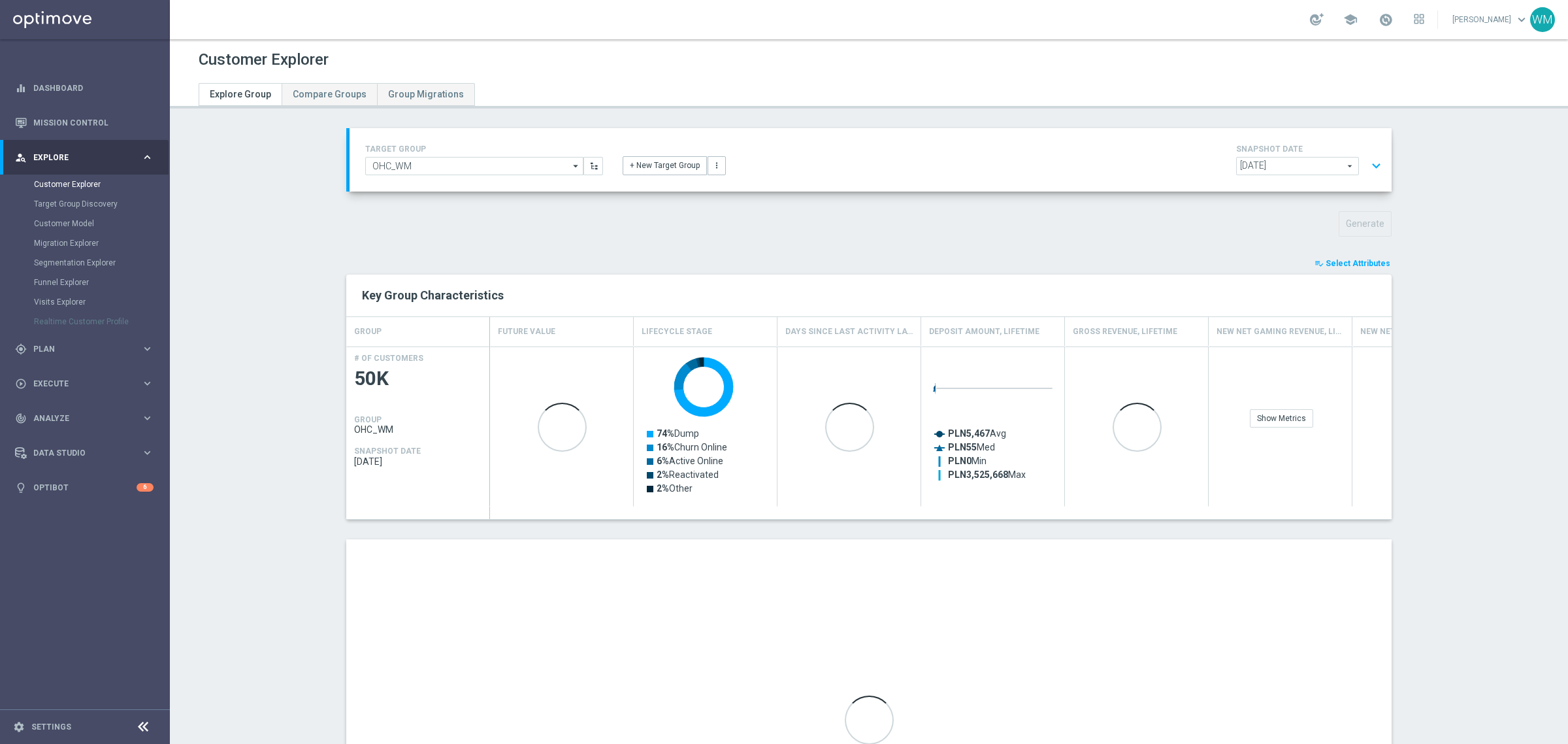
click at [1347, 268] on button "playlist_add_check Select Attributes" at bounding box center [1352, 263] width 79 height 14
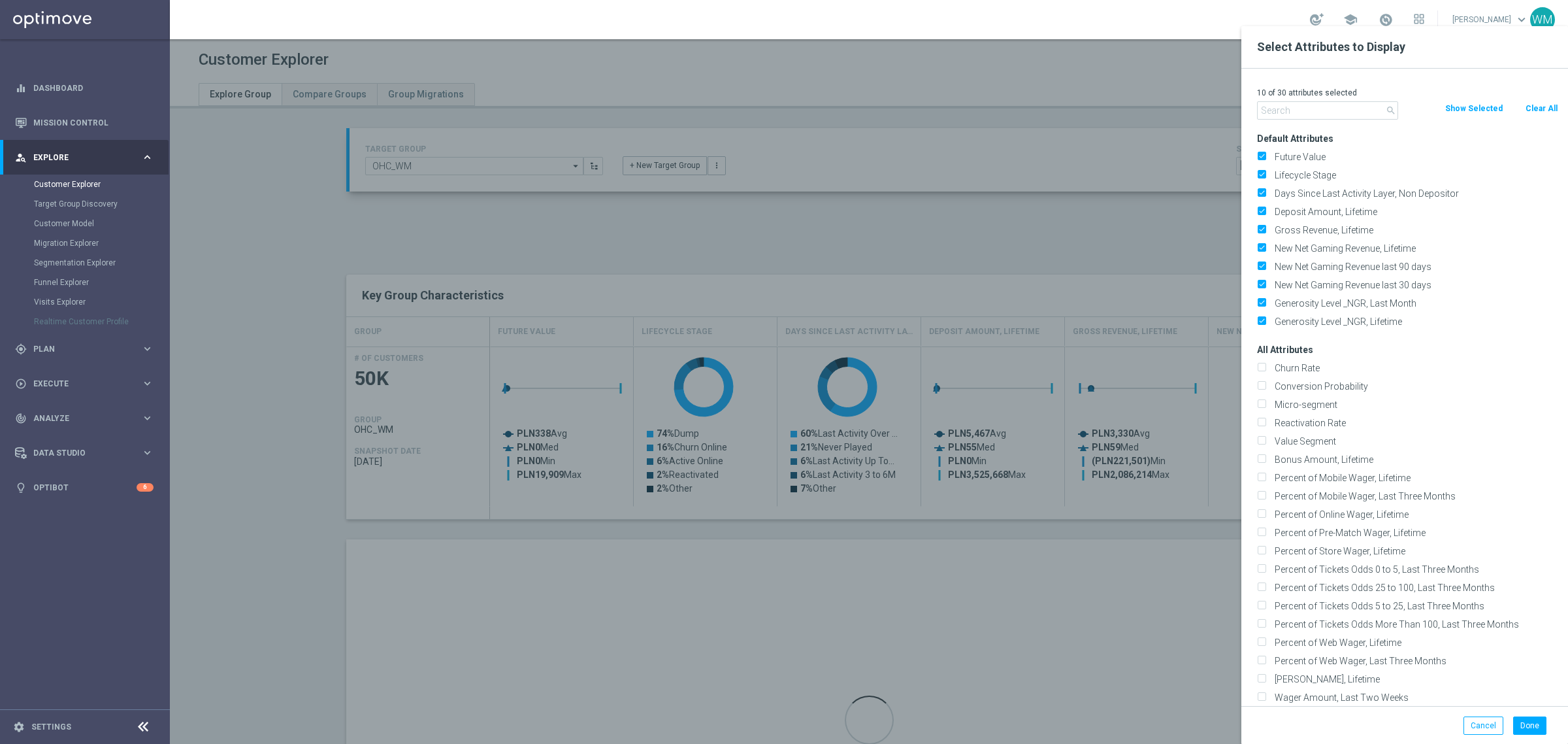
click at [1528, 103] on button "Clear All" at bounding box center [1541, 108] width 35 height 14
checkbox input "false"
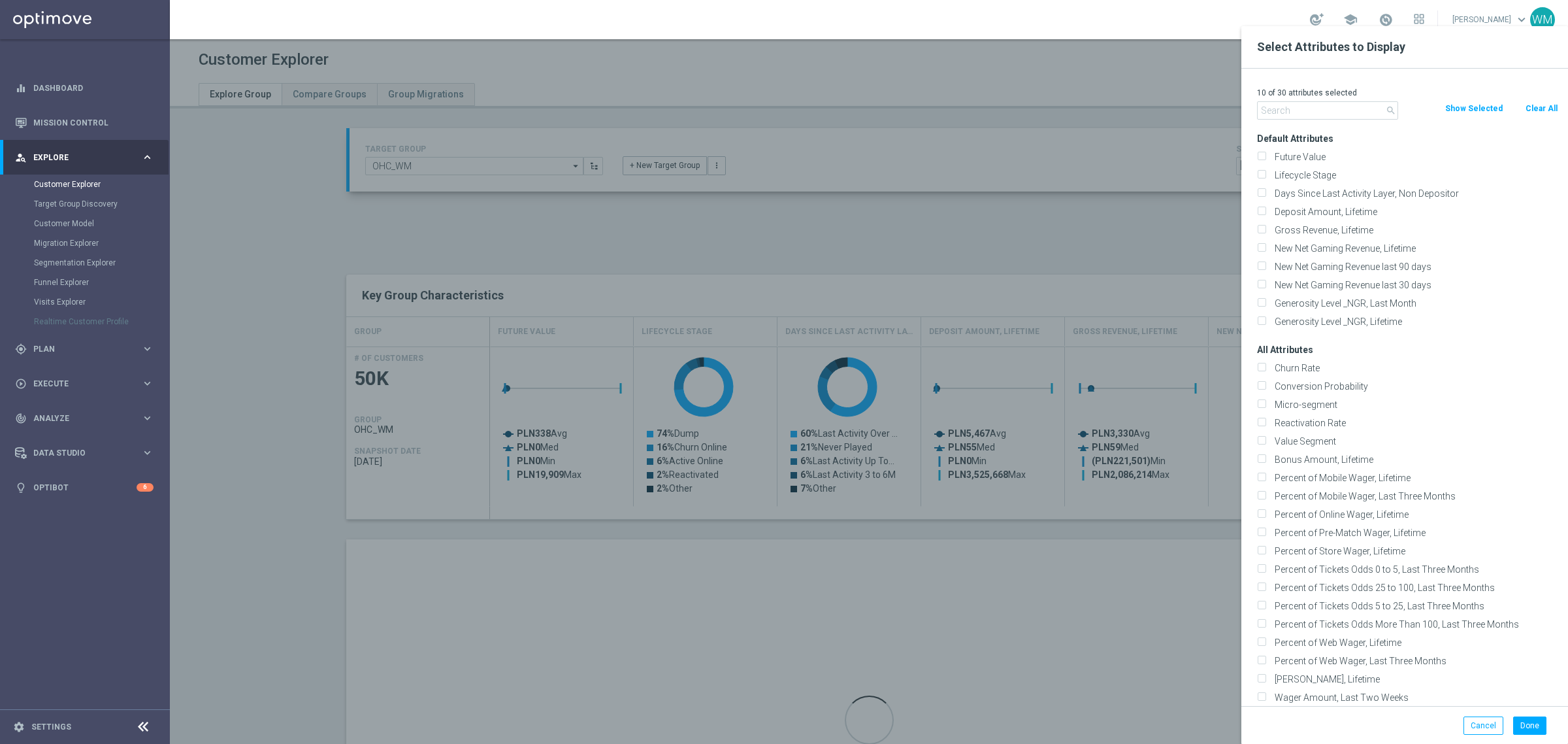
checkbox input "false"
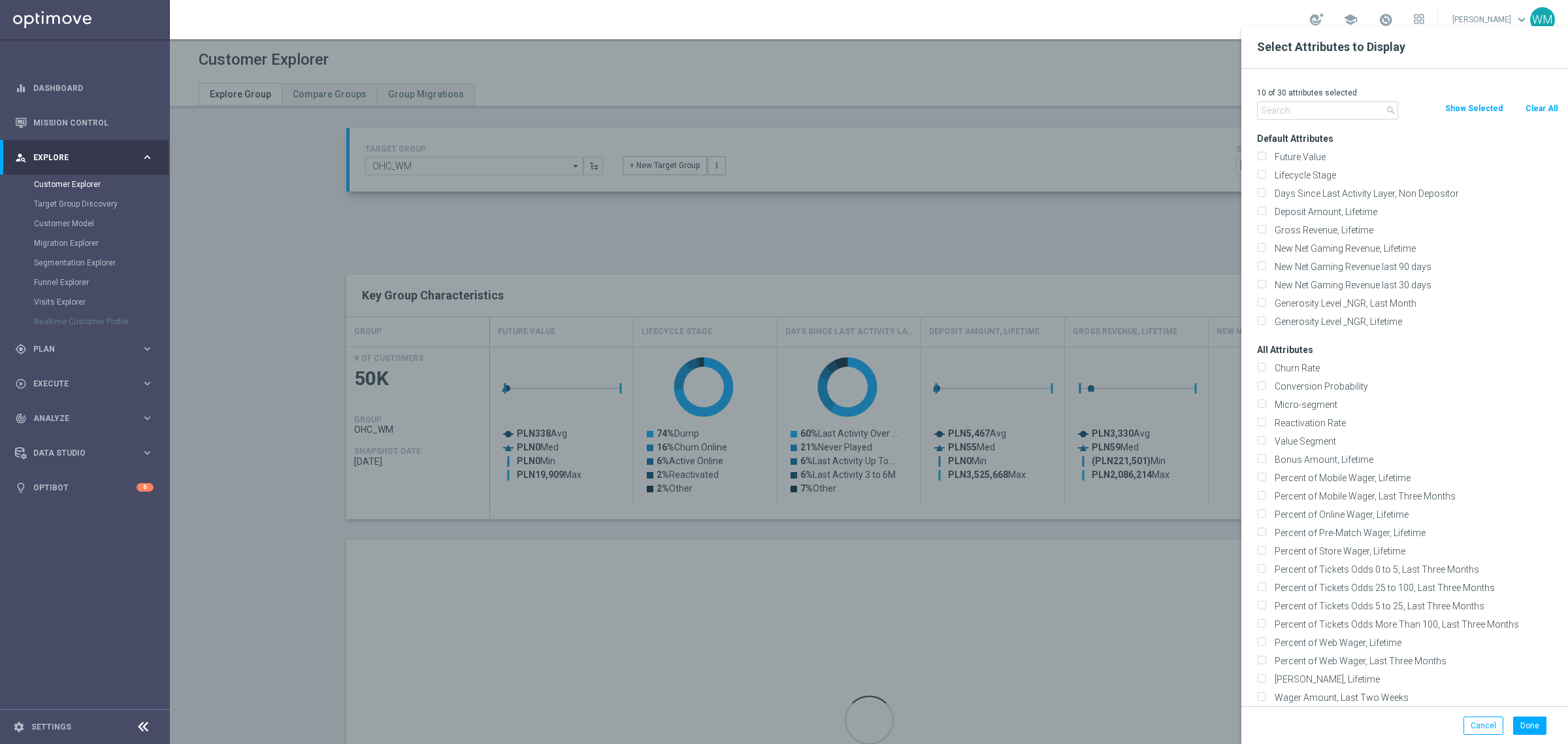
checkbox input "false"
click at [1280, 109] on input "text" at bounding box center [1328, 110] width 141 height 19
paste input "Push Agree"
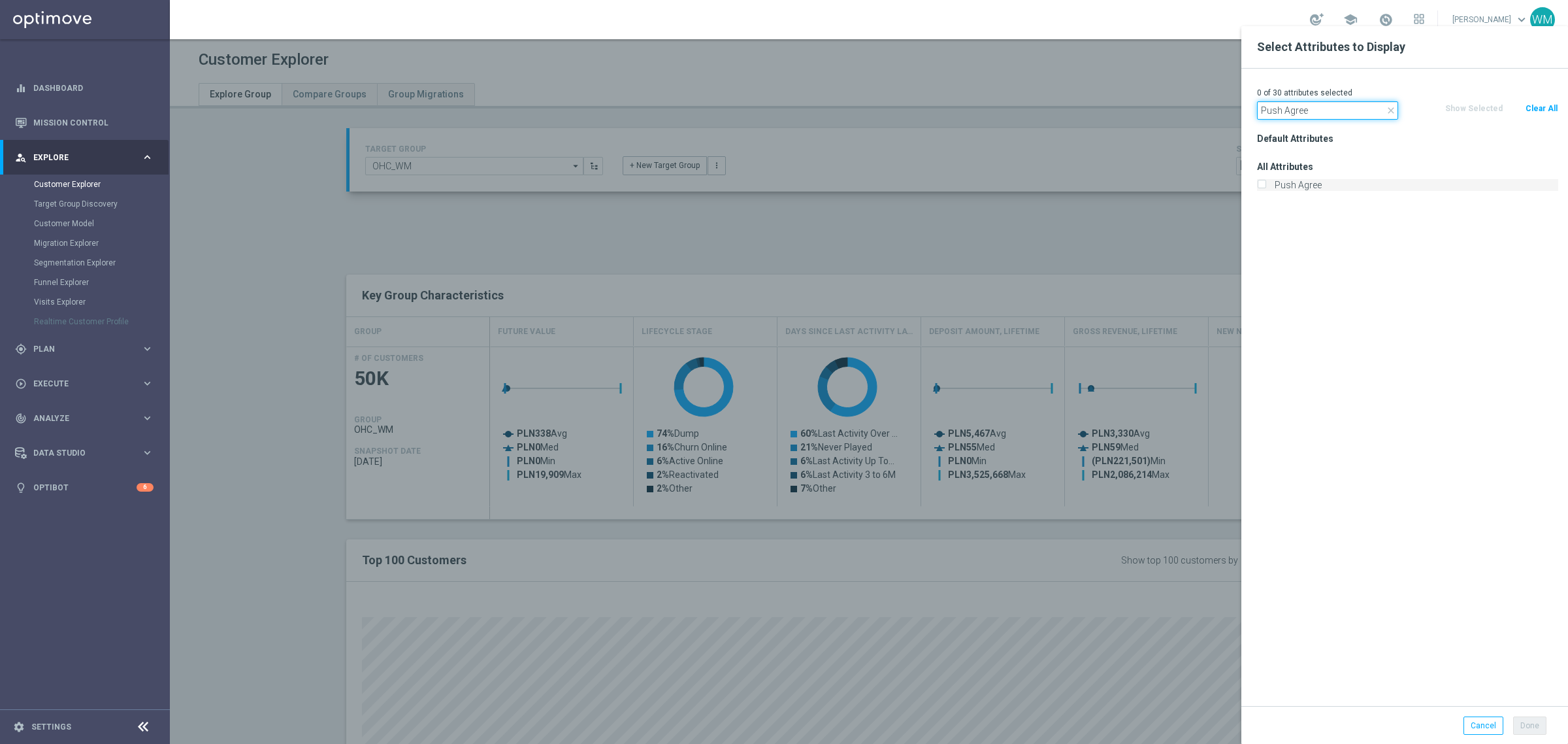
type input "Push Agree"
click at [1288, 179] on label "Push Agree" at bounding box center [1414, 185] width 288 height 12
click at [1266, 182] on input "Push Agree" at bounding box center [1261, 186] width 8 height 8
checkbox input "true"
click at [1274, 106] on input "Push Agree" at bounding box center [1328, 110] width 141 height 19
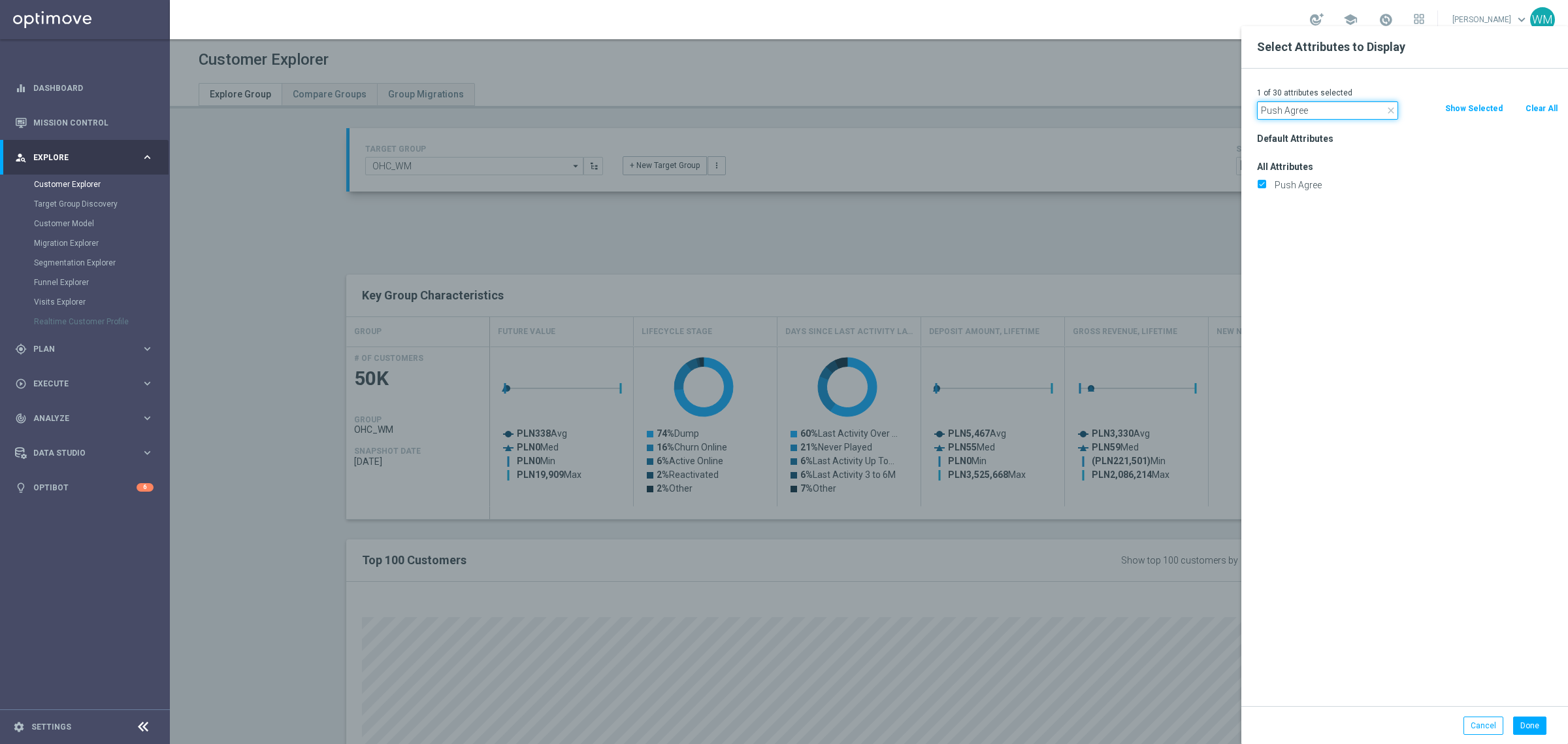
click at [1274, 106] on input "Push Agree" at bounding box center [1328, 110] width 141 height 19
type input "Agree"
click at [1298, 198] on label "SMS Agree" at bounding box center [1414, 204] width 288 height 12
click at [1266, 201] on input "SMS Agree" at bounding box center [1261, 204] width 8 height 8
checkbox input "true"
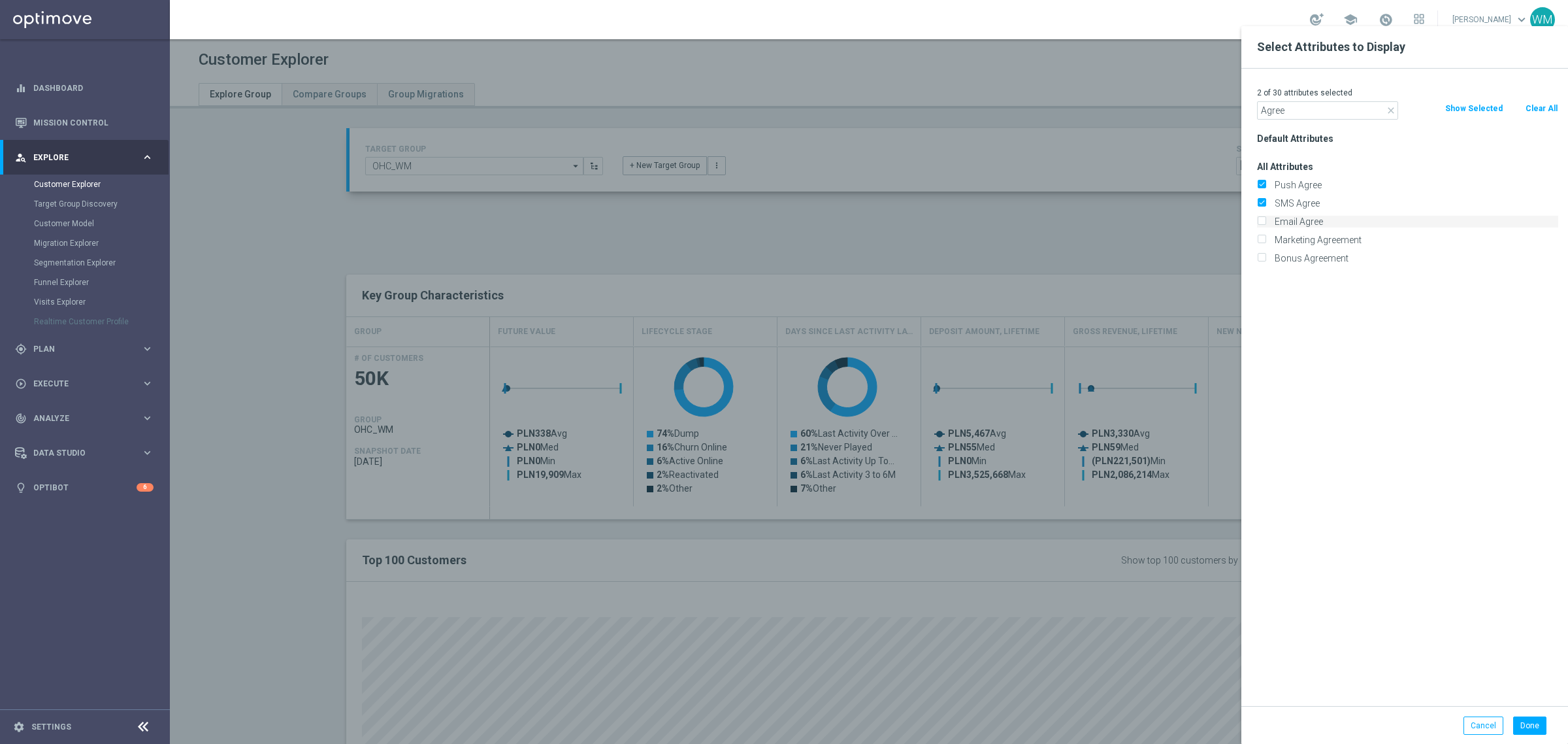
click at [1297, 221] on label "Email Agree" at bounding box center [1414, 221] width 288 height 12
click at [1266, 221] on input "Email Agree" at bounding box center [1261, 223] width 8 height 8
checkbox input "true"
click at [1296, 230] on div "Marketing Agreement" at bounding box center [1407, 239] width 321 height 19
click at [1295, 236] on label "Marketing Agreement" at bounding box center [1414, 240] width 288 height 12
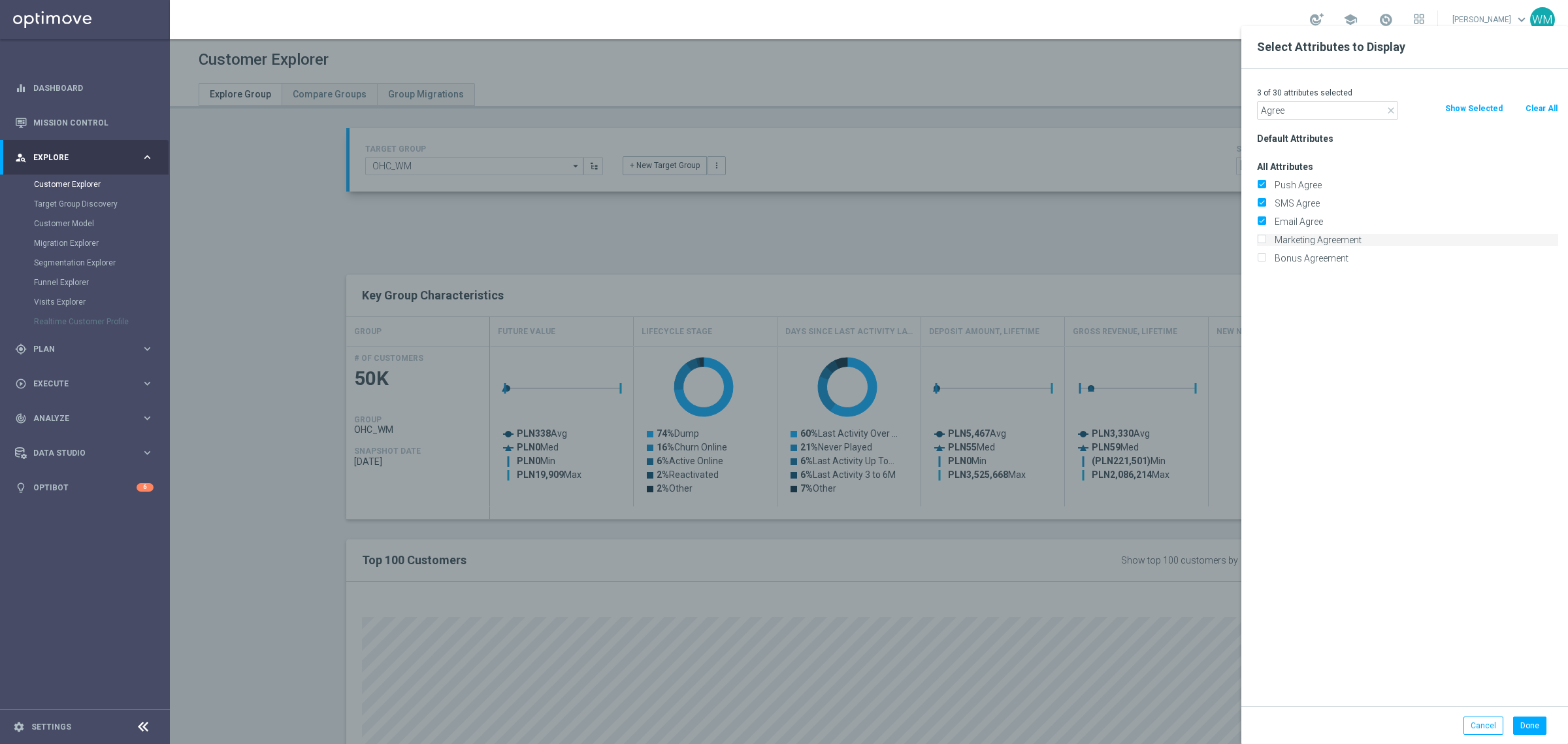
click at [1266, 237] on input "Marketing Agreement" at bounding box center [1261, 241] width 8 height 8
checkbox input "true"
click at [1324, 258] on label "Bonus Agreement" at bounding box center [1414, 258] width 288 height 12
click at [1266, 258] on input "Bonus Agreement" at bounding box center [1261, 259] width 8 height 8
checkbox input "true"
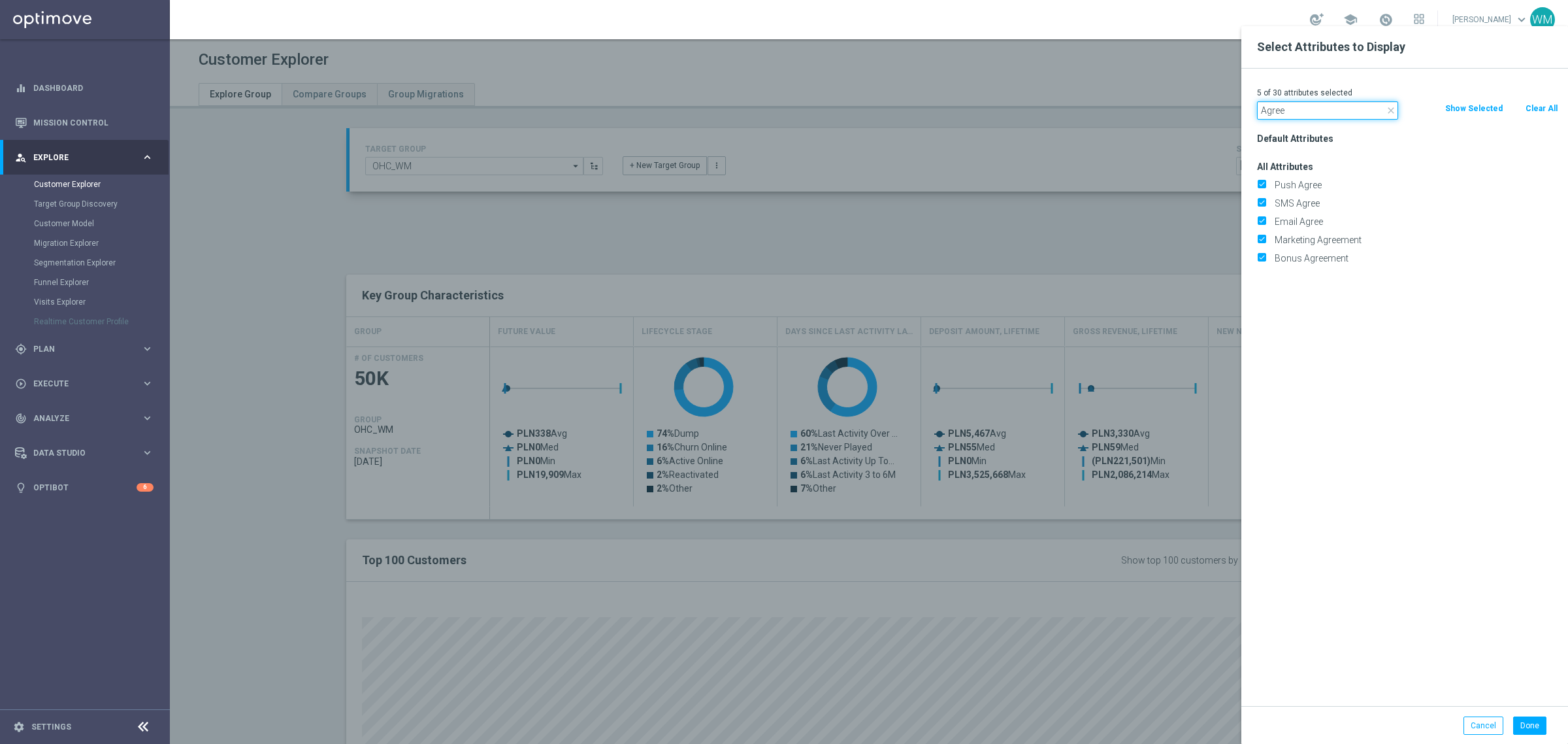
click at [1302, 112] on input "Agree" at bounding box center [1328, 110] width 141 height 19
paste input "Incomplet"
type input "Incomplete"
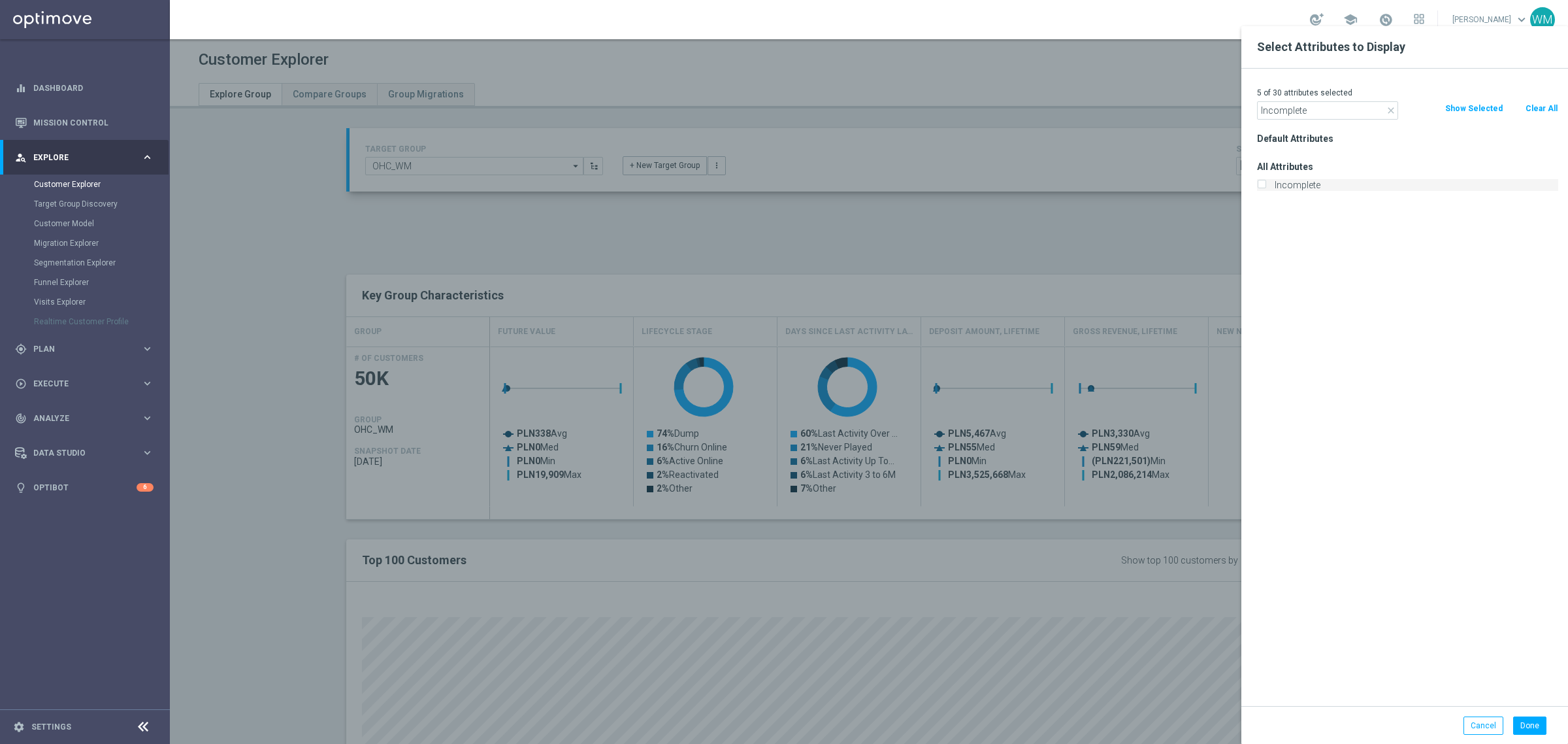
click at [1292, 187] on label "Incomplete" at bounding box center [1414, 185] width 288 height 12
click at [1266, 187] on input "Incomplete" at bounding box center [1261, 186] width 8 height 8
checkbox input "true"
click at [1285, 111] on input "Incomplete" at bounding box center [1328, 110] width 141 height 19
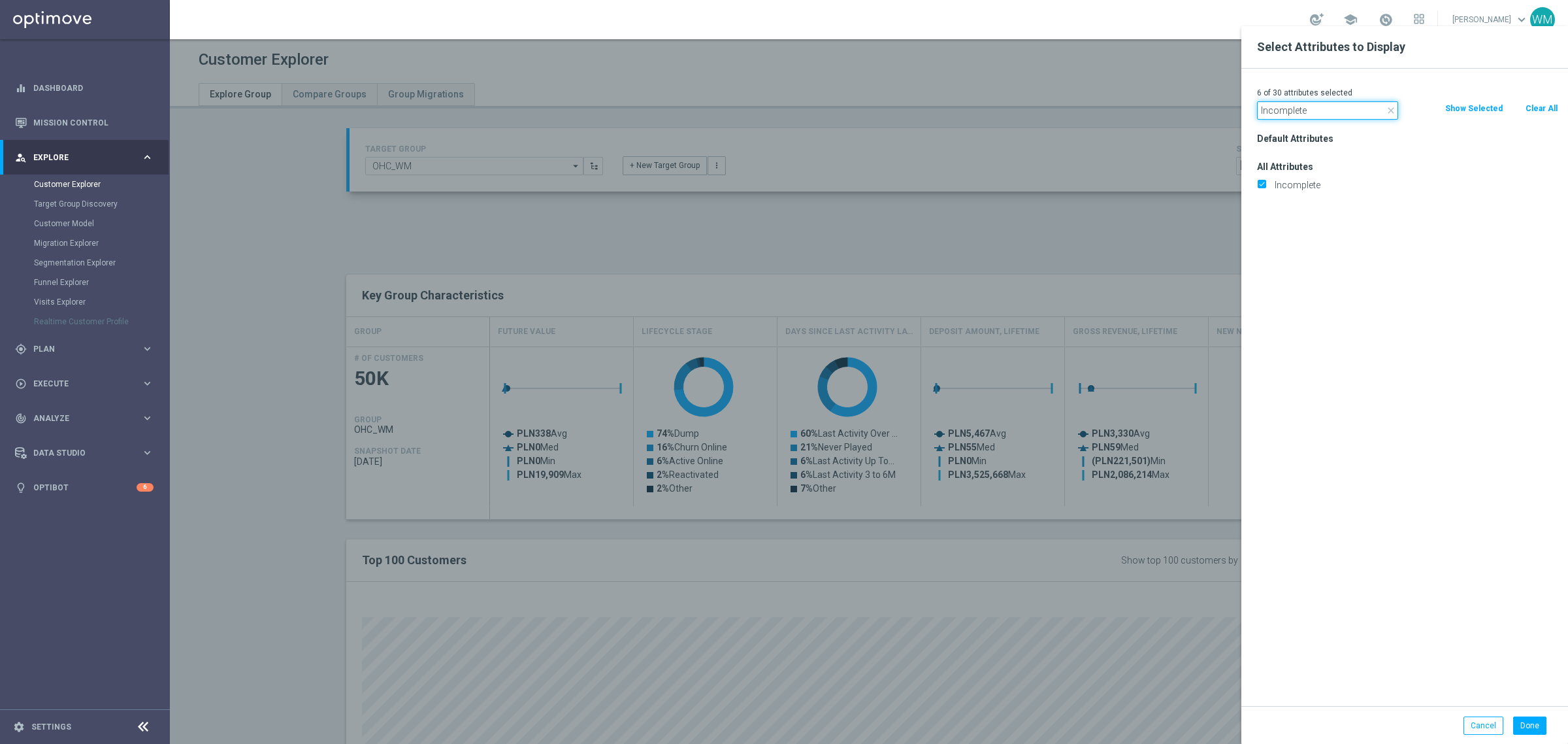
click at [1285, 111] on input "Incomplete" at bounding box center [1328, 110] width 141 height 19
paste input "Selfexcluded Client"
type input "Selfexcluded Client"
click at [1300, 184] on label "Selfexcluded Client" at bounding box center [1414, 185] width 288 height 12
click at [1266, 184] on input "Selfexcluded Client" at bounding box center [1261, 186] width 8 height 8
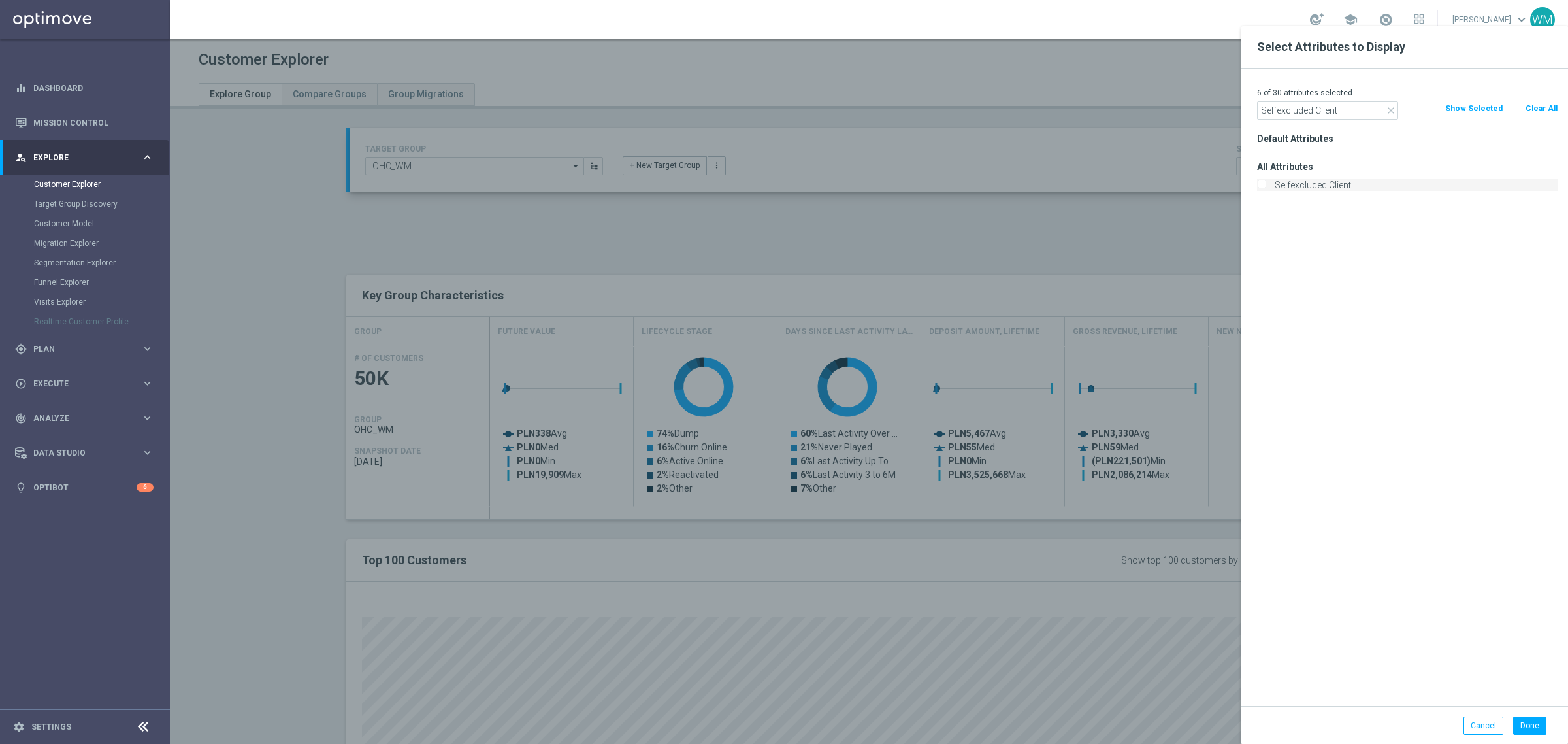
checkbox input "true"
click at [1323, 116] on input "Selfexcluded Client" at bounding box center [1328, 110] width 141 height 19
paste input "Canceled"
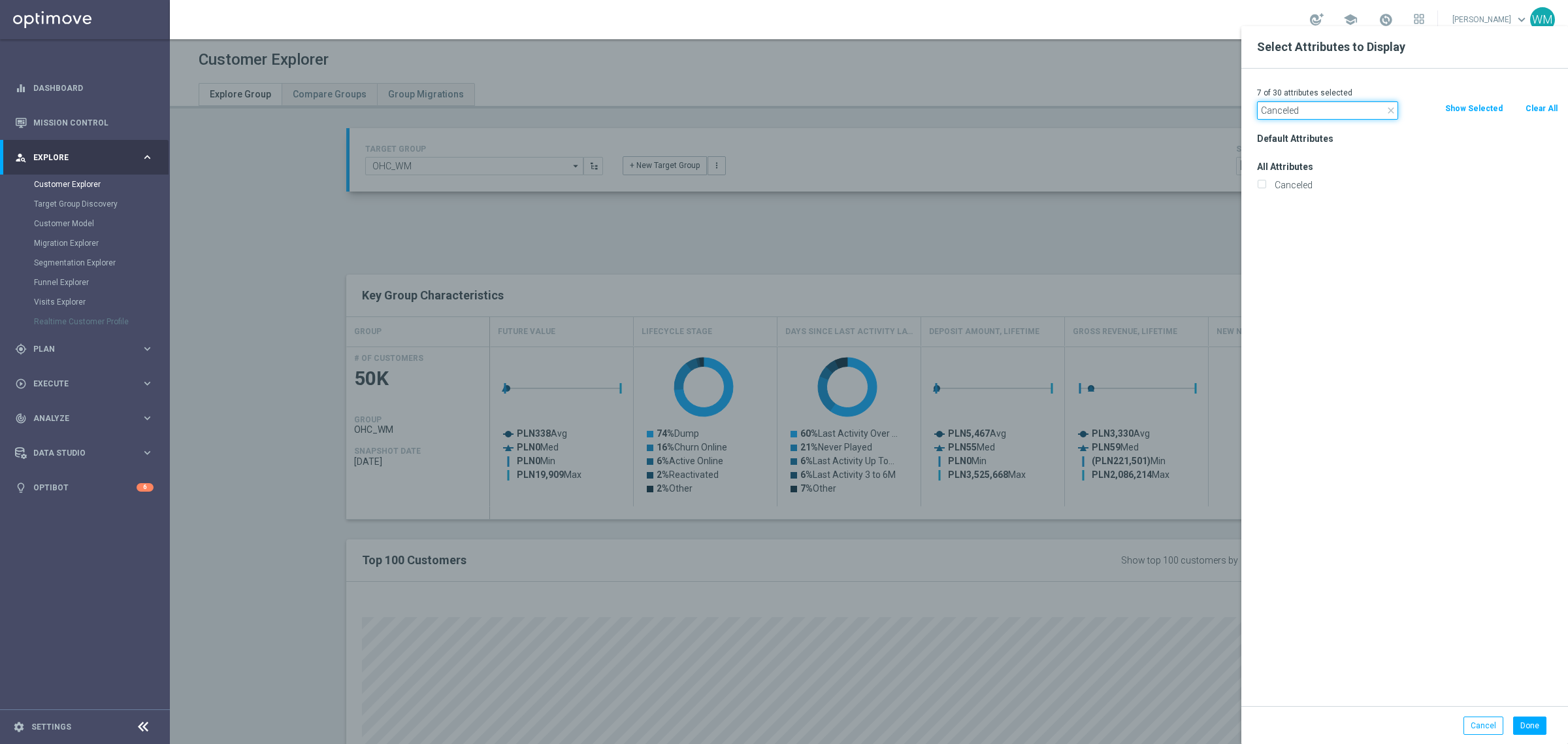
type input "Canceled"
click at [1318, 187] on label "Canceled" at bounding box center [1414, 185] width 288 height 12
click at [1266, 187] on input "Canceled" at bounding box center [1261, 186] width 8 height 8
checkbox input "true"
click at [1318, 109] on input "Canceled" at bounding box center [1328, 110] width 141 height 19
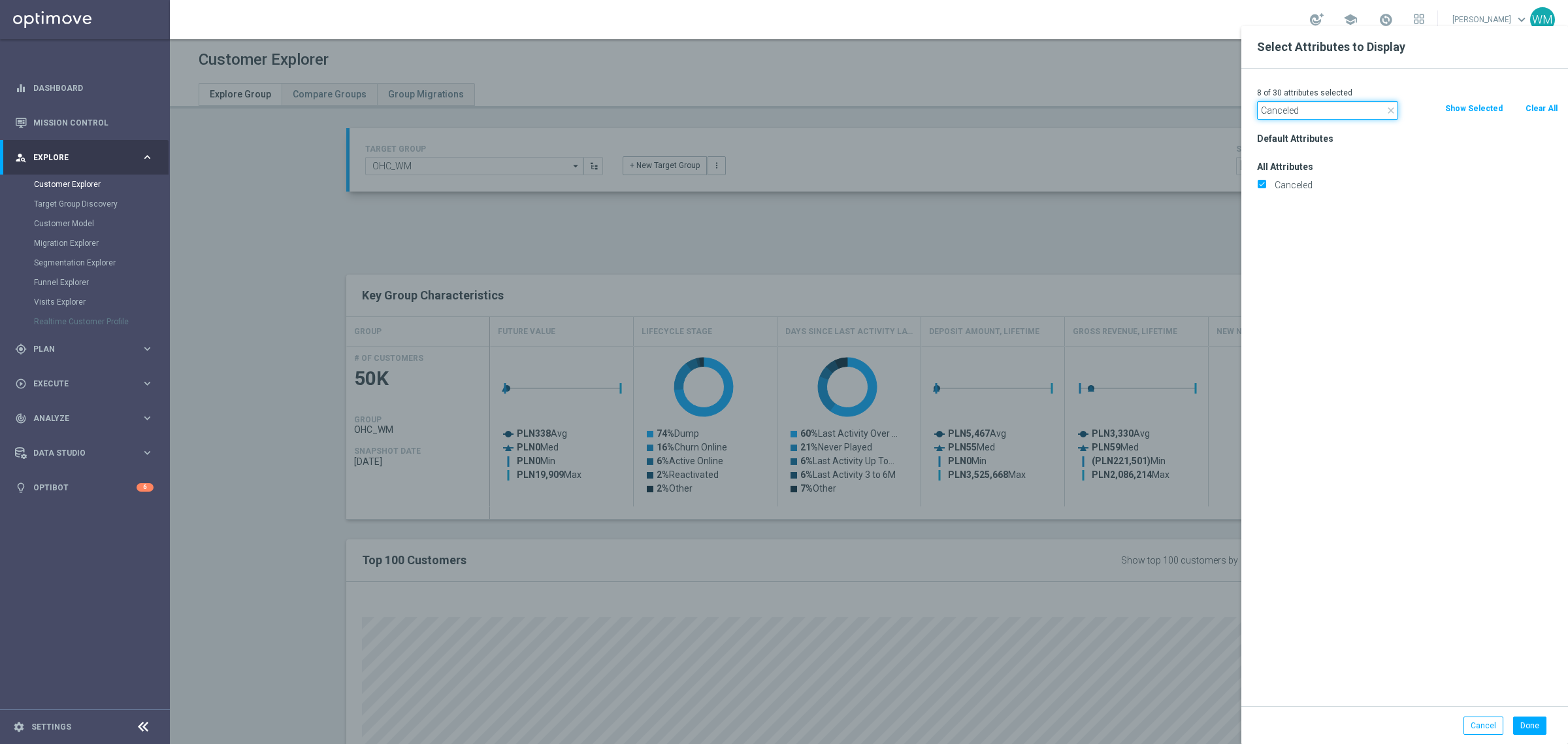
click at [1318, 109] on input "Canceled" at bounding box center [1328, 110] width 141 height 19
click at [1302, 109] on input "Canceled" at bounding box center [1328, 110] width 141 height 19
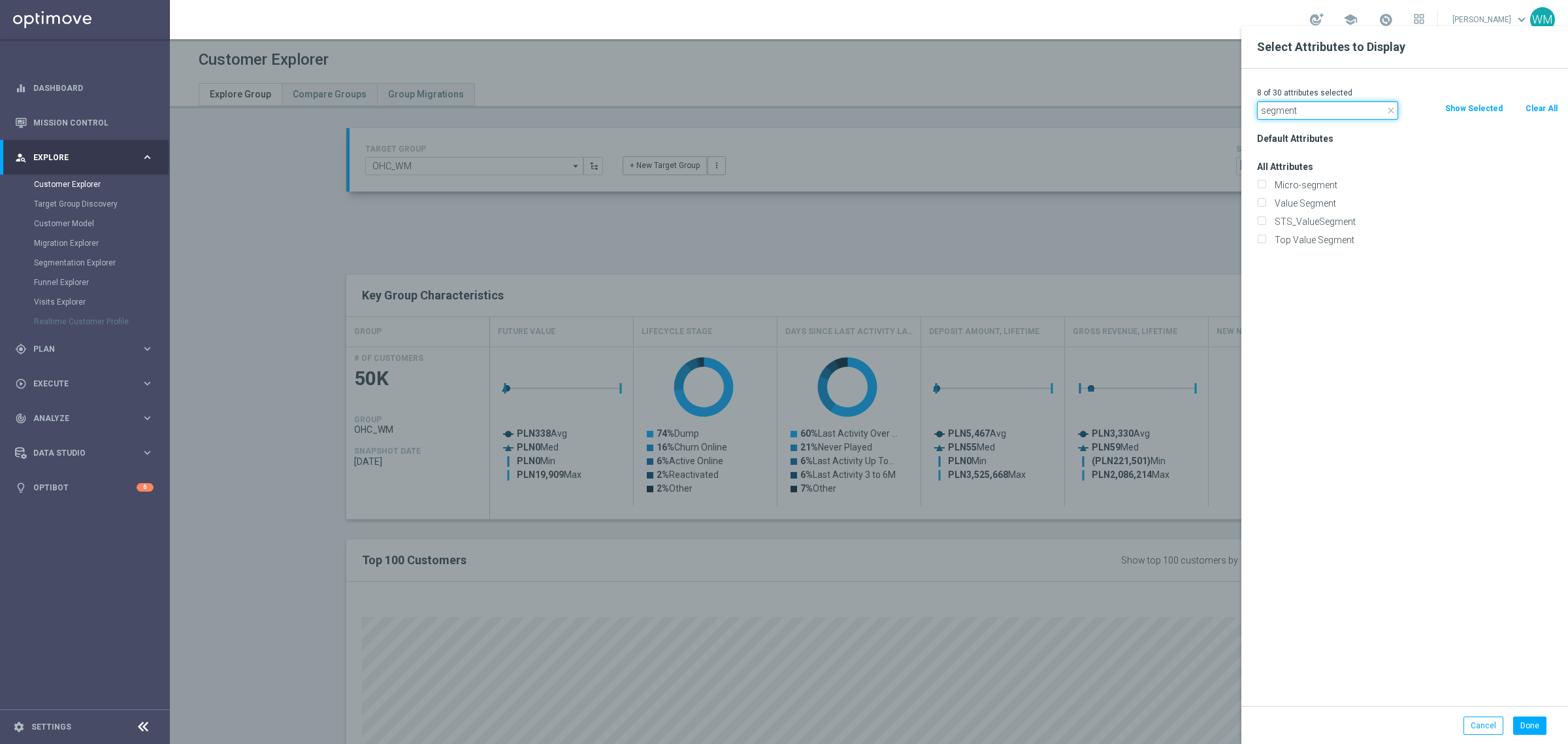
click at [1302, 103] on input "segment" at bounding box center [1328, 110] width 141 height 19
type input "segment"
click at [1299, 210] on div "Value Segment" at bounding box center [1407, 203] width 321 height 19
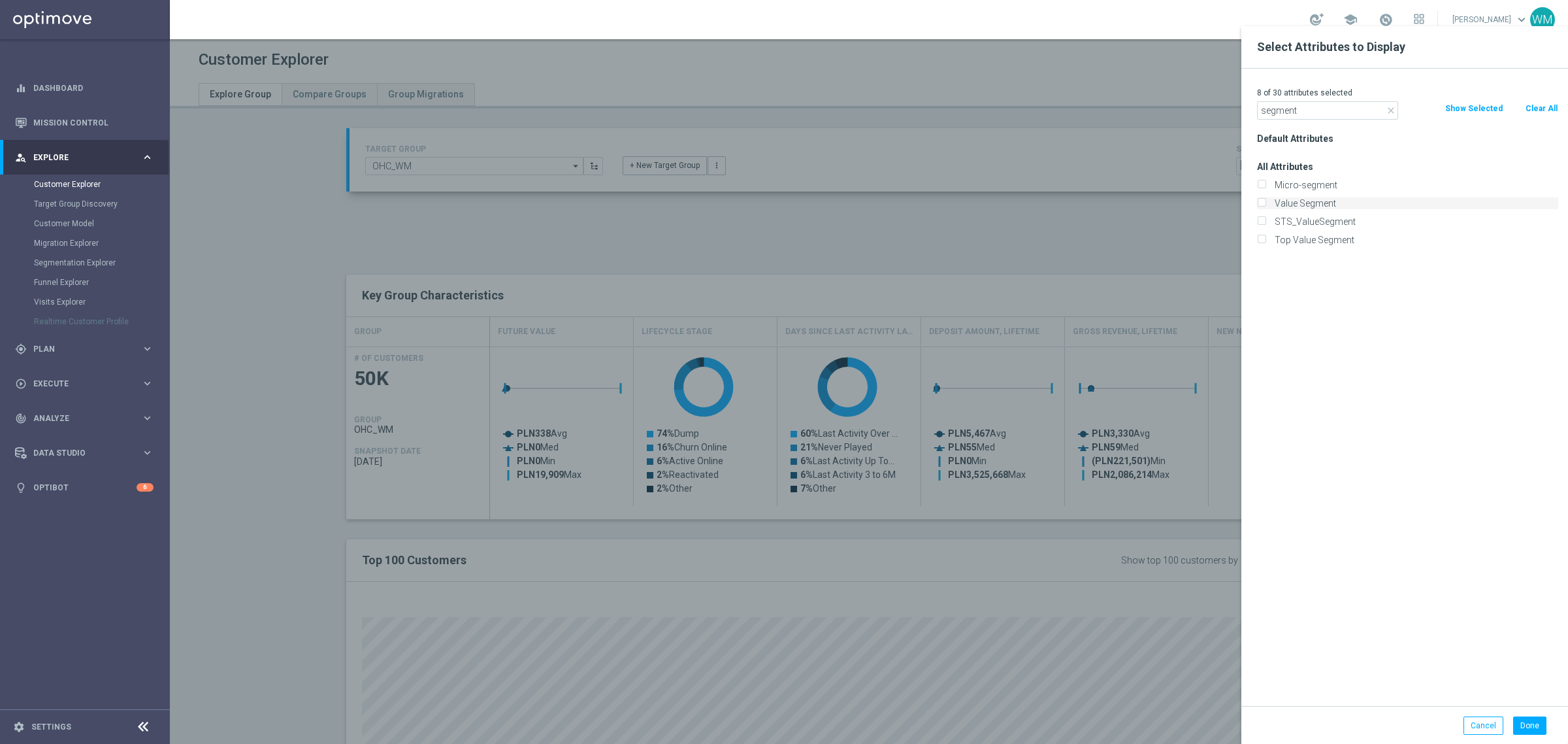
click at [1300, 198] on label "Value Segment" at bounding box center [1414, 204] width 288 height 12
click at [1266, 201] on input "Value Segment" at bounding box center [1261, 204] width 8 height 8
checkbox input "true"
click at [1321, 112] on input "segment" at bounding box center [1328, 110] width 141 height 19
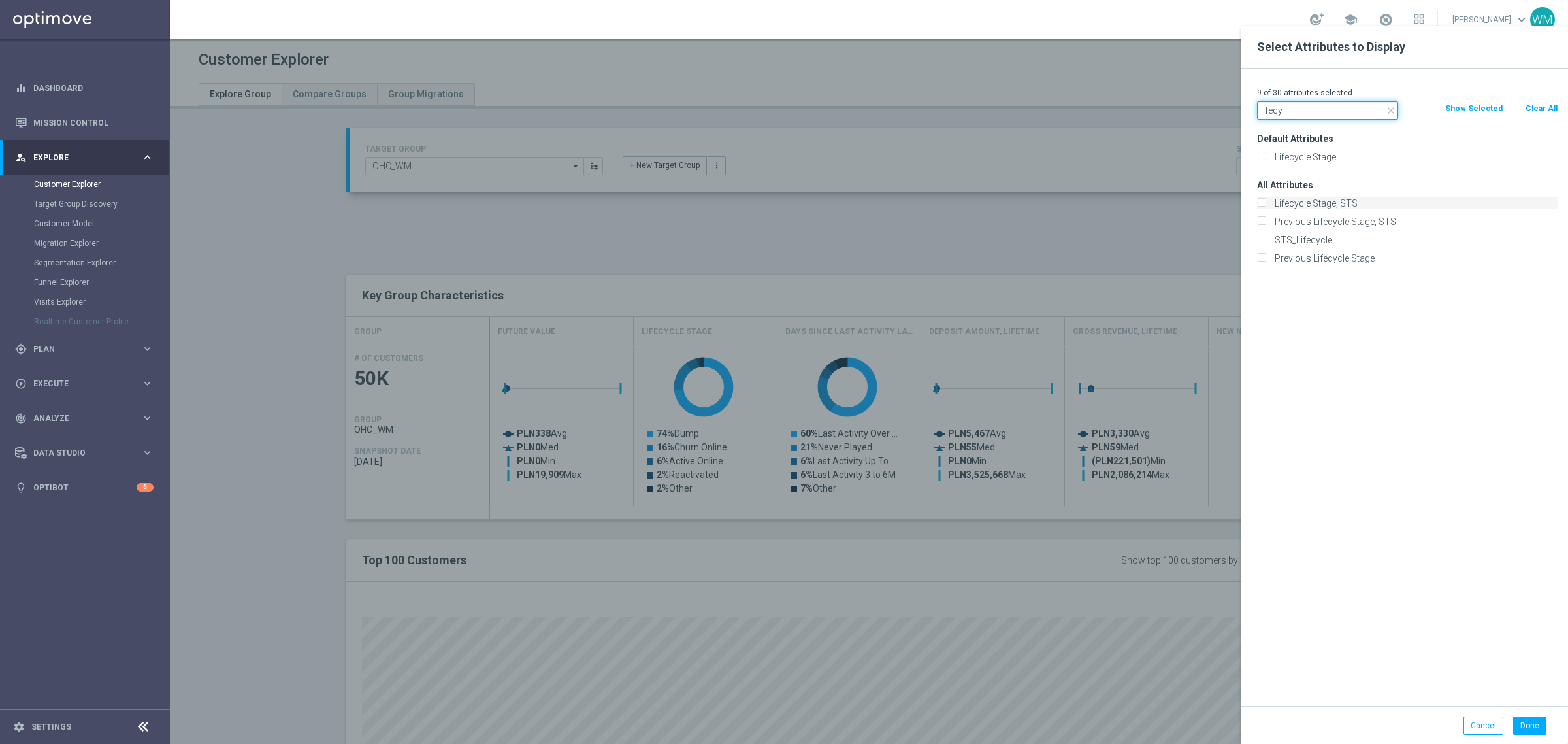
type input "lifecy"
click at [1344, 206] on label "Lifecycle Stage, STS" at bounding box center [1414, 204] width 288 height 12
click at [1266, 206] on input "Lifecycle Stage, STS" at bounding box center [1261, 204] width 8 height 8
click at [1298, 204] on label "Lifecycle Stage, STS" at bounding box center [1414, 204] width 288 height 12
click at [1266, 204] on input "Lifecycle Stage, STS" at bounding box center [1261, 204] width 8 height 8
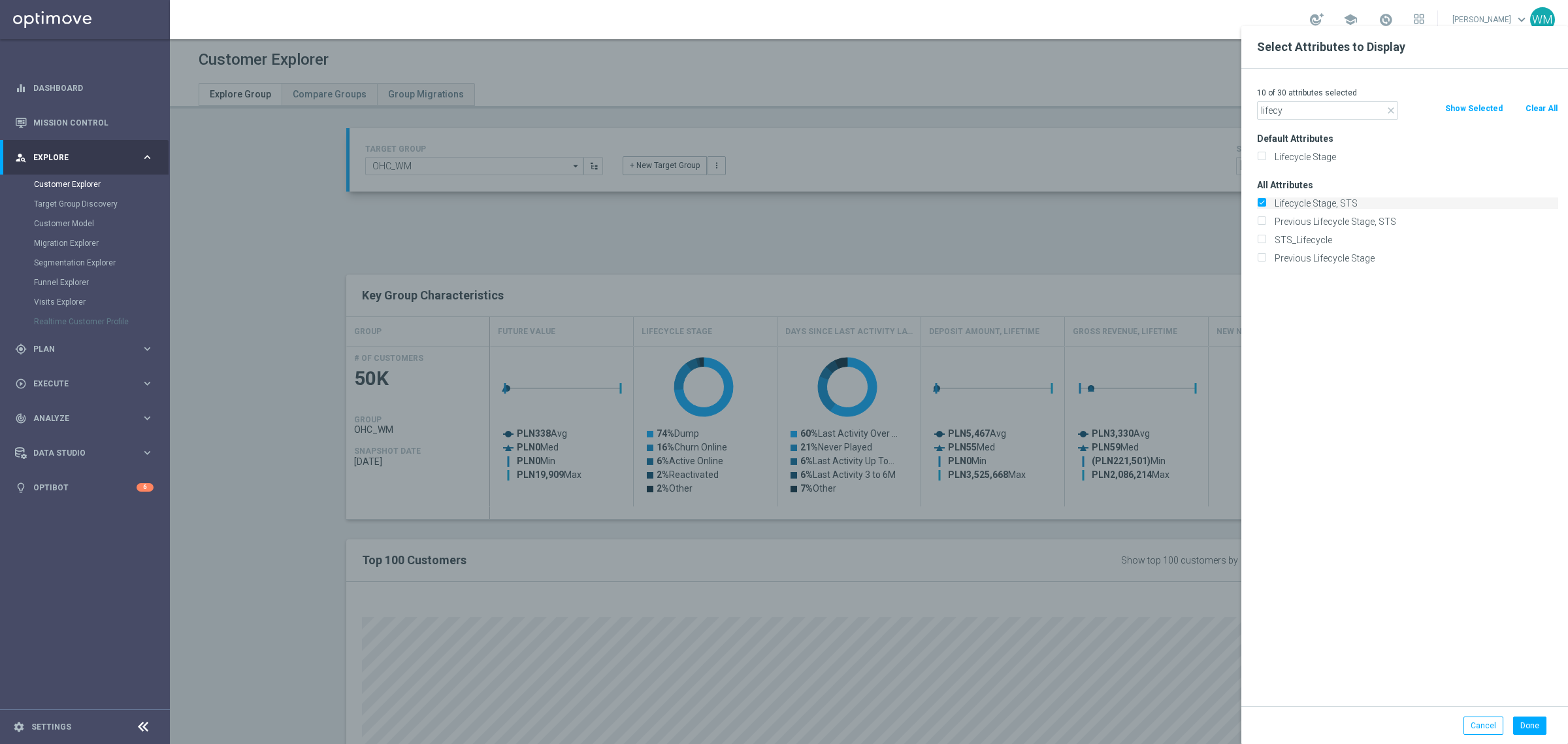
checkbox input "false"
click at [1301, 103] on input "lifecy" at bounding box center [1328, 110] width 141 height 19
type input "stage deposit"
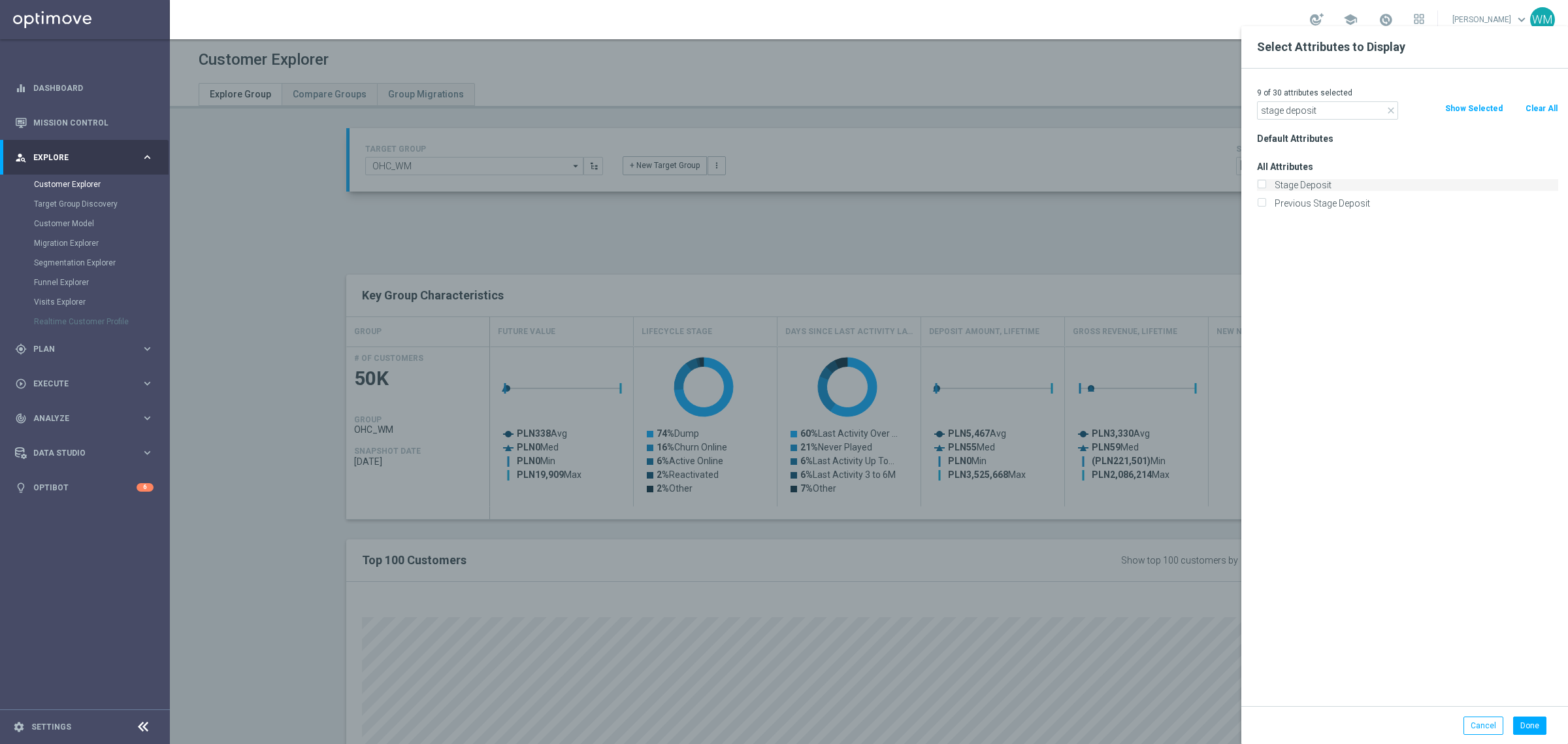
click at [1304, 184] on label "Stage Deposit" at bounding box center [1414, 185] width 288 height 12
click at [1266, 184] on input "Stage Deposit" at bounding box center [1261, 186] width 8 height 8
checkbox input "true"
click at [1315, 113] on input "stage deposit" at bounding box center [1328, 110] width 141 height 19
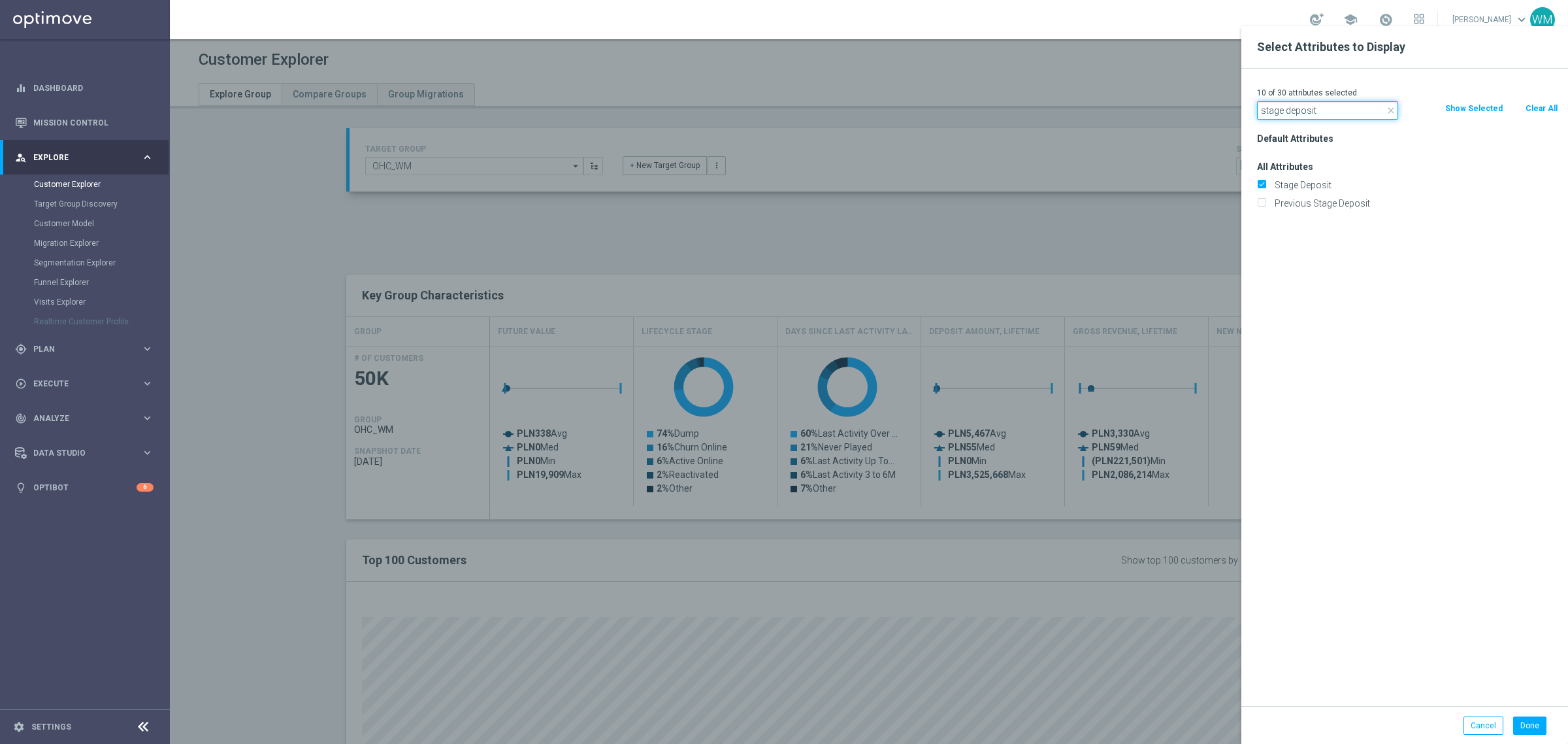
click at [1315, 113] on input "stage deposit" at bounding box center [1328, 110] width 141 height 19
type input "online"
click at [1310, 274] on label "Online" at bounding box center [1414, 276] width 288 height 12
click at [1266, 274] on input "Online" at bounding box center [1261, 277] width 8 height 8
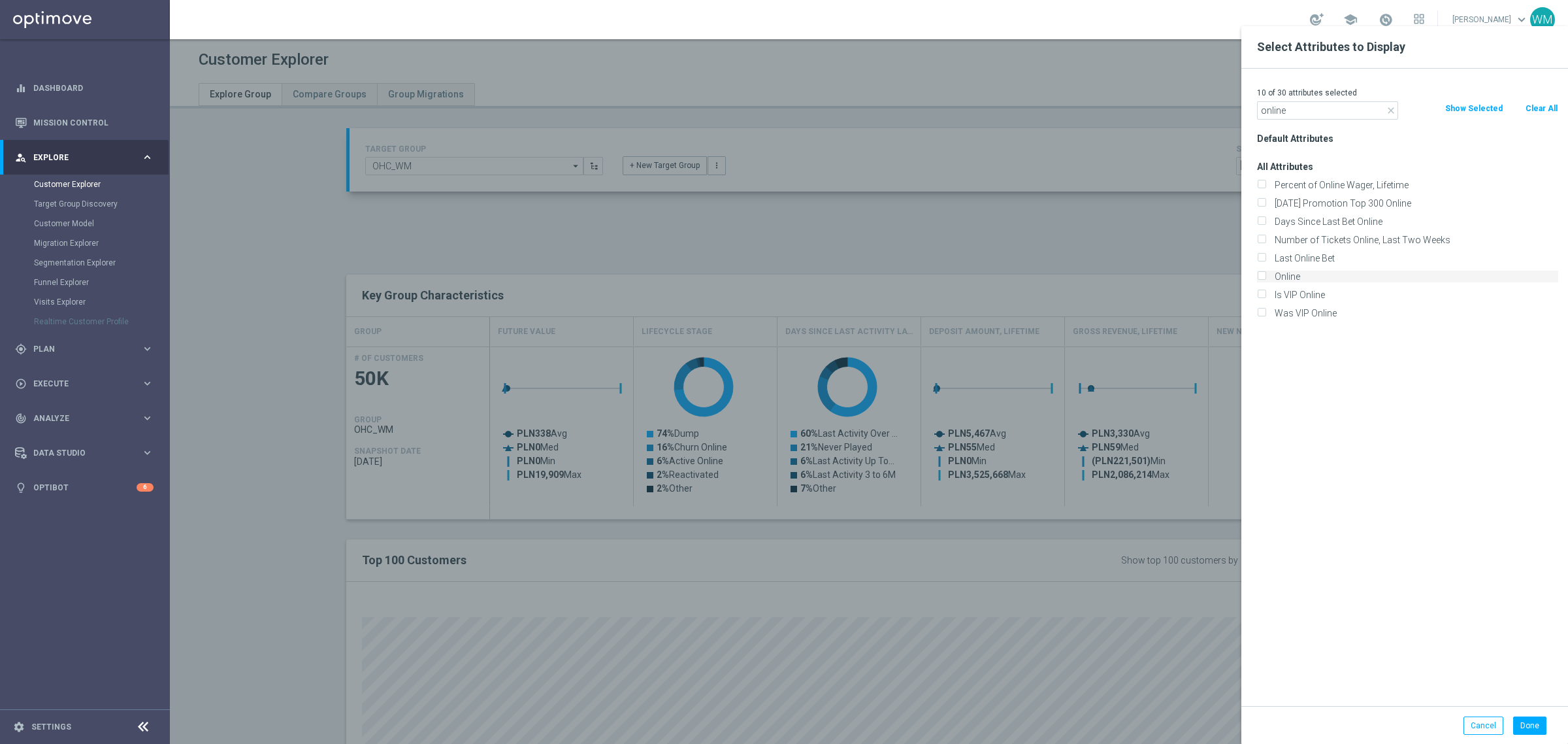
checkbox input "true"
click at [1314, 99] on div "11 of 30 attributes selected" at bounding box center [1407, 92] width 321 height 17
click at [1307, 116] on input "online" at bounding box center [1328, 110] width 141 height 19
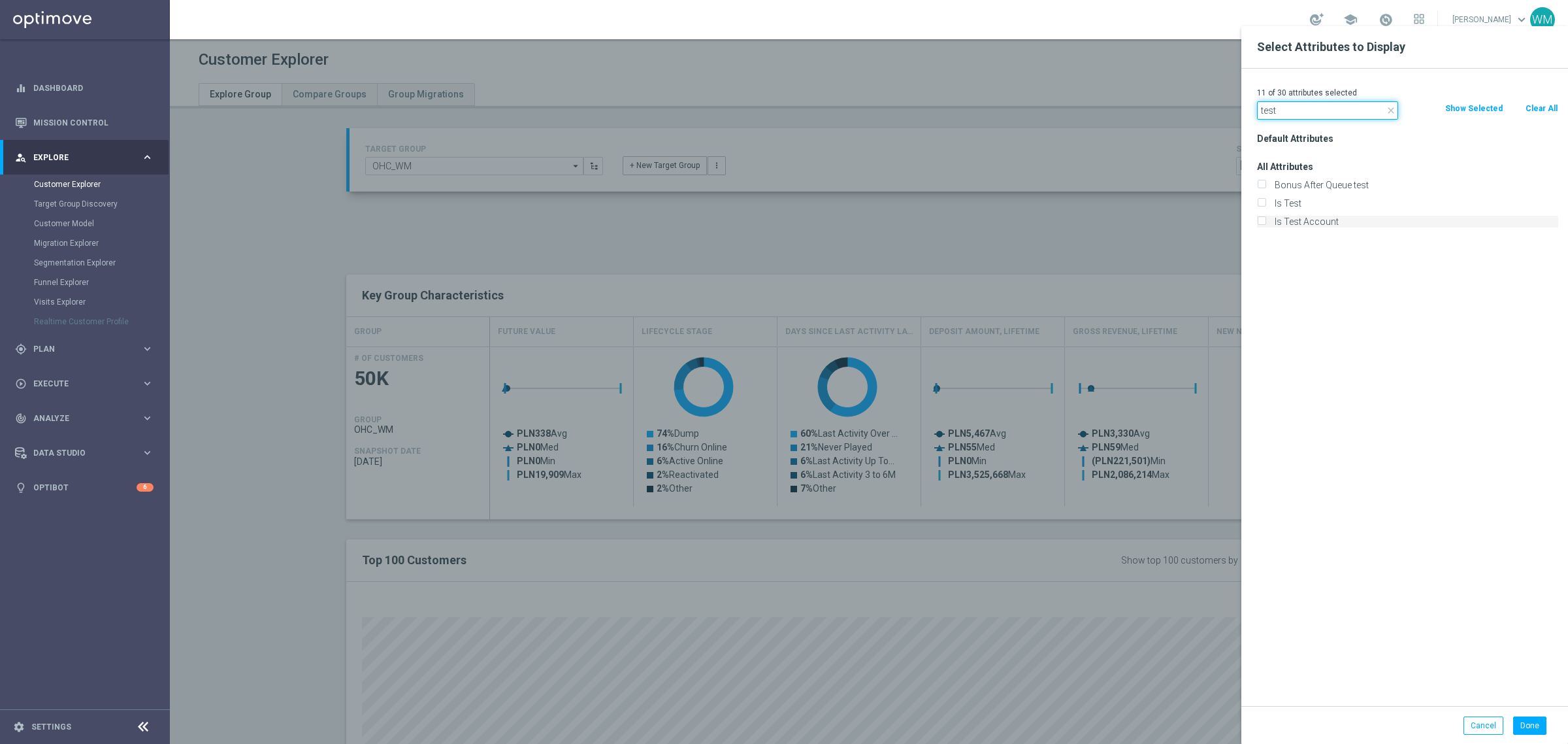
type input "test"
click at [1292, 221] on label "Is Test Account" at bounding box center [1414, 221] width 288 height 12
click at [1266, 221] on input "Is Test Account" at bounding box center [1261, 223] width 8 height 8
checkbox input "true"
click at [1307, 118] on input "test" at bounding box center [1328, 110] width 141 height 19
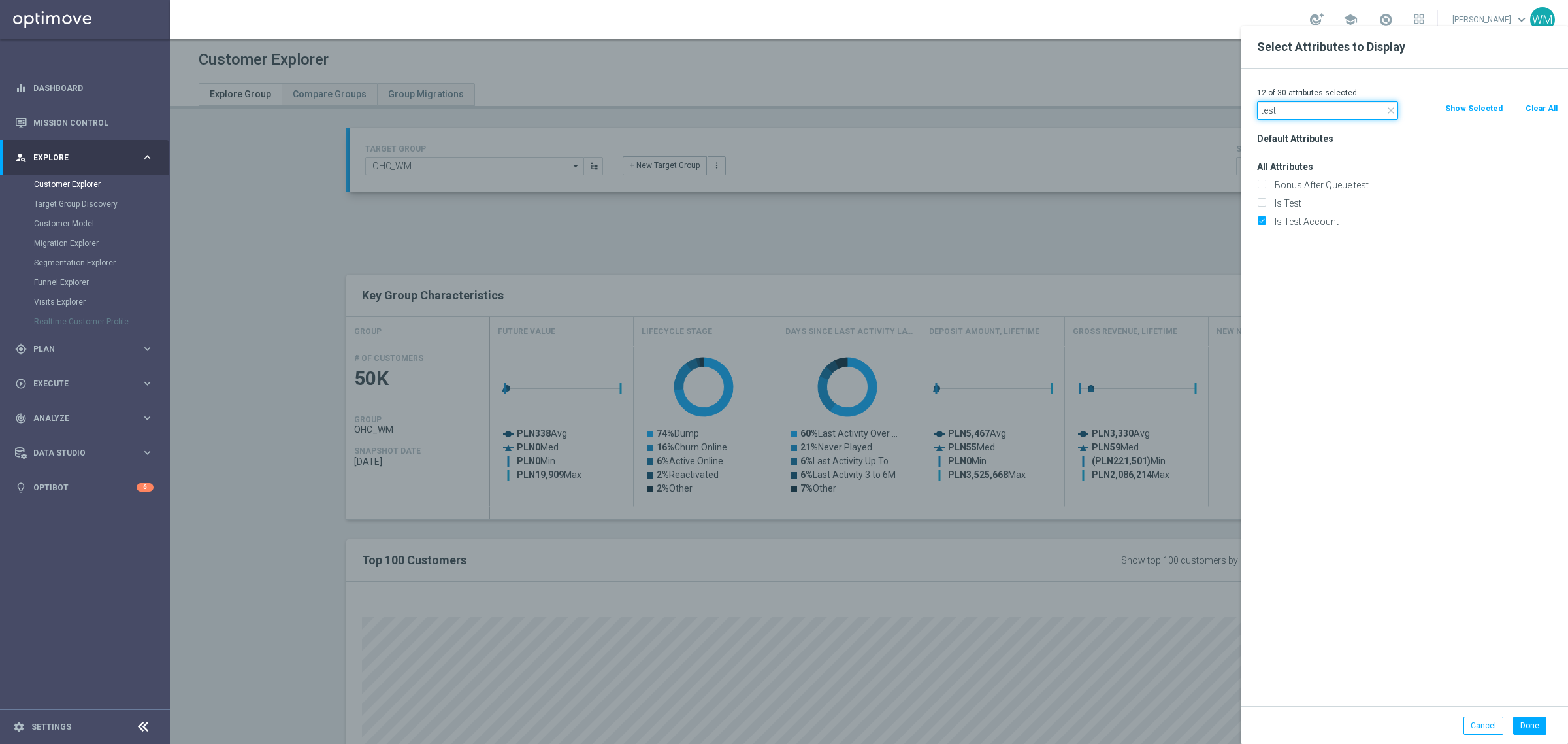
click at [1307, 118] on input "test" at bounding box center [1328, 110] width 141 height 19
click at [1307, 118] on input "sts exclusion" at bounding box center [1328, 110] width 141 height 19
type input "sts"
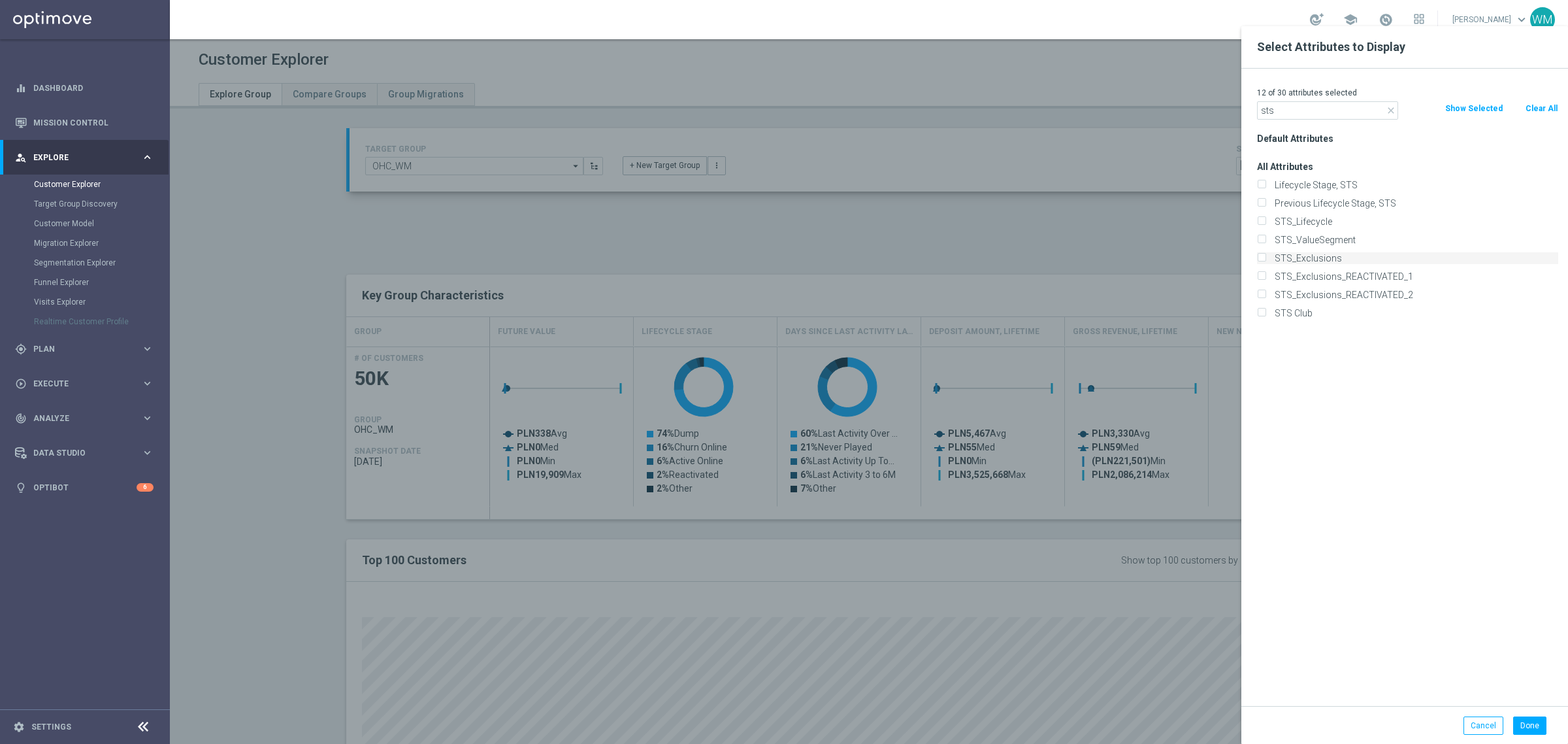
click at [1301, 262] on label "STS_Exclusions" at bounding box center [1414, 258] width 288 height 12
click at [1266, 262] on input "STS_Exclusions" at bounding box center [1261, 259] width 8 height 8
checkbox input "true"
click at [1298, 116] on input "sts" at bounding box center [1328, 110] width 141 height 19
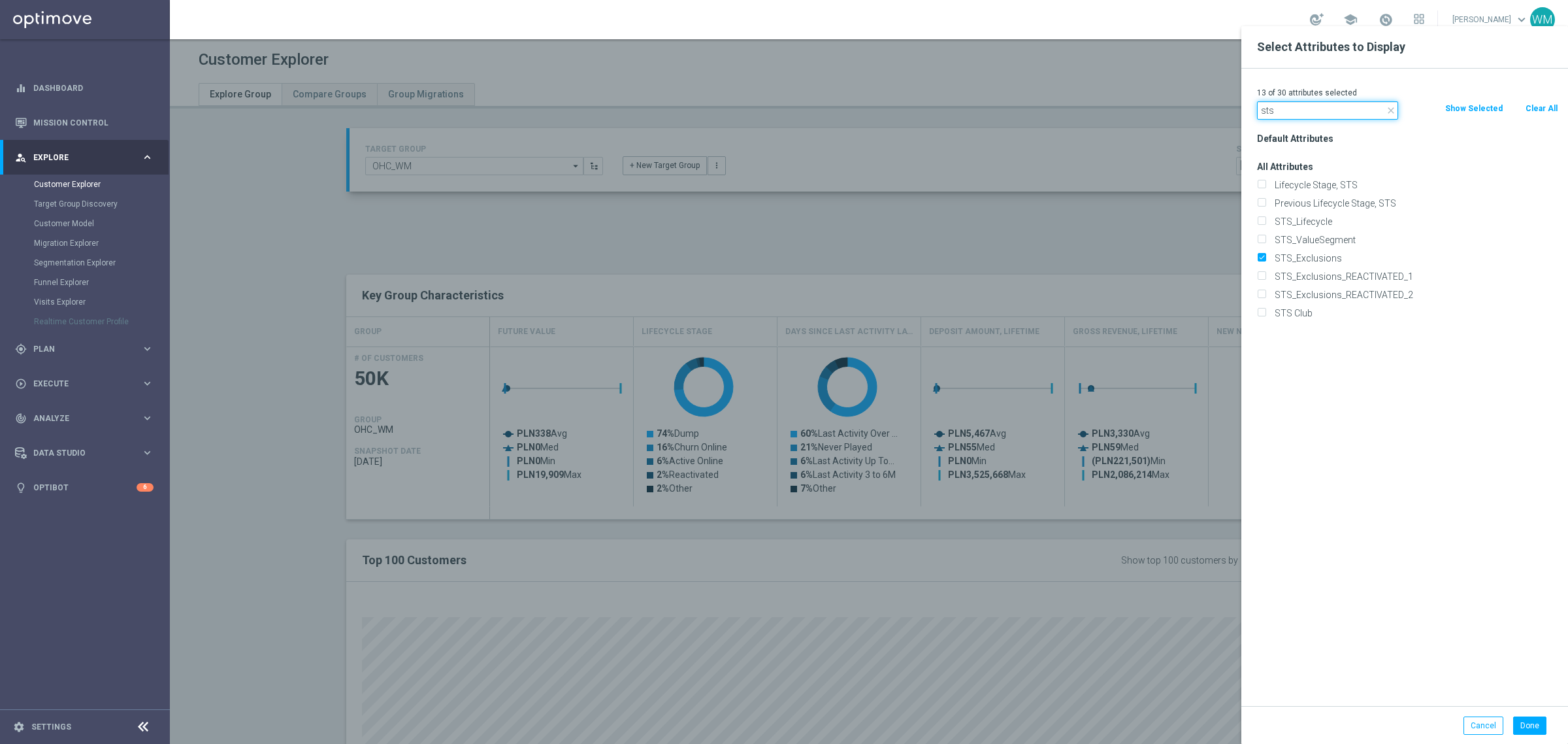
click at [1298, 116] on input "sts" at bounding box center [1328, 110] width 141 height 19
type input "verifi"
click at [1301, 210] on div "Is Email Verified" at bounding box center [1407, 203] width 321 height 19
click at [1298, 198] on label "Is Email Verified" at bounding box center [1414, 204] width 288 height 12
click at [1266, 201] on input "Is Email Verified" at bounding box center [1261, 204] width 8 height 8
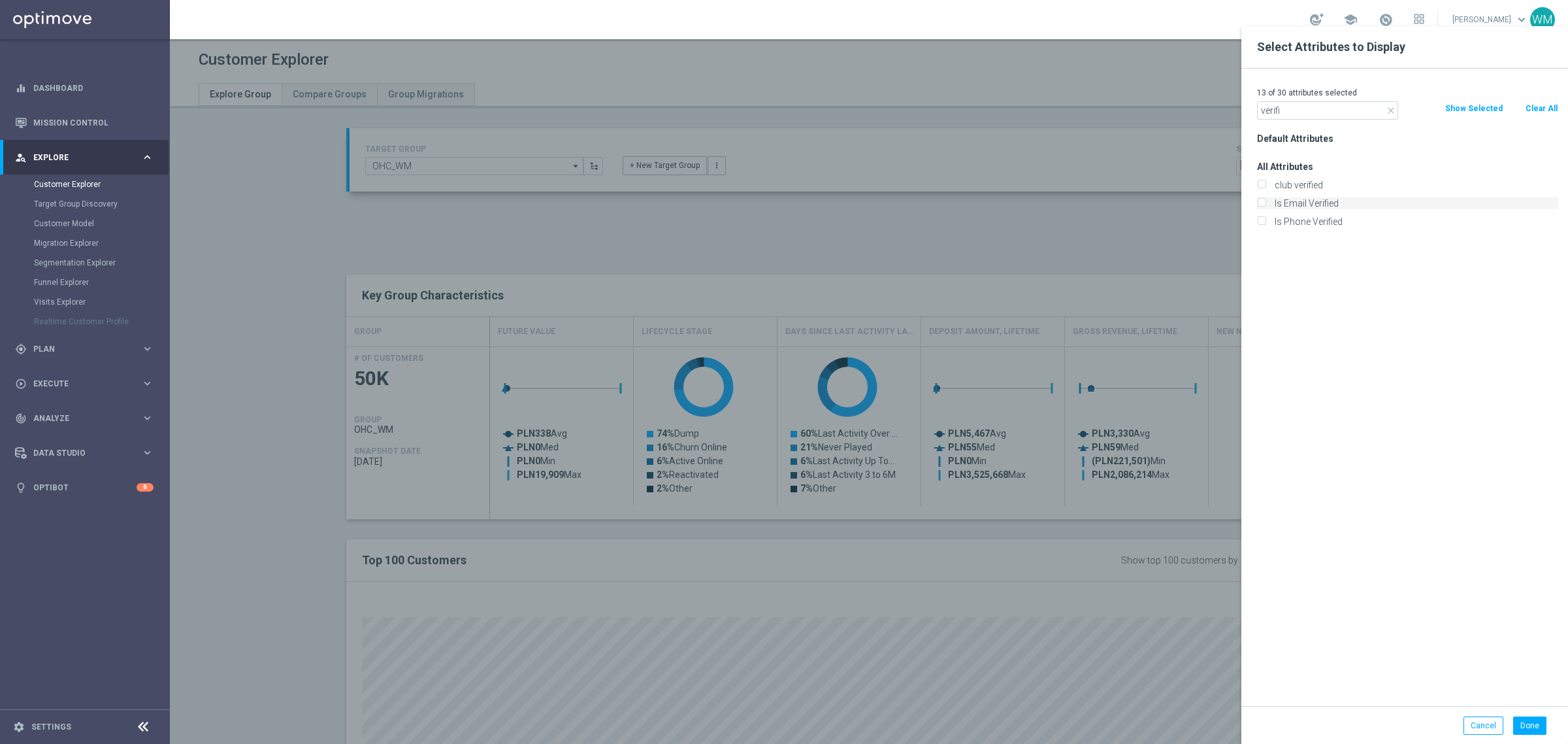
checkbox input "true"
click at [1298, 224] on label "Is Phone Verified" at bounding box center [1414, 221] width 288 height 12
click at [1266, 224] on input "Is Phone Verified" at bounding box center [1261, 223] width 8 height 8
checkbox input "true"
click at [1284, 111] on input "verifi" at bounding box center [1328, 110] width 141 height 19
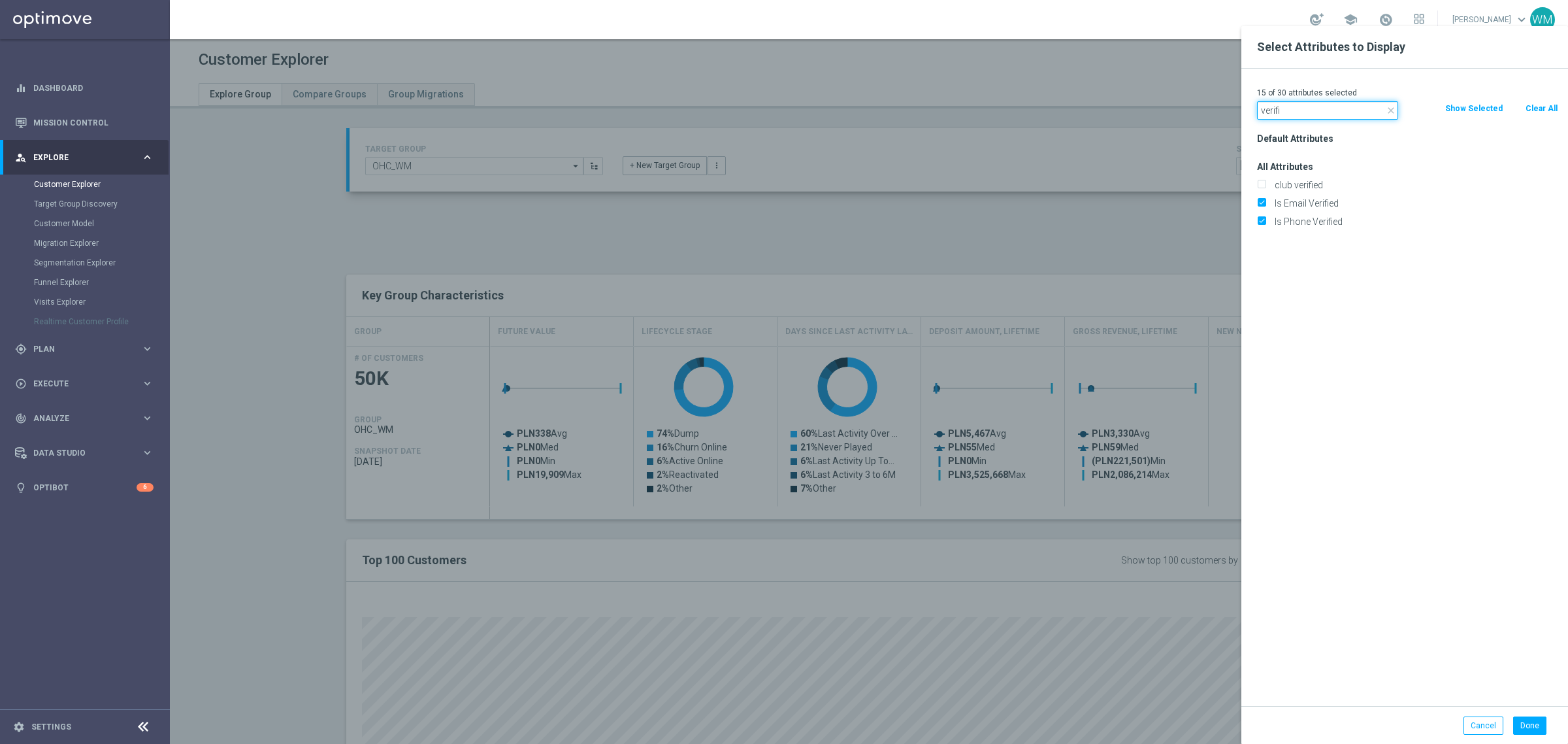
click at [1284, 111] on input "verifi" at bounding box center [1328, 110] width 141 height 19
type input "blocked"
click at [1306, 234] on label "Is Blocked" at bounding box center [1414, 240] width 288 height 12
click at [1266, 237] on input "Is Blocked" at bounding box center [1261, 241] width 8 height 8
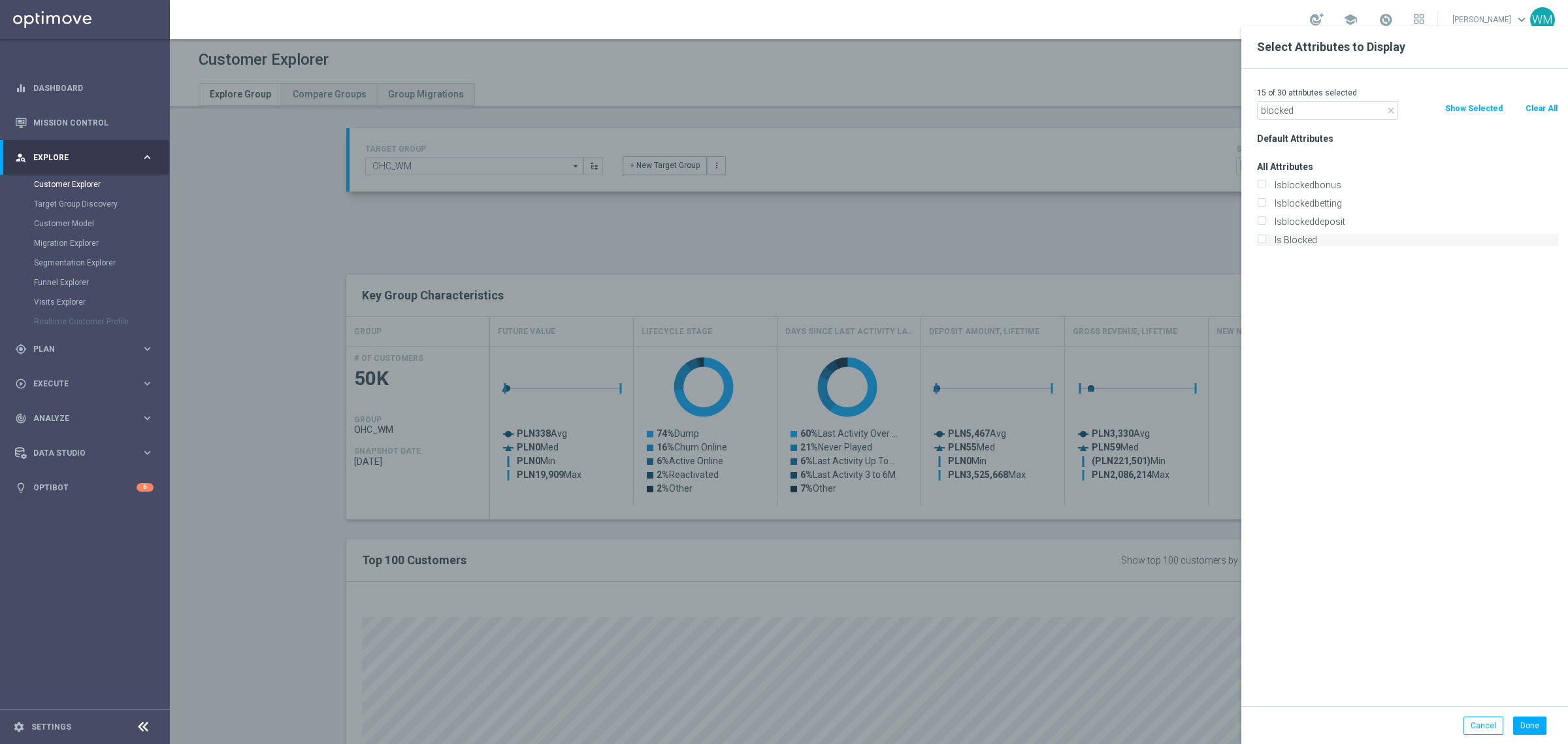
checkbox input "true"
click at [1318, 111] on input "blocked" at bounding box center [1328, 110] width 141 height 19
type input "tempor"
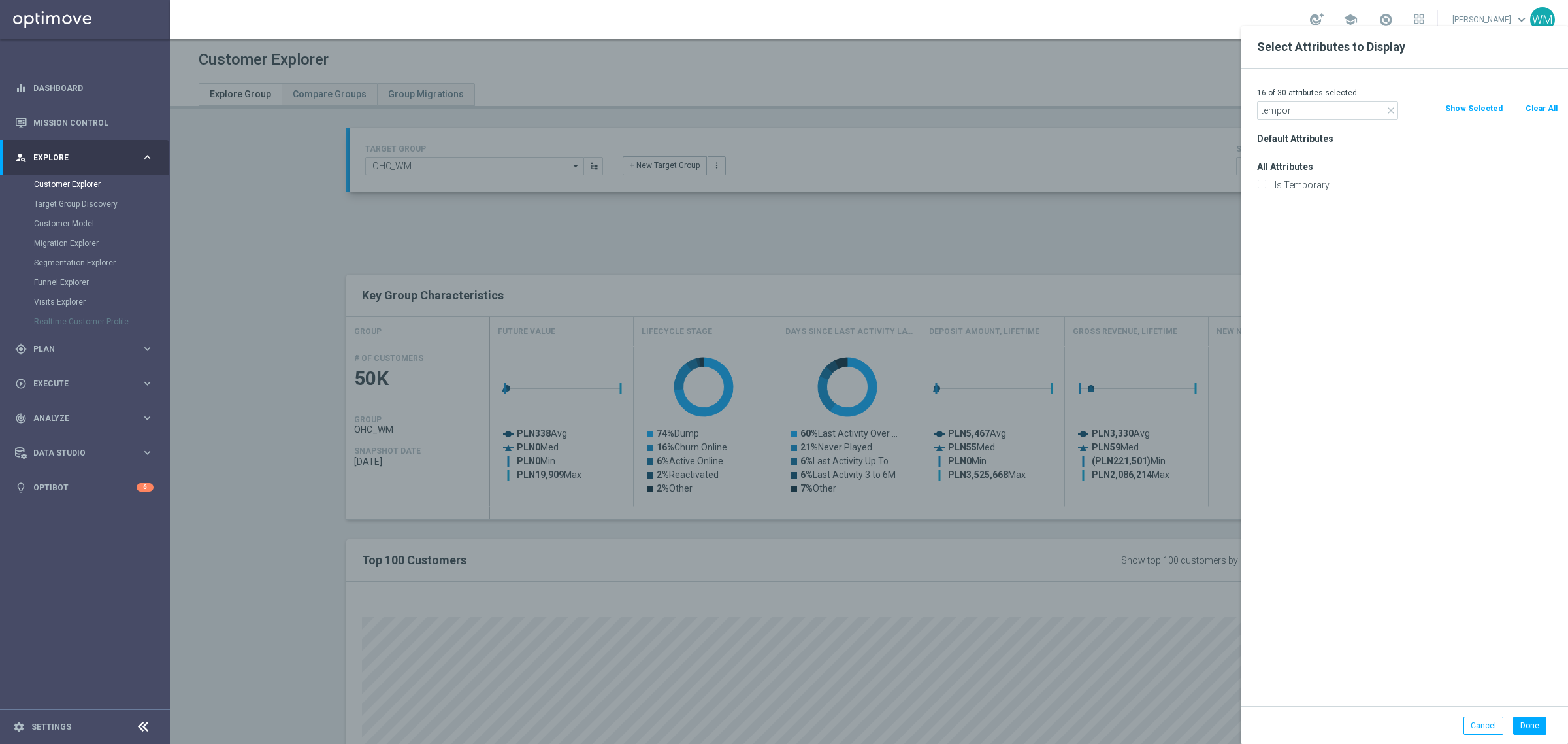
click at [1302, 191] on div "Is Temporary" at bounding box center [1407, 185] width 321 height 19
click at [1302, 185] on label "Is Temporary" at bounding box center [1414, 185] width 288 height 12
click at [1266, 185] on input "Is Temporary" at bounding box center [1261, 186] width 8 height 8
checkbox input "true"
click at [1301, 111] on input "tempor" at bounding box center [1328, 110] width 141 height 19
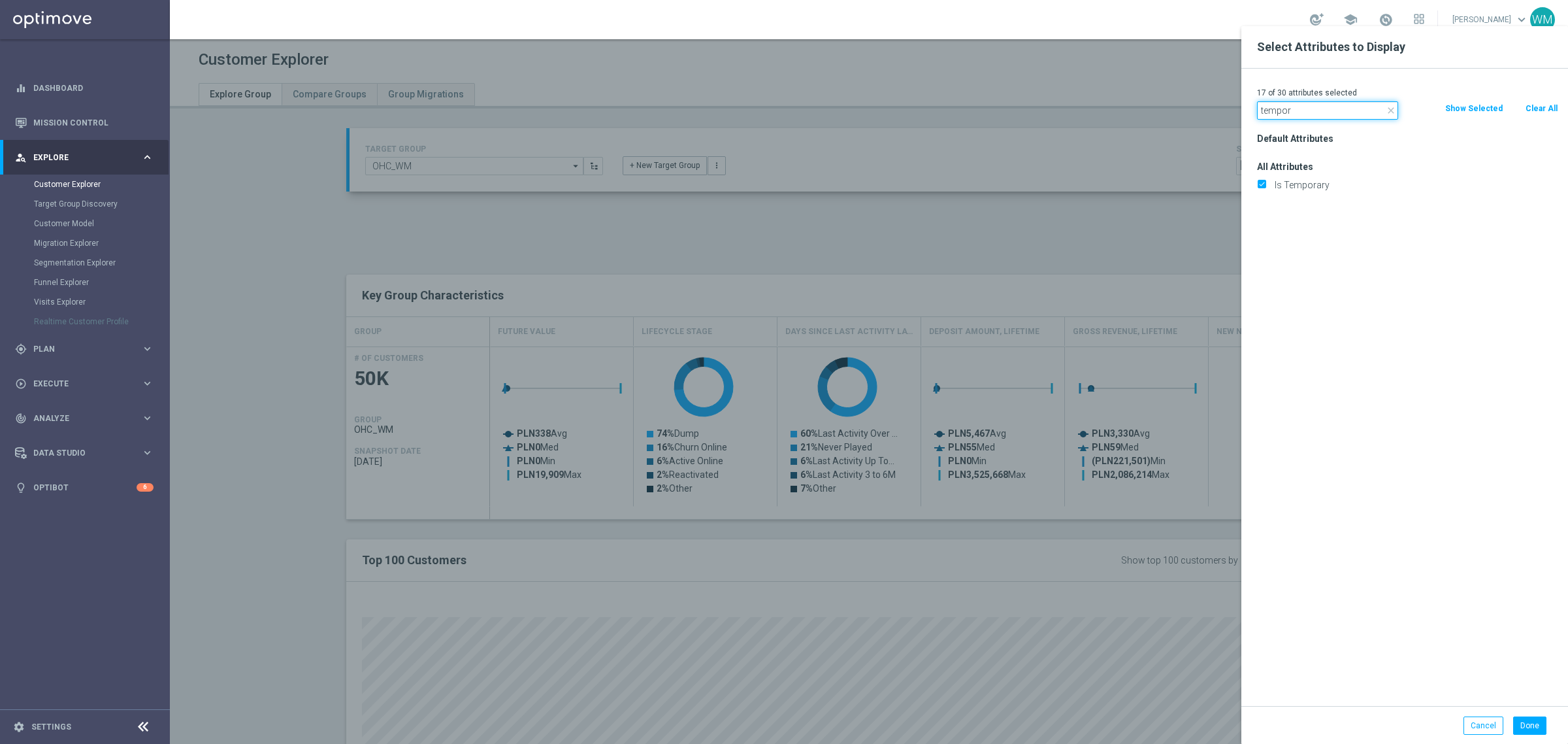
click at [1301, 111] on input "tempor" at bounding box center [1328, 110] width 141 height 19
click at [1341, 331] on div "Default Attributes All Attributes Is Temporary" at bounding box center [1407, 417] width 321 height 576
click at [1536, 716] on button "Done" at bounding box center [1529, 725] width 33 height 19
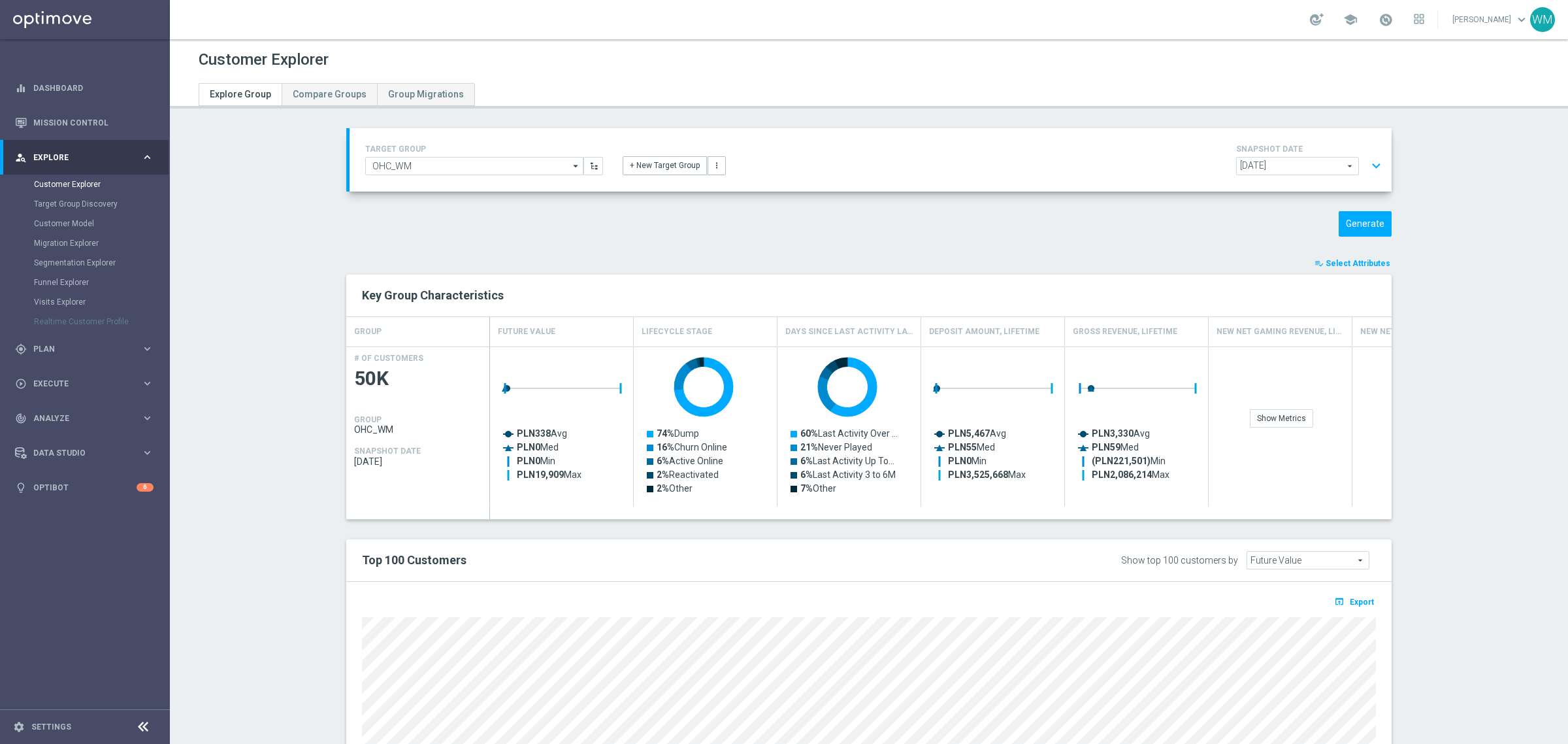
type input "Search"
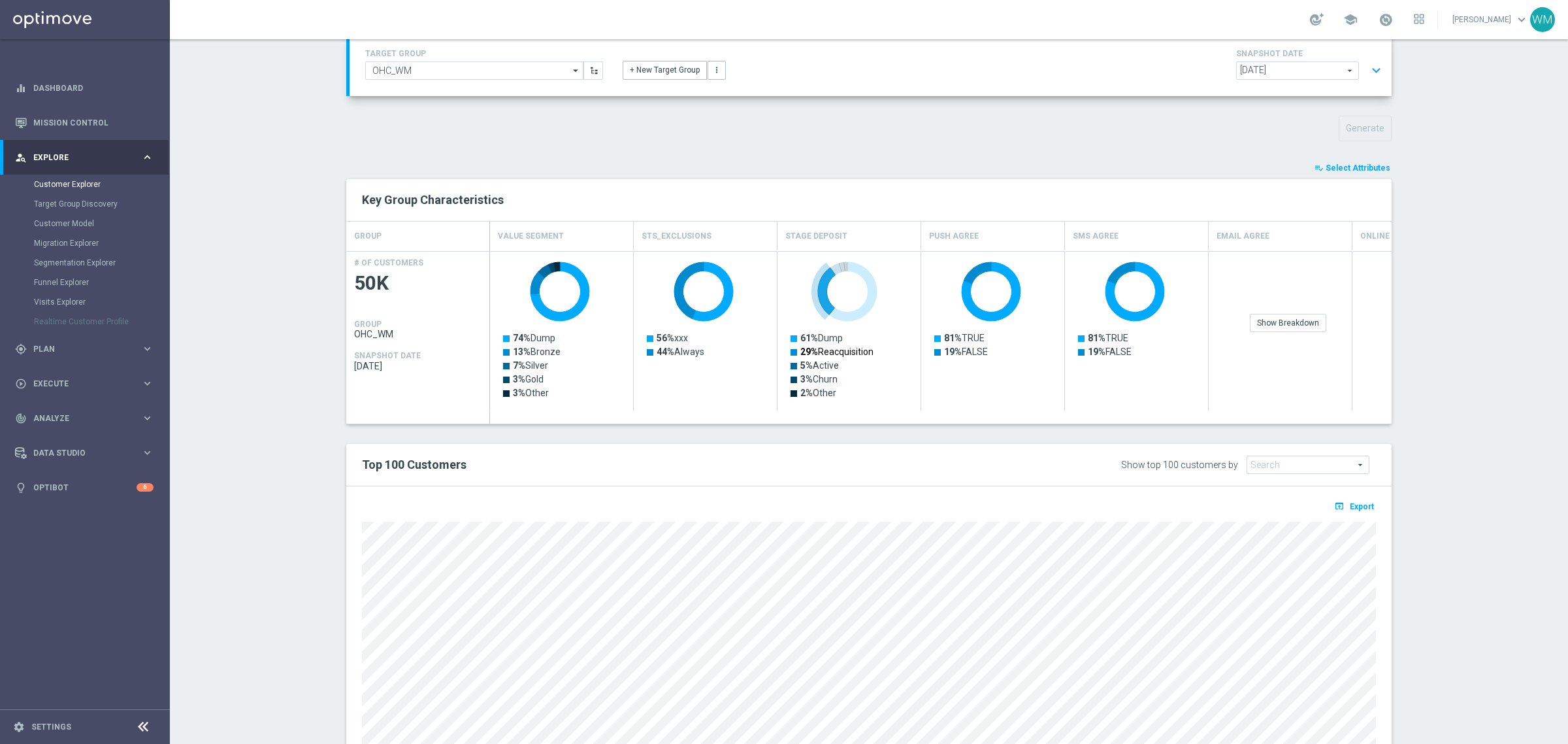
scroll to position [190, 0]
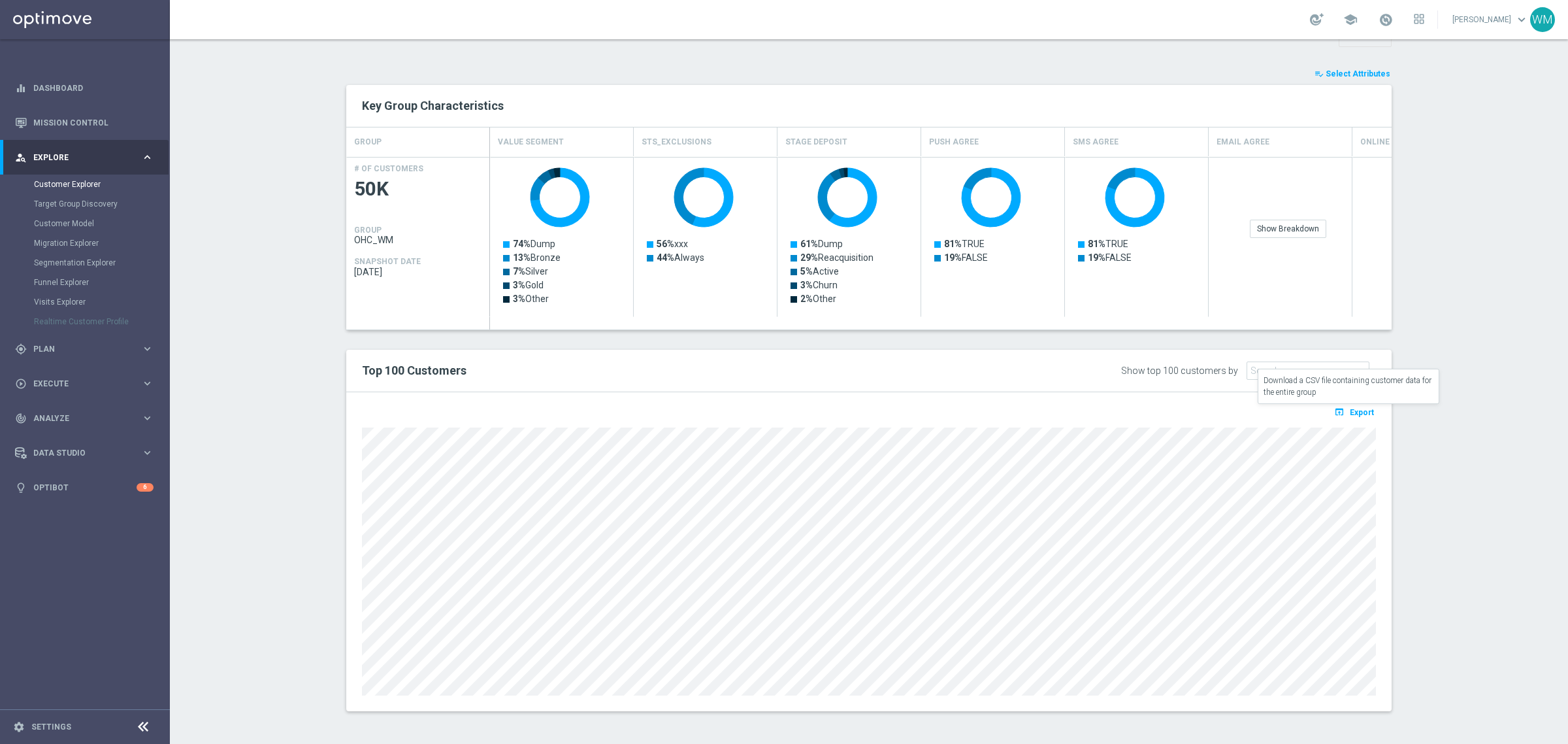
click at [1361, 408] on span "Export" at bounding box center [1361, 413] width 25 height 9
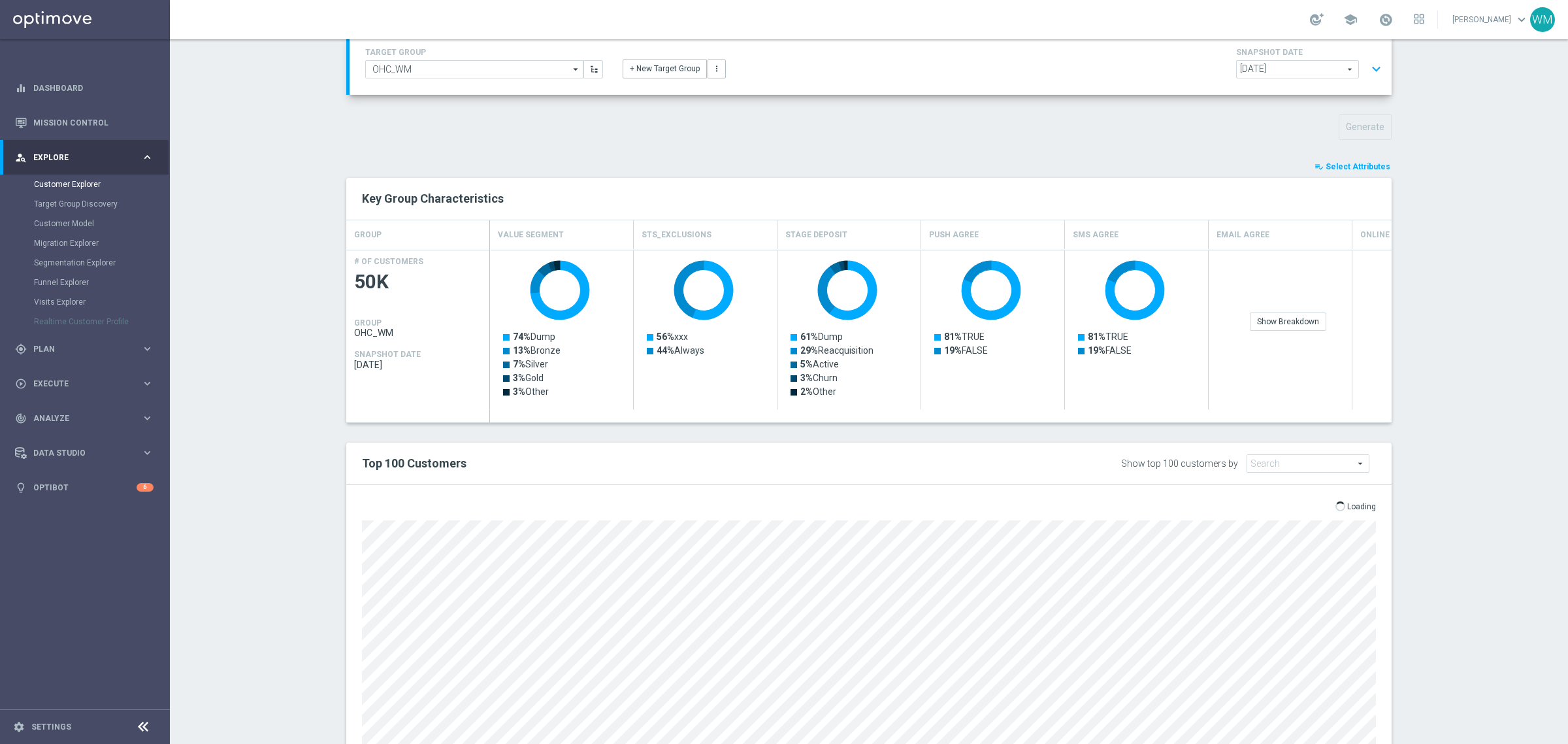
scroll to position [0, 0]
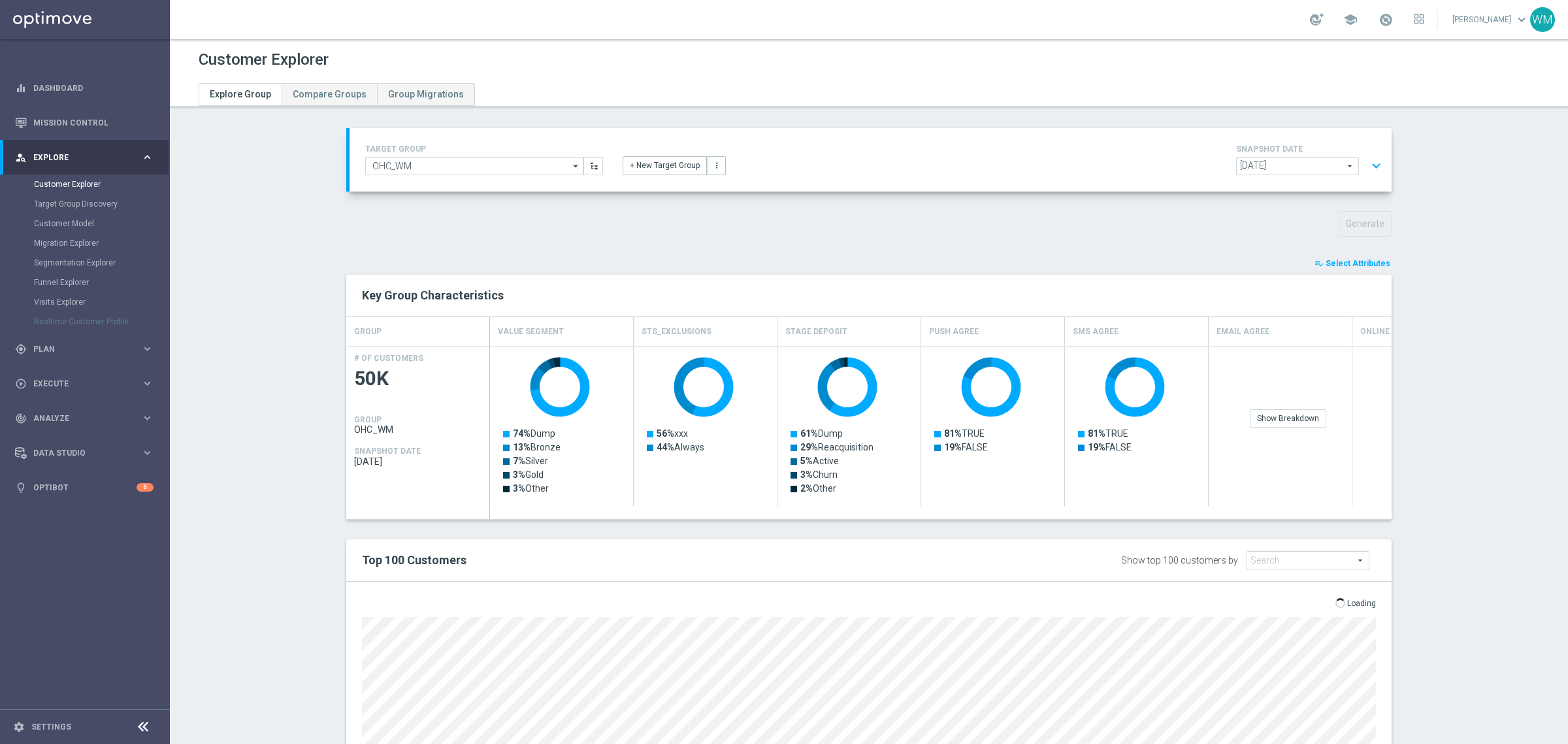
click at [1513, 435] on section "TARGET GROUP OHC_WM OHC_WM arrow_drop_down Show Selected 0 of NaN - Campaign 1" at bounding box center [869, 524] width 1399 height 792
click at [1370, 262] on span "Select Attributes" at bounding box center [1358, 263] width 65 height 9
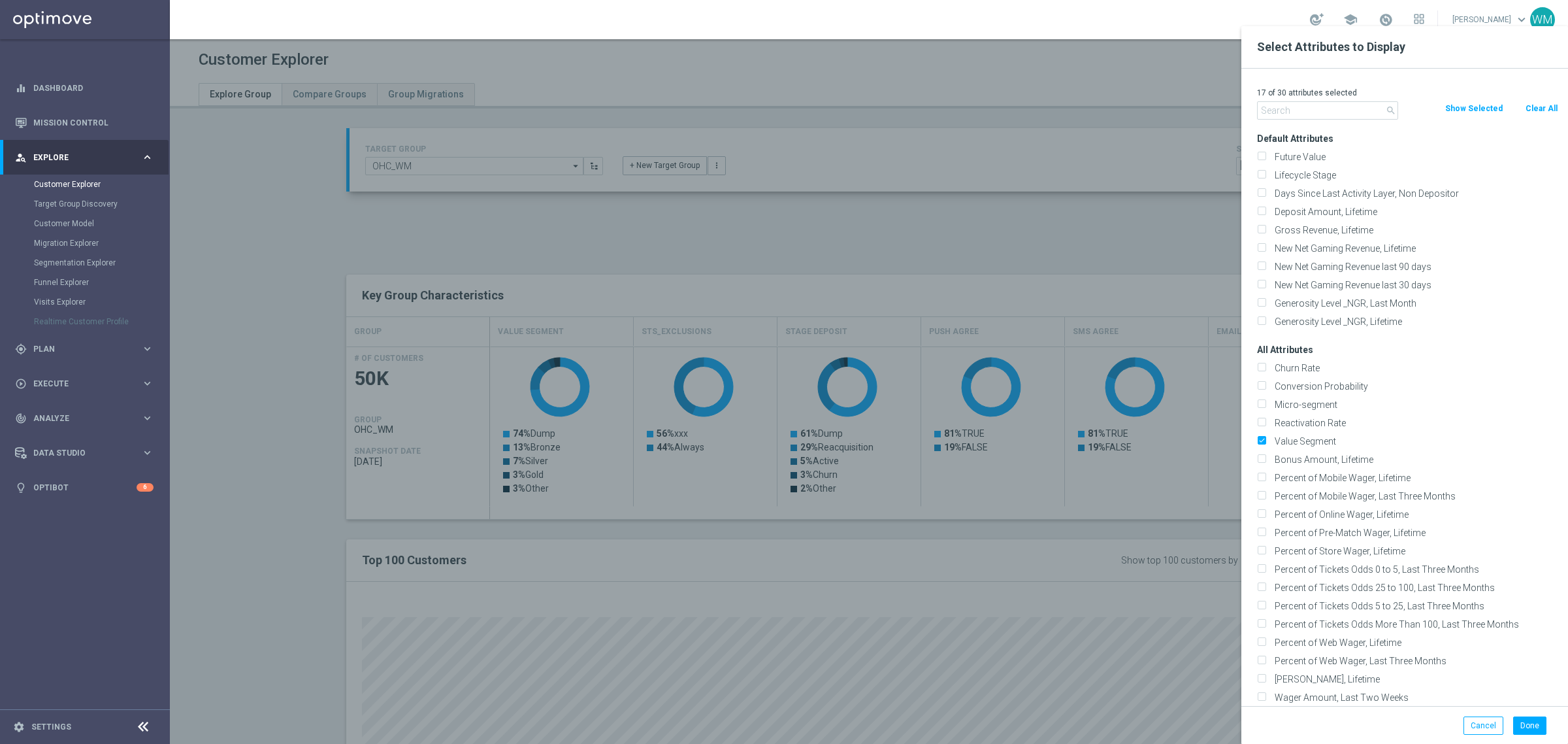
click at [1347, 106] on input "text" at bounding box center [1328, 110] width 141 height 19
click at [1312, 443] on label "Value Segment" at bounding box center [1414, 441] width 288 height 12
click at [1266, 443] on input "Value Segment" at bounding box center [1261, 442] width 8 height 8
checkbox input "false"
click at [1286, 106] on input "text" at bounding box center [1328, 110] width 141 height 19
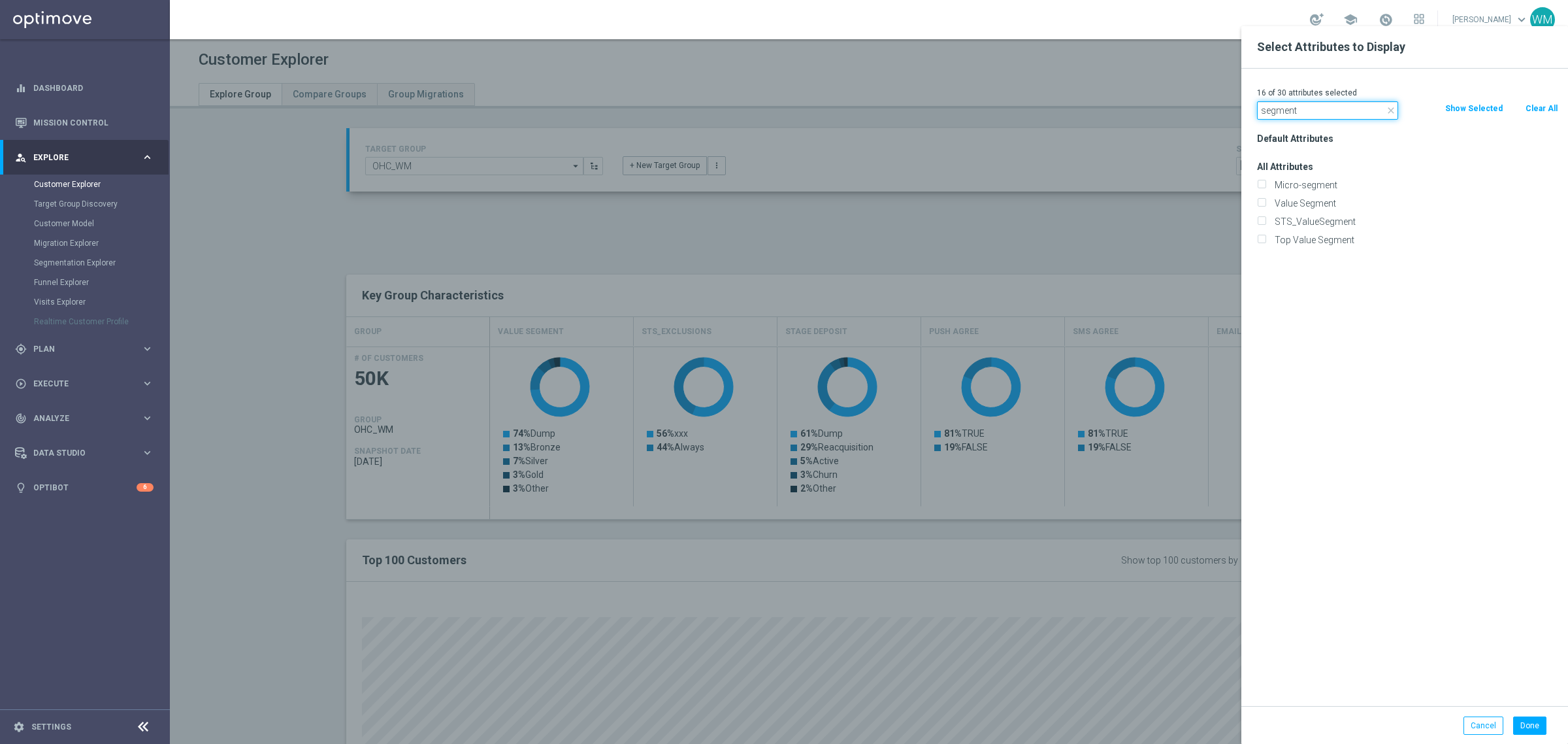
click at [1312, 116] on input "segment" at bounding box center [1328, 110] width 141 height 19
click at [1315, 111] on input "segment" at bounding box center [1328, 110] width 141 height 19
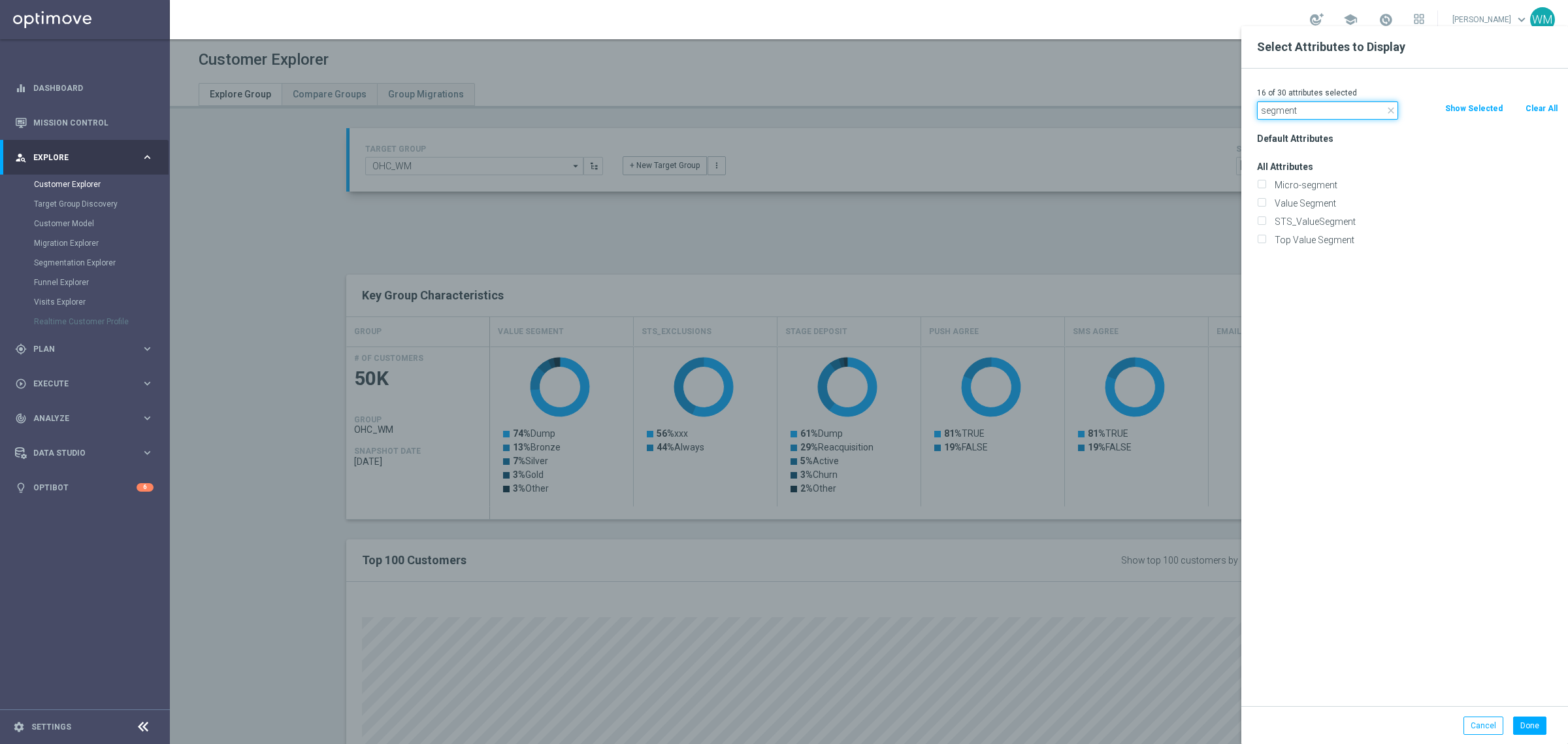
click at [1315, 111] on input "segment" at bounding box center [1328, 110] width 141 height 19
click at [1338, 113] on input "segment" at bounding box center [1328, 110] width 141 height 19
paste input "STS_ValueS"
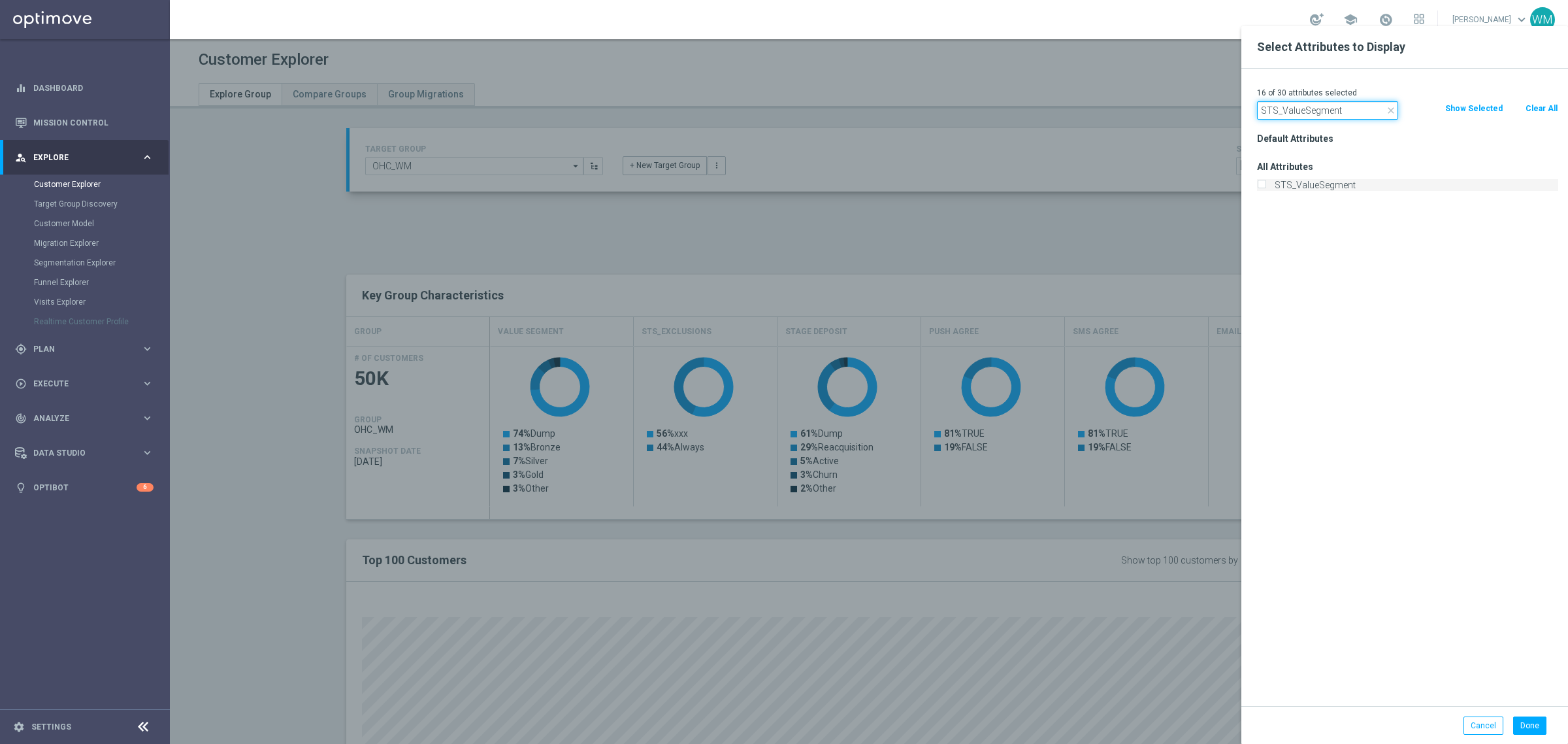
type input "STS_ValueSegment"
click at [1306, 185] on label "STS_ValueSegment" at bounding box center [1414, 185] width 288 height 12
click at [1266, 185] on input "STS_ValueSegment" at bounding box center [1261, 186] width 8 height 8
checkbox input "true"
click at [1538, 728] on button "Done" at bounding box center [1529, 725] width 33 height 19
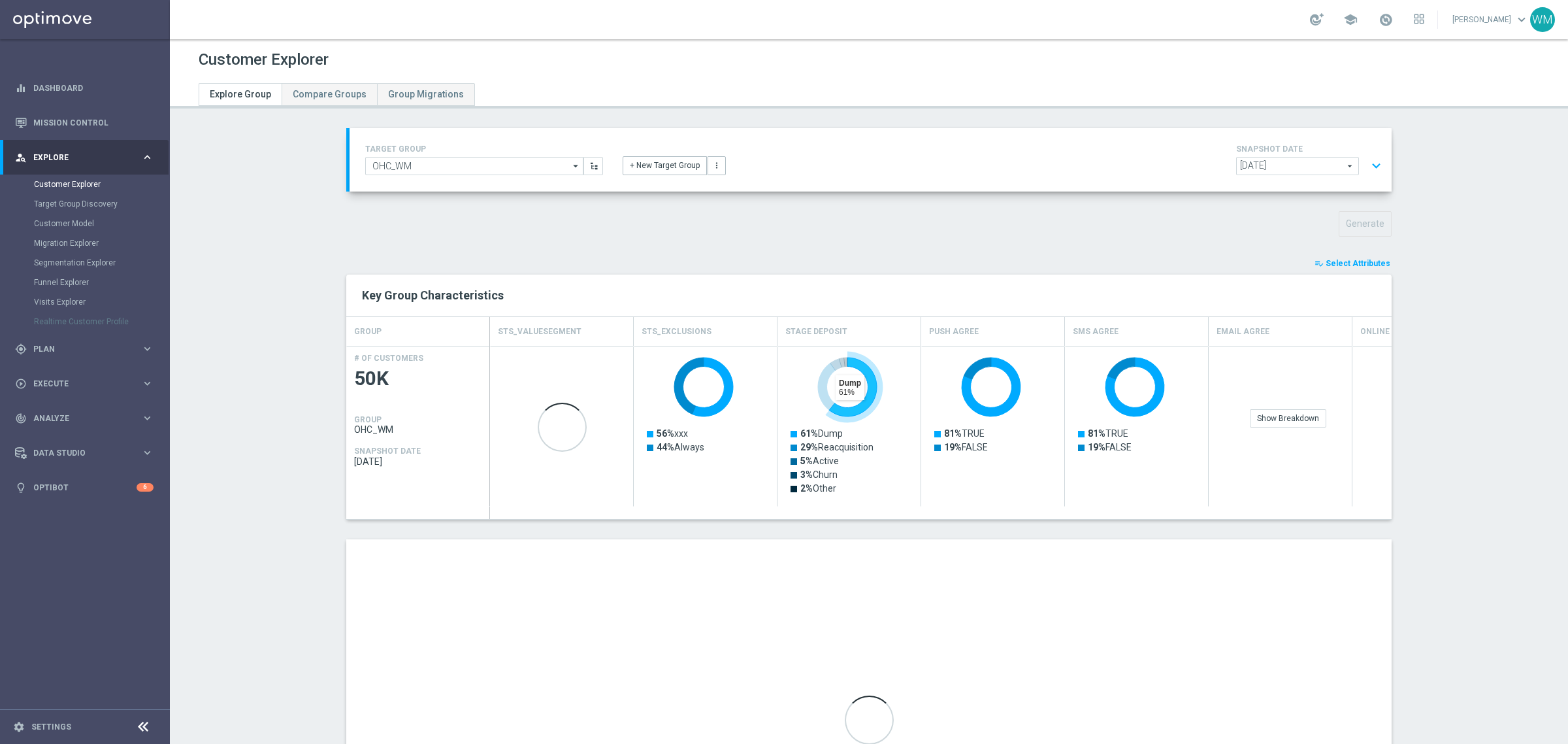
click at [801, 330] on h4 "Stage Deposit" at bounding box center [817, 331] width 62 height 23
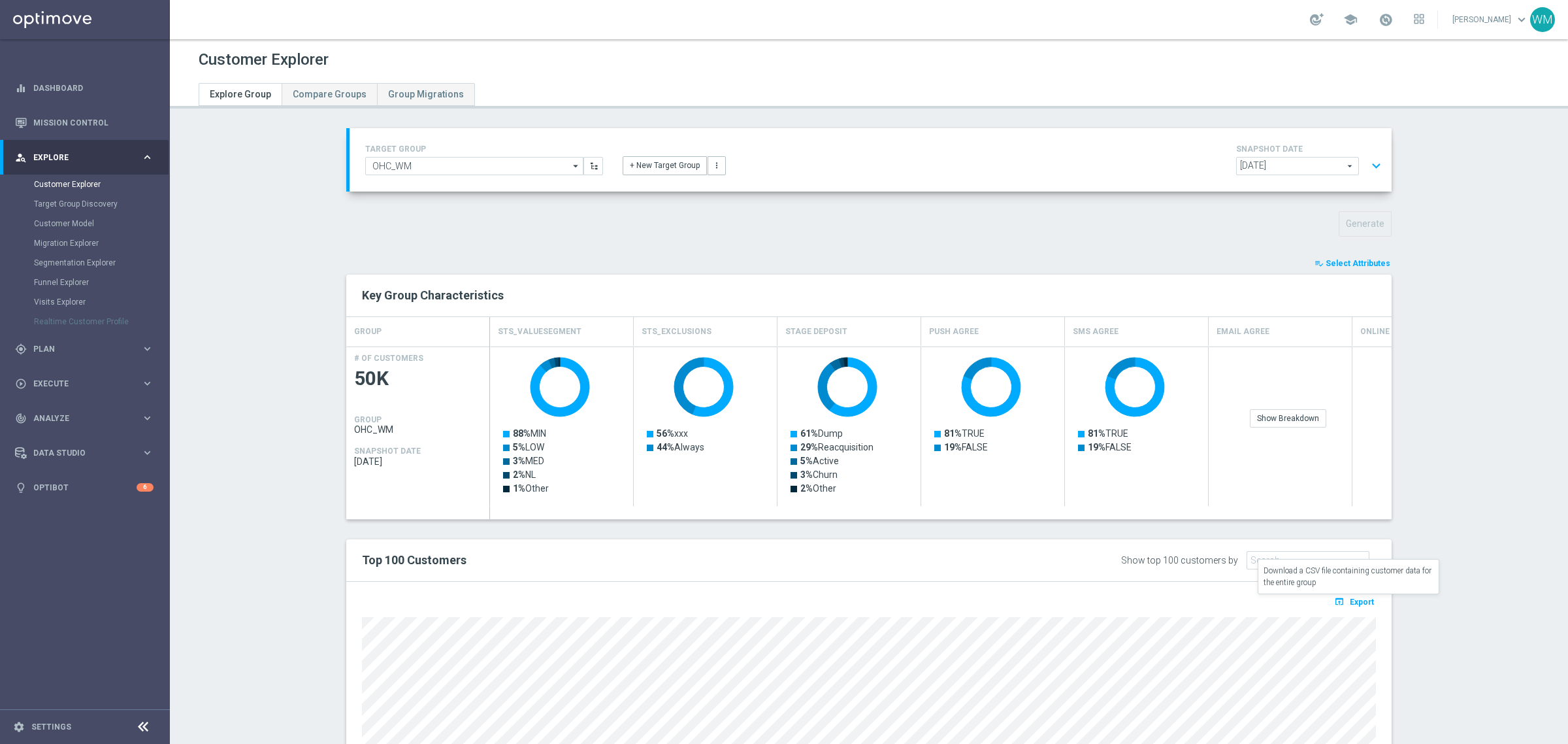
click at [1359, 595] on button "open_in_browser Export" at bounding box center [1354, 601] width 44 height 17
click at [320, 368] on div "TARGET GROUP OHC_WM OHC_WM arrow_drop_down Show Selected 0 of NaN - Campaign 1" at bounding box center [869, 524] width 1098 height 792
click at [713, 539] on div "playlist_add_check Select Attributes Key Group Characteristics GROUP STS_ValueS…" at bounding box center [869, 578] width 1046 height 644
click at [1362, 266] on span "Select Attributes" at bounding box center [1358, 263] width 65 height 9
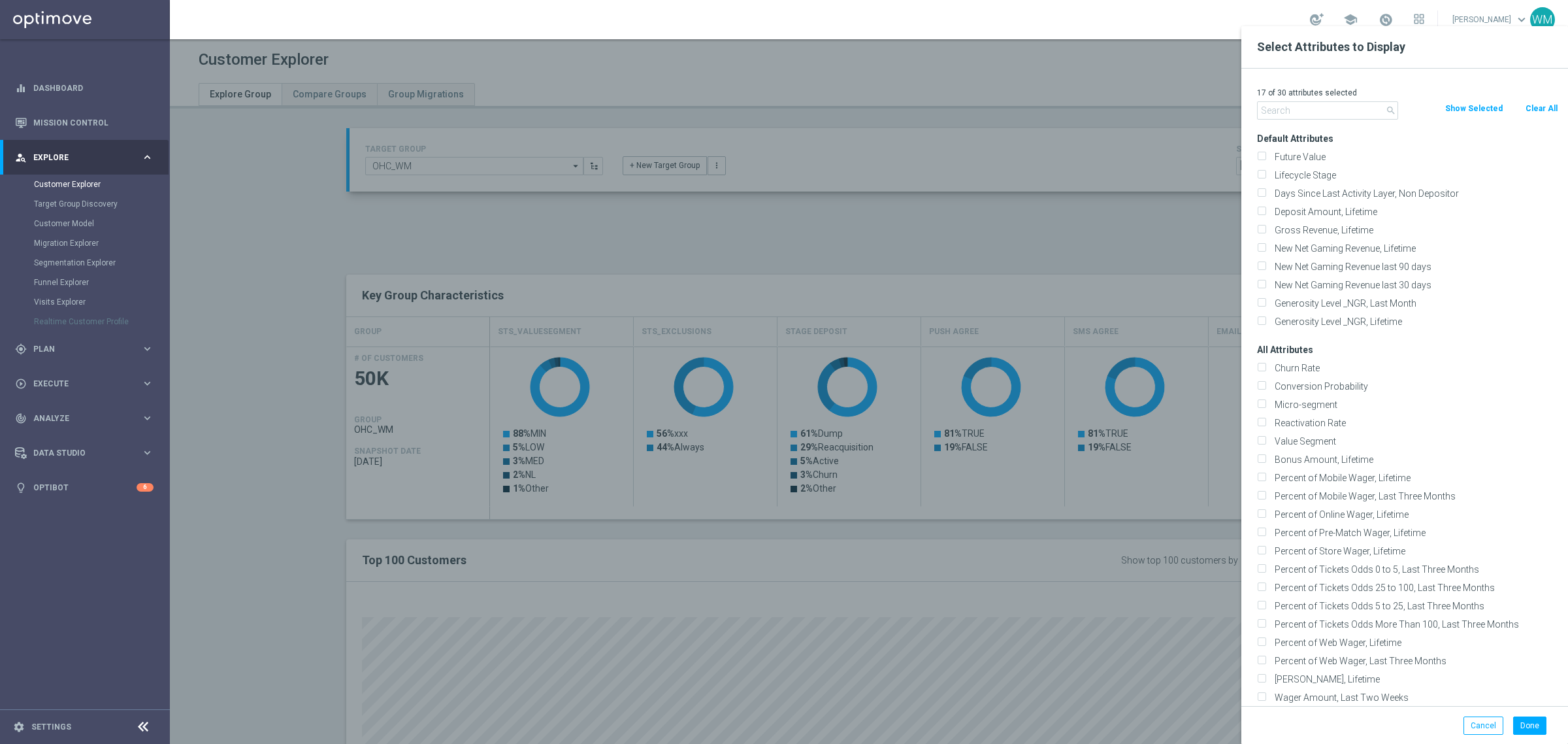
click at [1325, 112] on input "text" at bounding box center [1328, 110] width 141 height 19
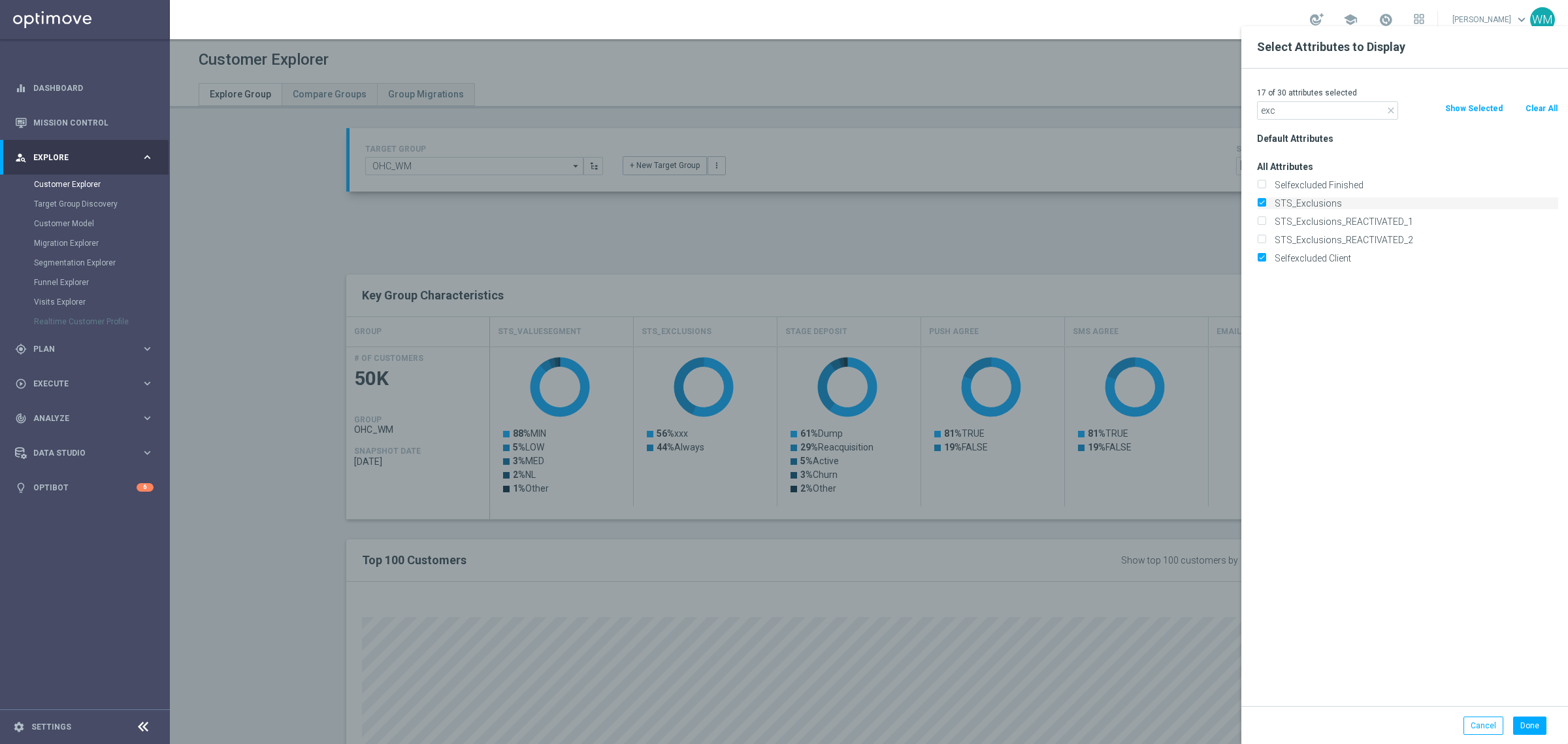
type input "exc"
click at [1323, 200] on label "STS_Exclusions" at bounding box center [1414, 204] width 288 height 12
click at [1266, 201] on input "STS_Exclusions" at bounding box center [1261, 204] width 8 height 8
checkbox input "false"
click at [1537, 733] on button "Done" at bounding box center [1529, 725] width 33 height 19
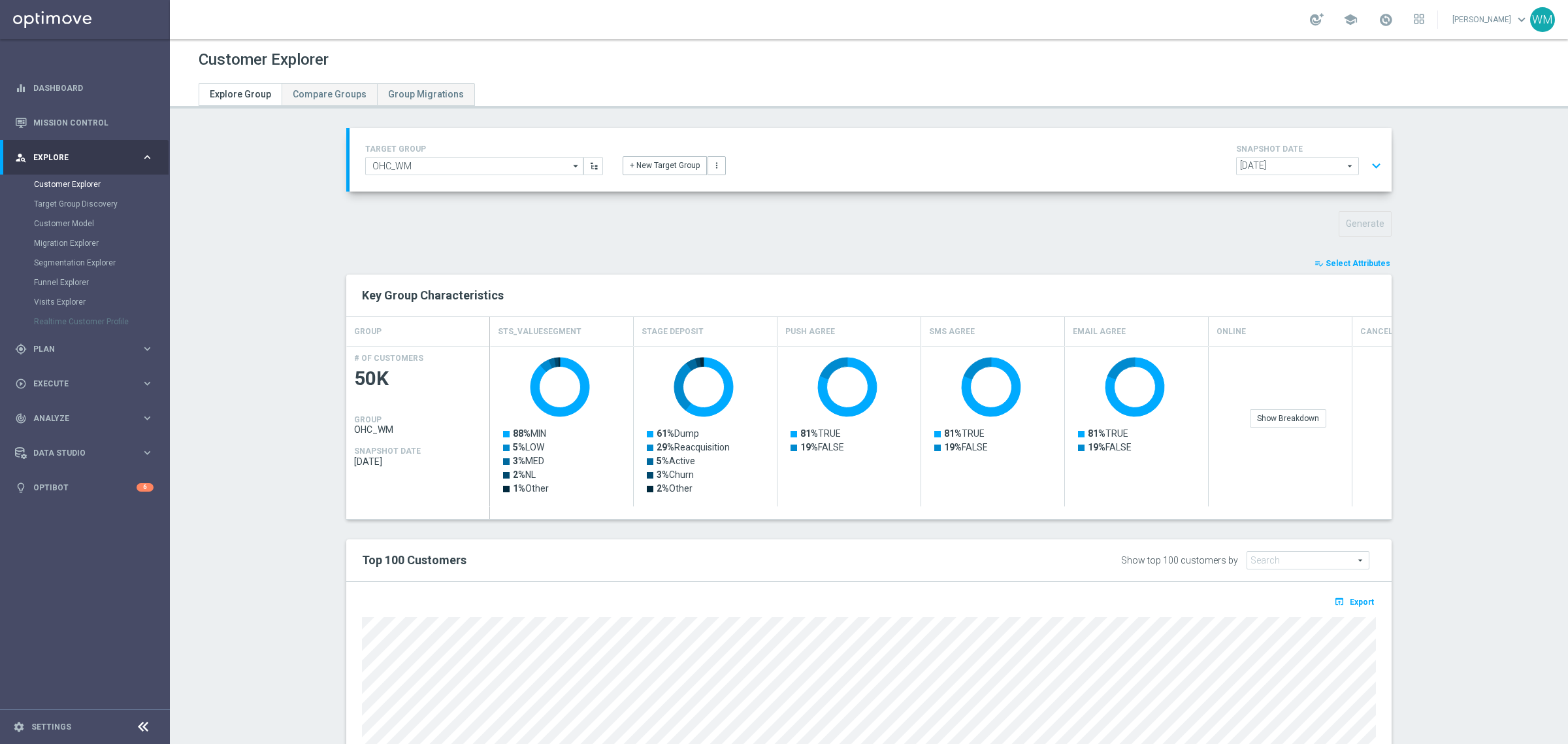
click at [559, 239] on div "TARGET GROUP OHC_WM OHC_WM arrow_drop_down Show Selected 0 of NaN - Campaign 1" at bounding box center [869, 524] width 1098 height 792
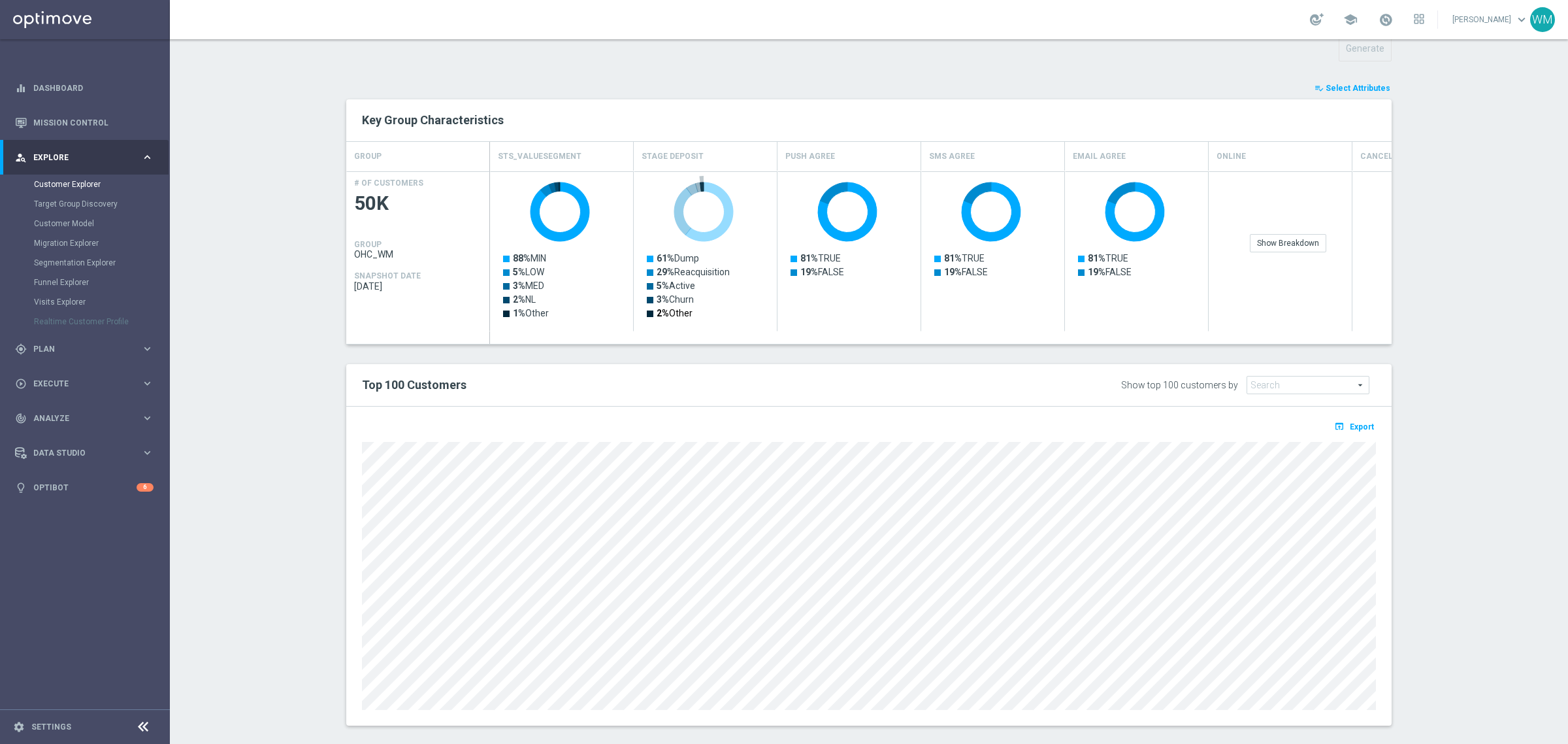
scroll to position [190, 0]
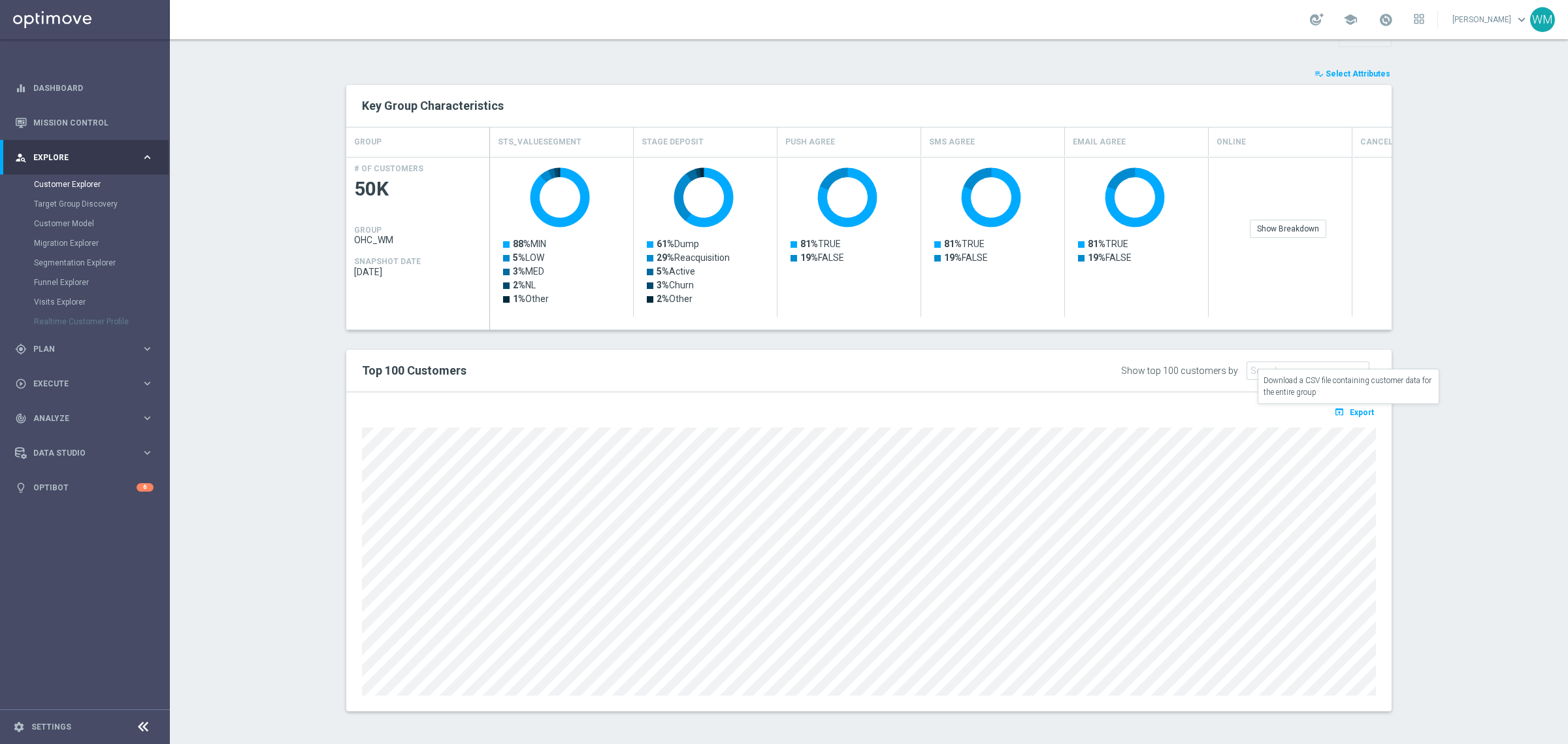
click at [1361, 403] on button "open_in_browser Export" at bounding box center [1354, 411] width 44 height 17
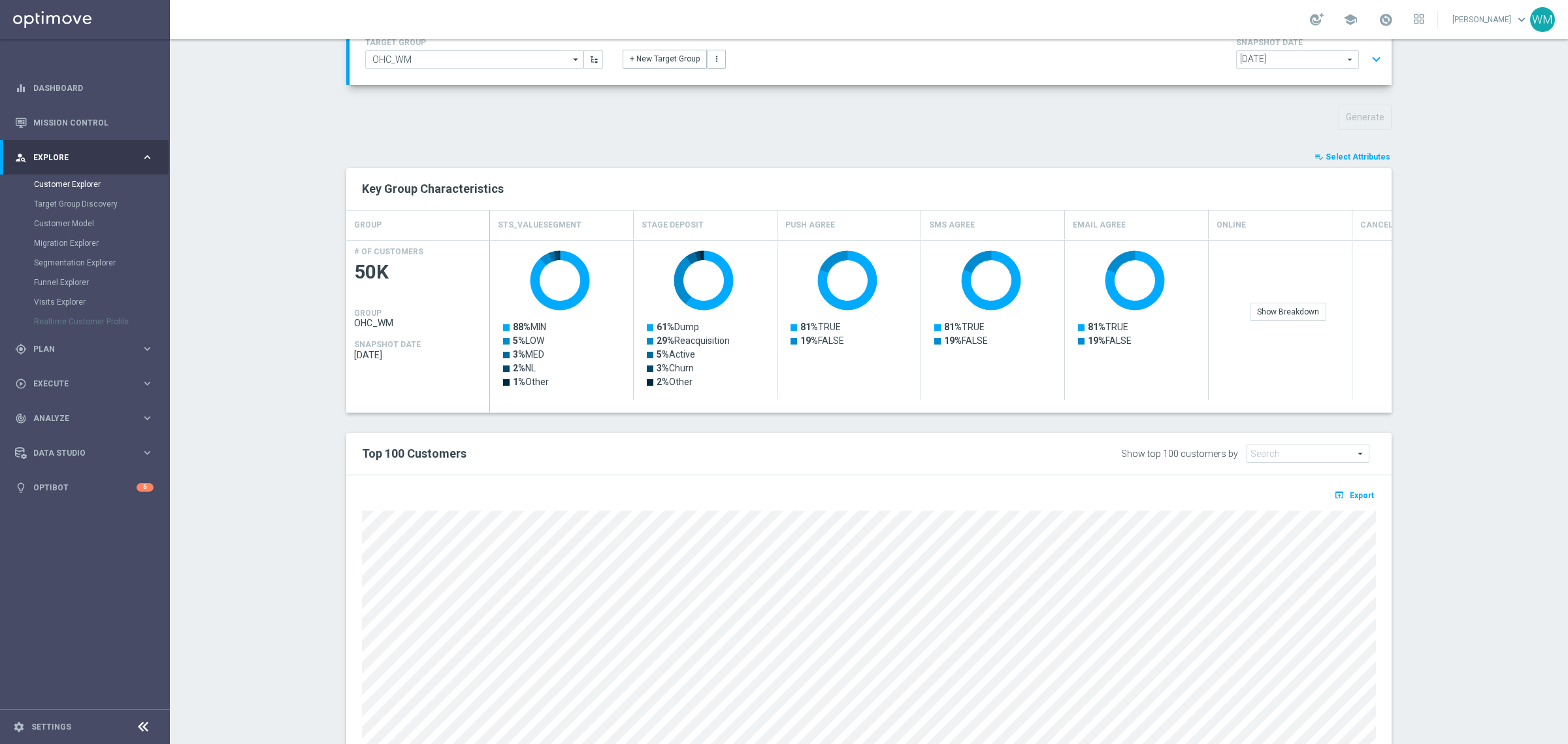
scroll to position [0, 0]
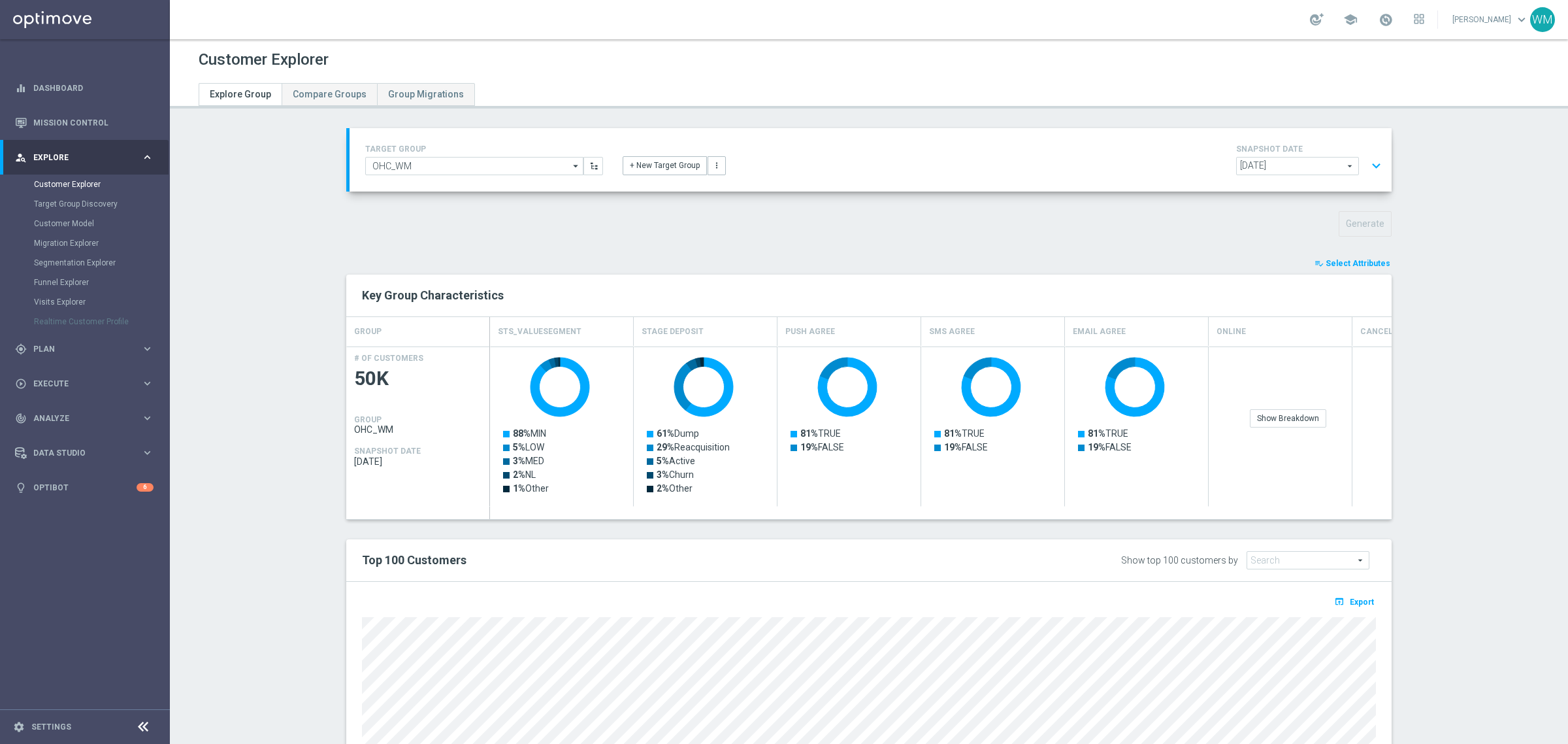
click at [1373, 252] on div "TARGET GROUP OHC_WM OHC_WM arrow_drop_down Show Selected 0 of NaN - Campaign 1" at bounding box center [869, 524] width 1098 height 792
click at [1367, 268] on button "playlist_add_check Select Attributes" at bounding box center [1352, 263] width 79 height 14
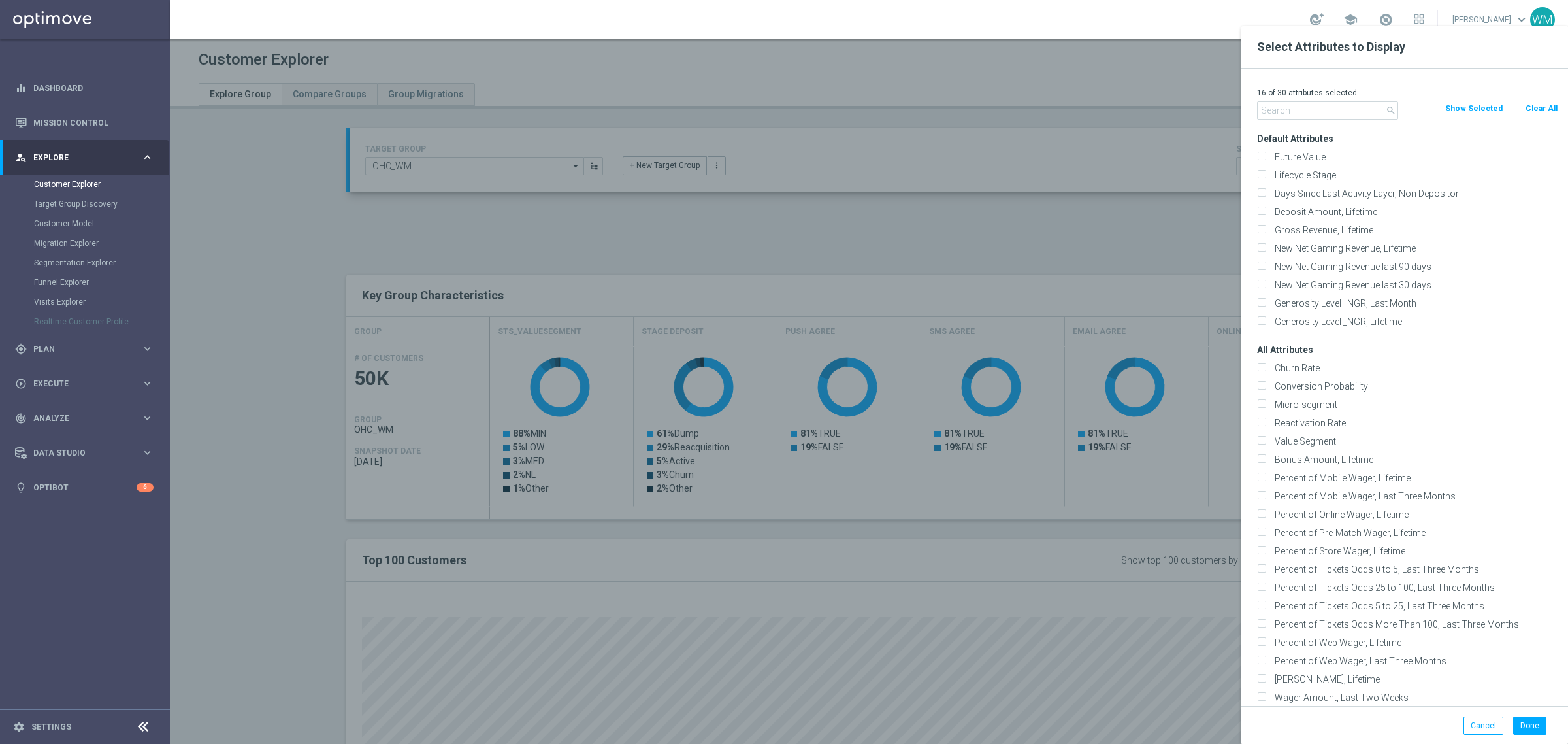
click at [1341, 109] on input "text" at bounding box center [1328, 110] width 141 height 19
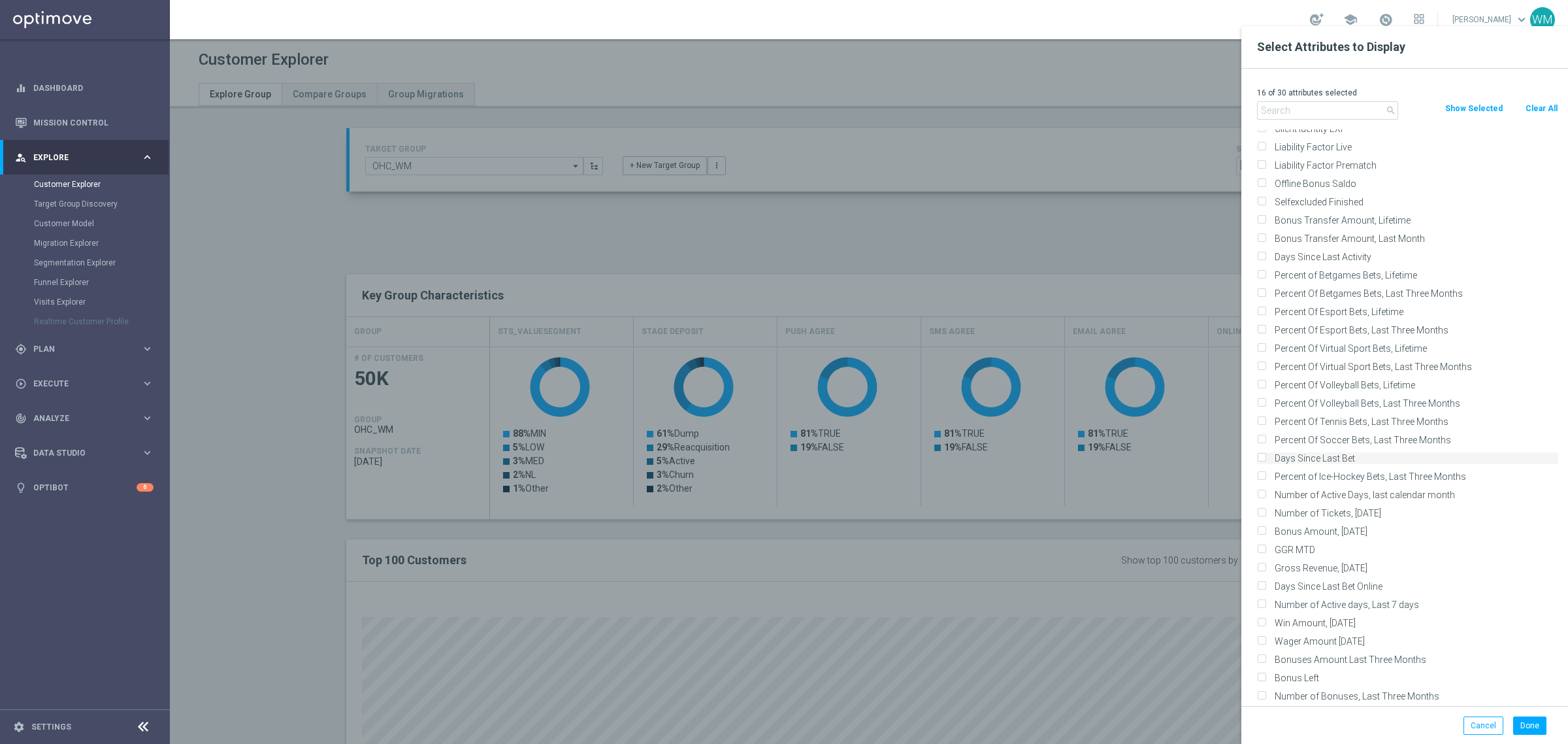
scroll to position [2696, 0]
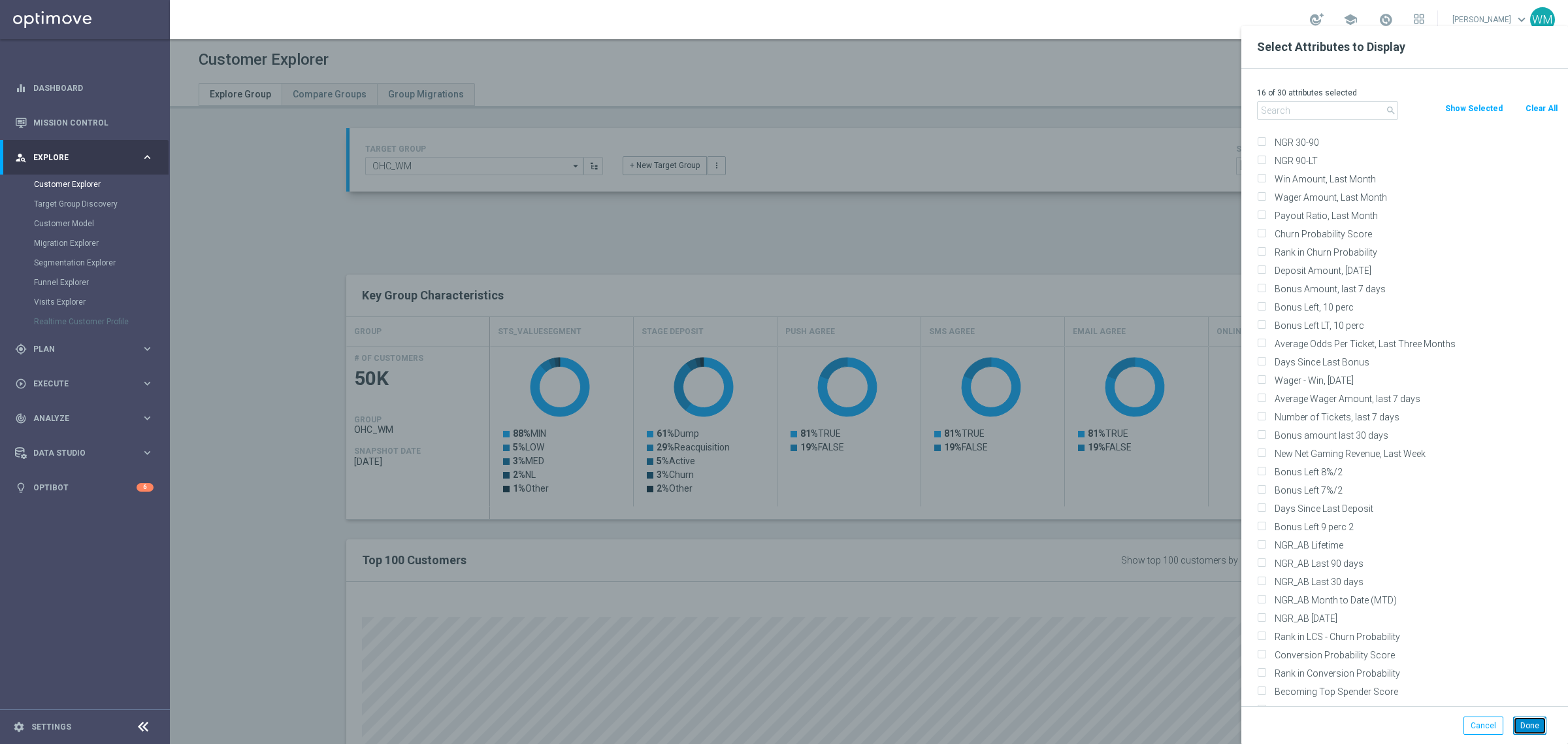
click at [1535, 728] on button "Done" at bounding box center [1529, 725] width 33 height 19
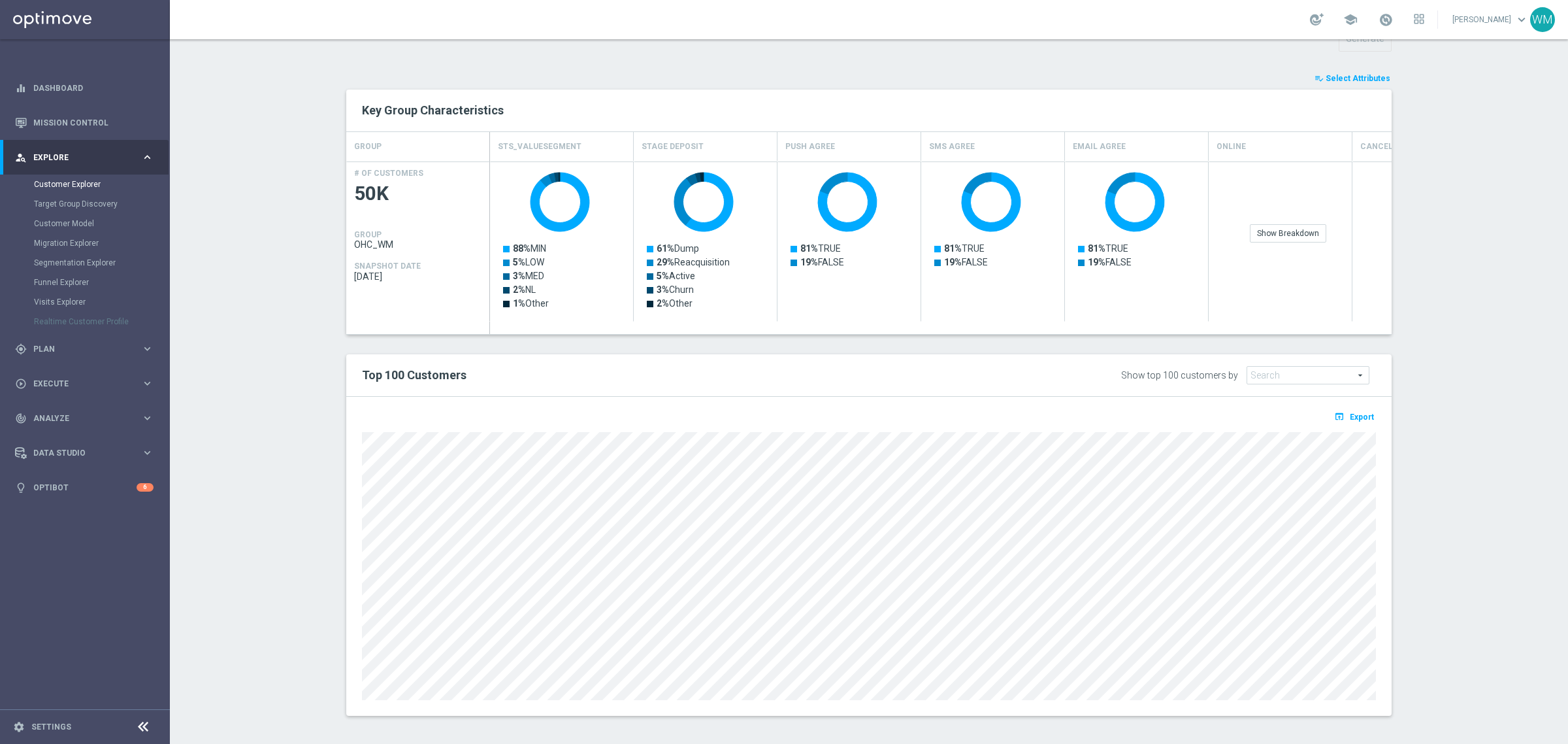
scroll to position [190, 0]
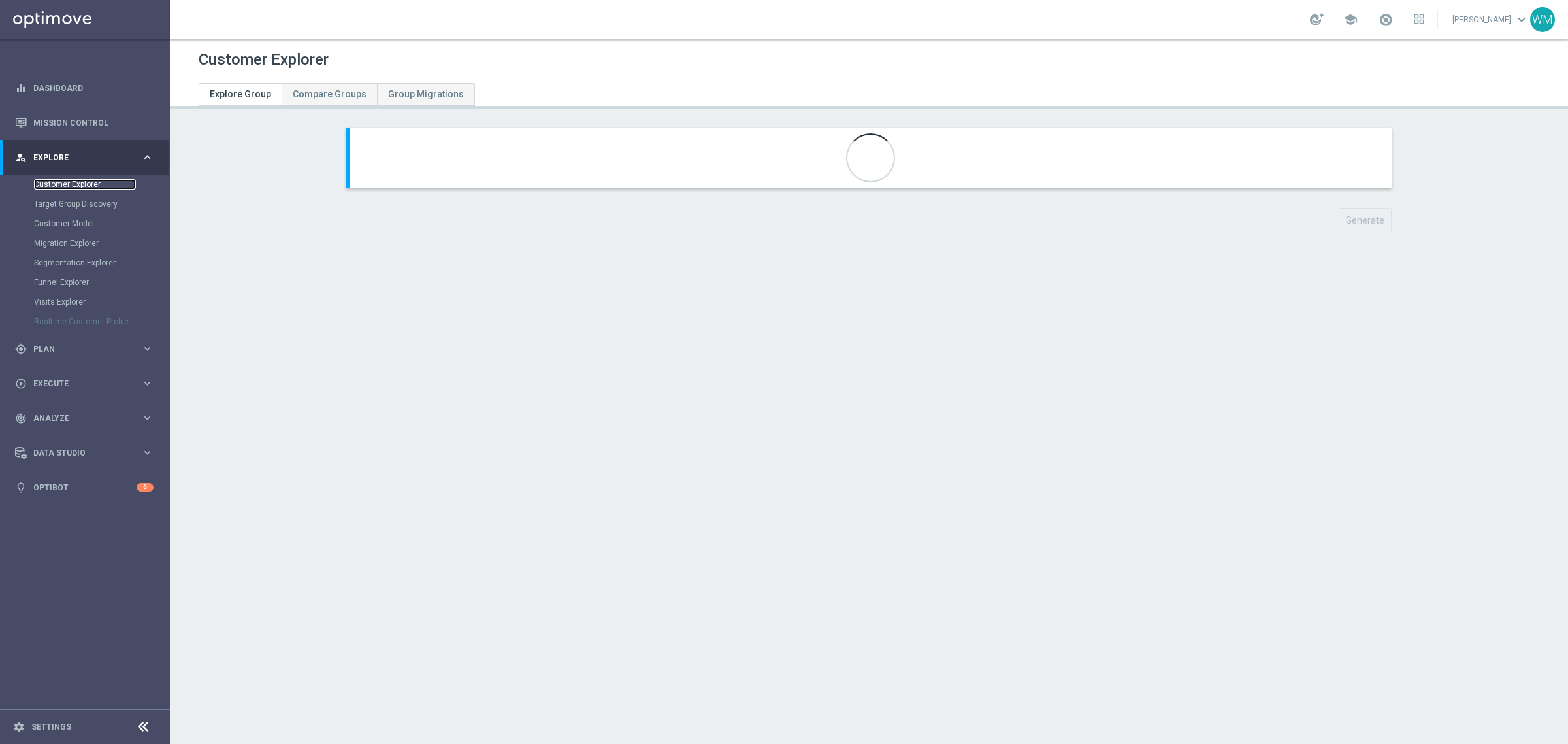
click at [84, 181] on link "Customer Explorer" at bounding box center [85, 184] width 102 height 10
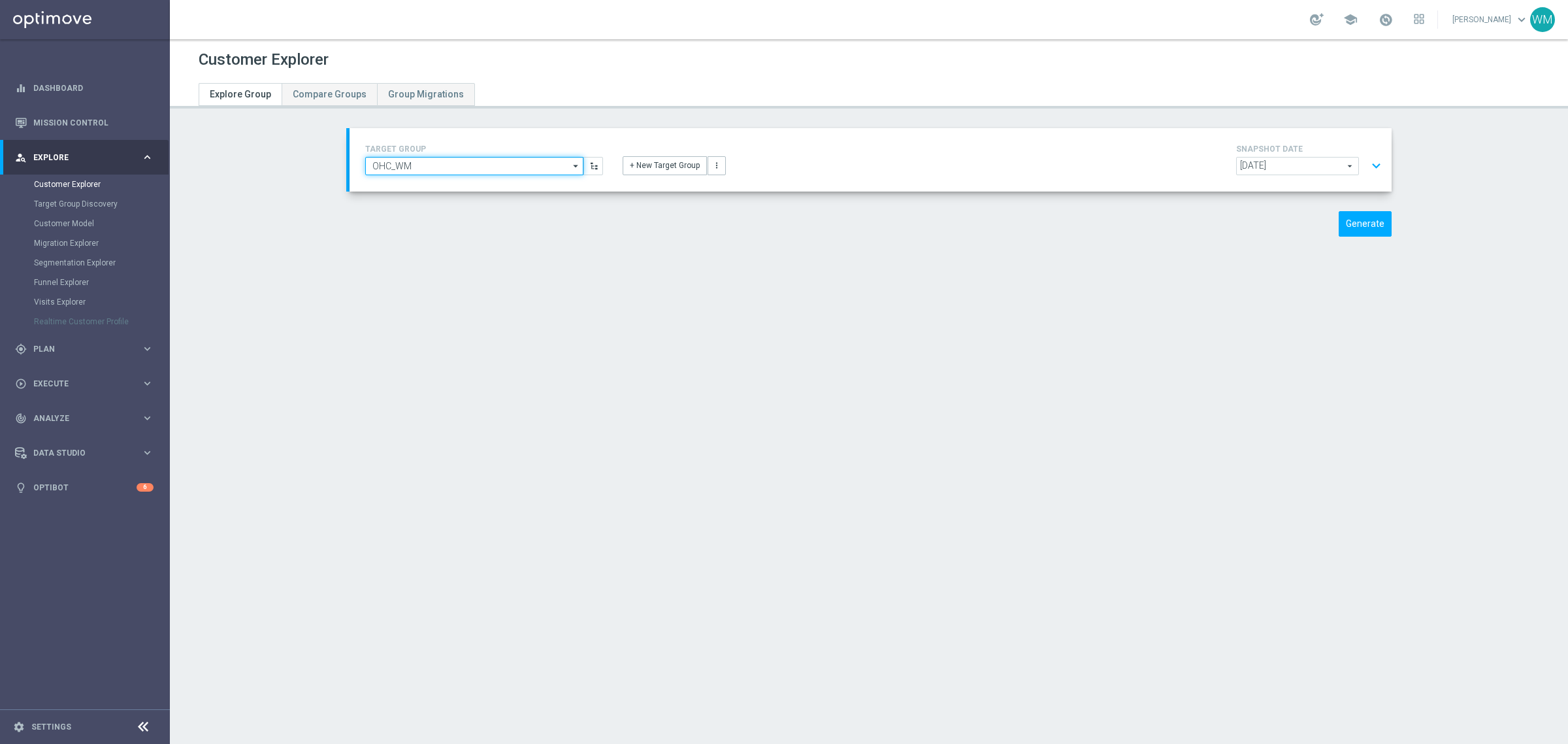
click at [516, 158] on input "OHC_WM" at bounding box center [474, 166] width 218 height 19
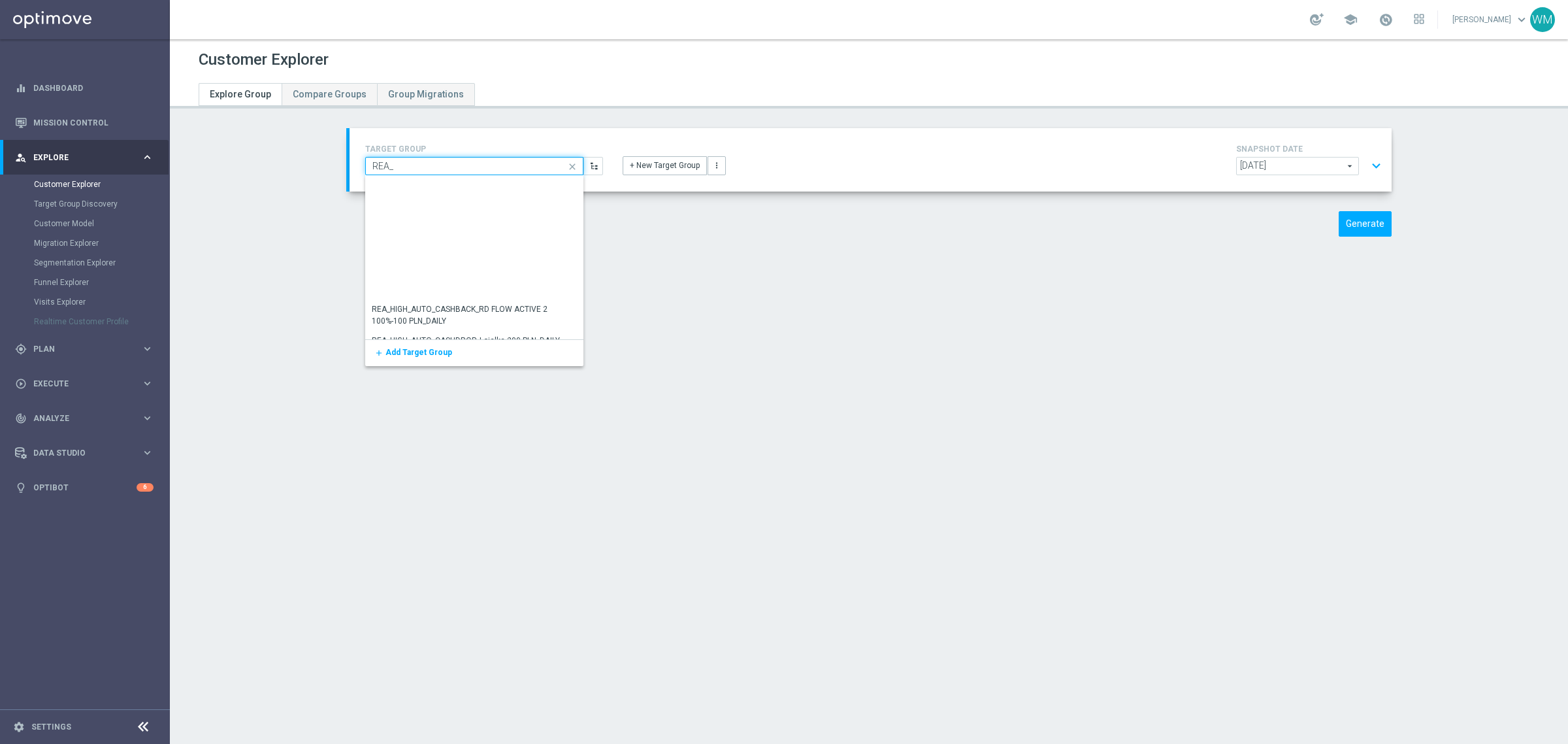
scroll to position [5310, 0]
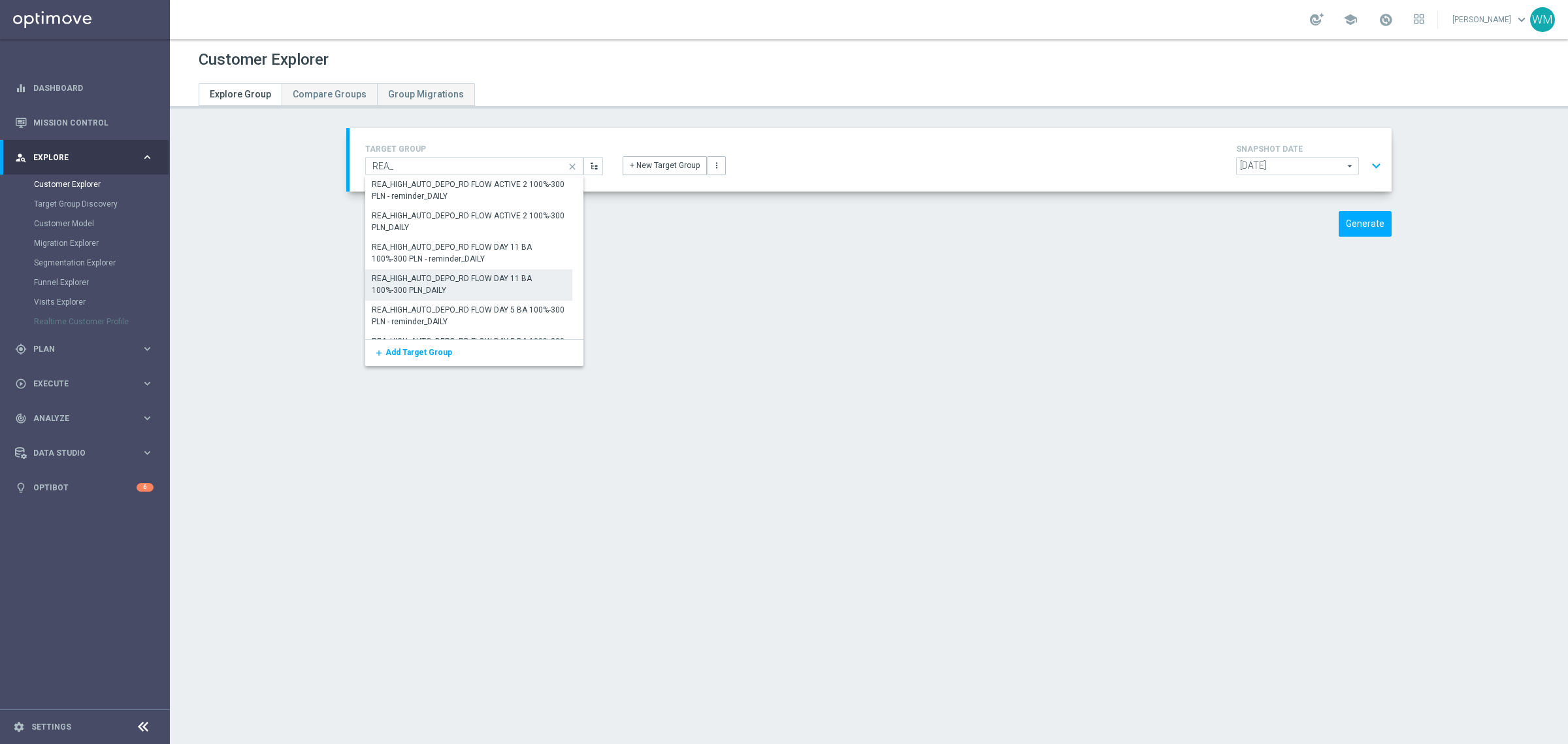
click at [482, 289] on div "REA_HIGH_AUTO_DEPO_RD FLOW DAY 11 BA 100%-300 PLN_DAILY" at bounding box center [468, 285] width 194 height 24
type input "REA_HIGH_AUTO_DEPO_RD FLOW DAY 11 BA 100%-300 PLN_DAILY"
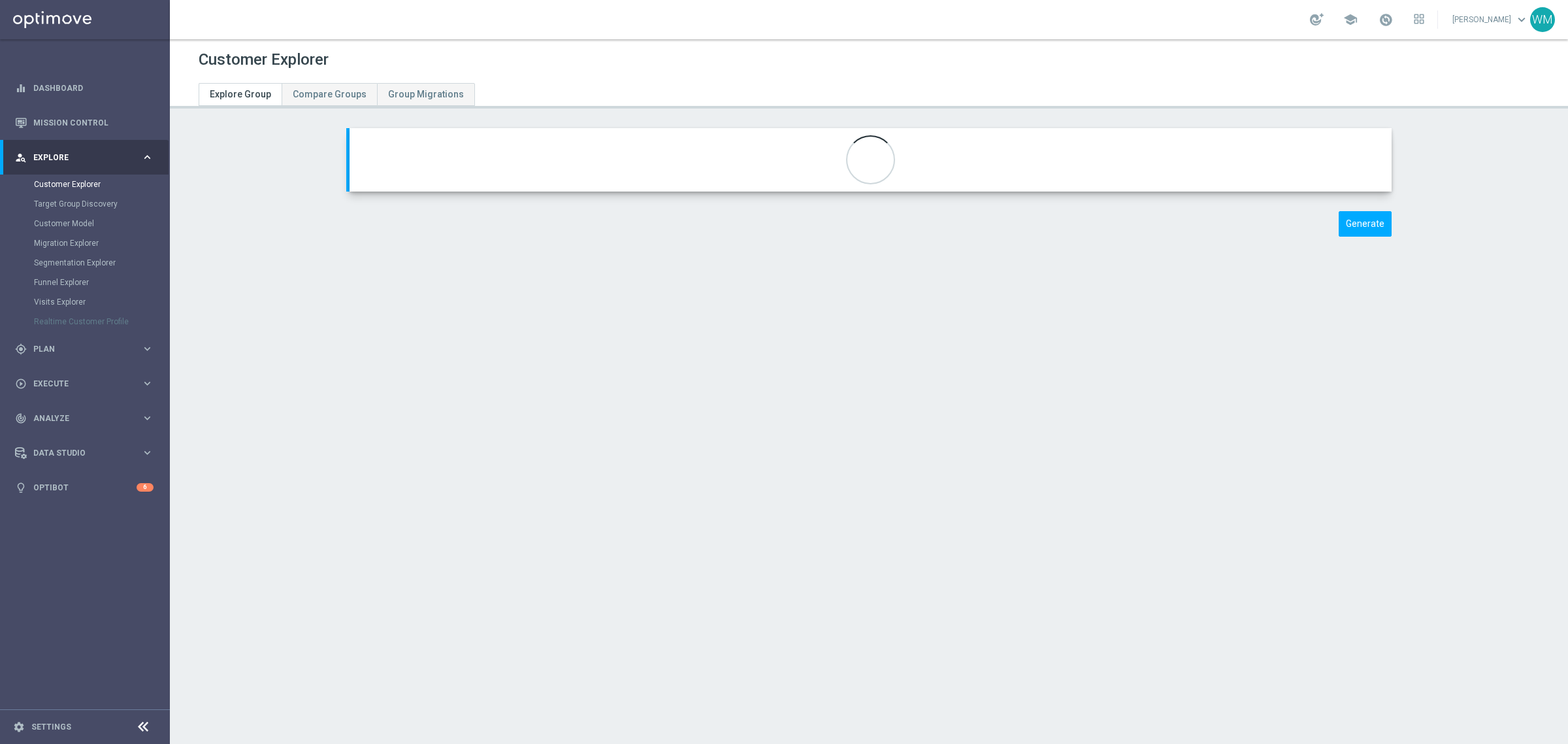
type input "11 DZIEŃ BEZ AKTYWNOŚCI RD"
click at [1379, 165] on button "expand_more" at bounding box center [1376, 166] width 19 height 25
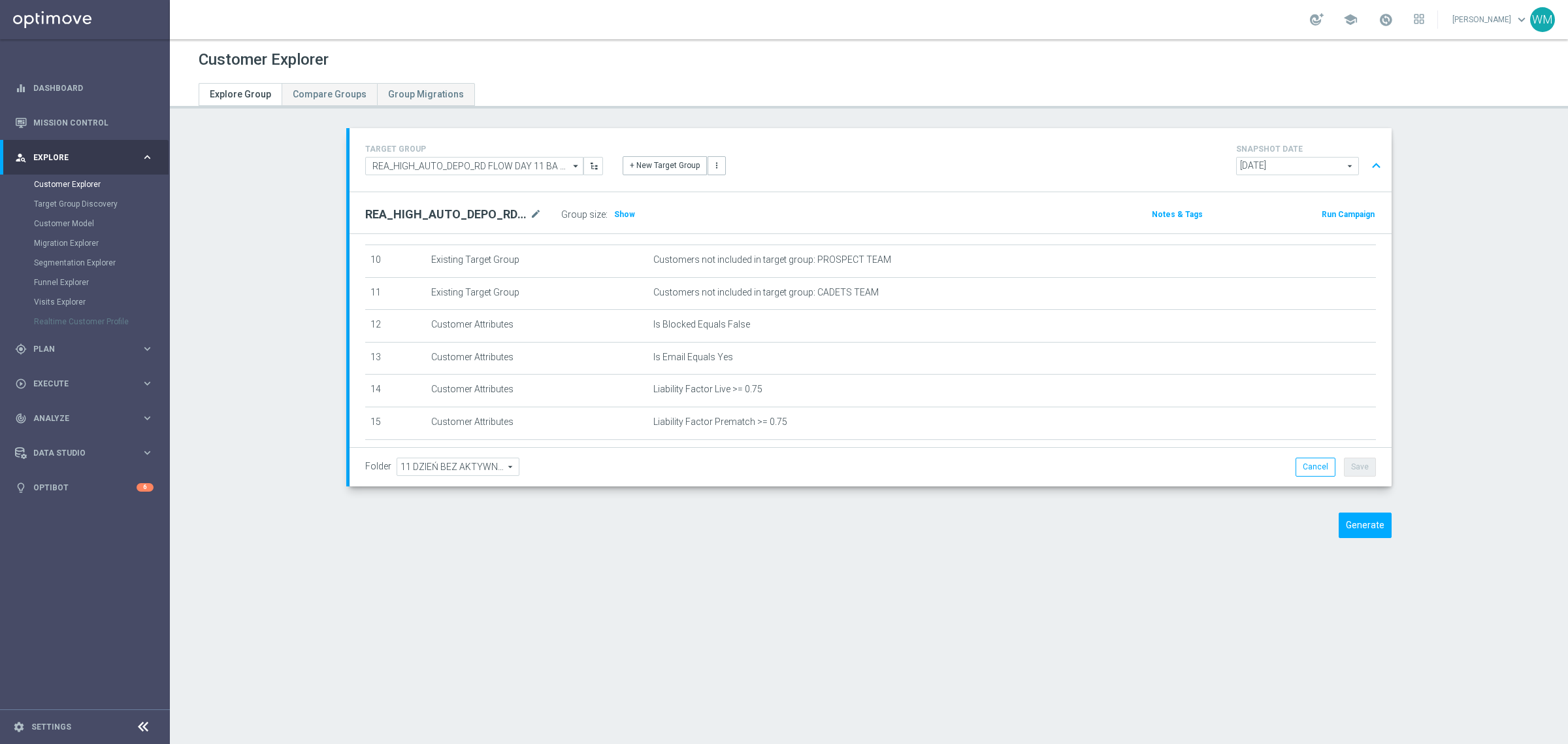
scroll to position [409, 0]
click at [492, 171] on input "REA_HIGH_AUTO_DEPO_RD FLOW DAY 11 BA 100%-300 PLN_DAILY" at bounding box center [474, 166] width 218 height 19
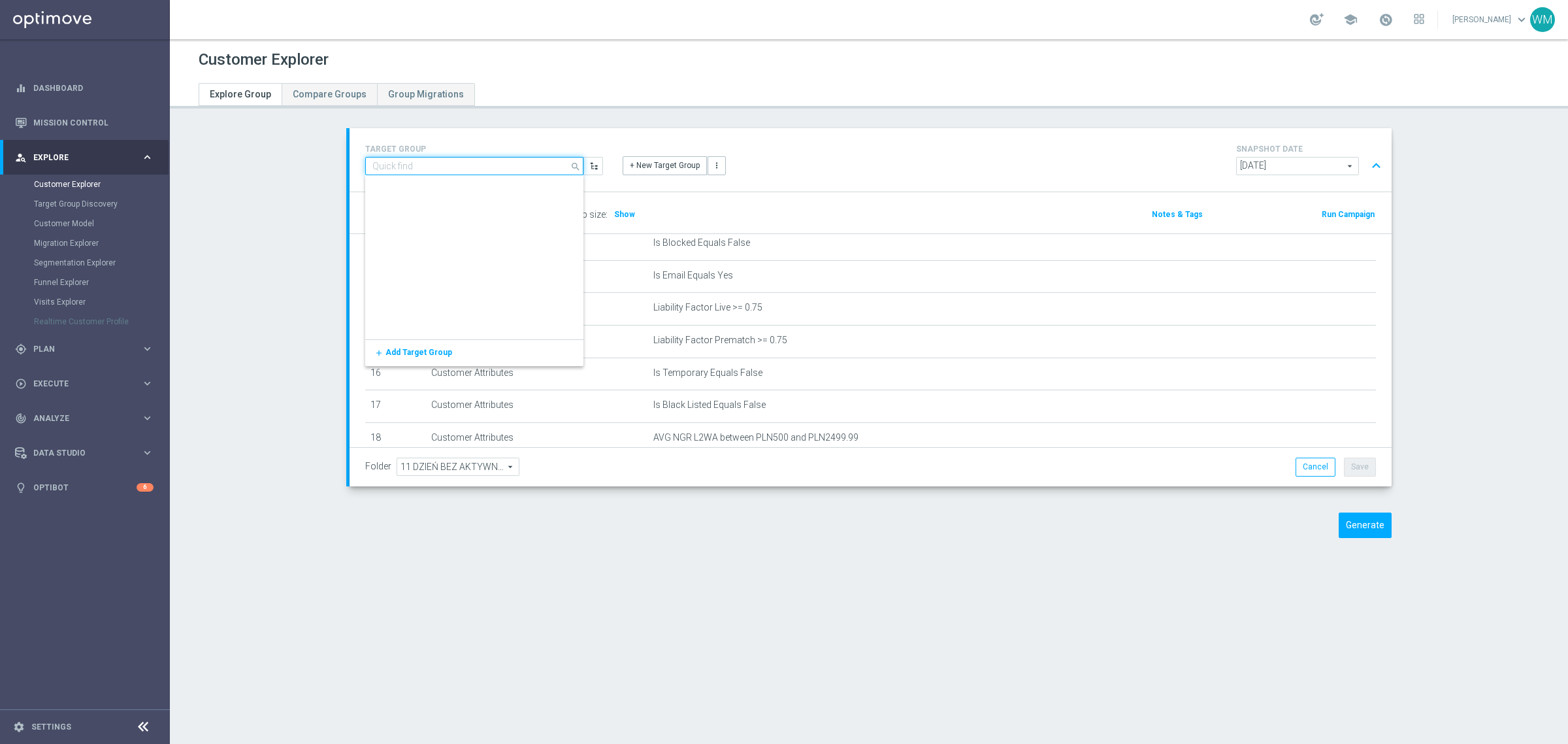
scroll to position [0, 0]
click at [491, 170] on input at bounding box center [474, 166] width 218 height 19
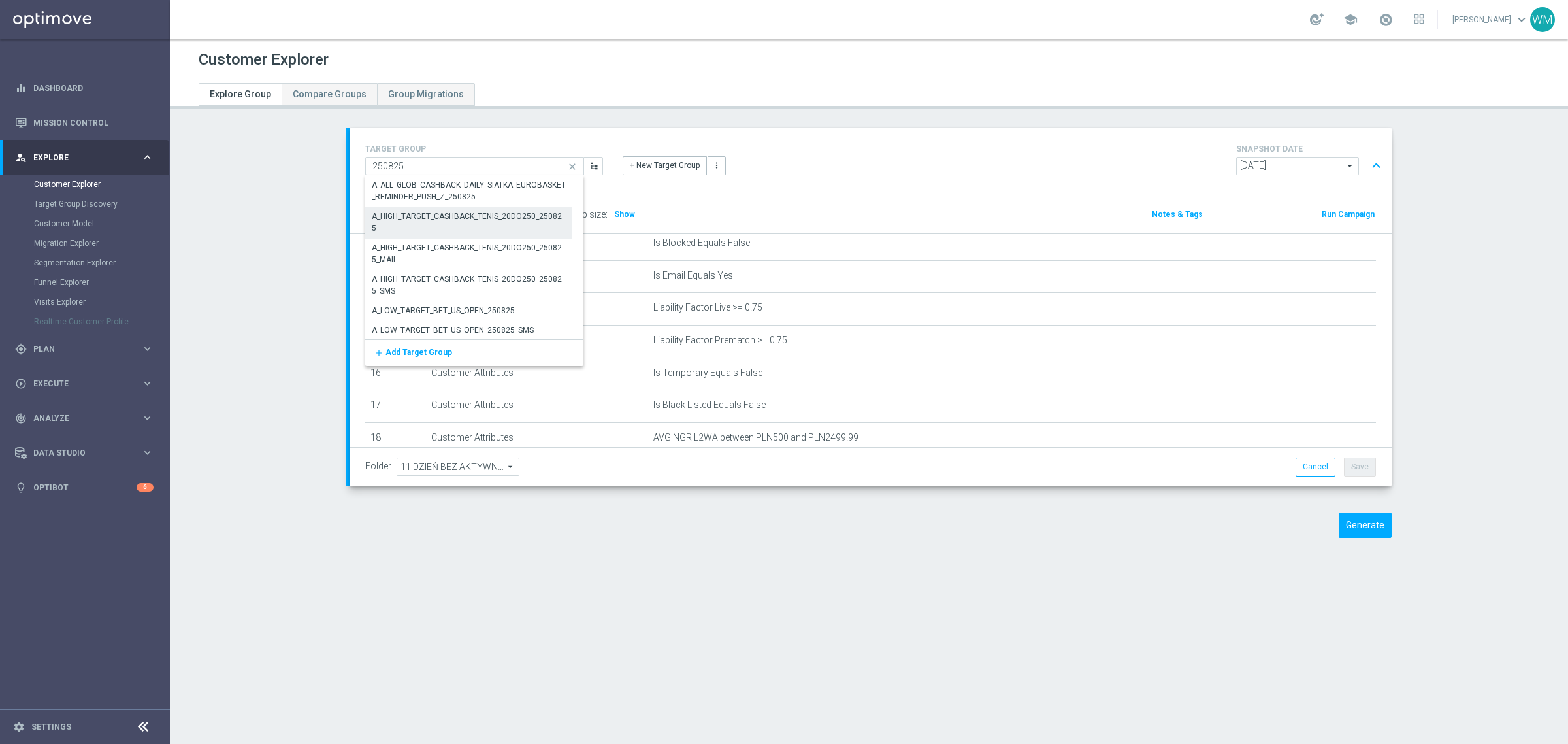
click at [490, 216] on div "A_HIGH_TARGET_CASHBACK_TENIS_20DO250_250825" at bounding box center [468, 222] width 194 height 24
type input "A_HIGH_TARGET_CASHBACK_TENIS_20DO250_250825"
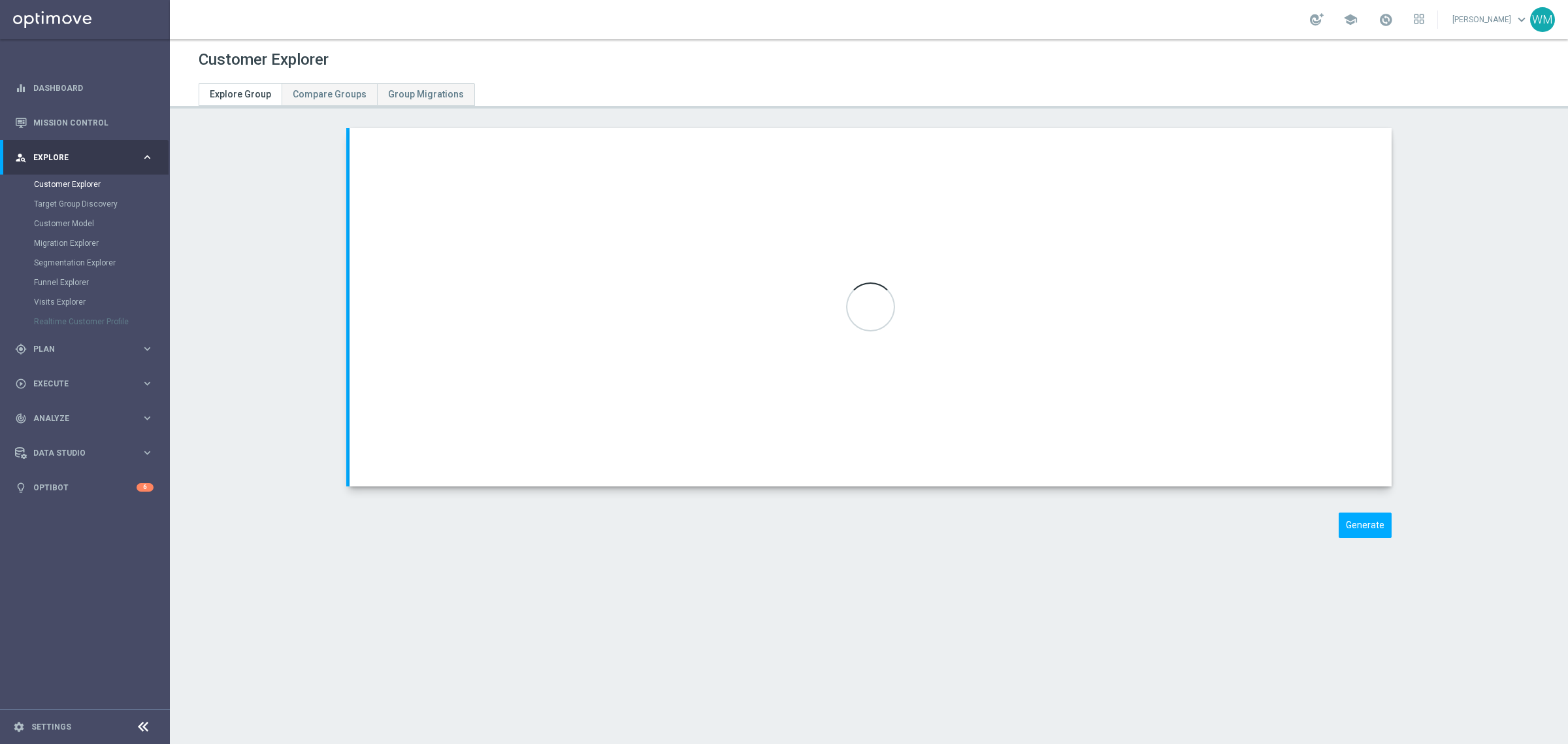
checkbox input "true"
type input "08.2025 [PERSON_NAME]"
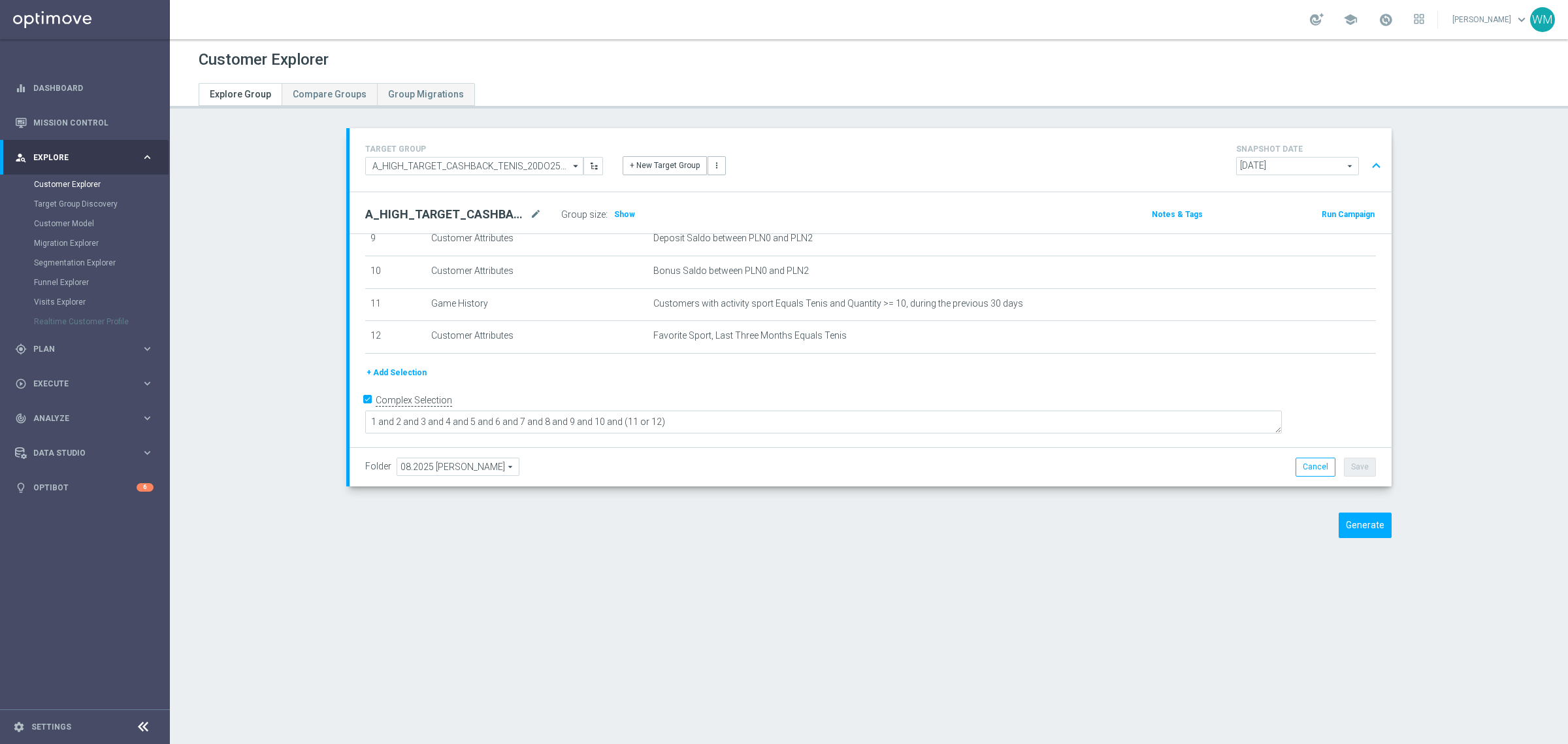
scroll to position [300, 0]
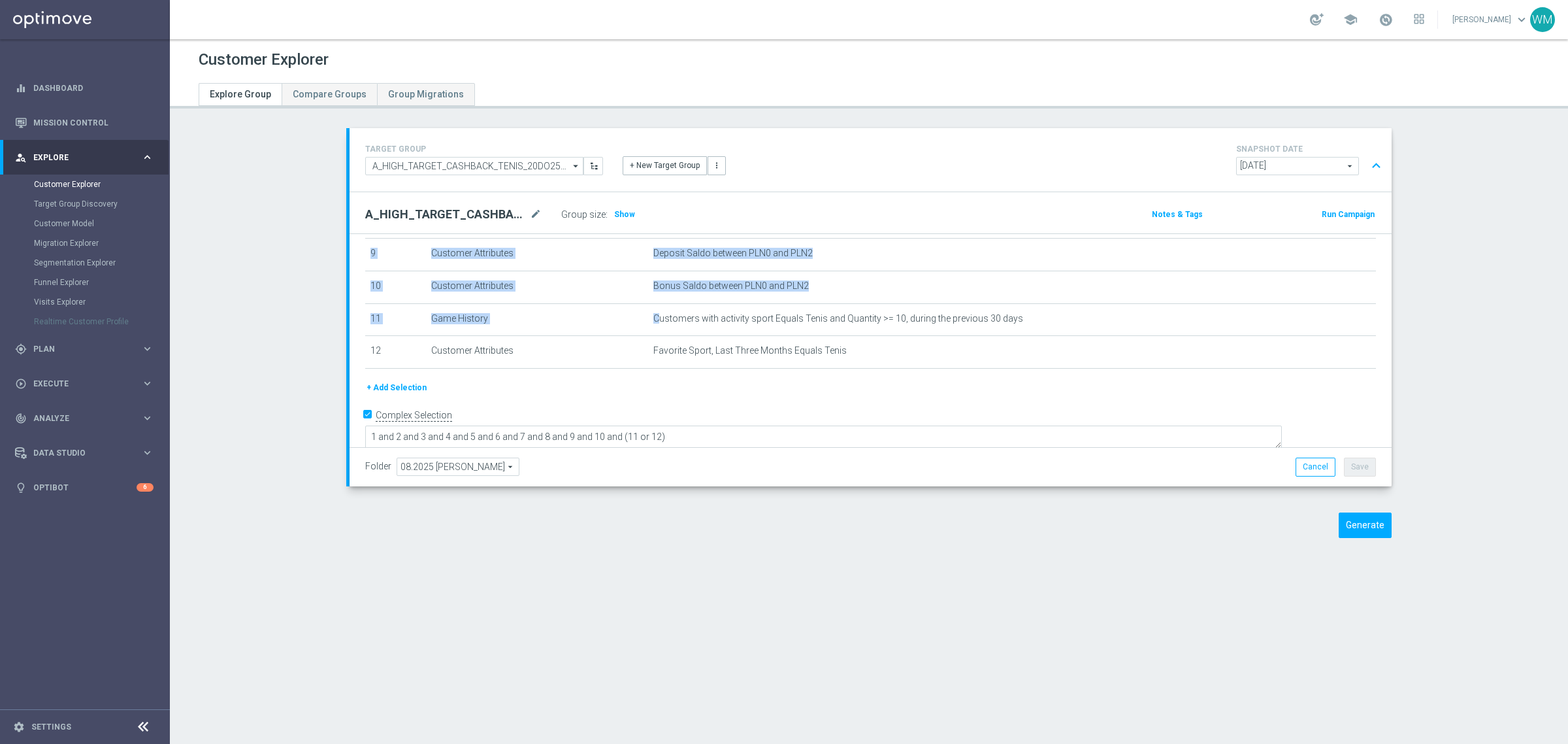
drag, startPoint x: 648, startPoint y: 323, endPoint x: 994, endPoint y: 381, distance: 350.8
click at [994, 381] on div "# Selection Type Criteria delete_forever 1 Customer Attributes STS_Exclusions E…" at bounding box center [870, 164] width 1031 height 431
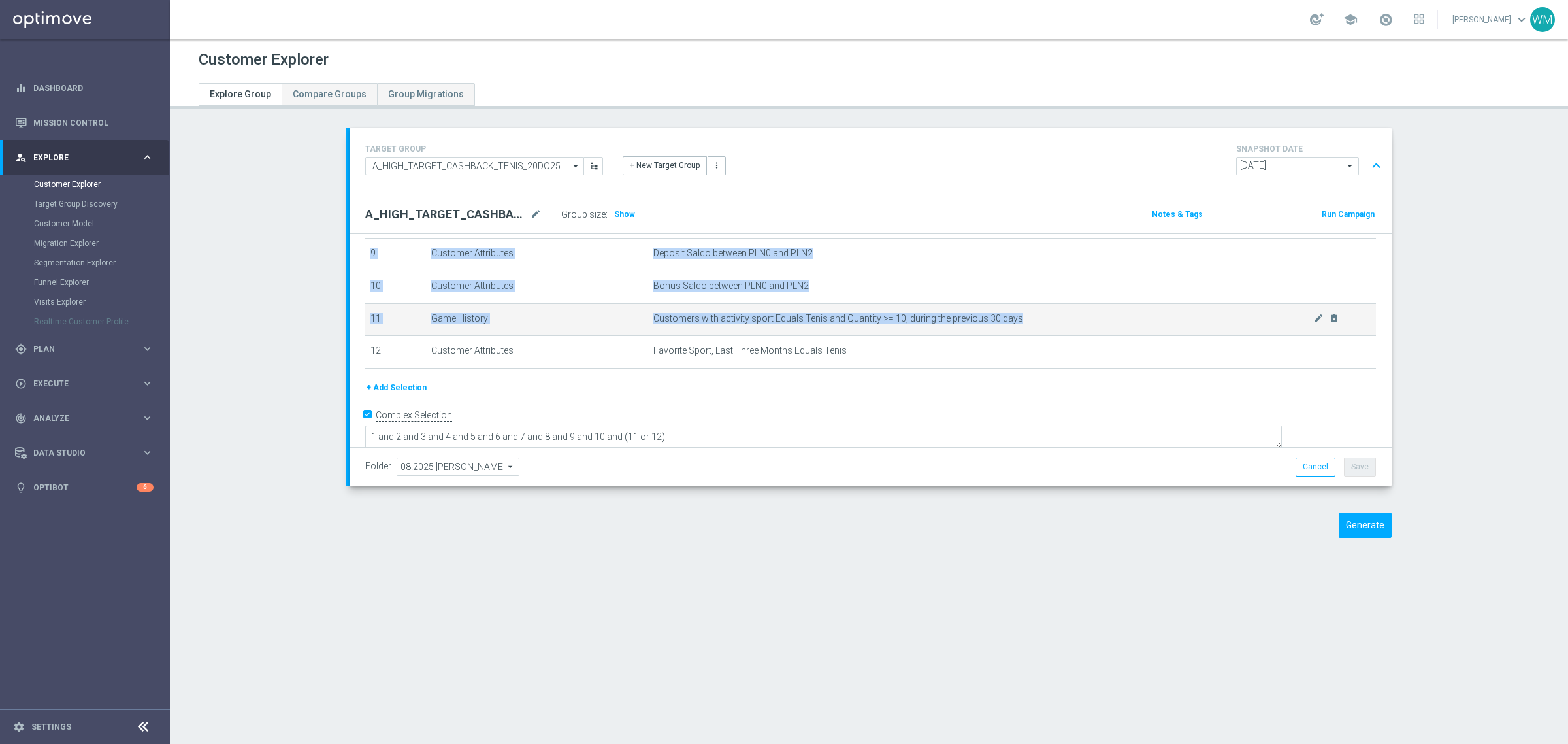
drag, startPoint x: 934, startPoint y: 372, endPoint x: 665, endPoint y: 333, distance: 271.8
click at [665, 333] on div "# Selection Type Criteria delete_forever 1 Customer Attributes STS_Exclusions E…" at bounding box center [870, 164] width 1031 height 431
click at [665, 333] on td "Customers with activity sport Equals Tenis and Quantity >= 10, during the previ…" at bounding box center [1011, 320] width 728 height 33
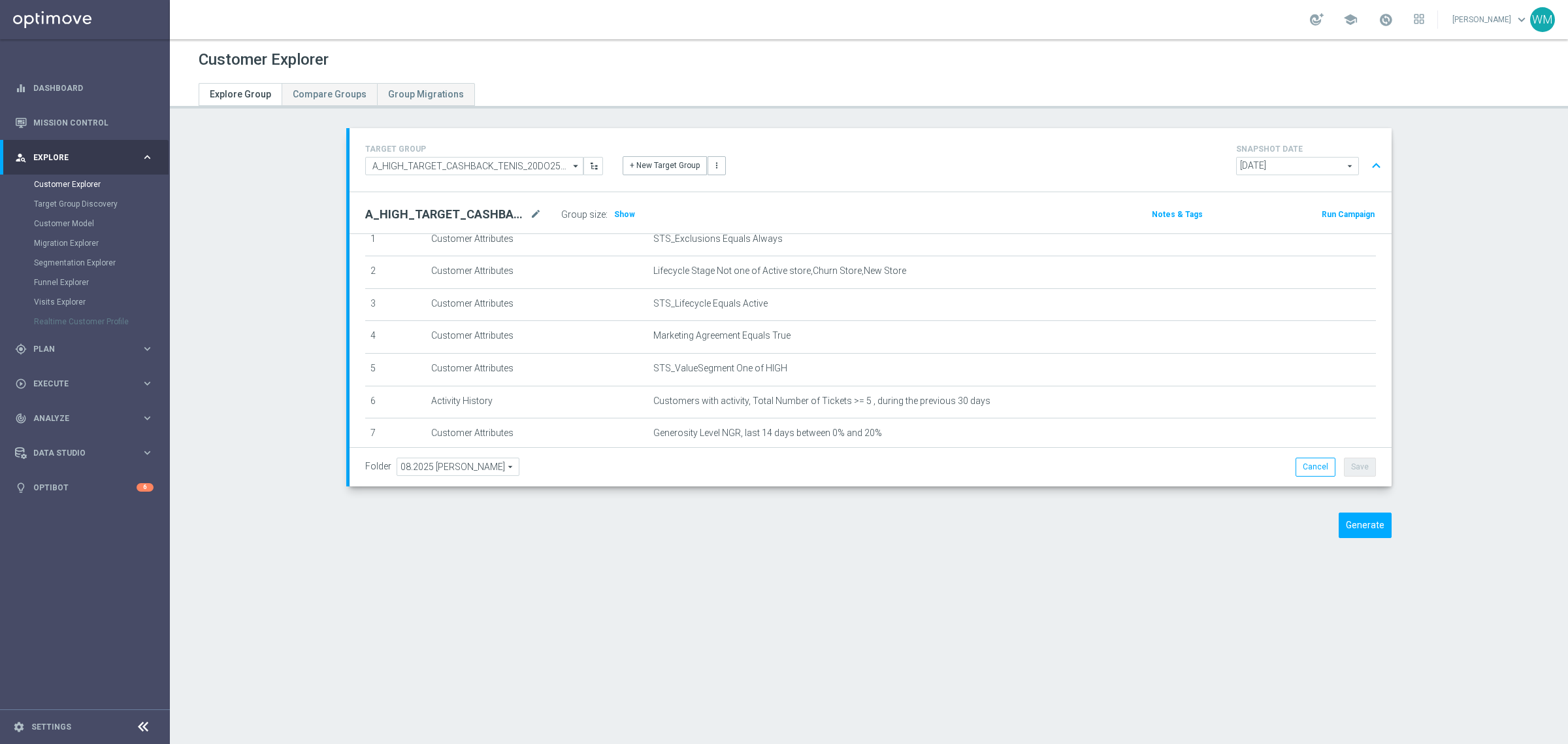
scroll to position [56, 0]
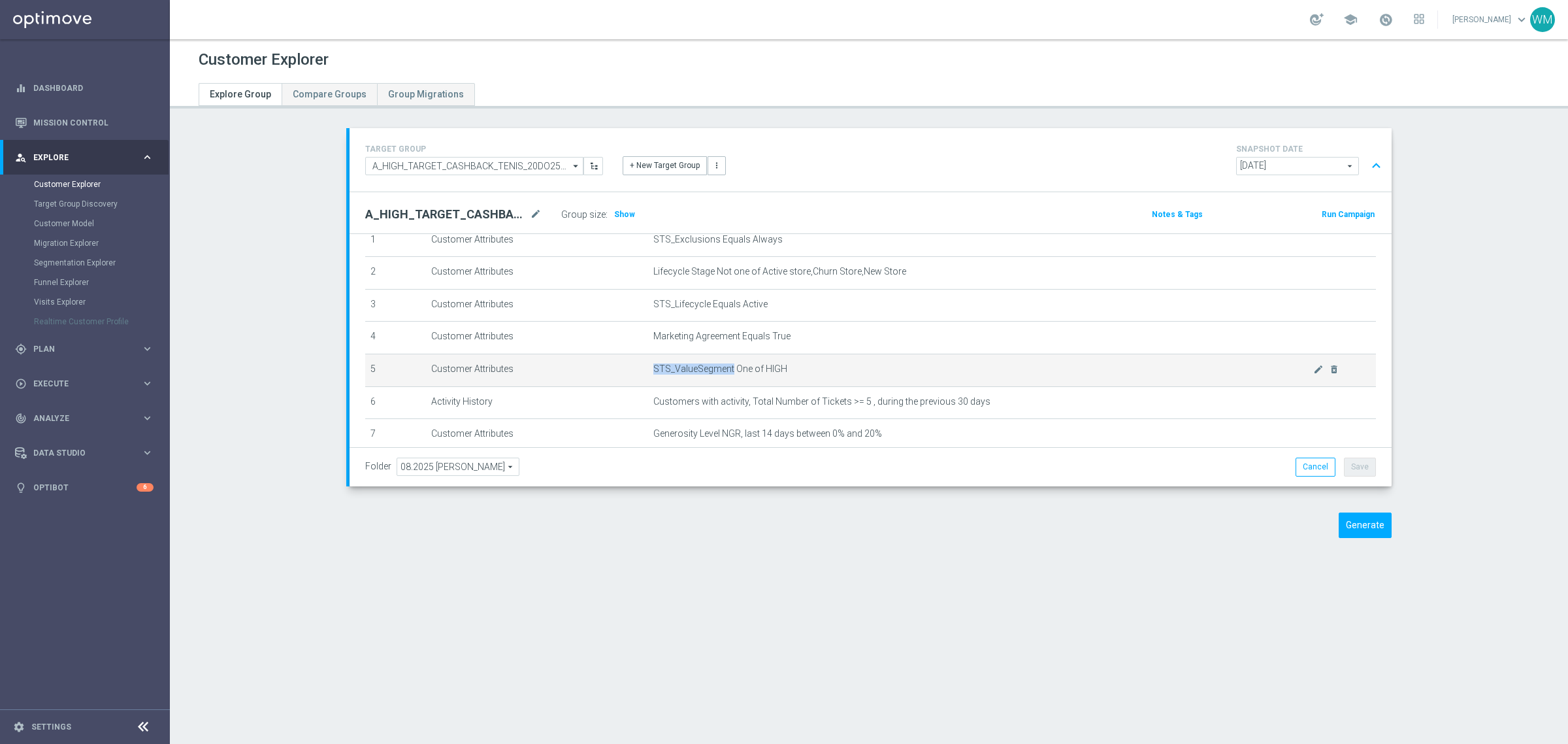
drag, startPoint x: 721, startPoint y: 374, endPoint x: 638, endPoint y: 367, distance: 83.3
click at [648, 367] on td "STS_ValueSegment One of HIGH mode_edit delete_forever" at bounding box center [1011, 370] width 728 height 33
copy span "STS_ValueSegment"
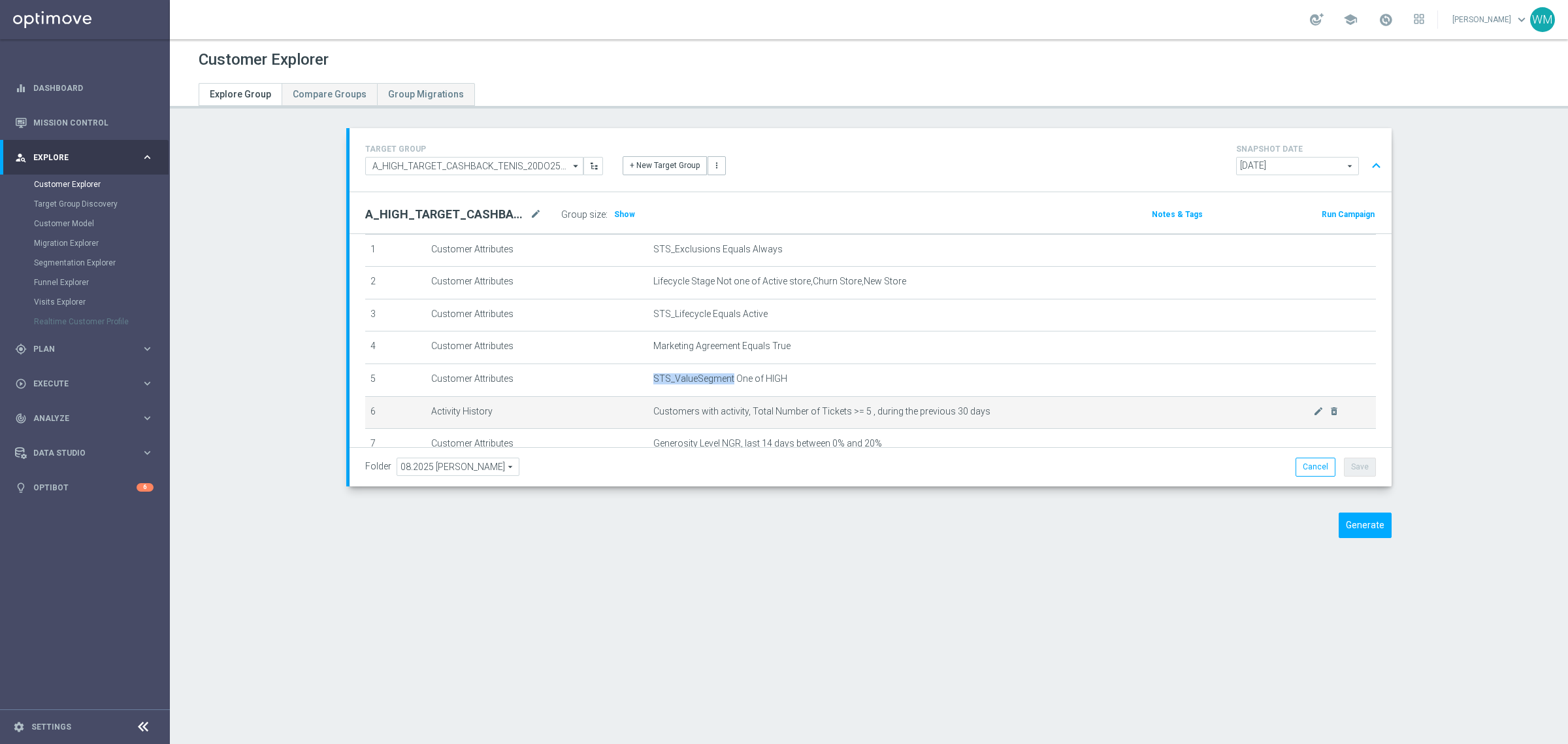
scroll to position [0, 0]
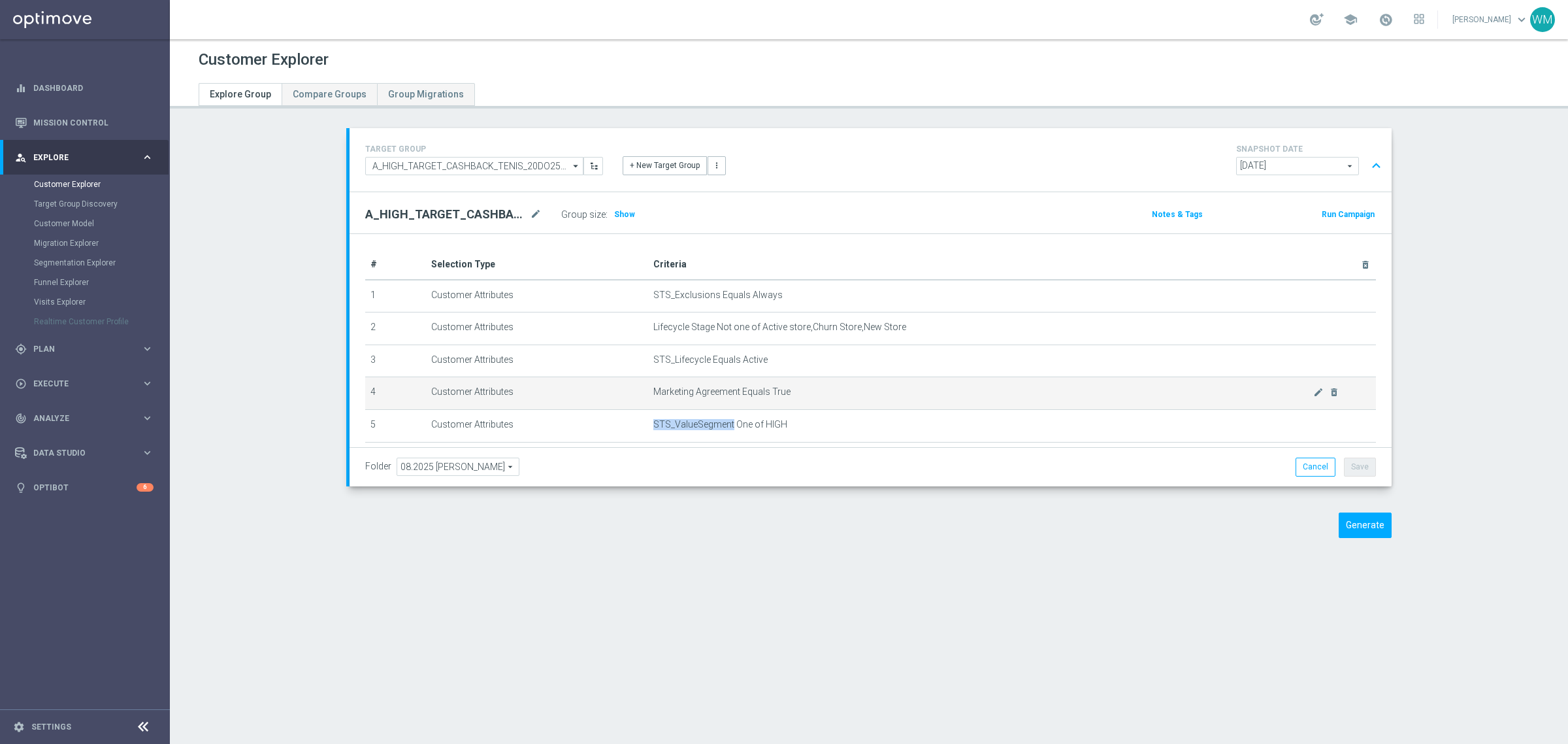
drag, startPoint x: 615, startPoint y: 303, endPoint x: 819, endPoint y: 395, distance: 223.8
click at [819, 395] on tbody "1 Customer Attributes STS_Exclusions Equals Always mode_edit delete_forever 2 C…" at bounding box center [870, 474] width 1011 height 389
click at [819, 395] on span "Marketing Agreement Equals True" at bounding box center [983, 392] width 660 height 11
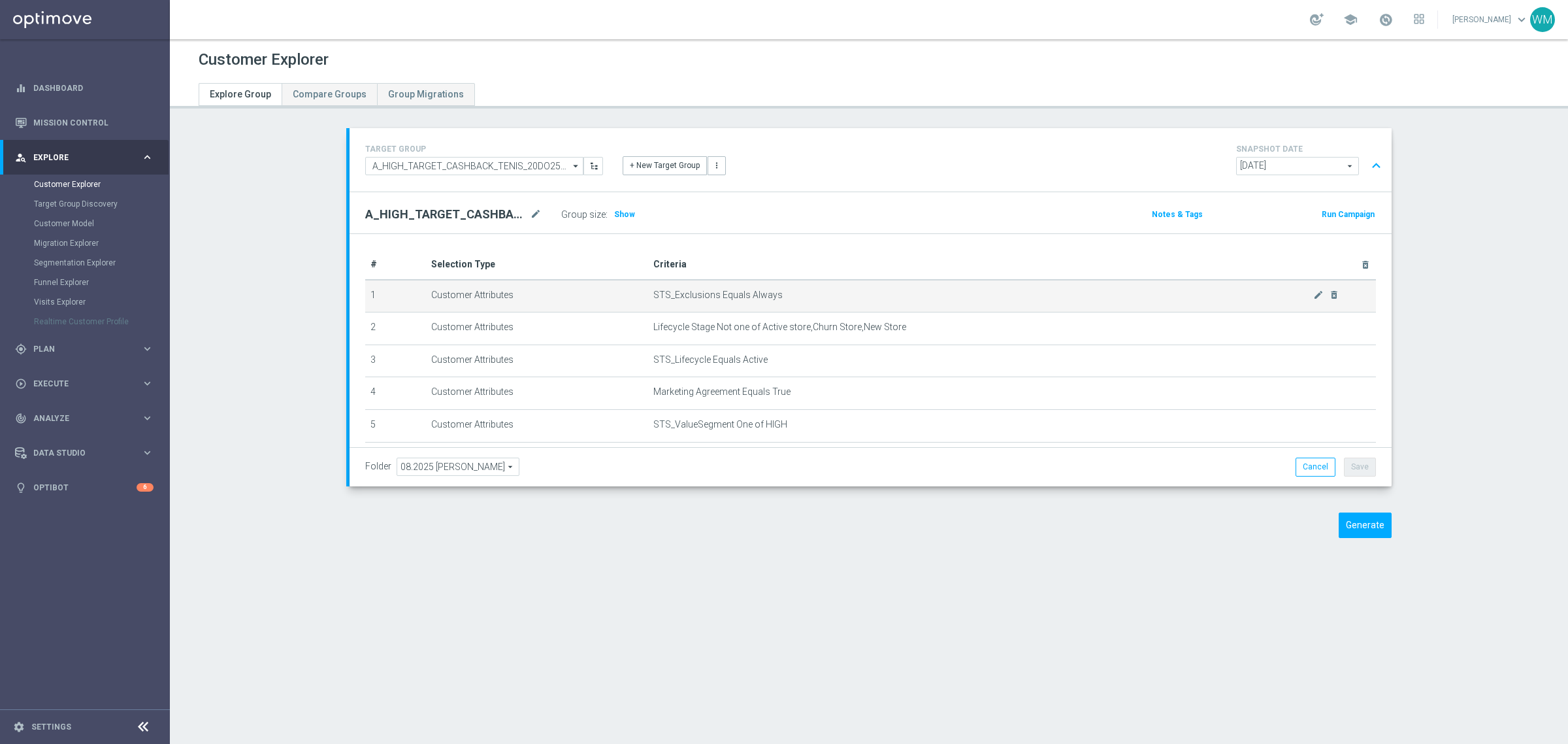
drag, startPoint x: 819, startPoint y: 395, endPoint x: 618, endPoint y: 290, distance: 226.8
click at [618, 290] on tbody "1 Customer Attributes STS_Exclusions Equals Always mode_edit delete_forever 2 C…" at bounding box center [870, 474] width 1011 height 389
click at [618, 290] on td "Customer Attributes" at bounding box center [537, 296] width 222 height 33
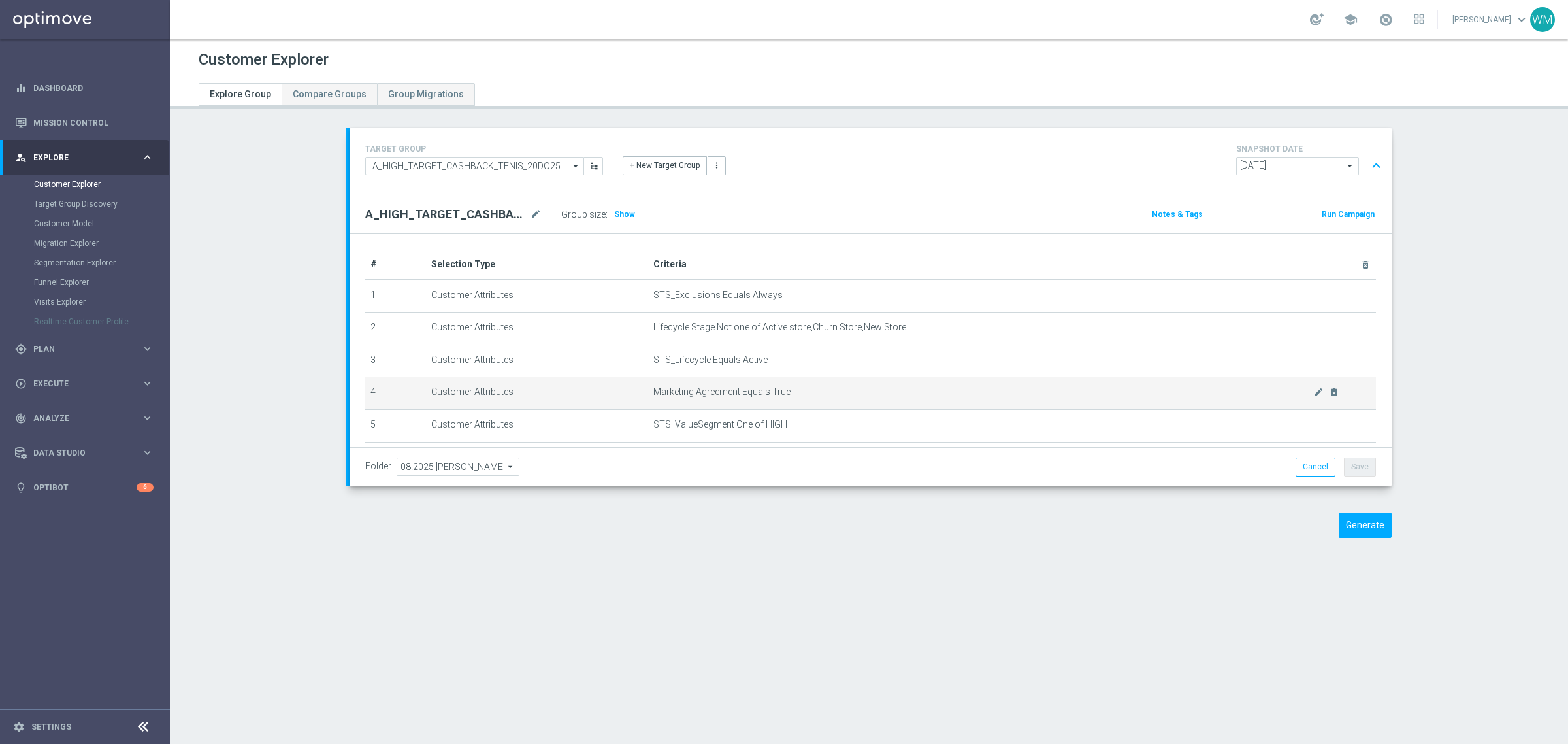
drag, startPoint x: 618, startPoint y: 290, endPoint x: 809, endPoint y: 389, distance: 215.1
click at [809, 389] on tbody "1 Customer Attributes STS_Exclusions Equals Always mode_edit delete_forever 2 C…" at bounding box center [870, 474] width 1011 height 389
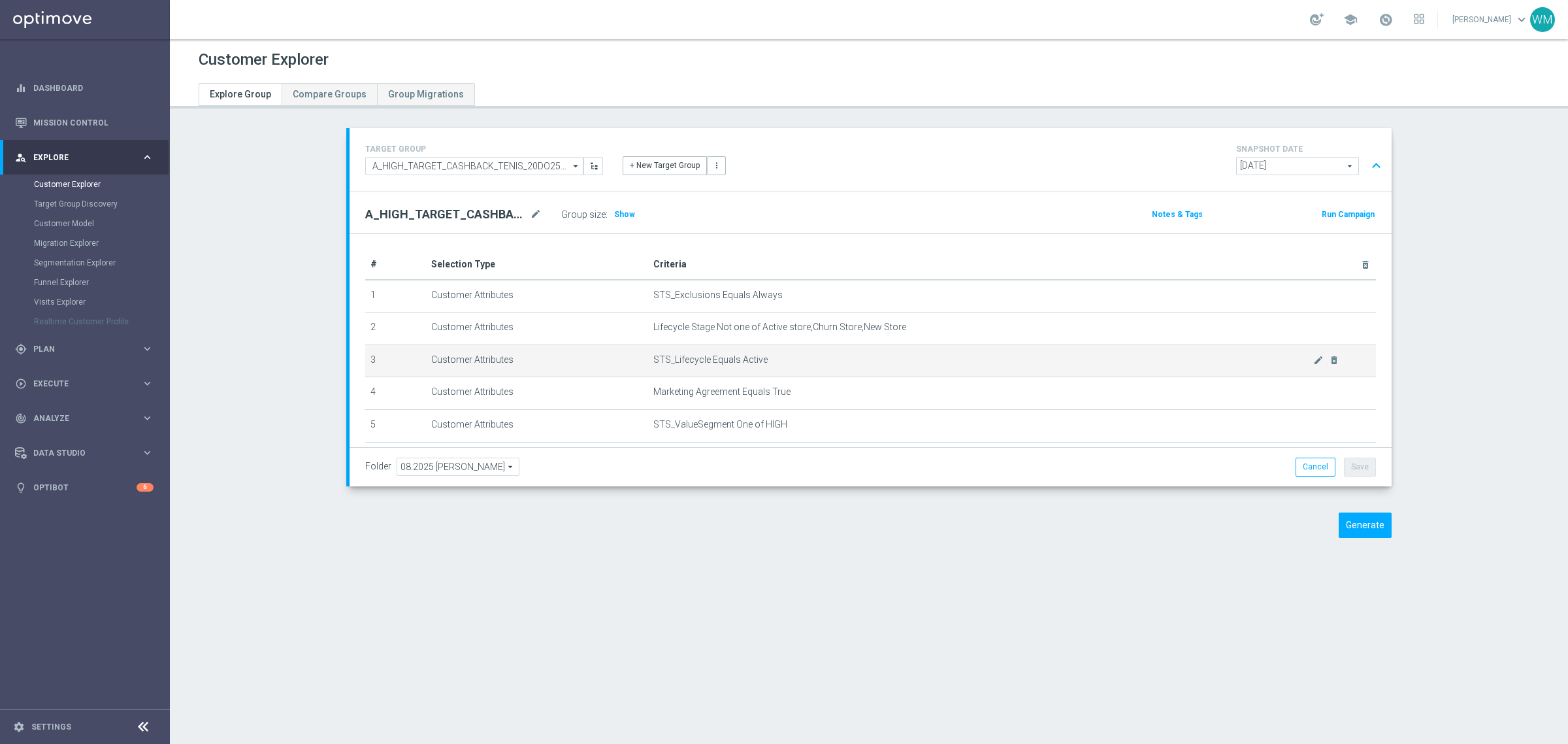
click at [785, 376] on td "STS_Lifecycle Equals Active mode_edit delete_forever" at bounding box center [1011, 360] width 728 height 33
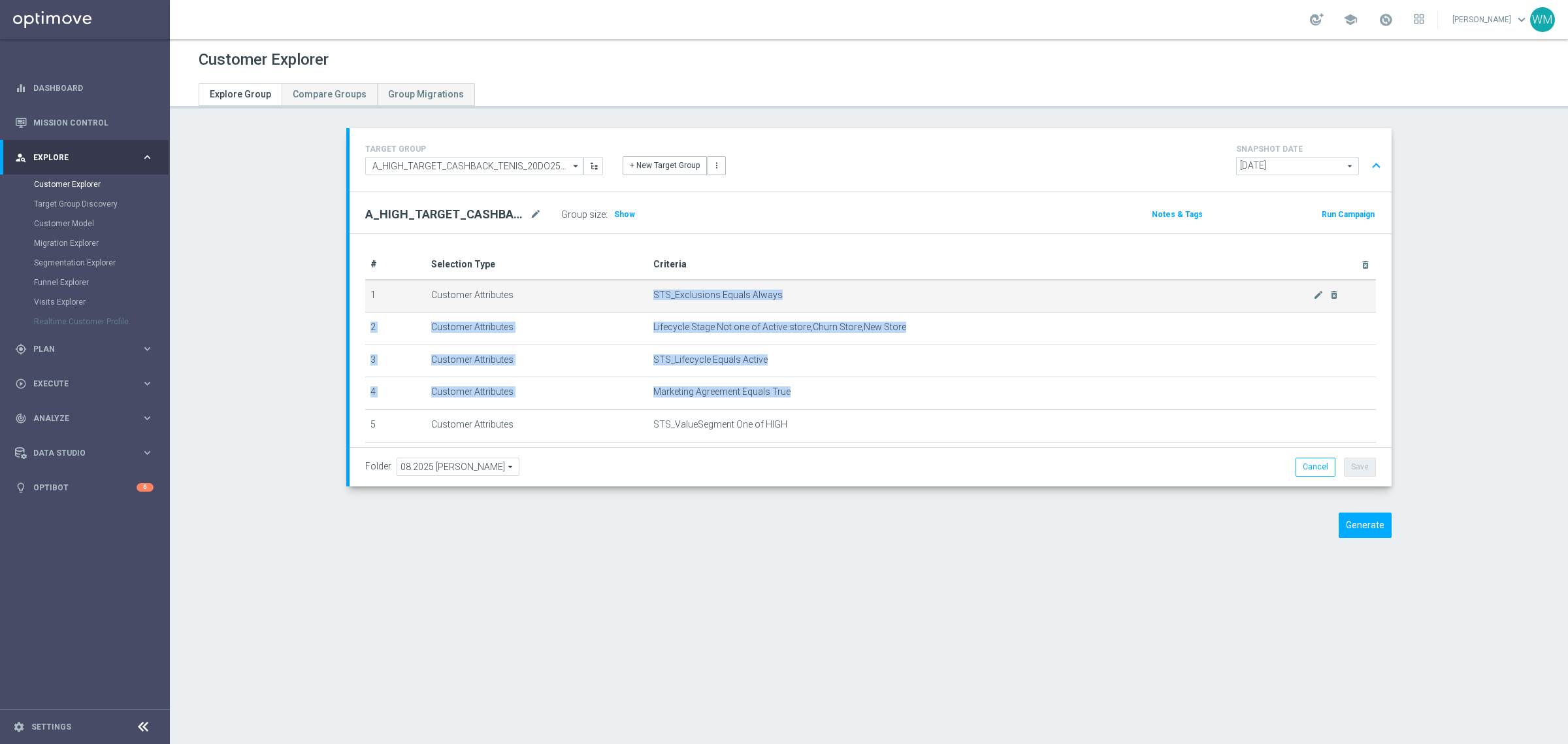
drag, startPoint x: 788, startPoint y: 392, endPoint x: 642, endPoint y: 292, distance: 177.0
click at [642, 292] on tbody "1 Customer Attributes STS_Exclusions Equals Always mode_edit delete_forever 2 C…" at bounding box center [870, 474] width 1011 height 389
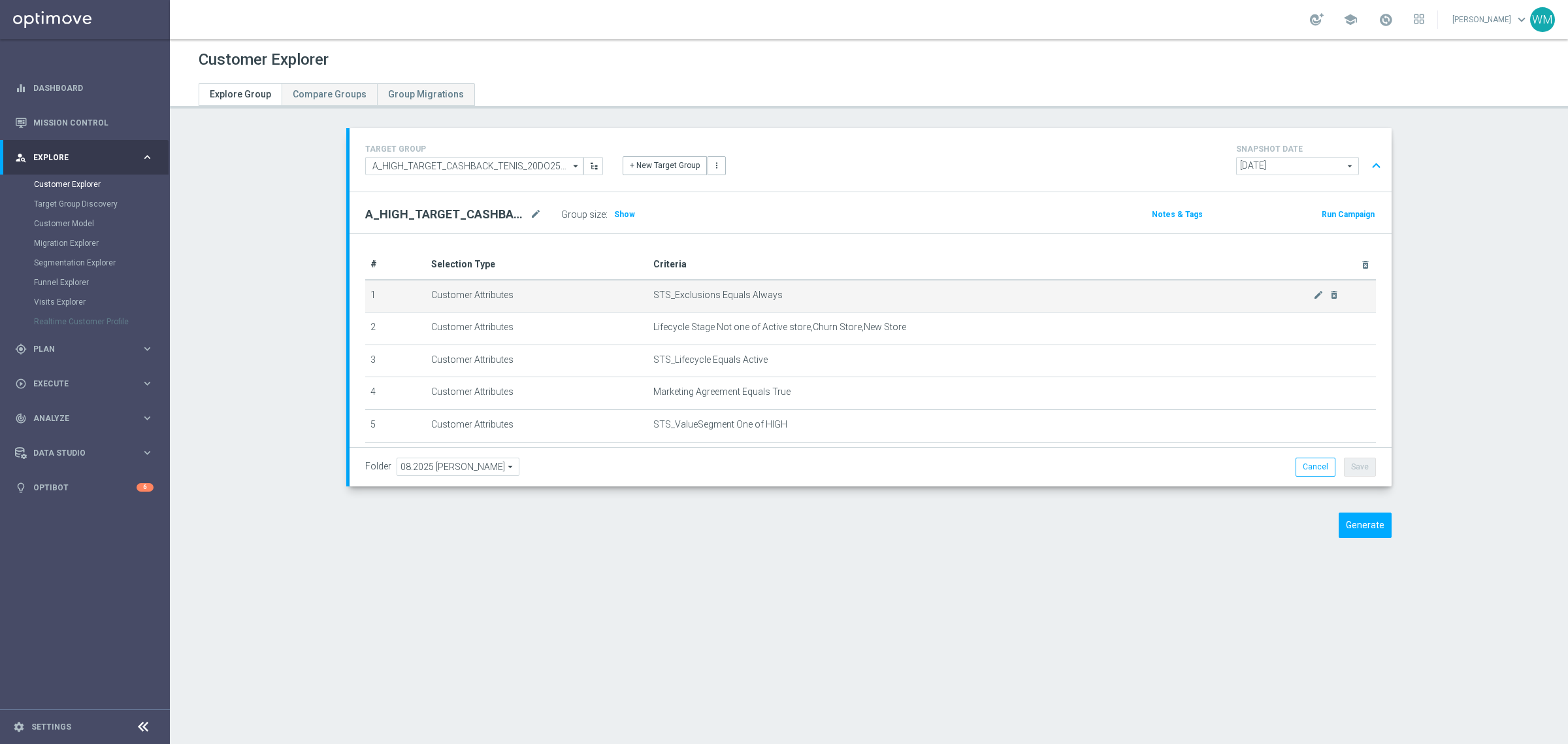
click at [648, 292] on td "STS_Exclusions Equals Always mode_edit delete_forever" at bounding box center [1011, 296] width 728 height 33
click at [1379, 23] on span at bounding box center [1385, 19] width 14 height 14
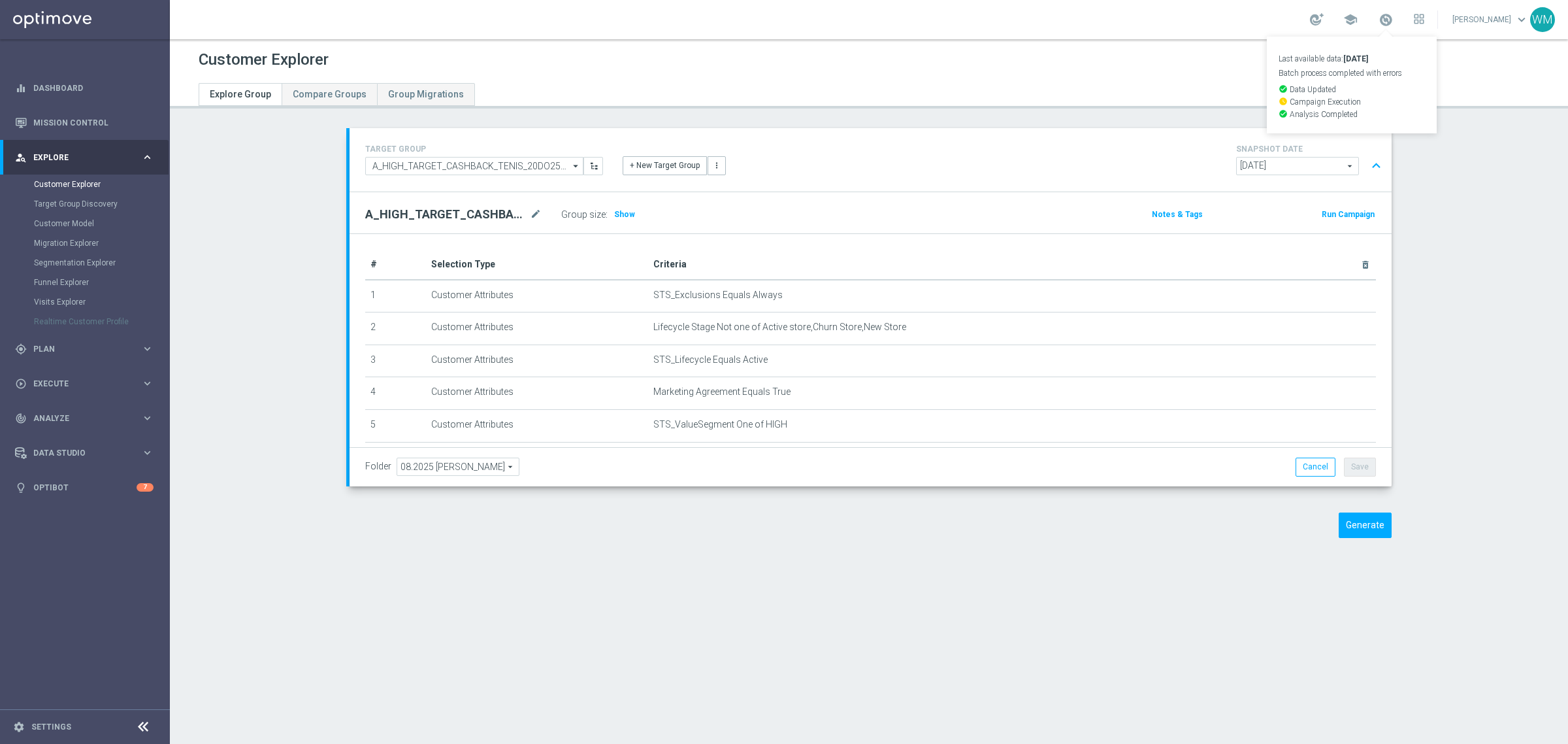
click at [1124, 77] on div at bounding box center [869, 85] width 1361 height 24
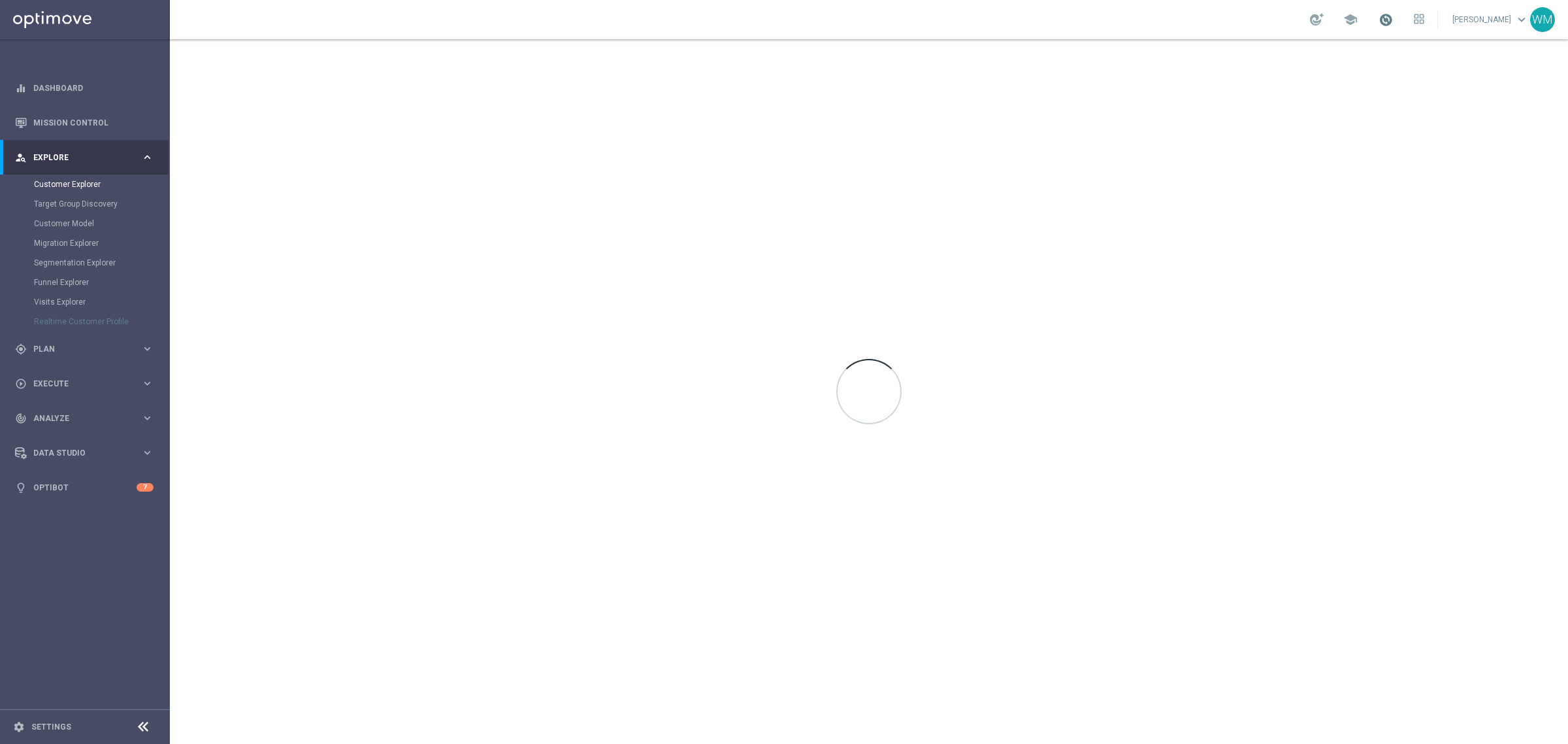
click at [1379, 17] on span at bounding box center [1385, 19] width 14 height 14
click at [1133, 49] on div at bounding box center [869, 392] width 1399 height 705
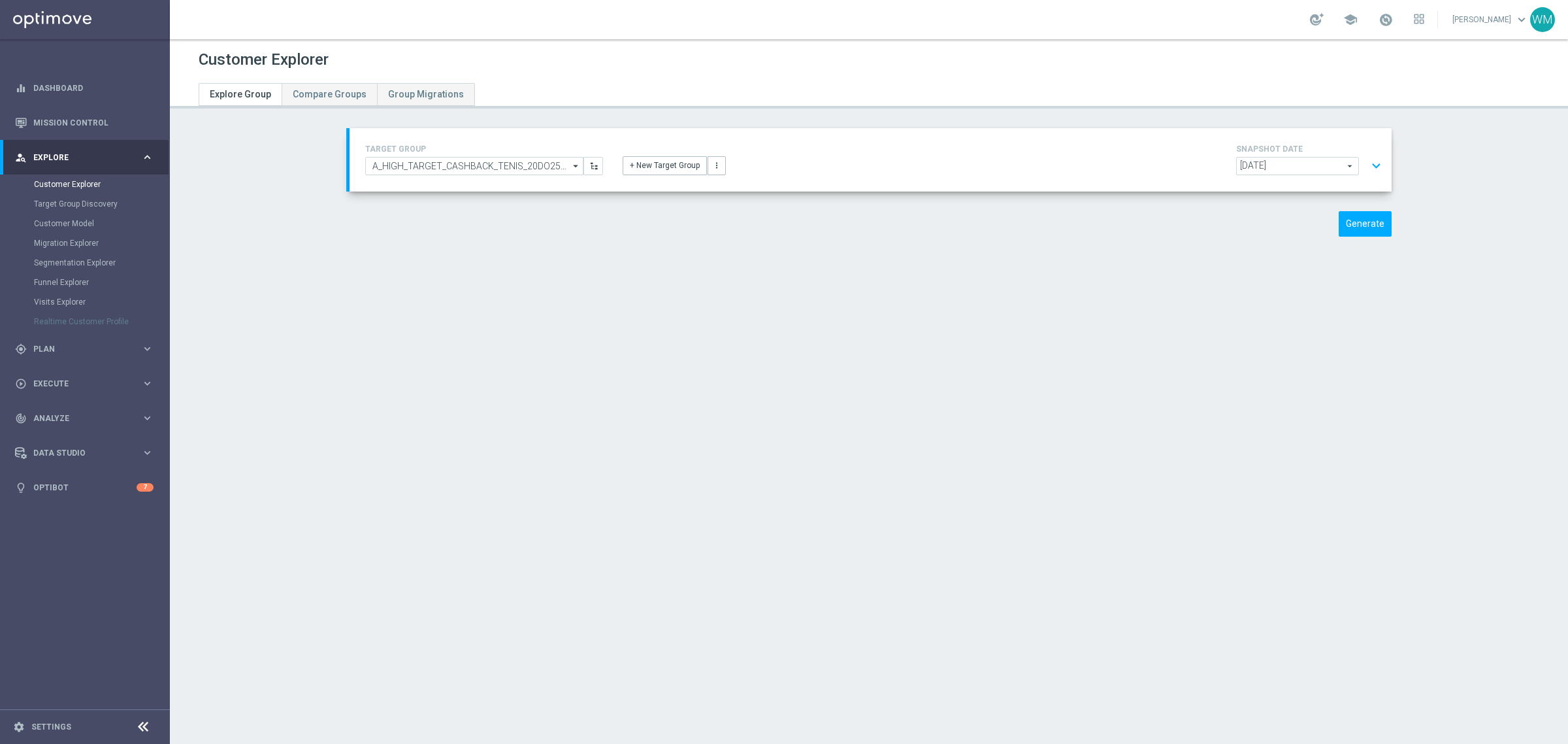
click at [1379, 28] on link at bounding box center [1385, 20] width 17 height 21
click at [1340, 74] on p "Batch process completed with errors" at bounding box center [1352, 73] width 146 height 8
click at [1340, 74] on div at bounding box center [869, 85] width 1361 height 24
click at [1377, 27] on link at bounding box center [1385, 20] width 17 height 21
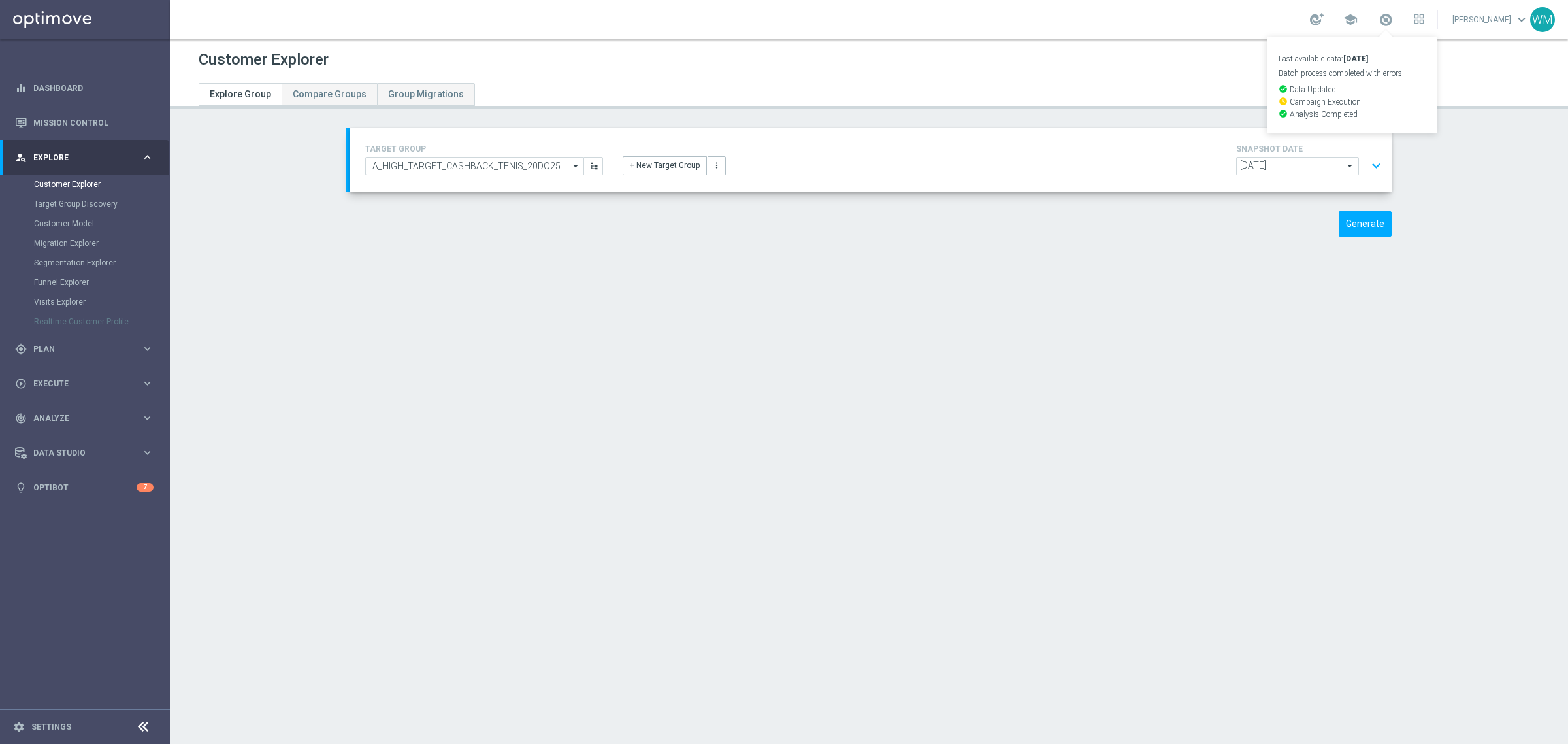
click at [1321, 77] on p "Batch process completed with errors" at bounding box center [1352, 73] width 146 height 8
click at [1321, 77] on div at bounding box center [869, 85] width 1361 height 24
click at [1379, 25] on span at bounding box center [1385, 19] width 14 height 14
click at [1379, 23] on span at bounding box center [1385, 19] width 14 height 14
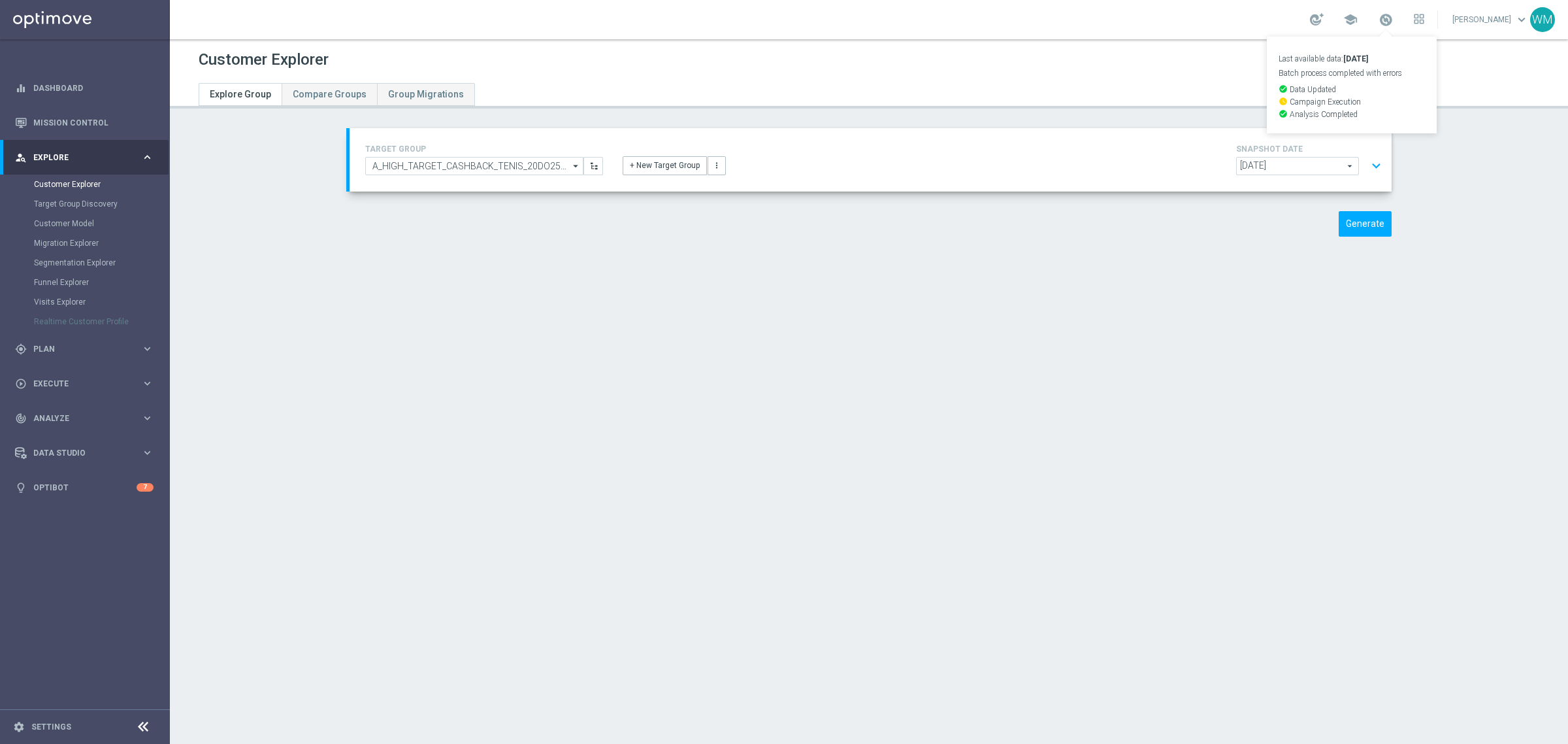
click at [684, 365] on div "Customer Explorer Explore Group Compare Groups Group Migrations TARGET GROUP A_…" at bounding box center [869, 392] width 1399 height 705
click at [1367, 162] on button "expand_more" at bounding box center [1376, 166] width 19 height 25
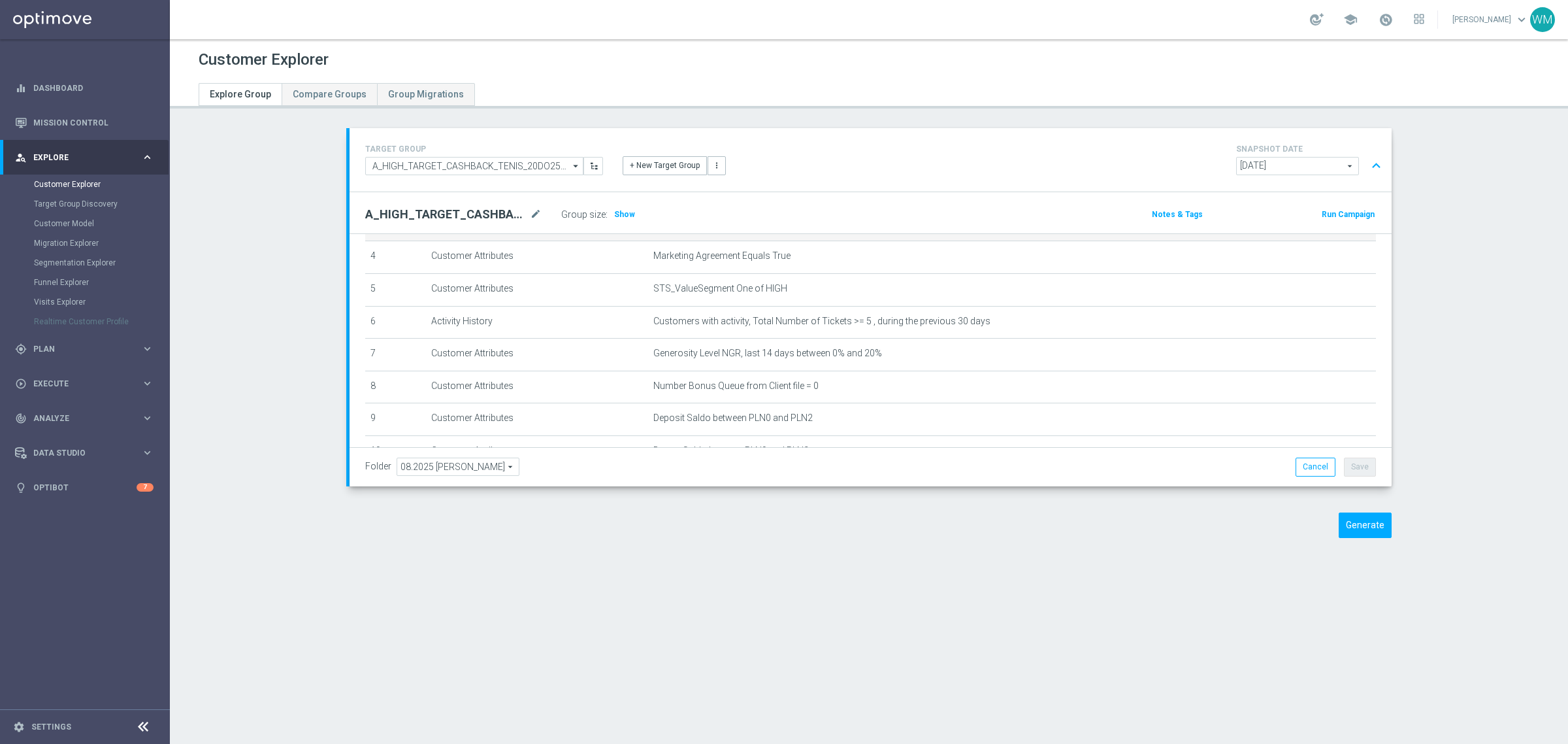
scroll to position [300, 0]
click at [82, 345] on span "Plan" at bounding box center [87, 349] width 108 height 8
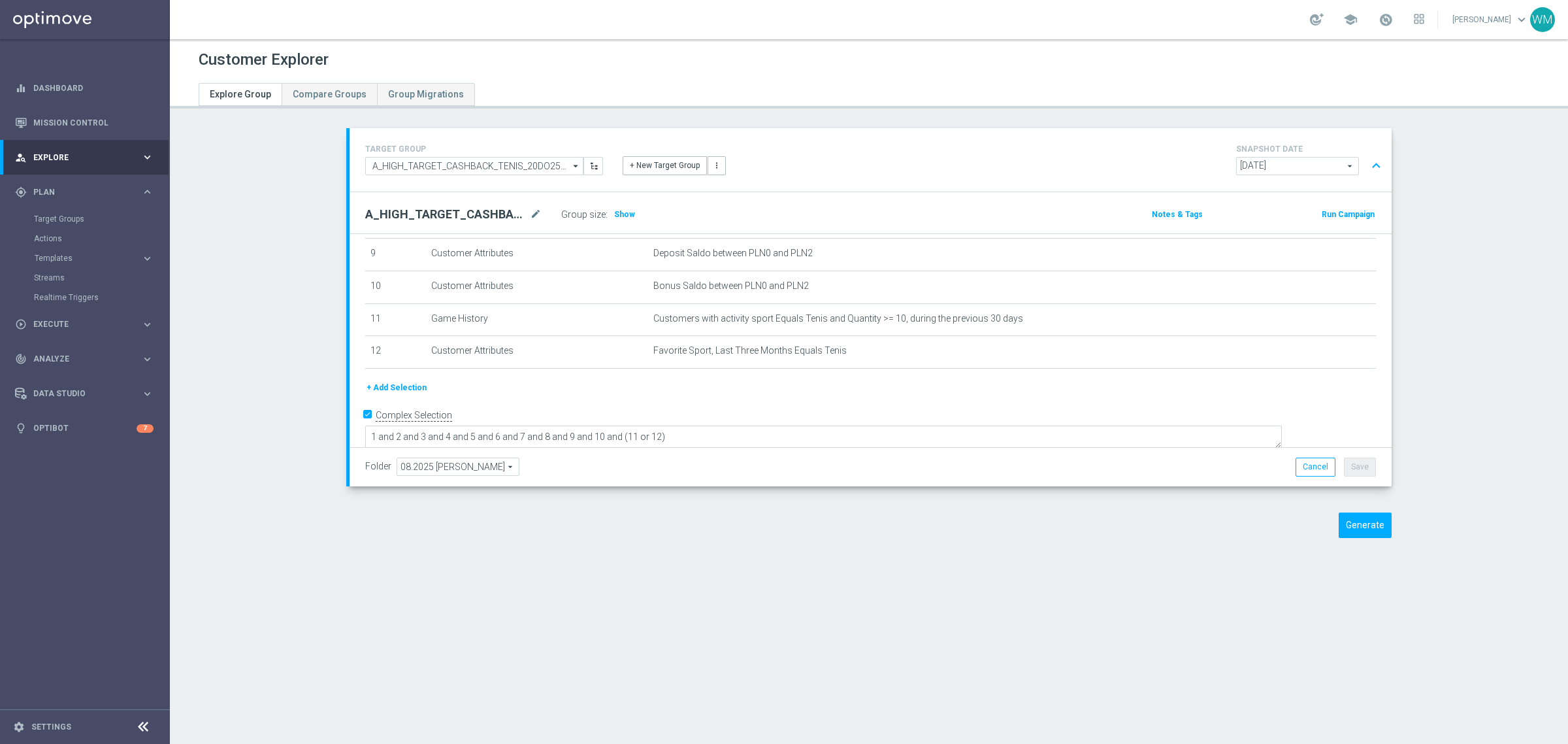
click at [64, 158] on span "Explore" at bounding box center [87, 158] width 108 height 8
click at [62, 187] on link "Customer Explorer" at bounding box center [85, 184] width 102 height 10
click at [403, 387] on button "+ Add Selection" at bounding box center [396, 387] width 62 height 14
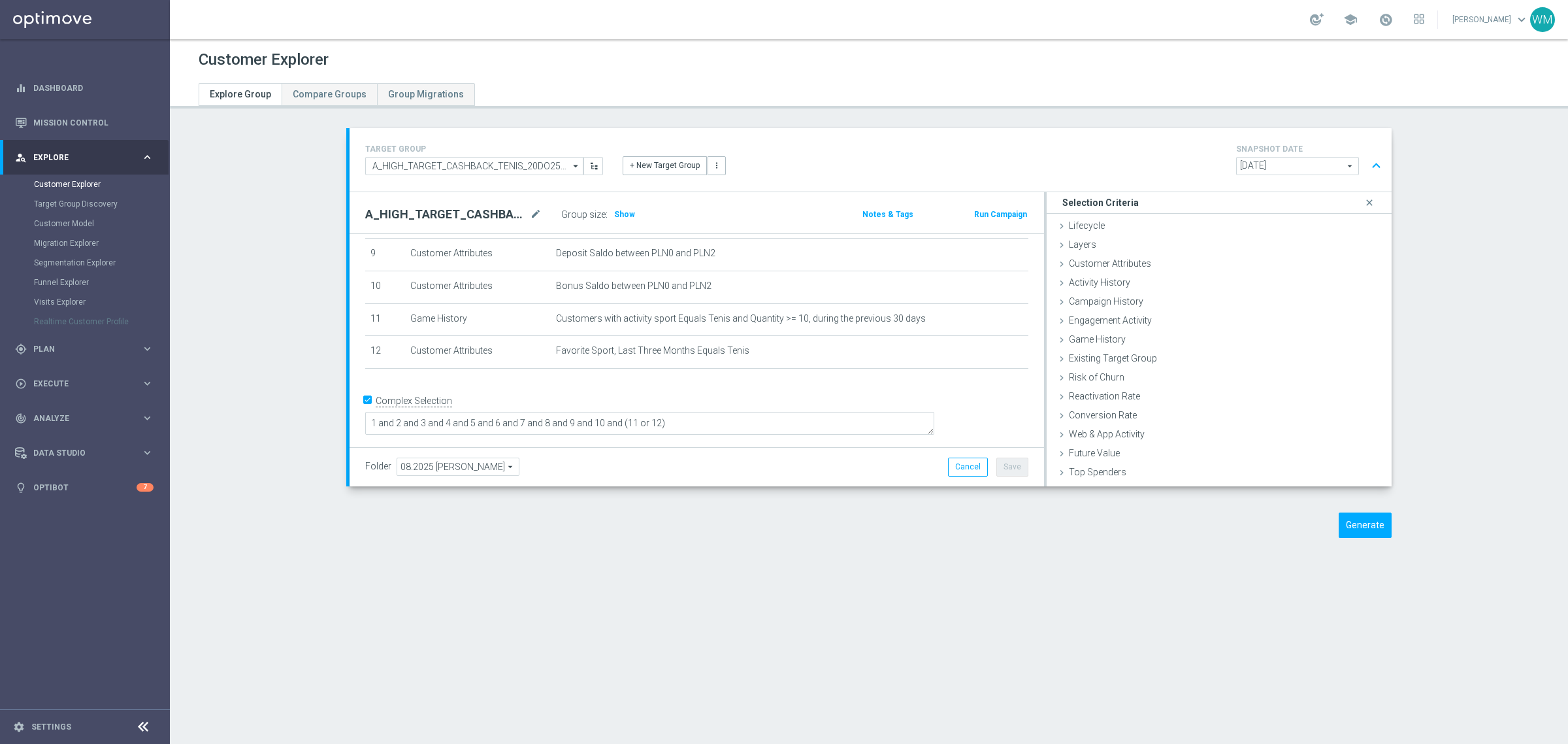
scroll to position [286, 0]
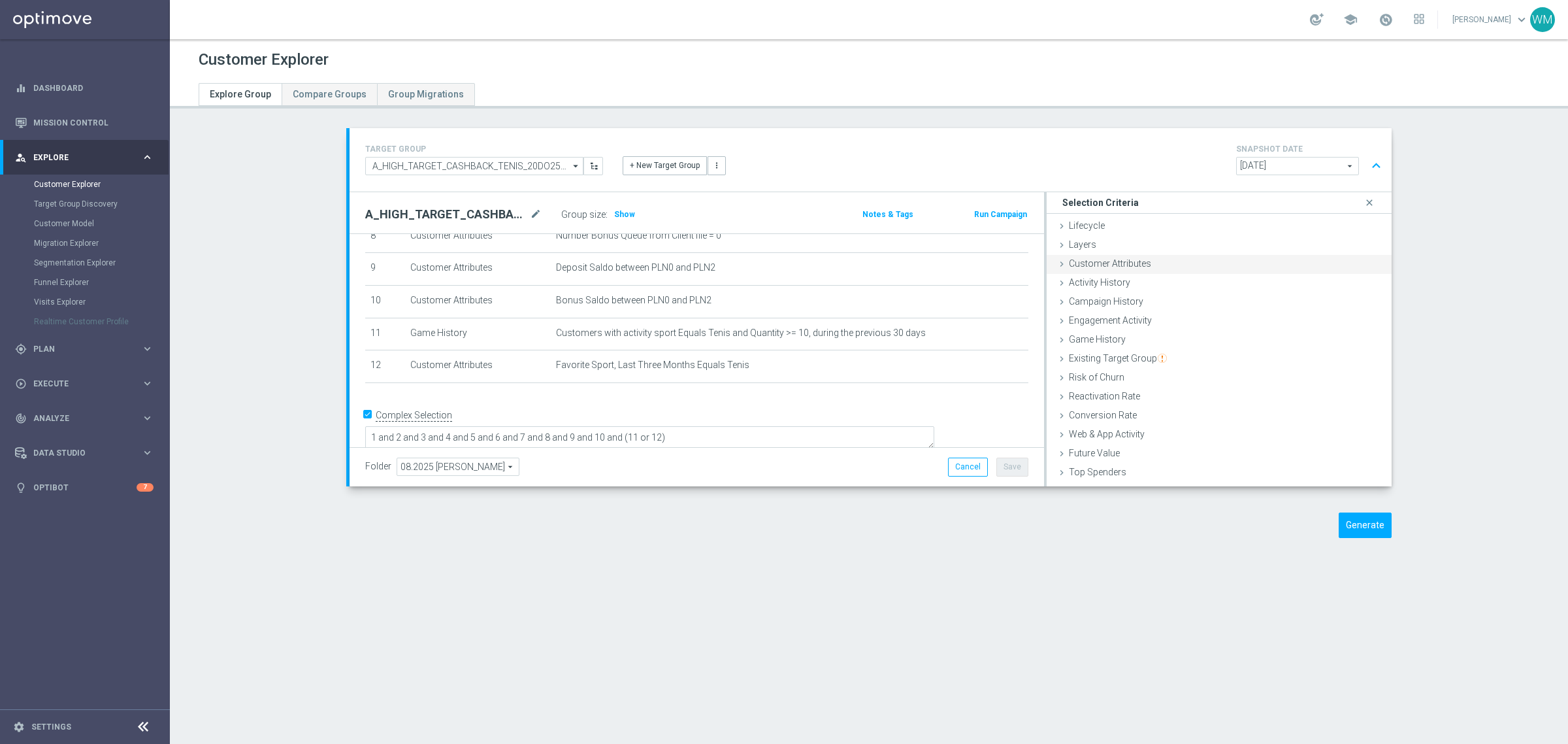
click at [1132, 258] on span "Customer Attributes" at bounding box center [1109, 263] width 82 height 10
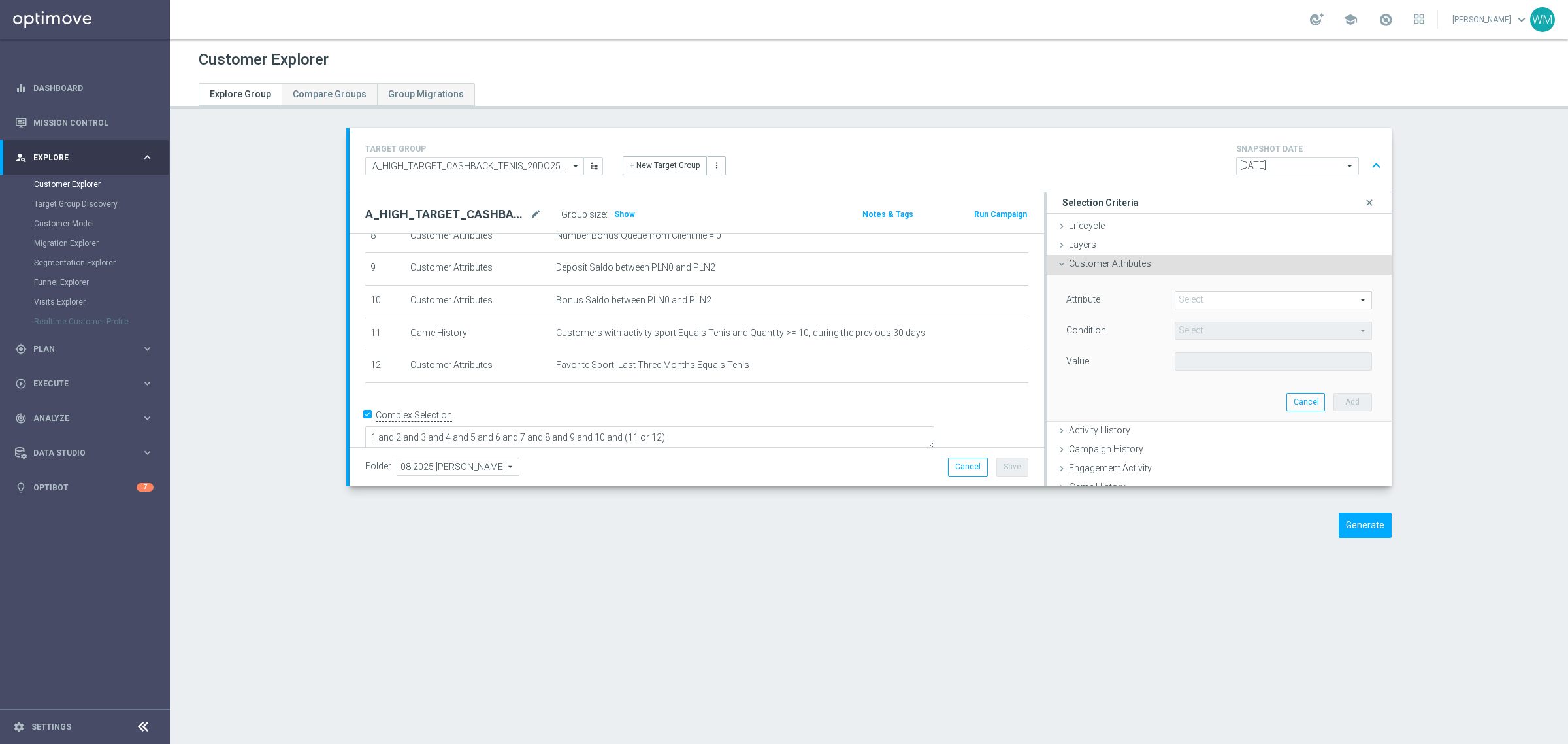
click at [1209, 295] on span at bounding box center [1274, 300] width 196 height 17
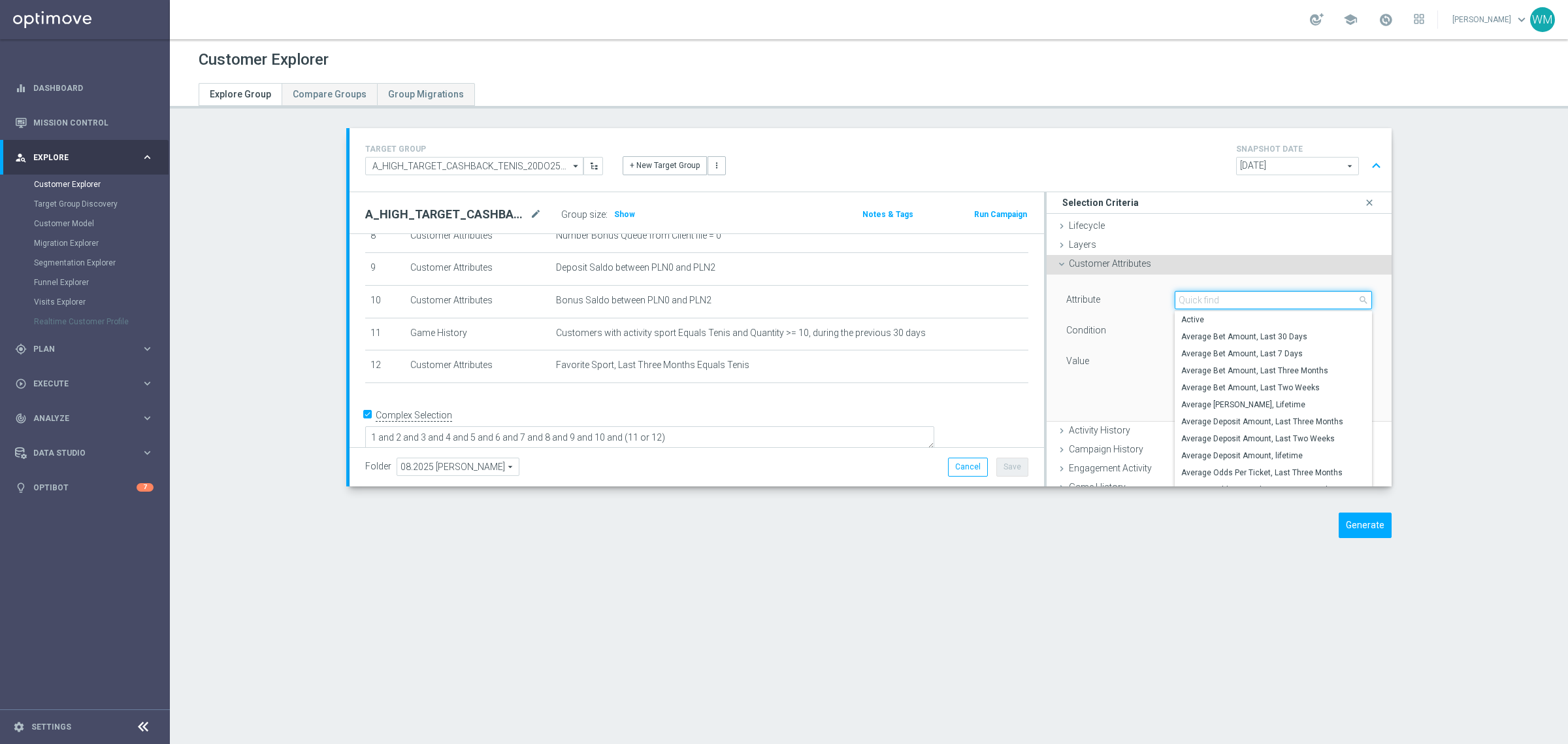
click at [1209, 295] on input "search" at bounding box center [1274, 300] width 198 height 19
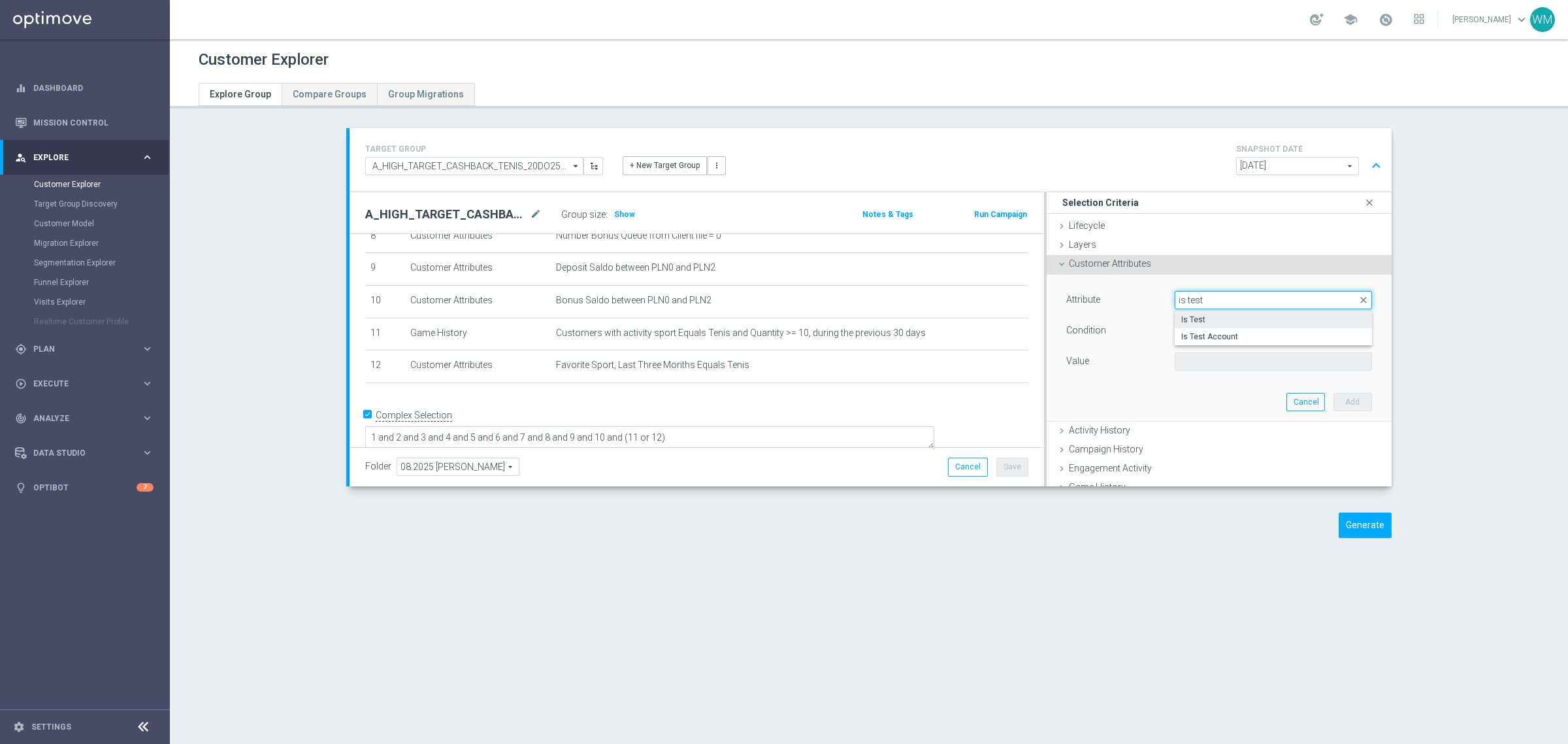
type input "is test"
click at [1194, 318] on span "Is Test" at bounding box center [1274, 320] width 184 height 10
type input "Is Test"
type input "Equals"
click at [1182, 360] on span at bounding box center [1274, 361] width 196 height 17
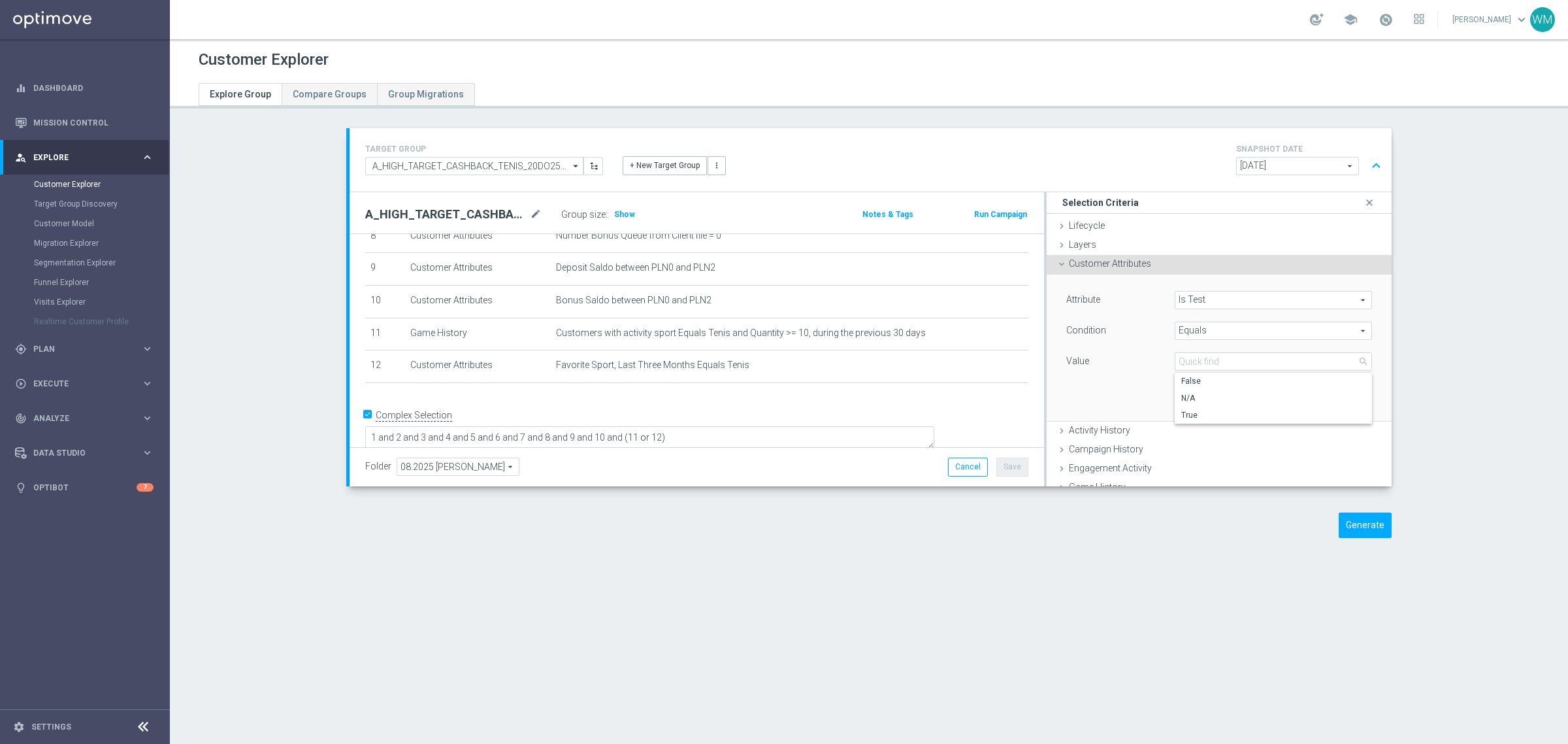
click at [1112, 352] on div "Value" at bounding box center [1111, 363] width 108 height 21
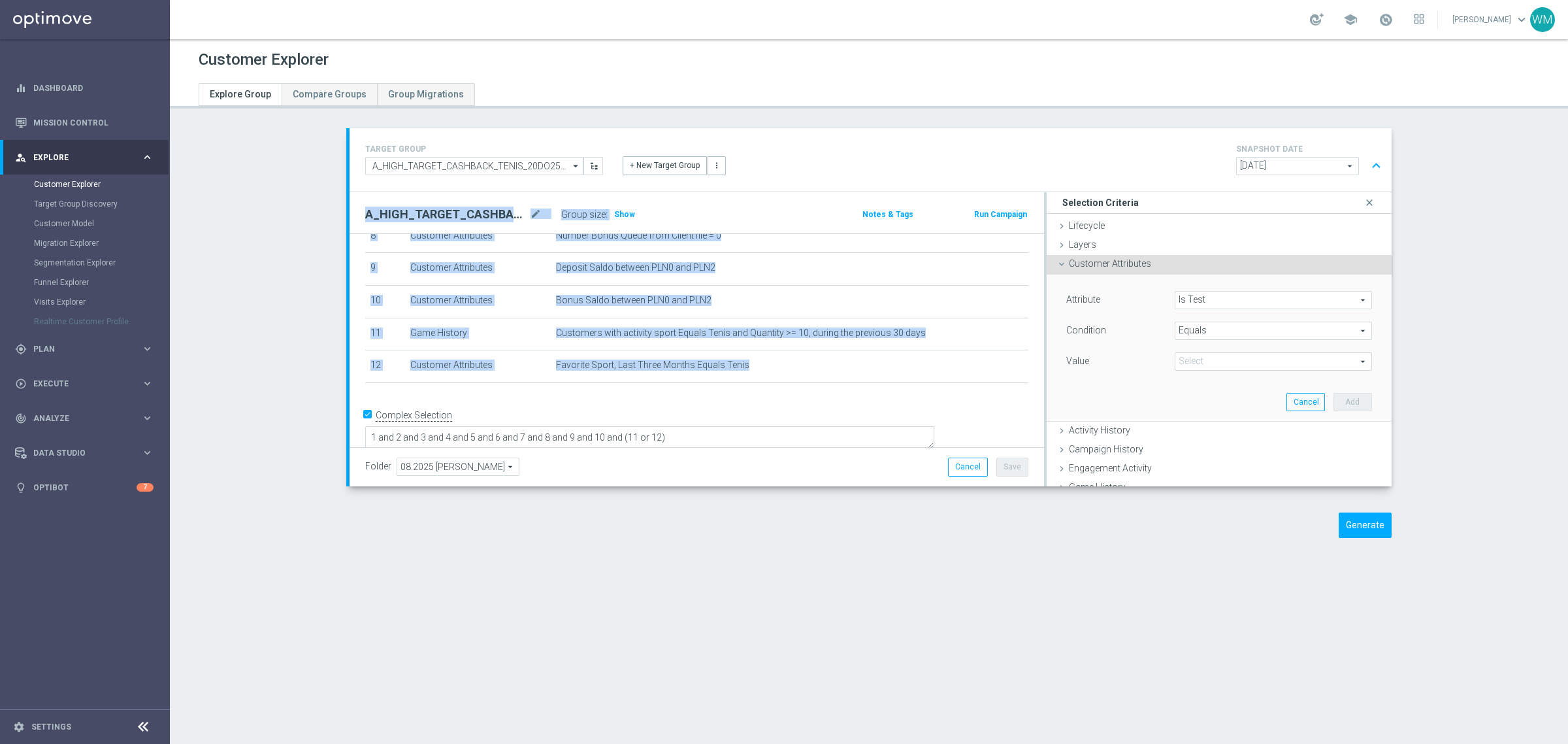
drag, startPoint x: 772, startPoint y: 369, endPoint x: 338, endPoint y: 268, distance: 445.6
click at [338, 268] on div "TARGET GROUP A_HIGH_TARGET_CASHBACK_TENIS_20DO250_250825 A_HIGH_TARGET_CASHBACK…" at bounding box center [869, 343] width 1098 height 430
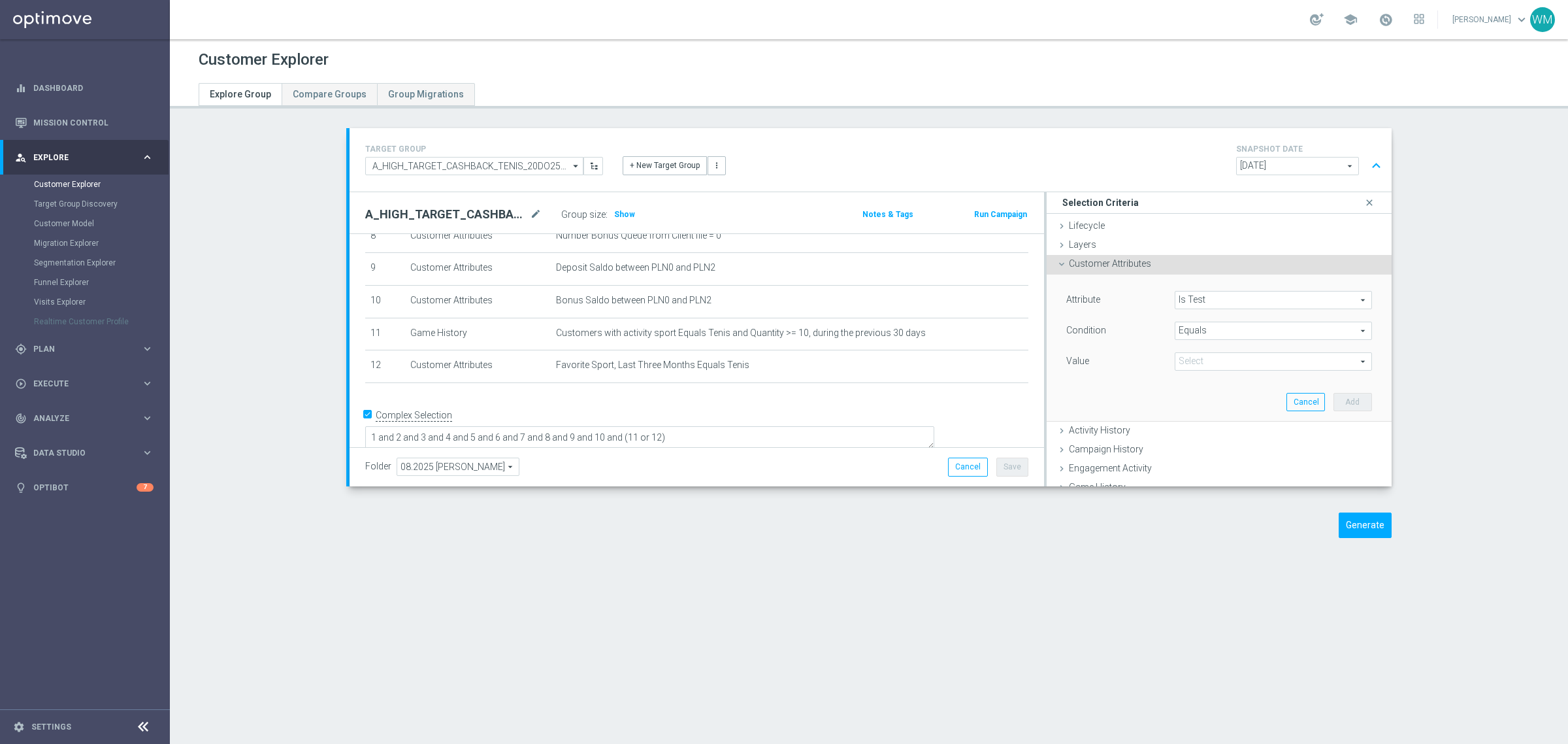
click at [1089, 288] on div "Attribute Is Test Is Test arrow_drop_down search Condition Equals Equals arrow_…" at bounding box center [1219, 347] width 325 height 146
click at [1070, 300] on lable "Attribute" at bounding box center [1083, 300] width 34 height 10
